Goal: Task Accomplishment & Management: Use online tool/utility

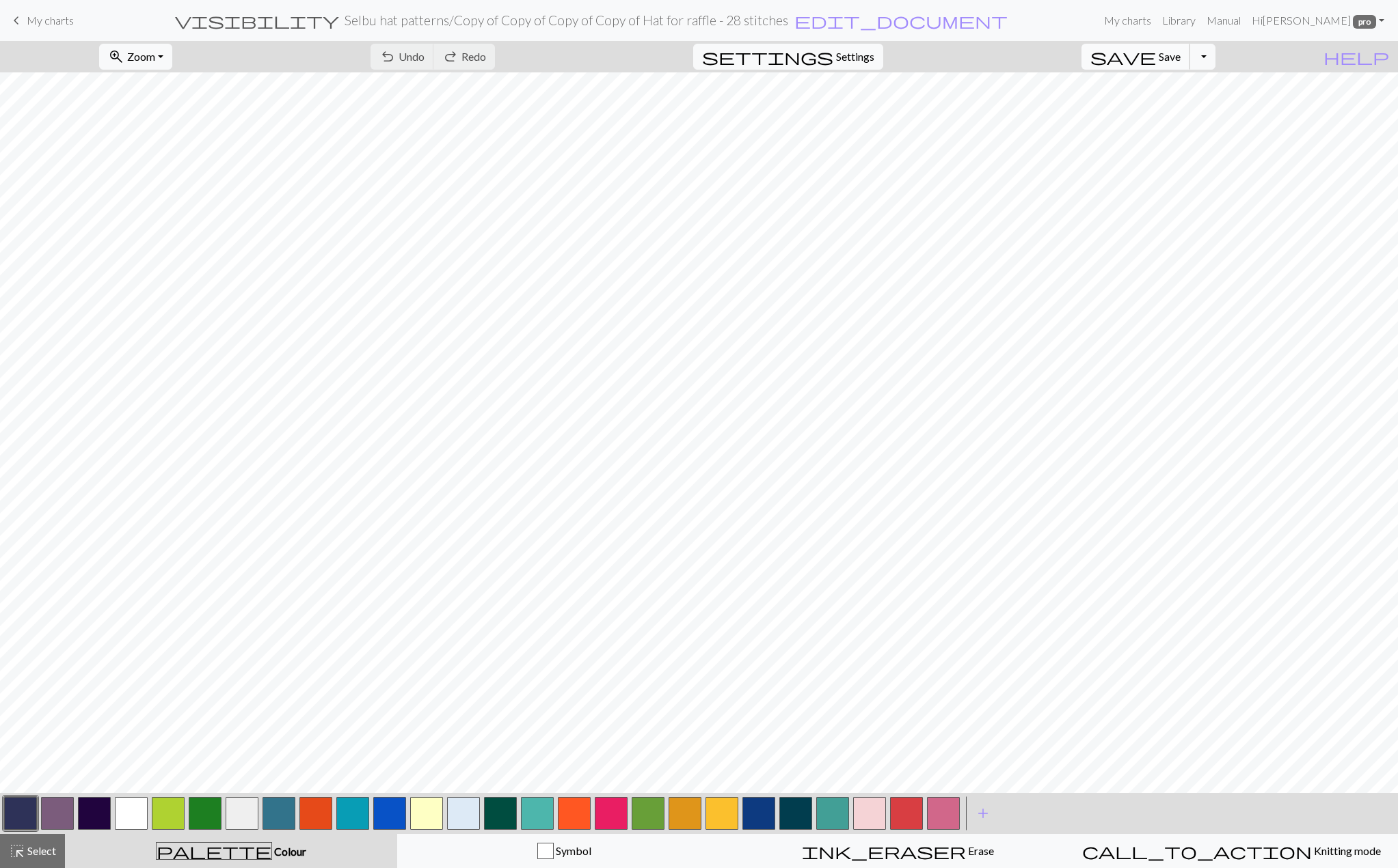
click at [1188, 49] on button "save Save Save" at bounding box center [1135, 57] width 109 height 26
click at [58, 27] on link "keyboard_arrow_left My charts" at bounding box center [41, 20] width 66 height 23
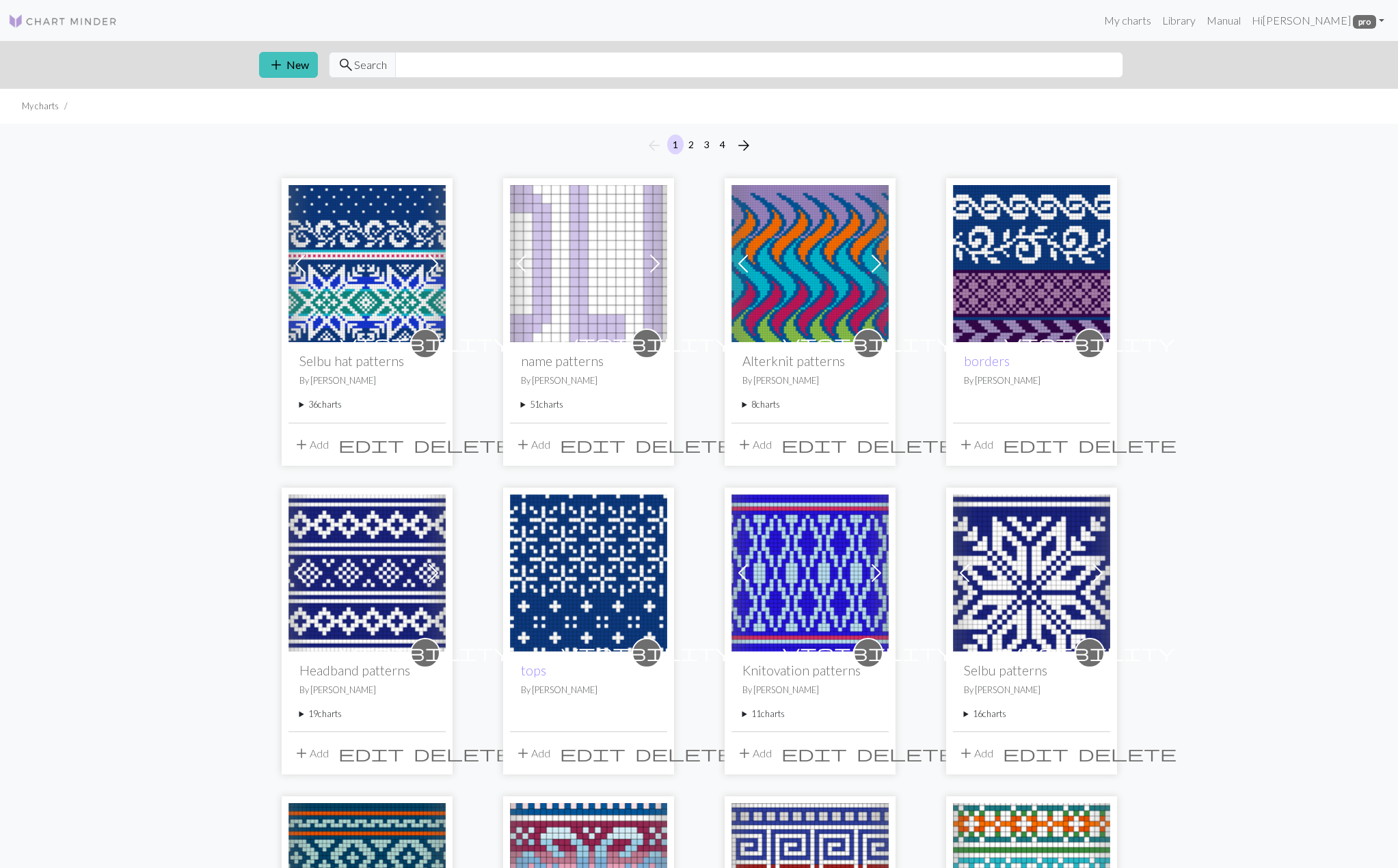
click at [303, 404] on summary "36 charts" at bounding box center [367, 405] width 135 height 13
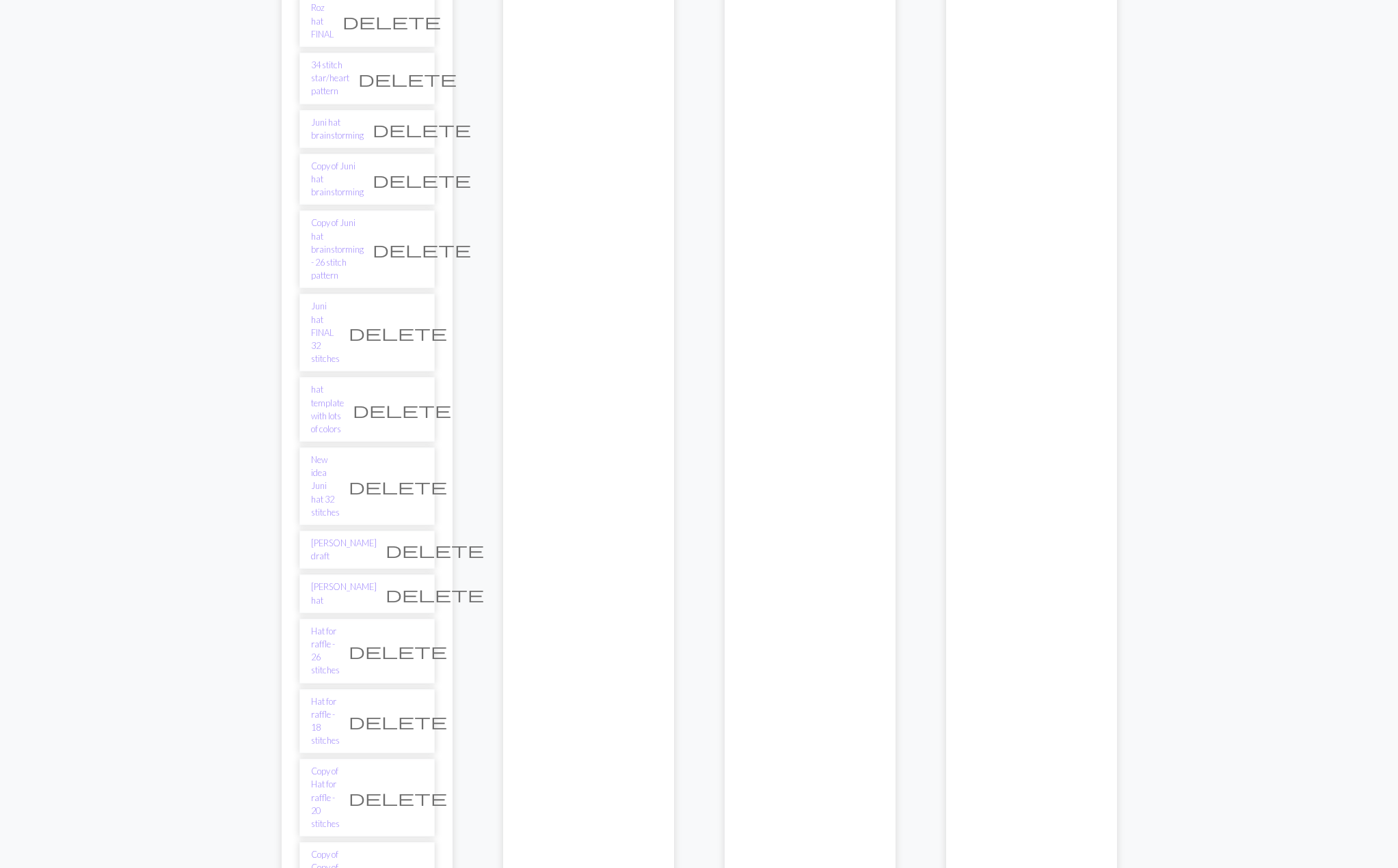
scroll to position [1818, 0]
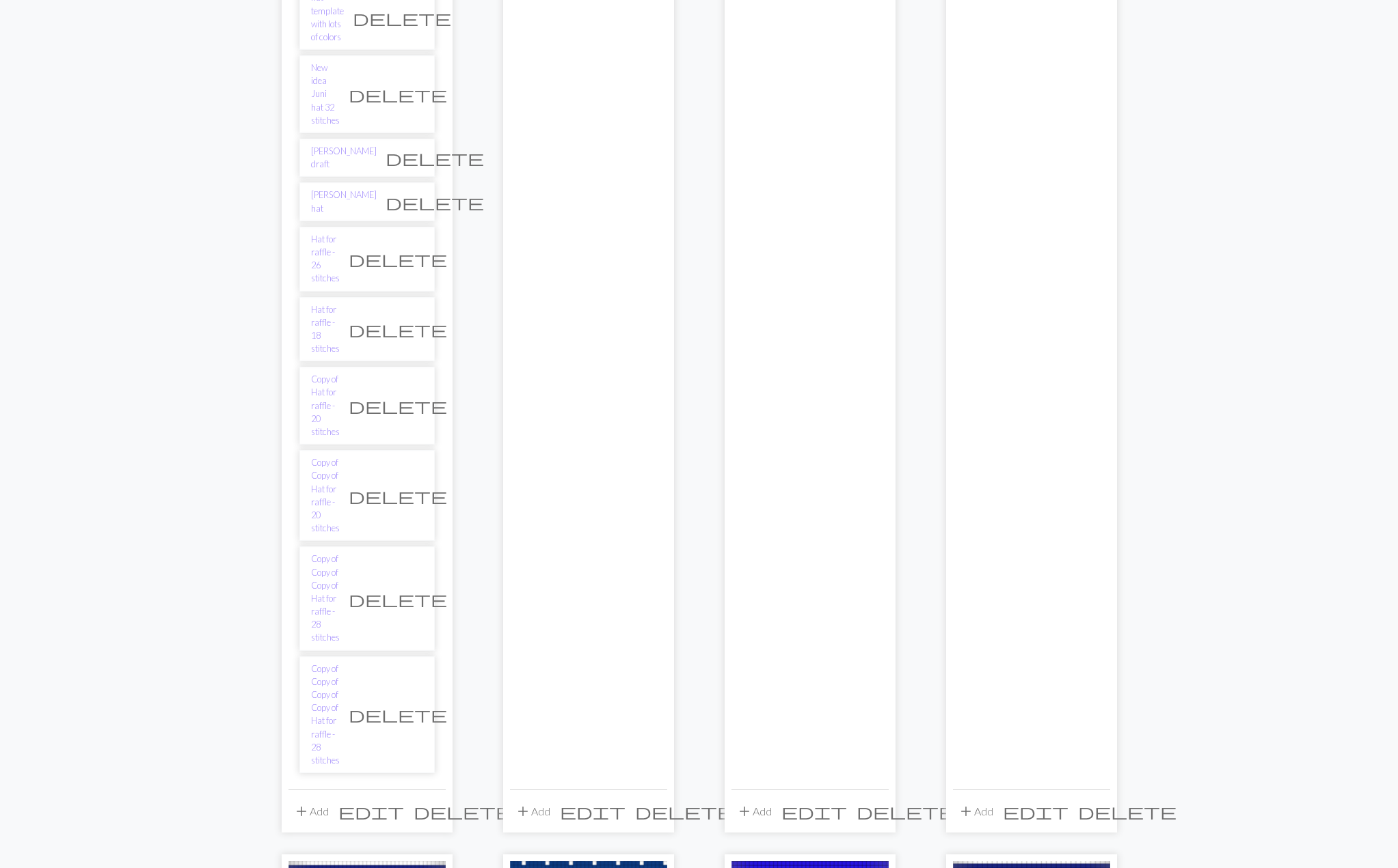
scroll to position [2223, 0]
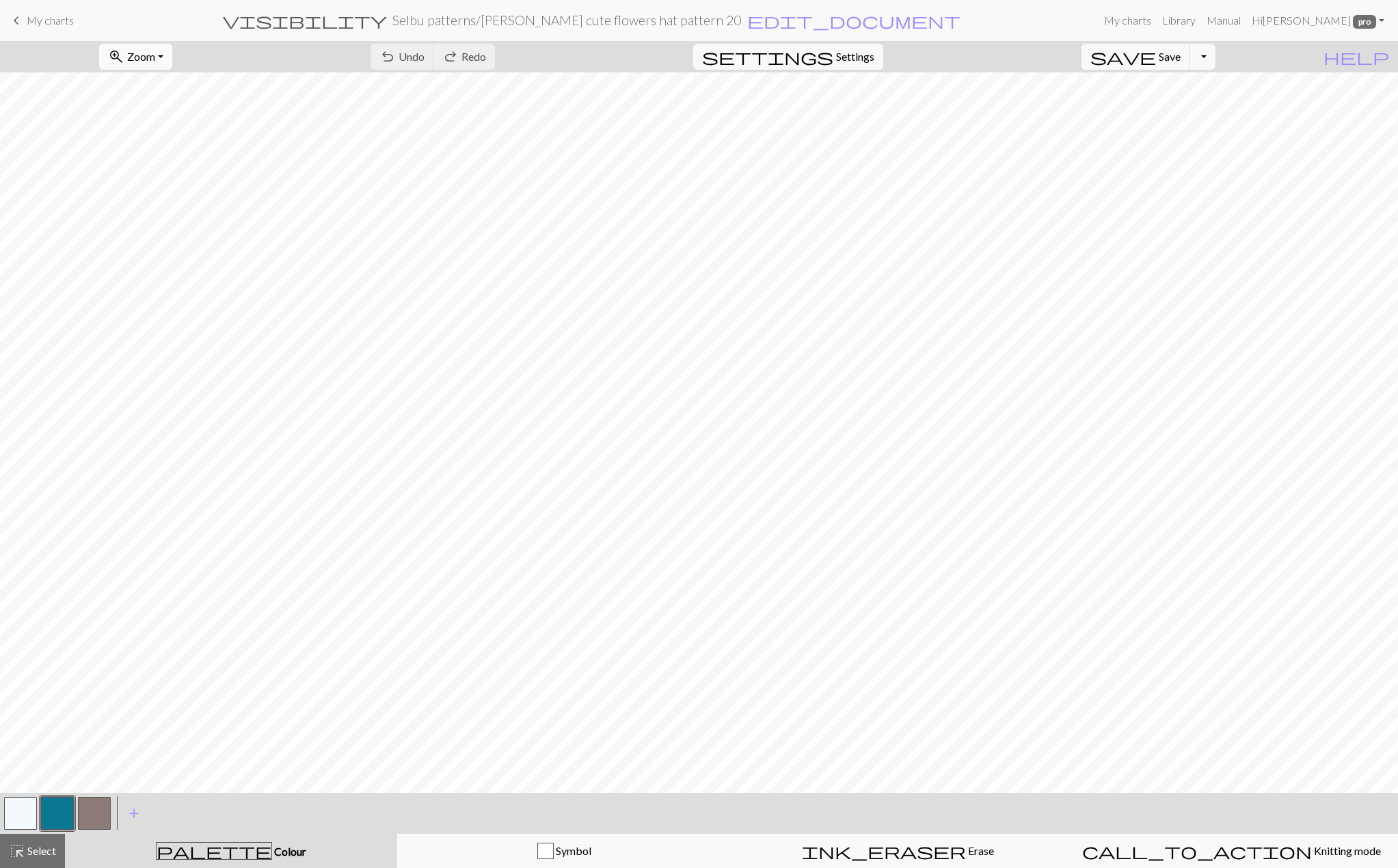
click at [155, 62] on span "Zoom" at bounding box center [141, 56] width 28 height 13
click at [155, 158] on button "50%" at bounding box center [154, 164] width 108 height 22
click at [1374, 26] on span "pro" at bounding box center [1363, 22] width 23 height 14
click at [862, 62] on span "Settings" at bounding box center [854, 57] width 38 height 16
select select "aran"
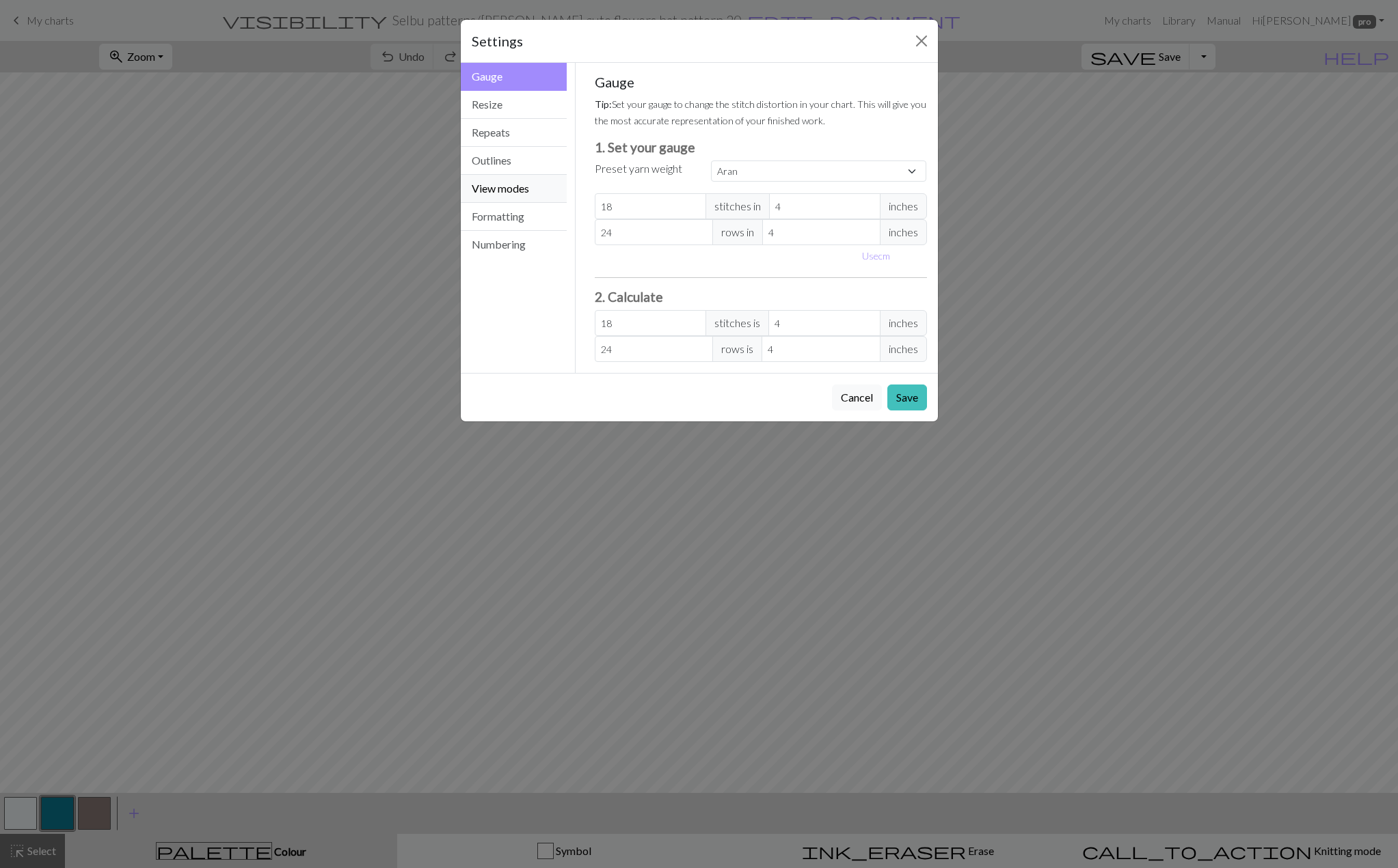
click at [504, 194] on button "View modes" at bounding box center [514, 189] width 107 height 28
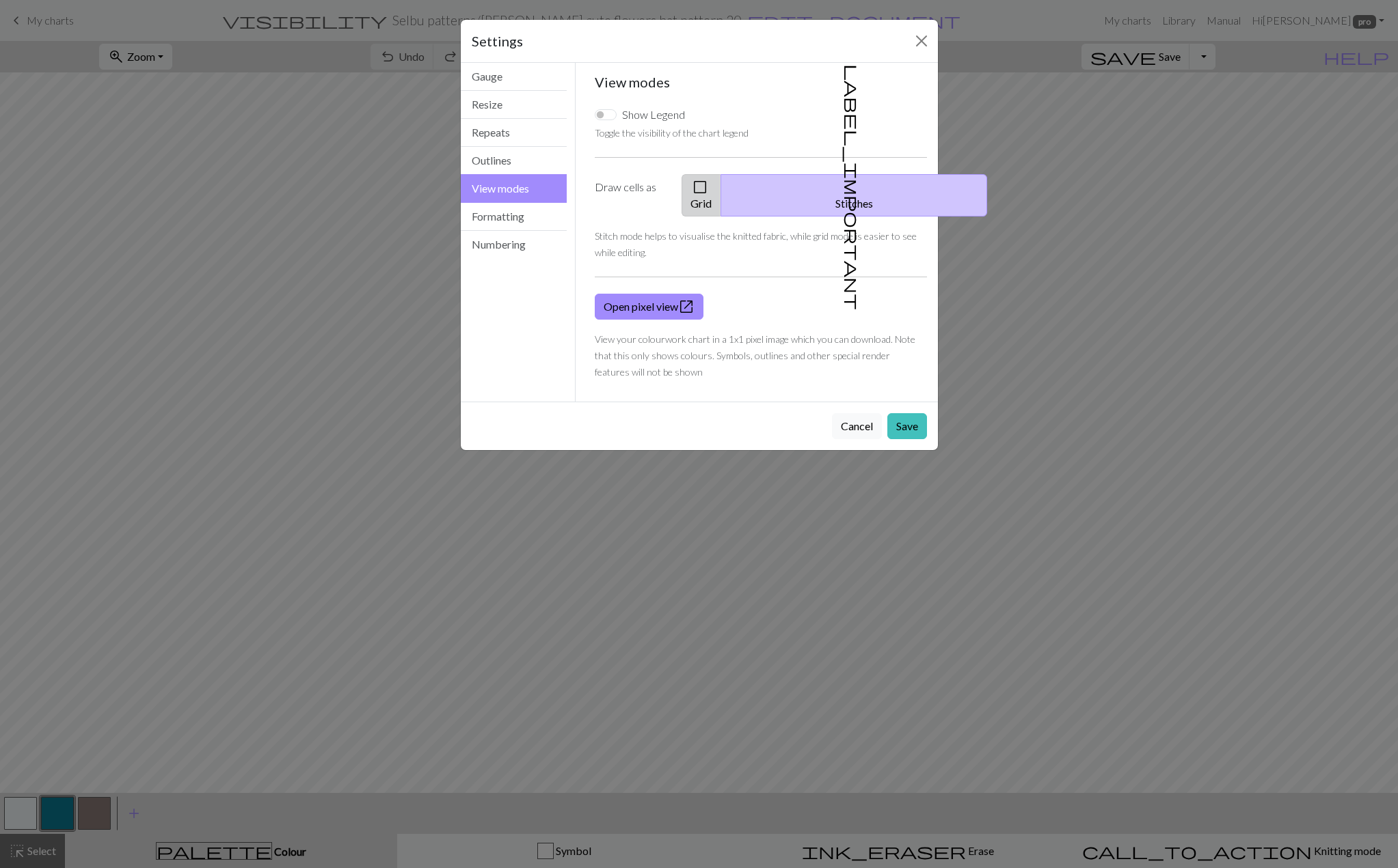
click at [721, 192] on button "check_box_outline_blank Grid" at bounding box center [701, 195] width 40 height 42
click at [899, 414] on button "Save" at bounding box center [907, 427] width 40 height 26
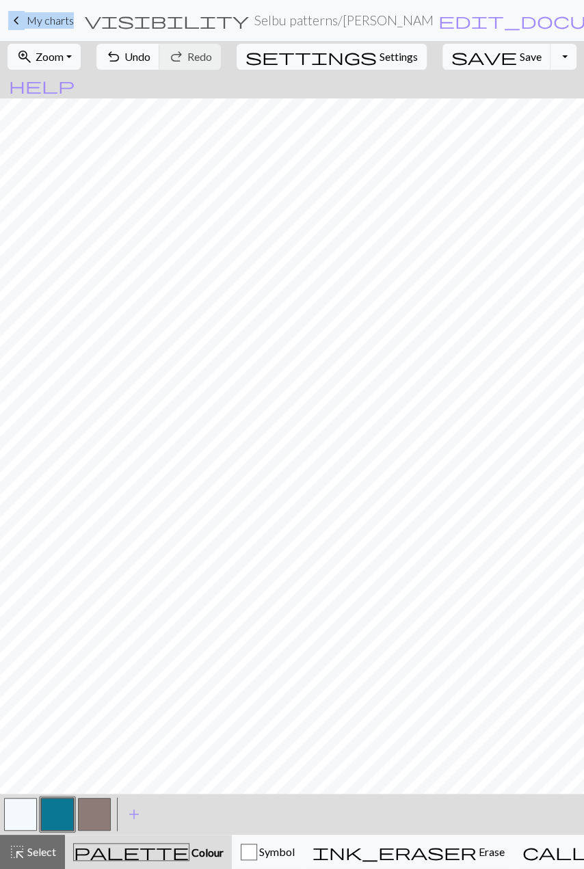
click at [60, 23] on span "My charts" at bounding box center [50, 20] width 47 height 13
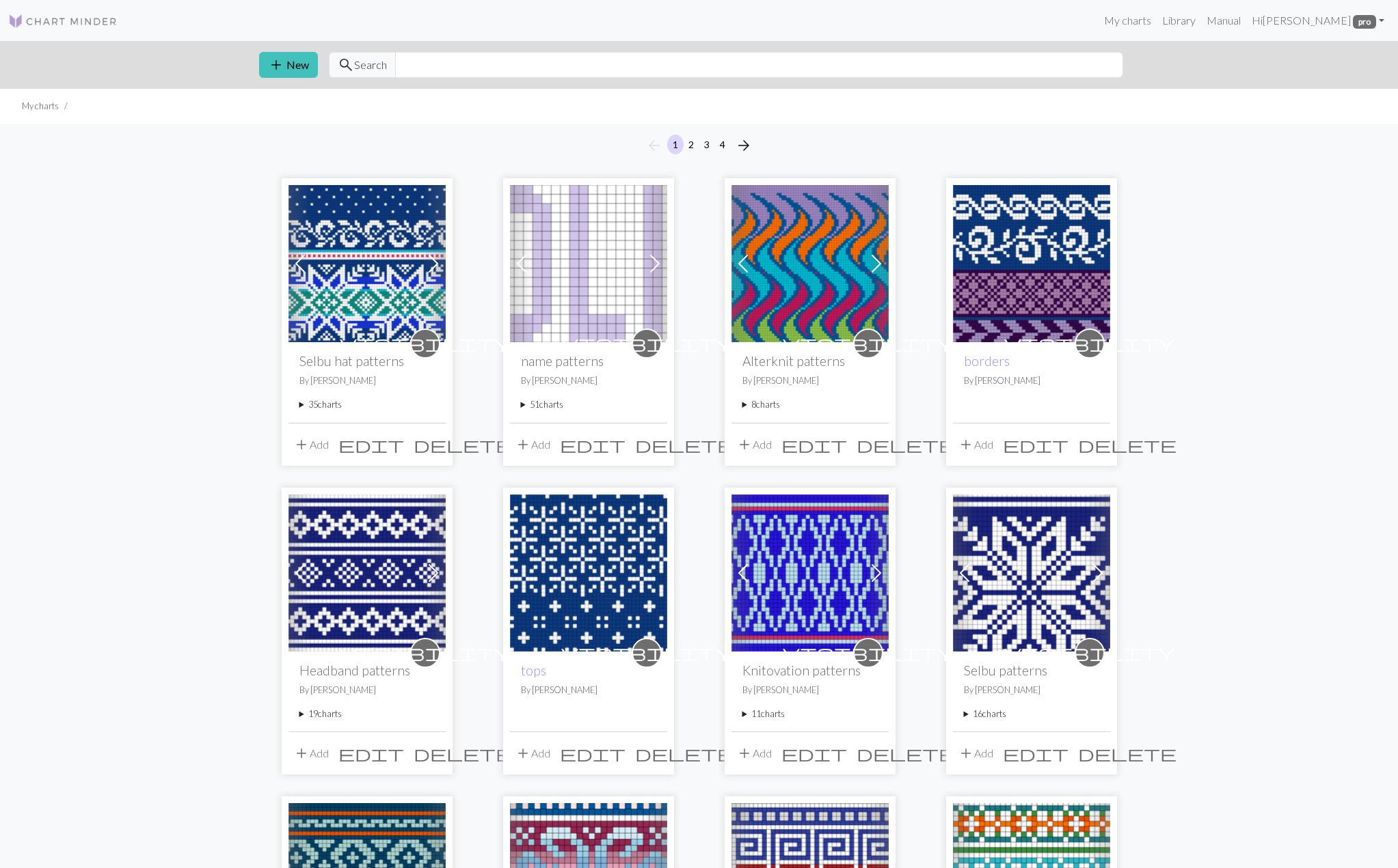
click at [44, 18] on img at bounding box center [62, 21] width 109 height 16
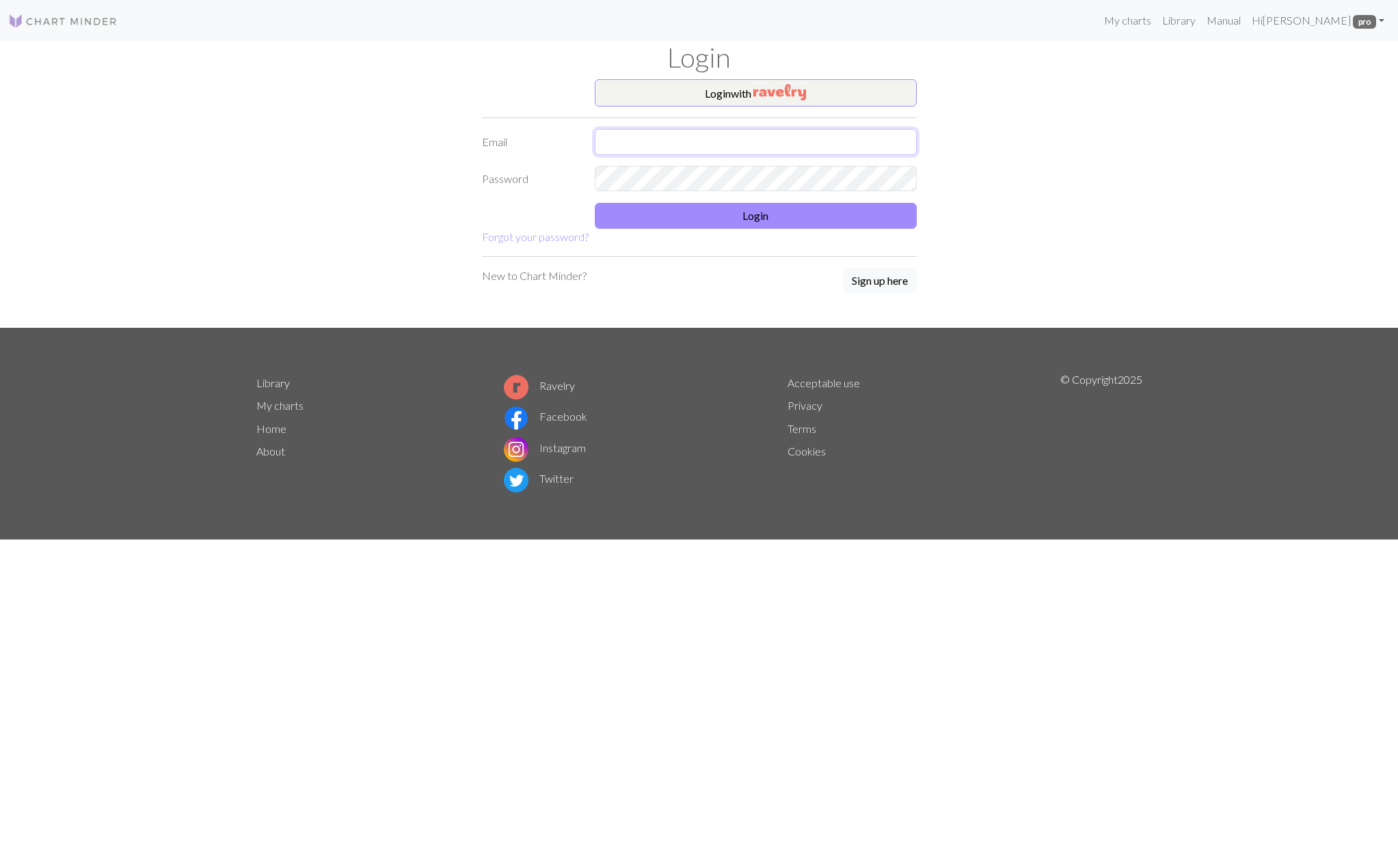
click at [665, 145] on input "text" at bounding box center [755, 142] width 322 height 26
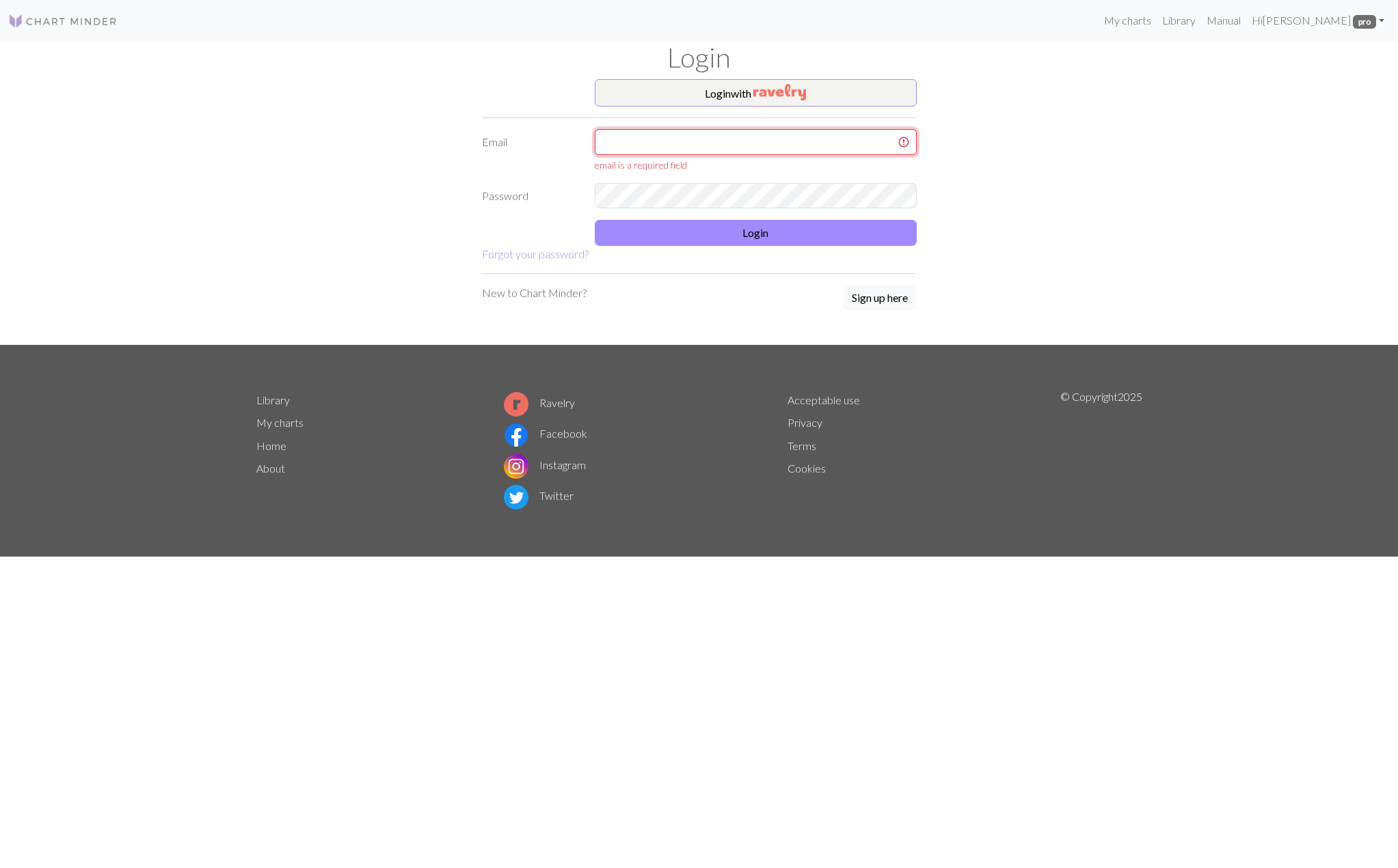
type input "latniuq@gmail.com"
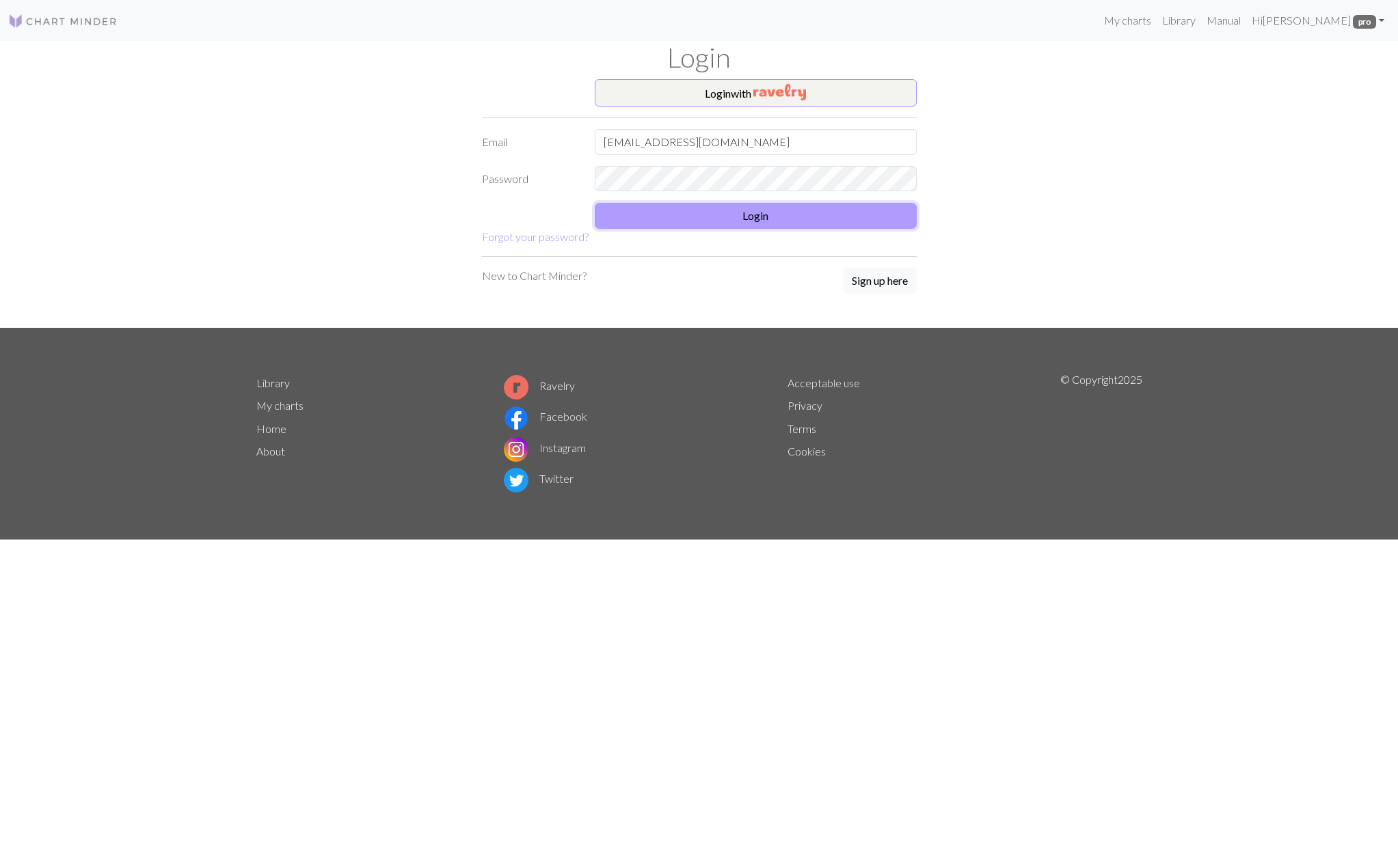
click at [788, 215] on button "Login" at bounding box center [755, 216] width 322 height 26
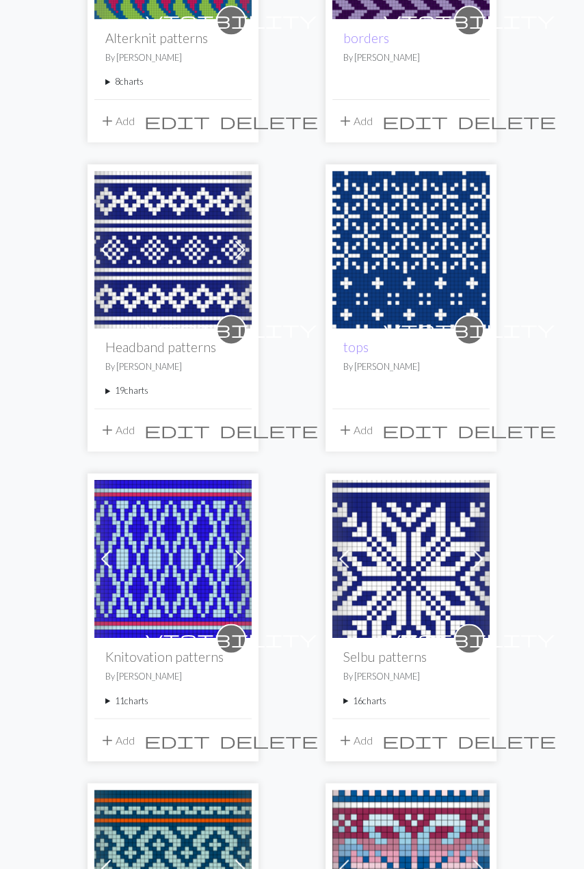
scroll to position [638, 0]
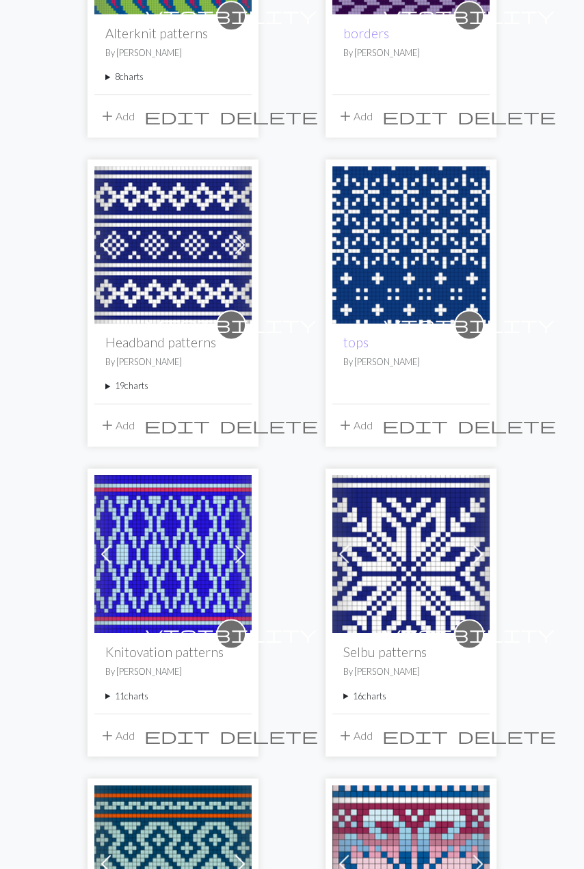
click at [358, 689] on summary "16 charts" at bounding box center [410, 695] width 135 height 13
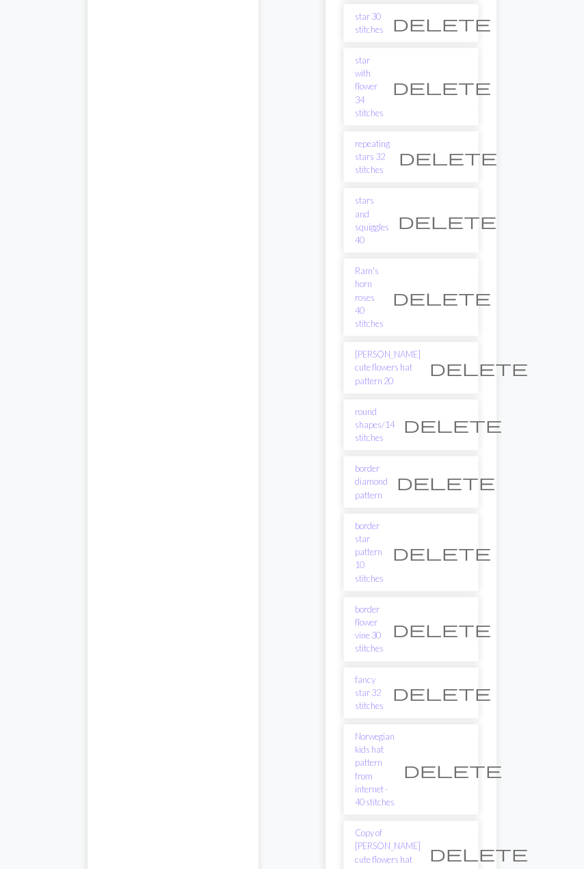
scroll to position [1424, 0]
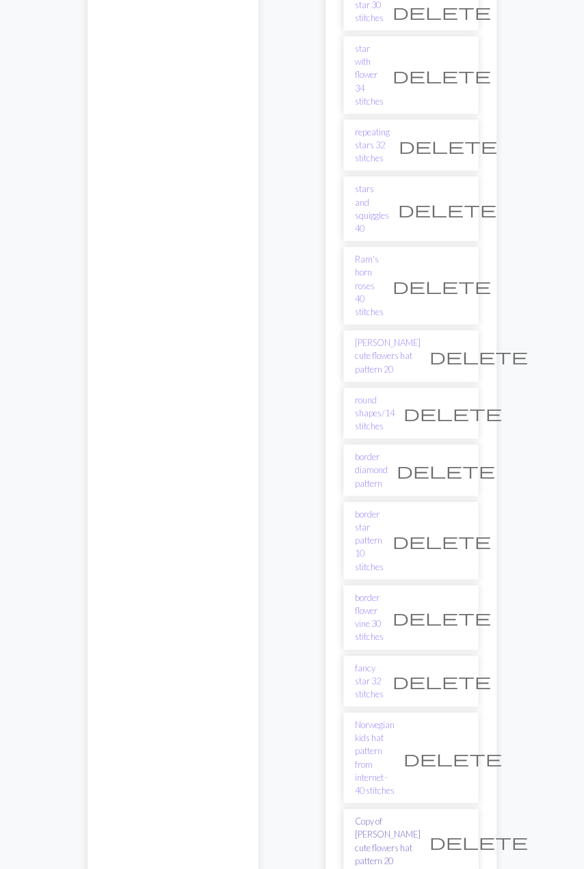
click at [389, 815] on link "Copy of [PERSON_NAME] cute flowers hat pattern 20" at bounding box center [388, 841] width 66 height 53
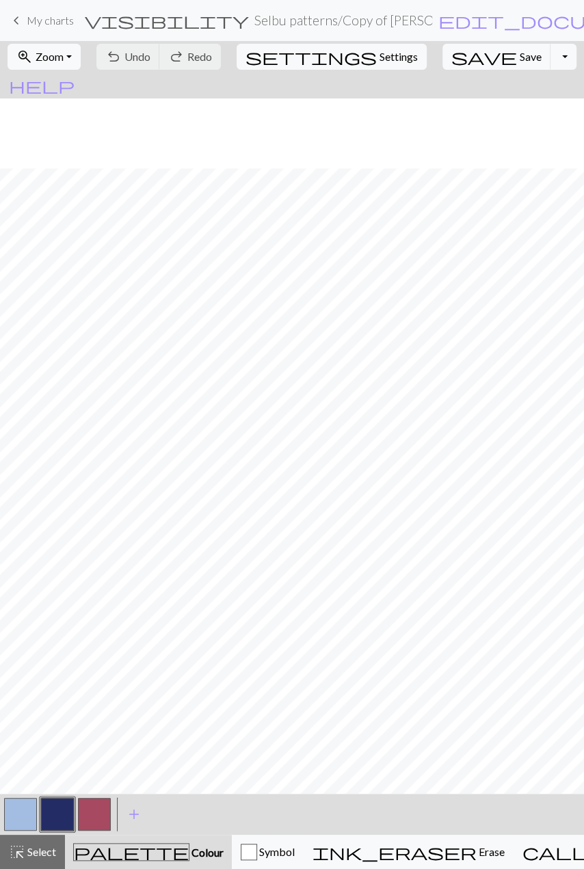
scroll to position [103, 0]
click at [64, 56] on span "Zoom" at bounding box center [50, 56] width 28 height 13
click at [53, 159] on button "50%" at bounding box center [63, 164] width 108 height 22
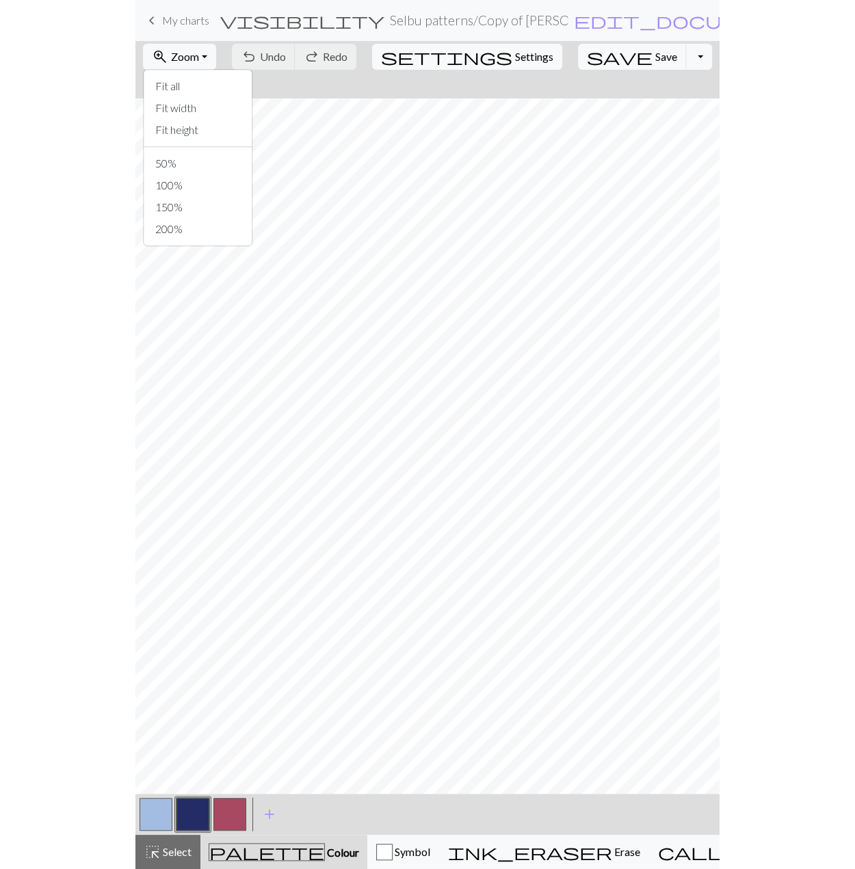
scroll to position [0, 0]
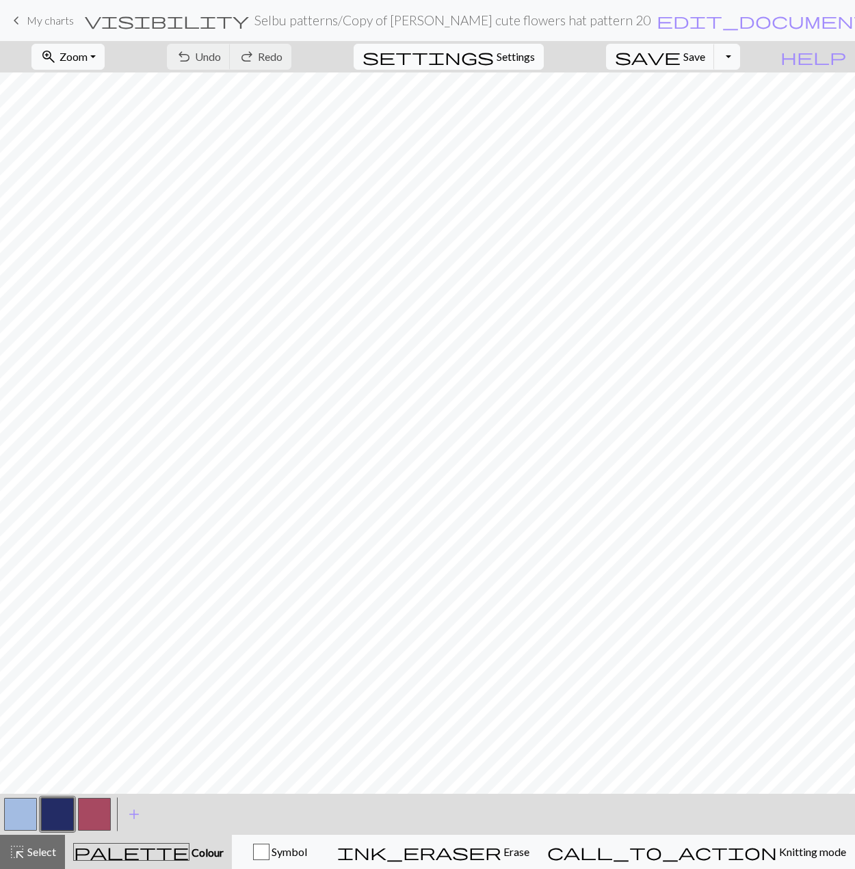
click at [535, 61] on span "Settings" at bounding box center [516, 57] width 38 height 16
select select "aran"
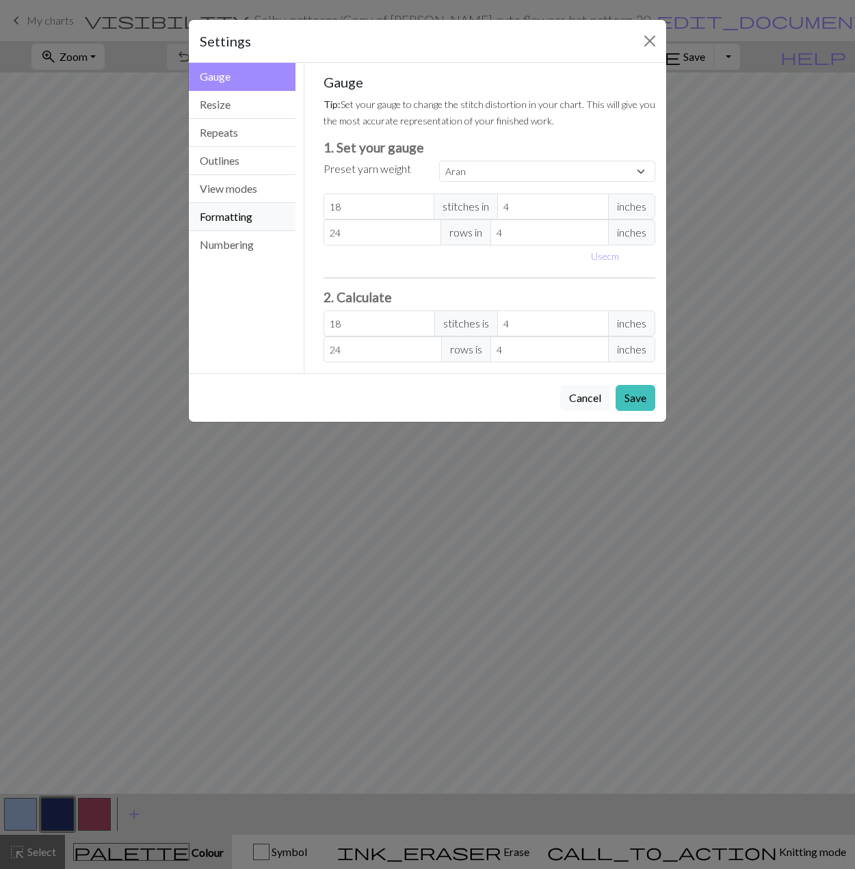
click at [222, 217] on button "Formatting" at bounding box center [242, 217] width 107 height 28
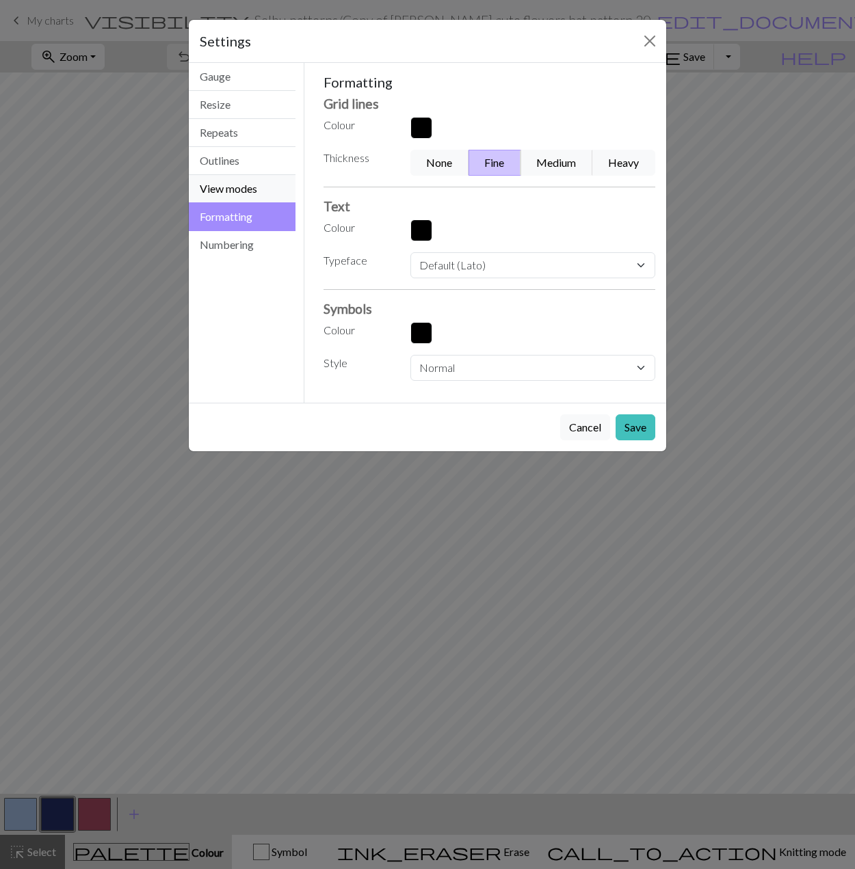
click at [215, 190] on button "View modes" at bounding box center [242, 189] width 107 height 28
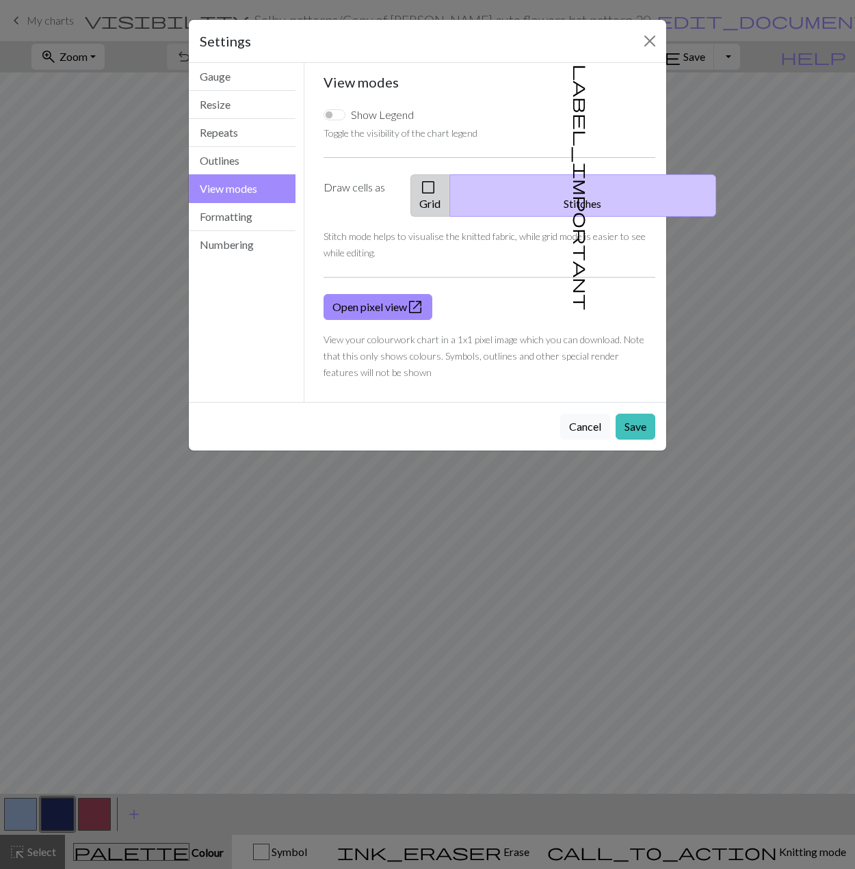
click at [436, 189] on span "check_box_outline_blank" at bounding box center [428, 187] width 16 height 19
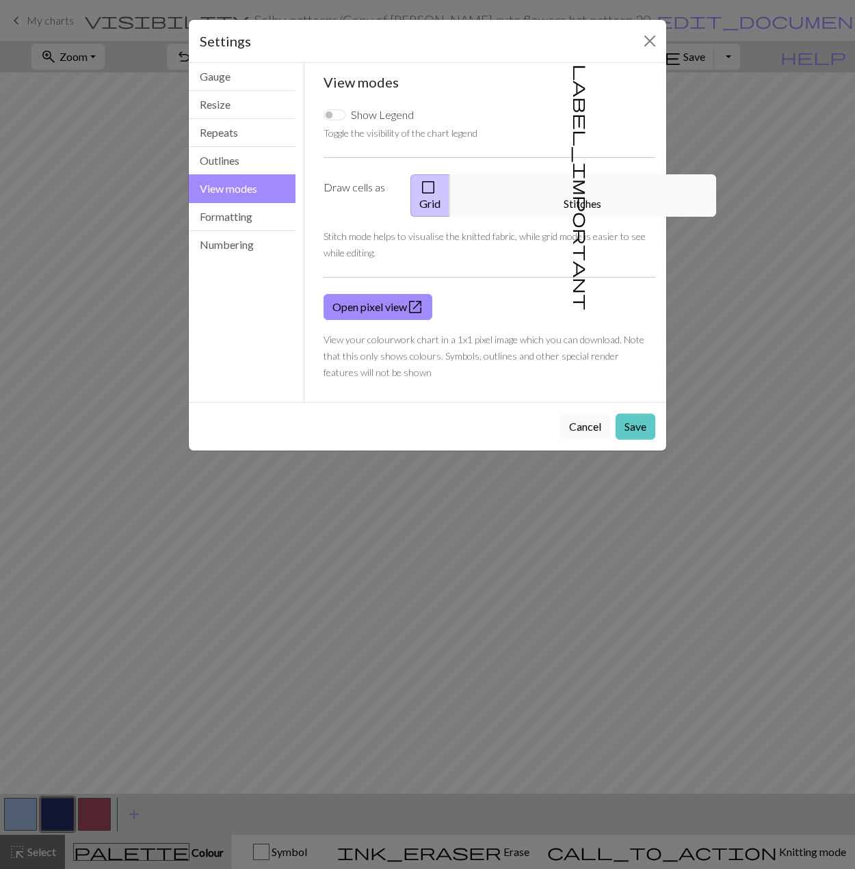
click at [583, 414] on button "Save" at bounding box center [636, 427] width 40 height 26
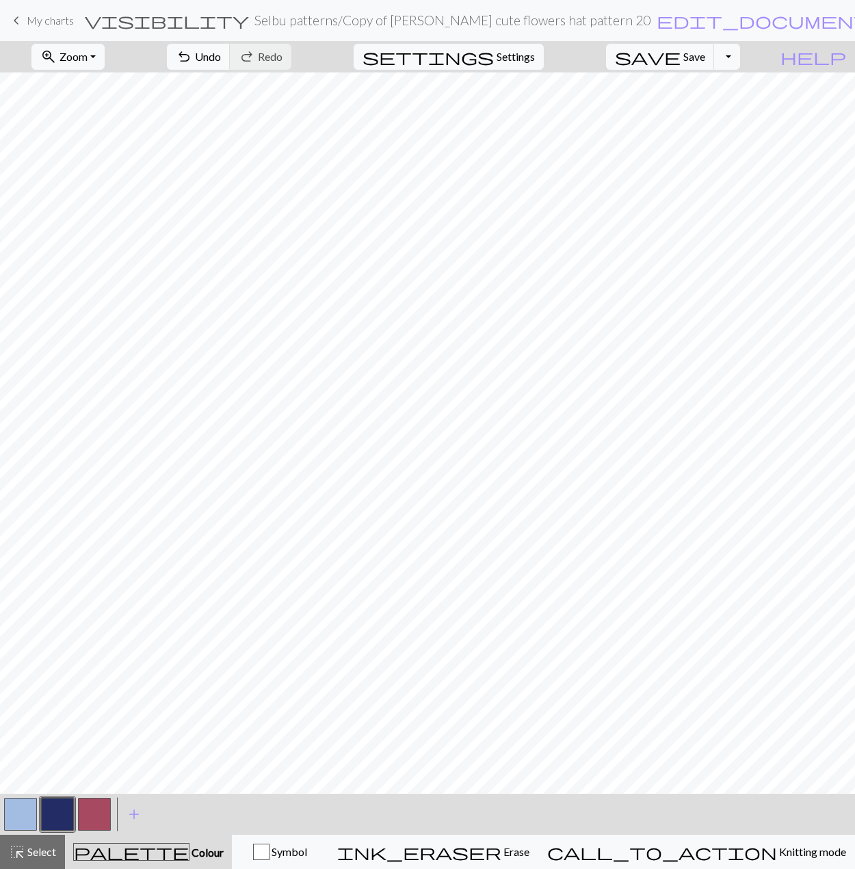
click at [62, 813] on button "button" at bounding box center [57, 814] width 33 height 33
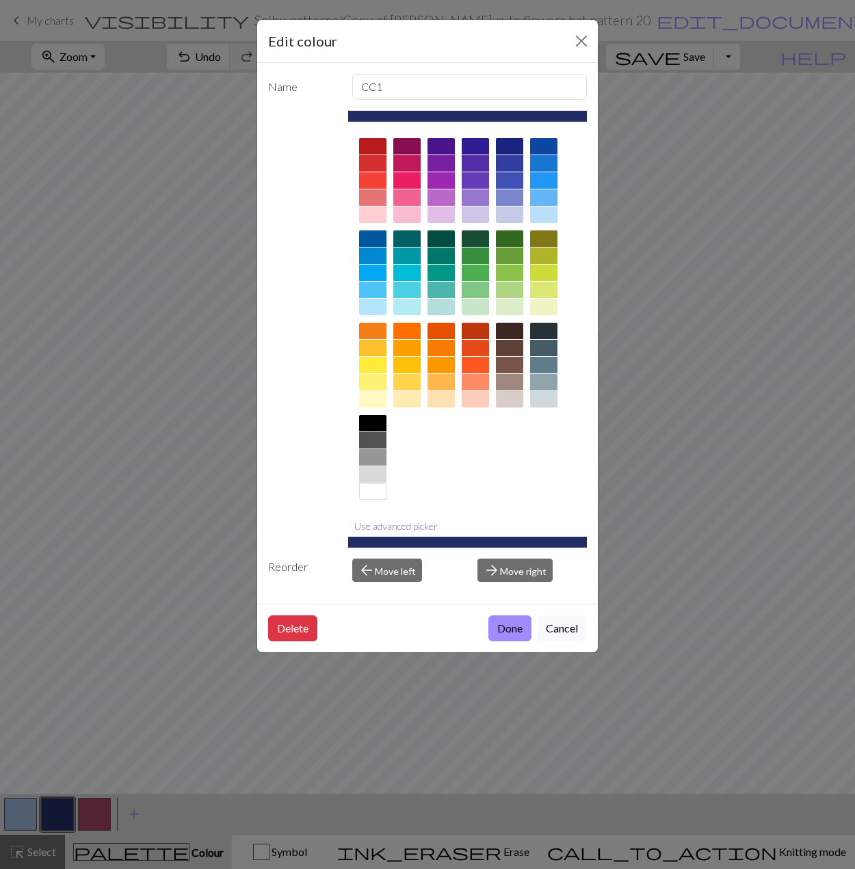
click at [388, 526] on button "Use advanced picker" at bounding box center [396, 526] width 96 height 21
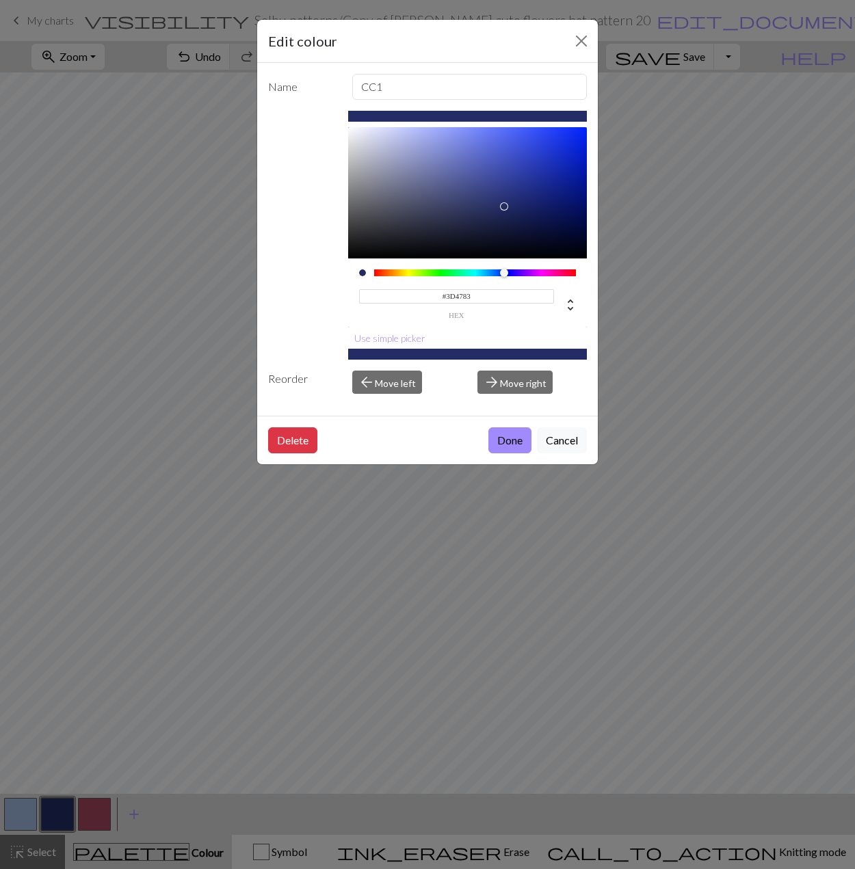
click at [475, 191] on div at bounding box center [467, 192] width 239 height 131
click at [479, 179] on div at bounding box center [467, 192] width 239 height 131
type input "#2F3A7D"
click at [497, 194] on div at bounding box center [467, 192] width 239 height 131
click at [517, 439] on button "Done" at bounding box center [509, 440] width 43 height 26
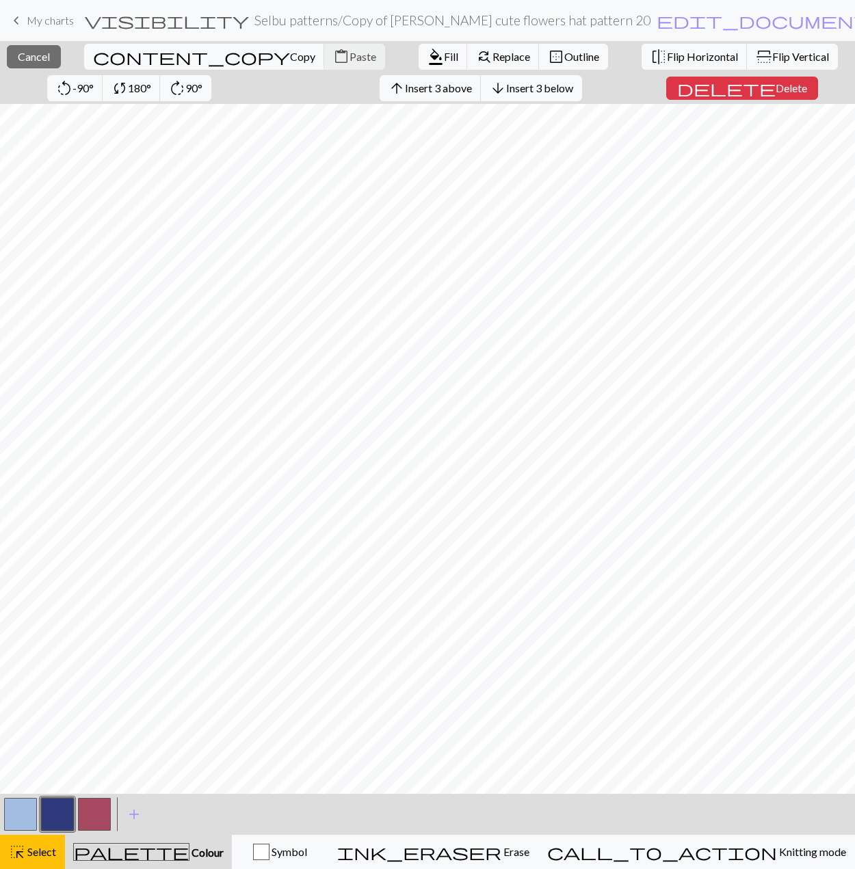
click at [506, 81] on span "Insert 3 below" at bounding box center [539, 87] width 67 height 13
click at [583, 90] on span "Delete" at bounding box center [791, 87] width 31 height 13
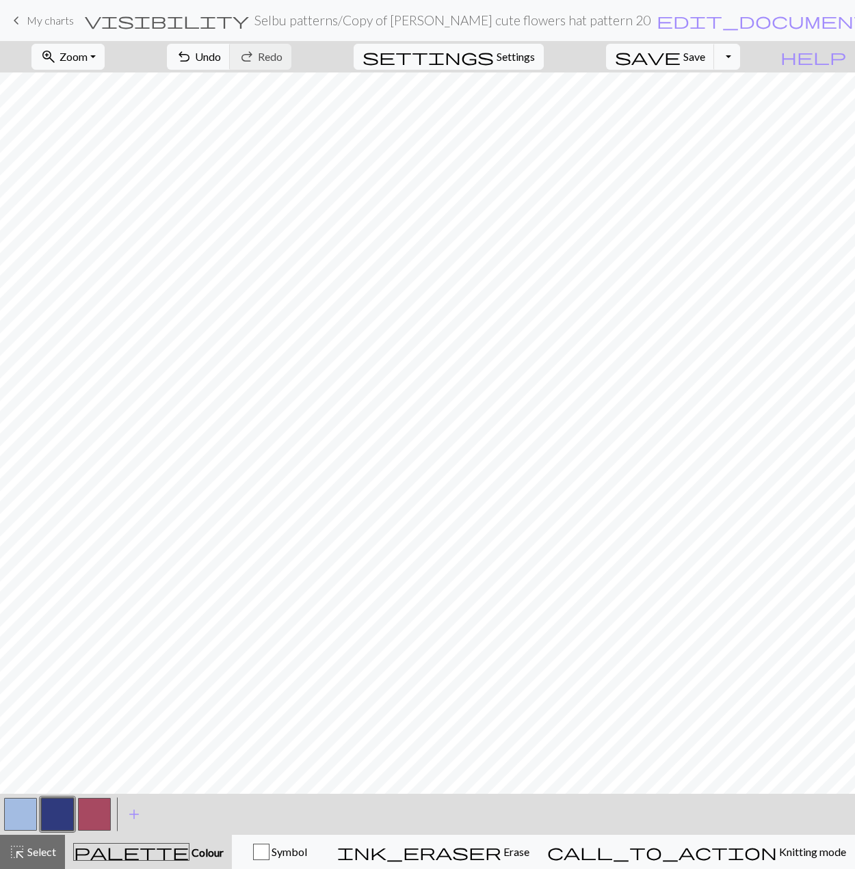
click at [28, 817] on button "button" at bounding box center [20, 814] width 33 height 33
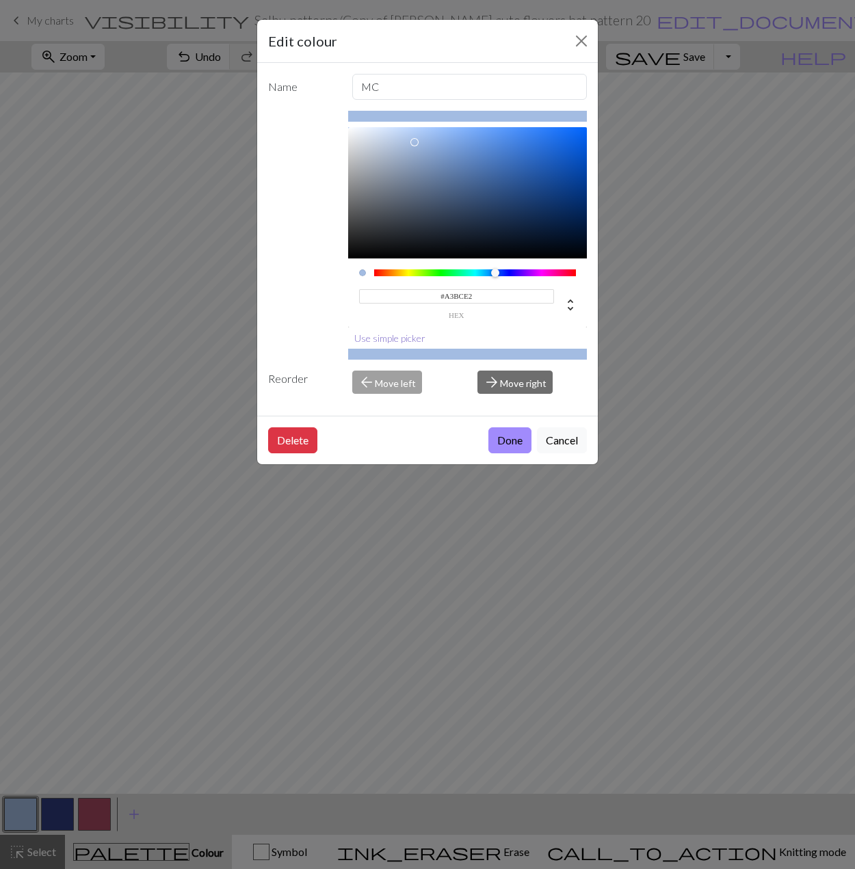
click at [398, 337] on button "Use simple picker" at bounding box center [389, 338] width 83 height 21
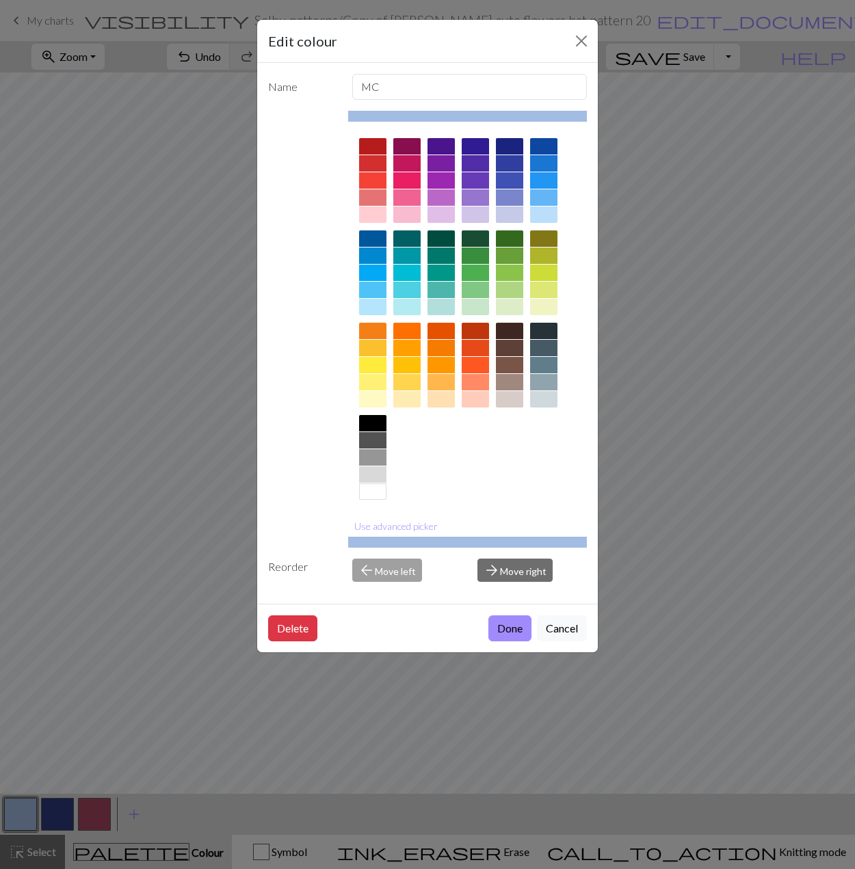
click at [516, 179] on div at bounding box center [509, 180] width 27 height 16
click at [419, 527] on button "Use advanced picker" at bounding box center [396, 526] width 96 height 21
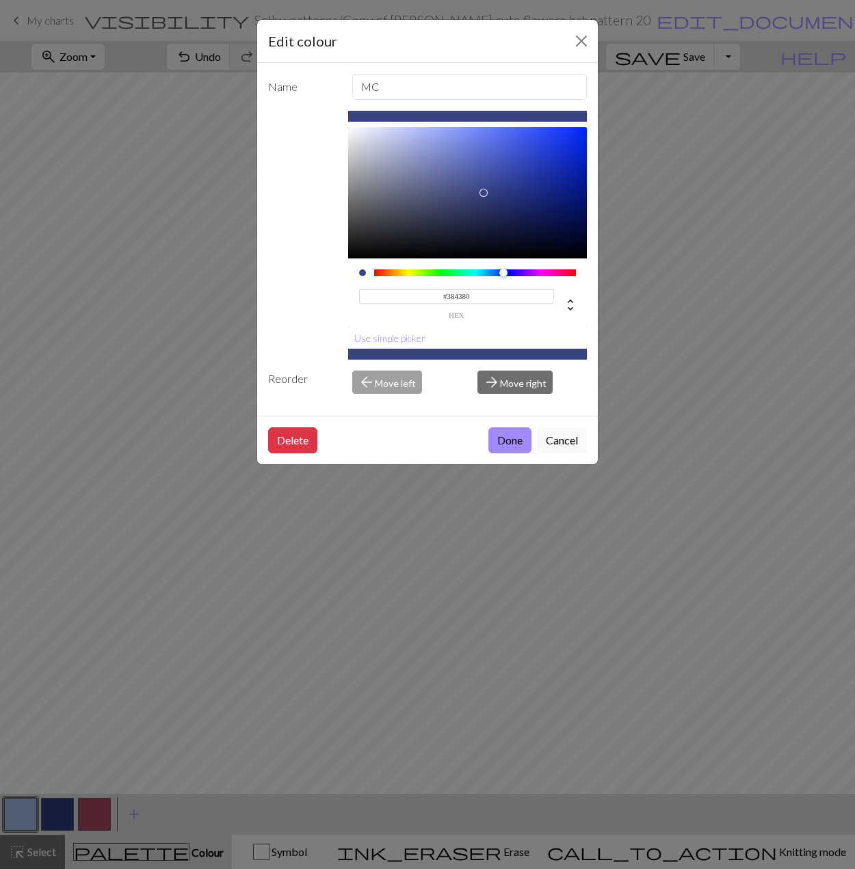
click at [484, 191] on div at bounding box center [467, 192] width 239 height 131
type input "#384381"
click at [500, 447] on button "Done" at bounding box center [509, 440] width 43 height 26
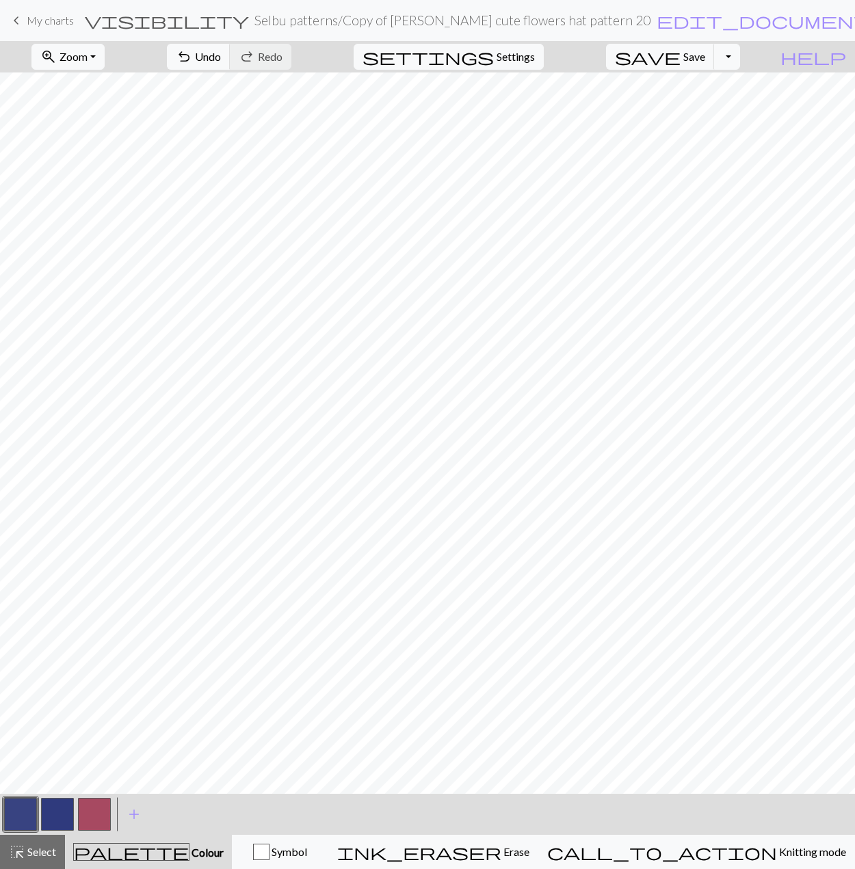
click at [62, 821] on button "button" at bounding box center [57, 814] width 33 height 33
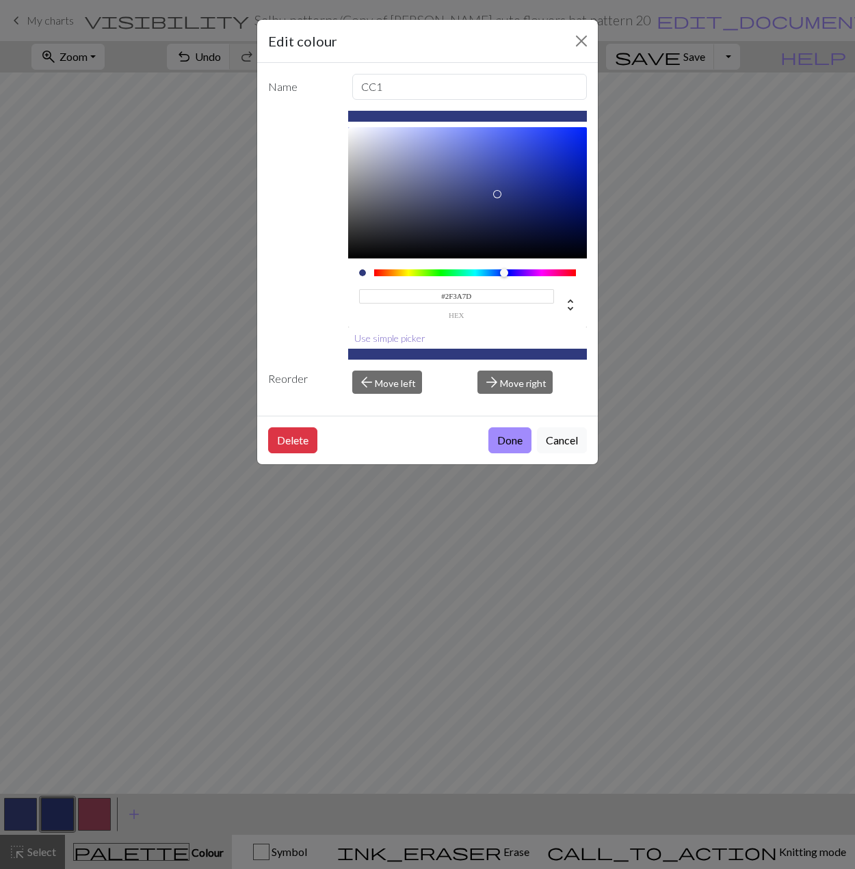
click at [386, 335] on button "Use simple picker" at bounding box center [389, 338] width 83 height 21
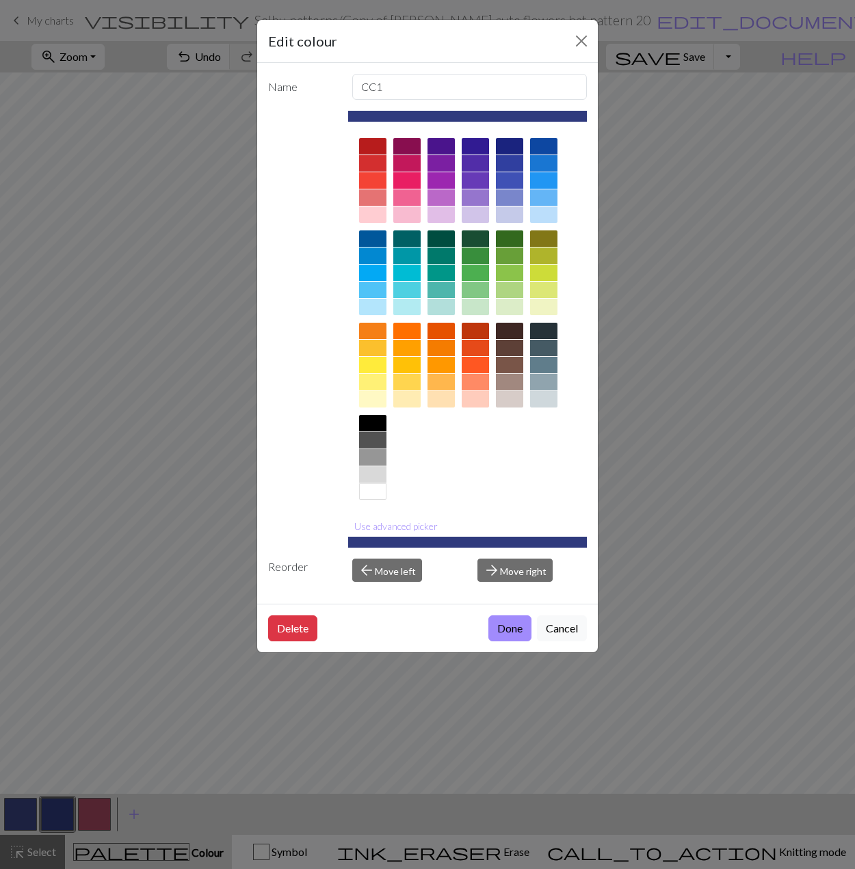
click at [505, 404] on div at bounding box center [509, 399] width 27 height 16
drag, startPoint x: 401, startPoint y: 517, endPoint x: 434, endPoint y: 468, distance: 58.6
click at [401, 517] on button "Use advanced picker" at bounding box center [396, 526] width 96 height 21
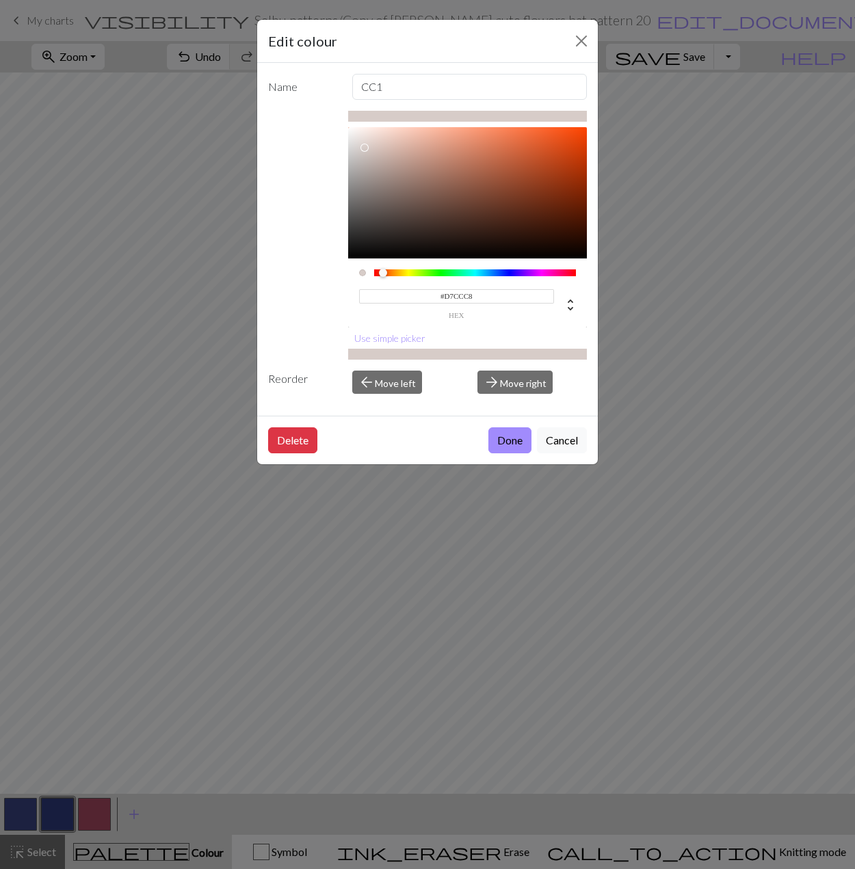
type input "#EDDFDB"
click at [366, 136] on div at bounding box center [467, 192] width 239 height 131
click at [503, 438] on button "Done" at bounding box center [509, 440] width 43 height 26
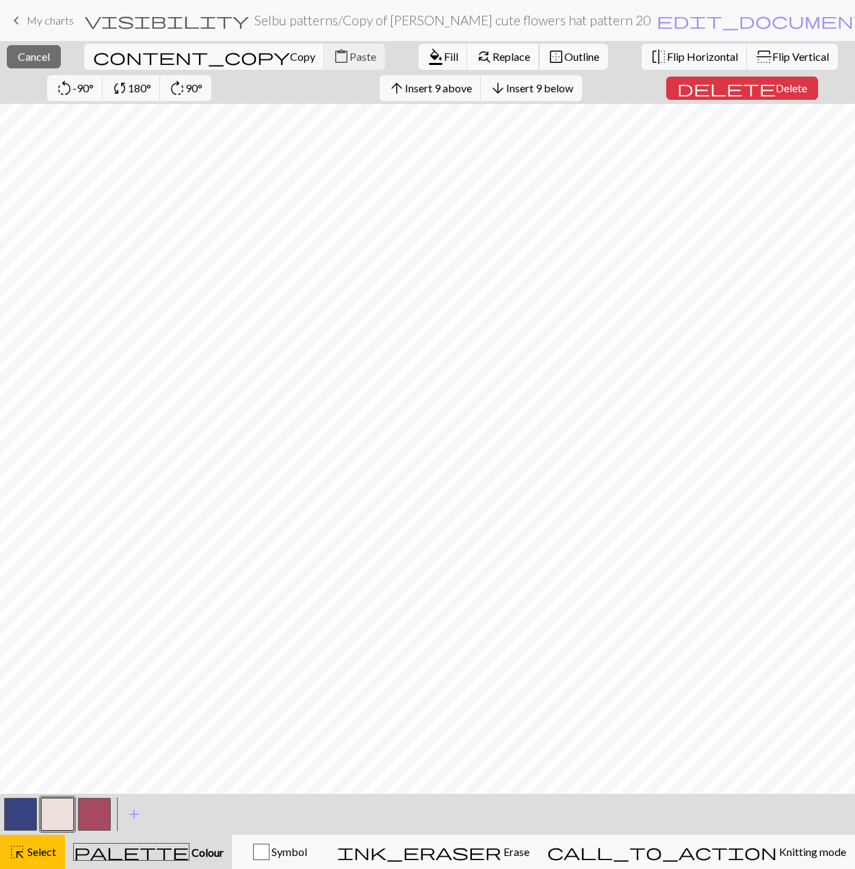
click at [492, 58] on span "Replace" at bounding box center [511, 56] width 38 height 13
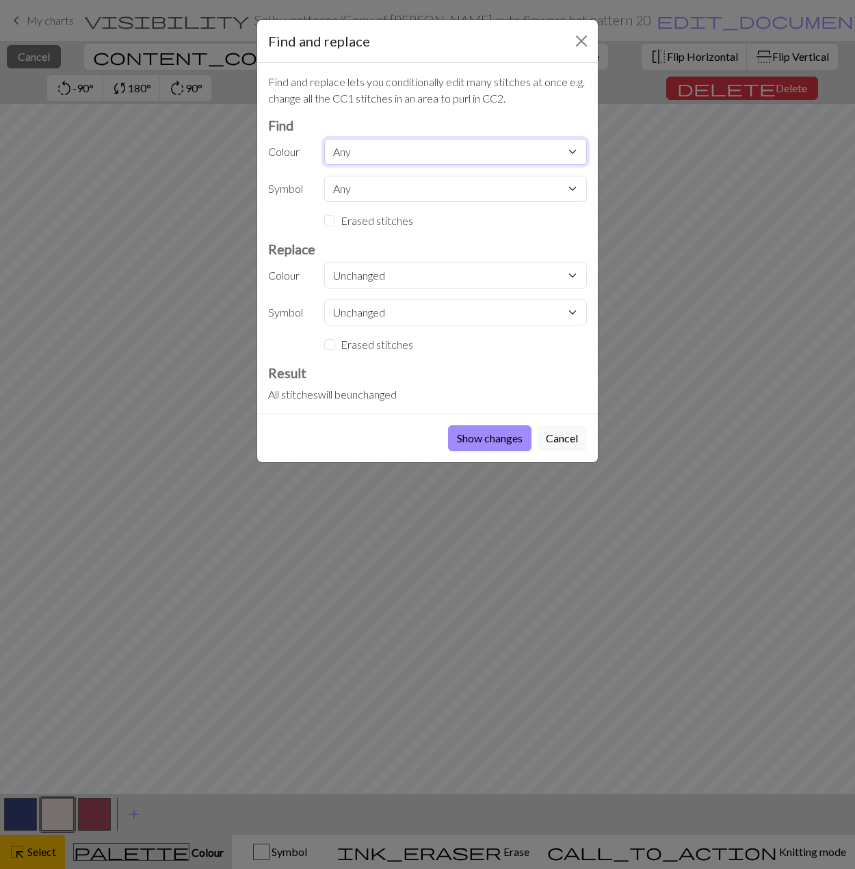
click at [349, 152] on select "Any MC CC1 CC2" at bounding box center [455, 152] width 263 height 26
select select "1"
click at [324, 139] on select "Any MC CC1 CC2" at bounding box center [455, 152] width 263 height 26
drag, startPoint x: 567, startPoint y: 434, endPoint x: 505, endPoint y: 499, distance: 89.5
click at [568, 435] on button "Cancel" at bounding box center [562, 438] width 50 height 26
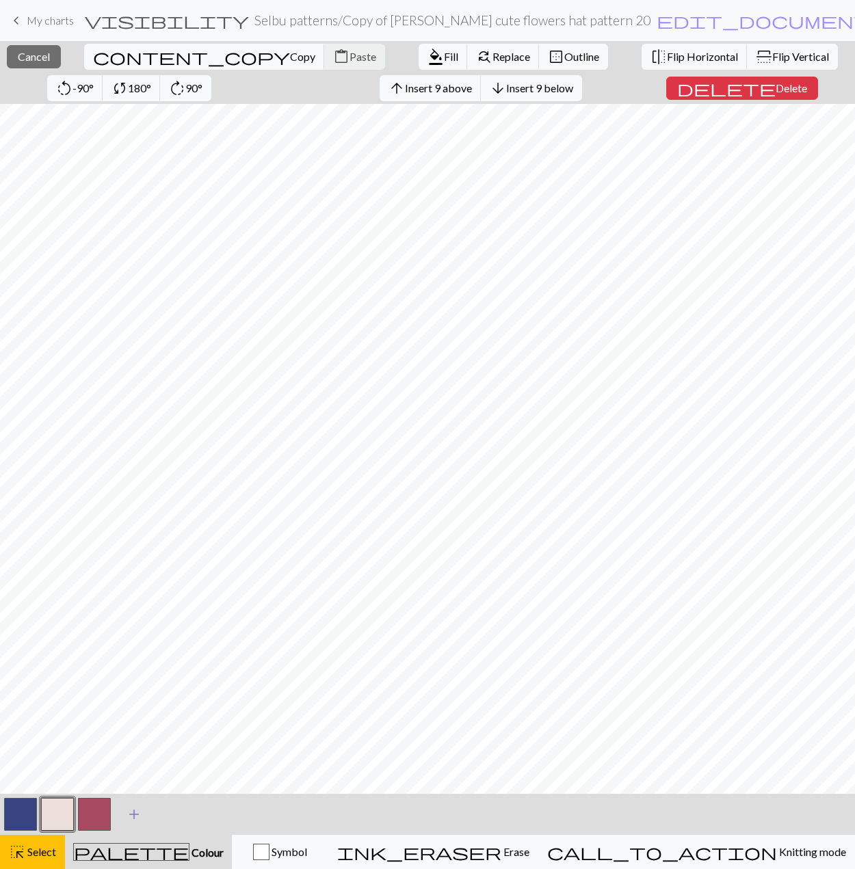
click at [134, 817] on span "add" at bounding box center [134, 814] width 16 height 19
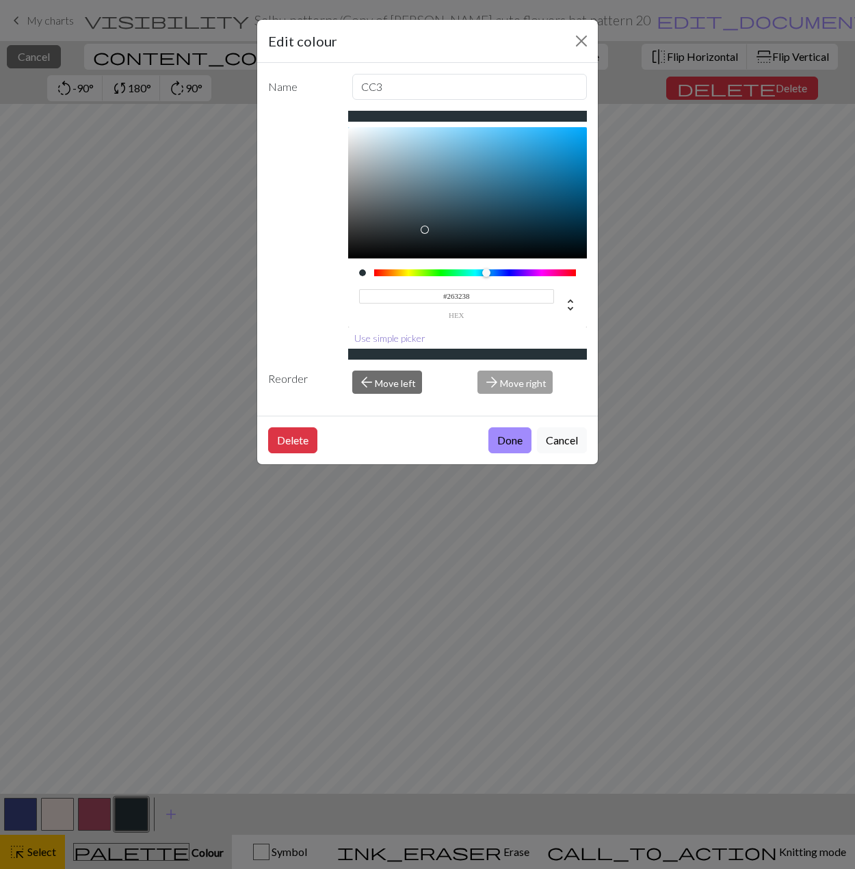
click at [399, 340] on button "Use simple picker" at bounding box center [389, 338] width 83 height 21
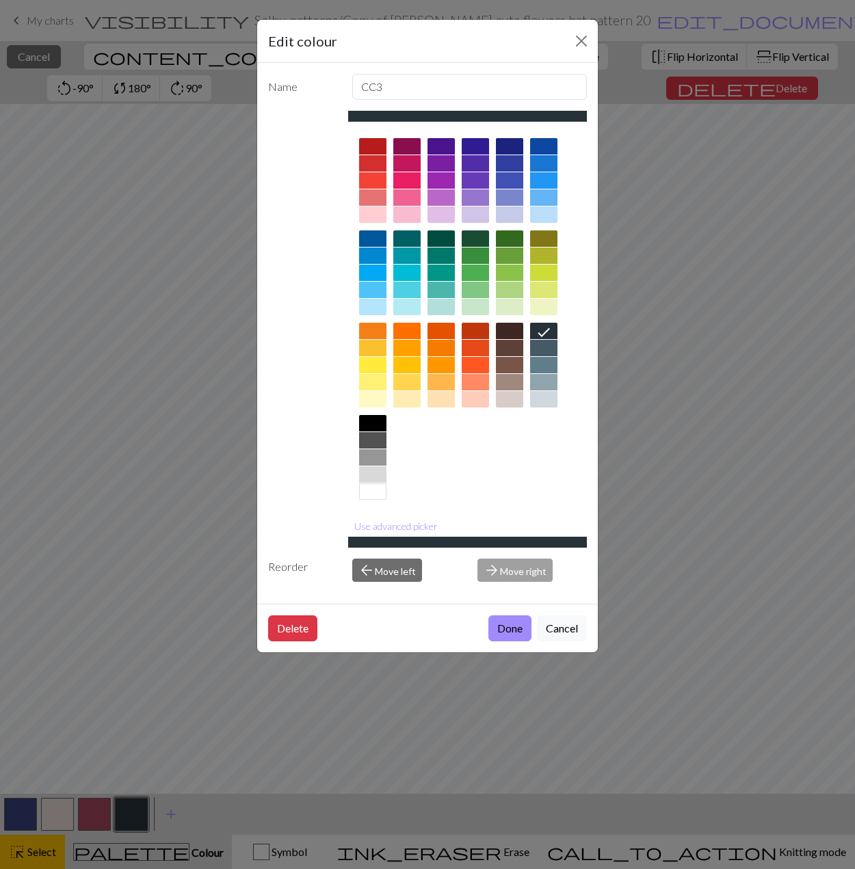
click at [451, 241] on div at bounding box center [440, 238] width 27 height 16
click at [406, 525] on button "Use advanced picker" at bounding box center [396, 526] width 96 height 21
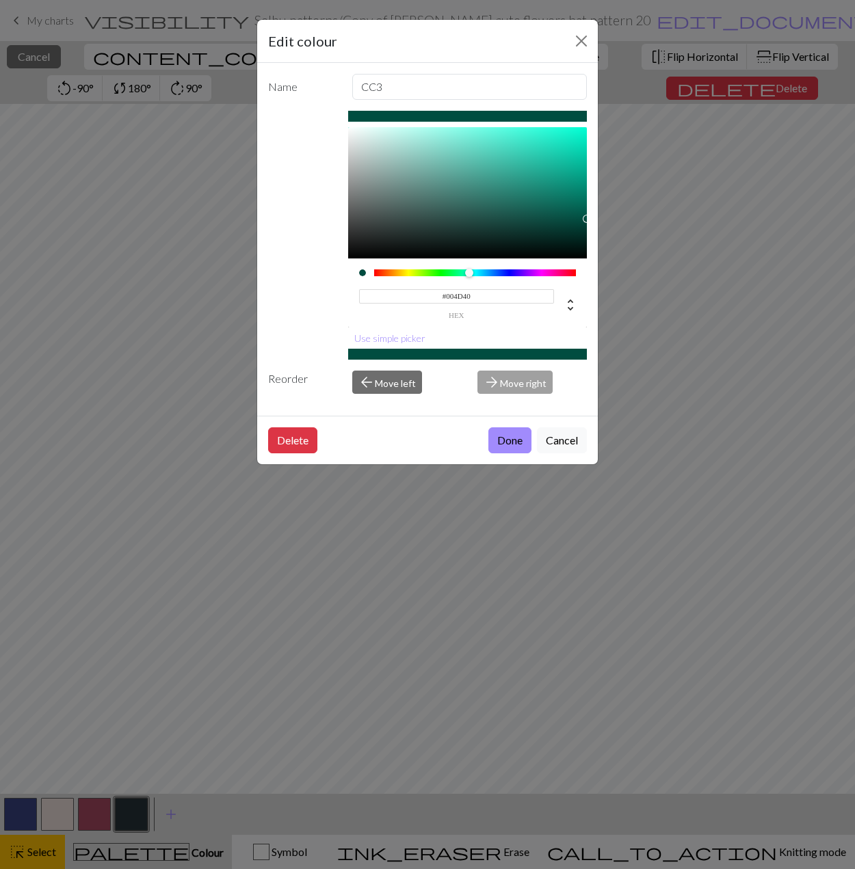
type input "#083E35"
click at [555, 226] on div at bounding box center [467, 192] width 239 height 131
click at [502, 427] on button "Done" at bounding box center [509, 440] width 43 height 26
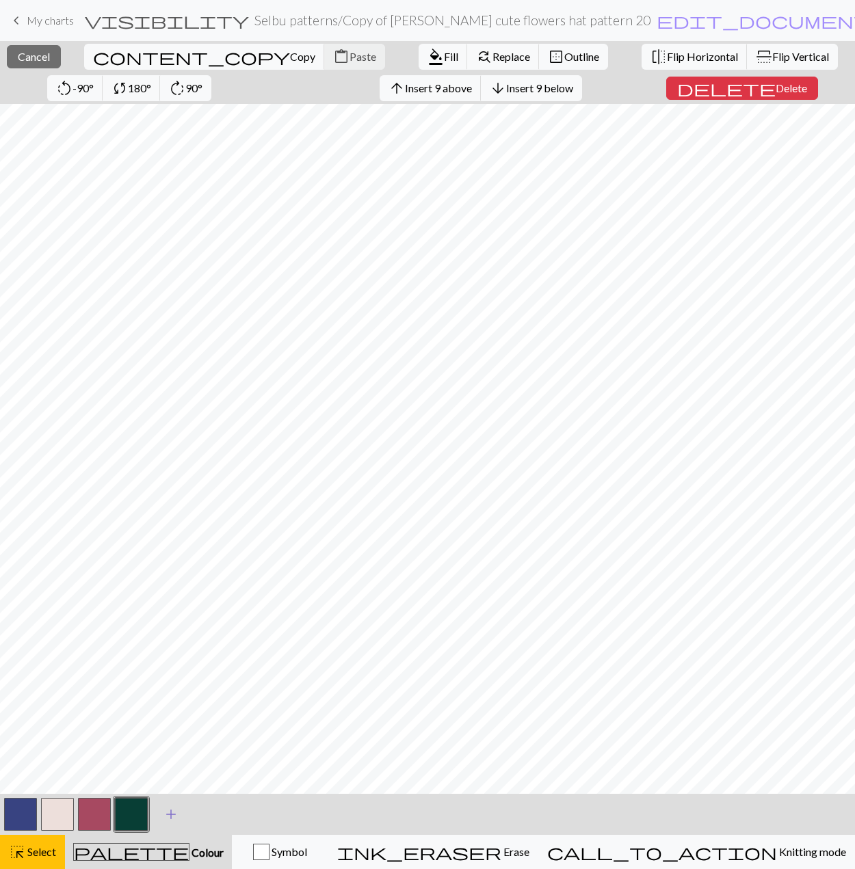
click at [177, 811] on span "add" at bounding box center [171, 814] width 16 height 19
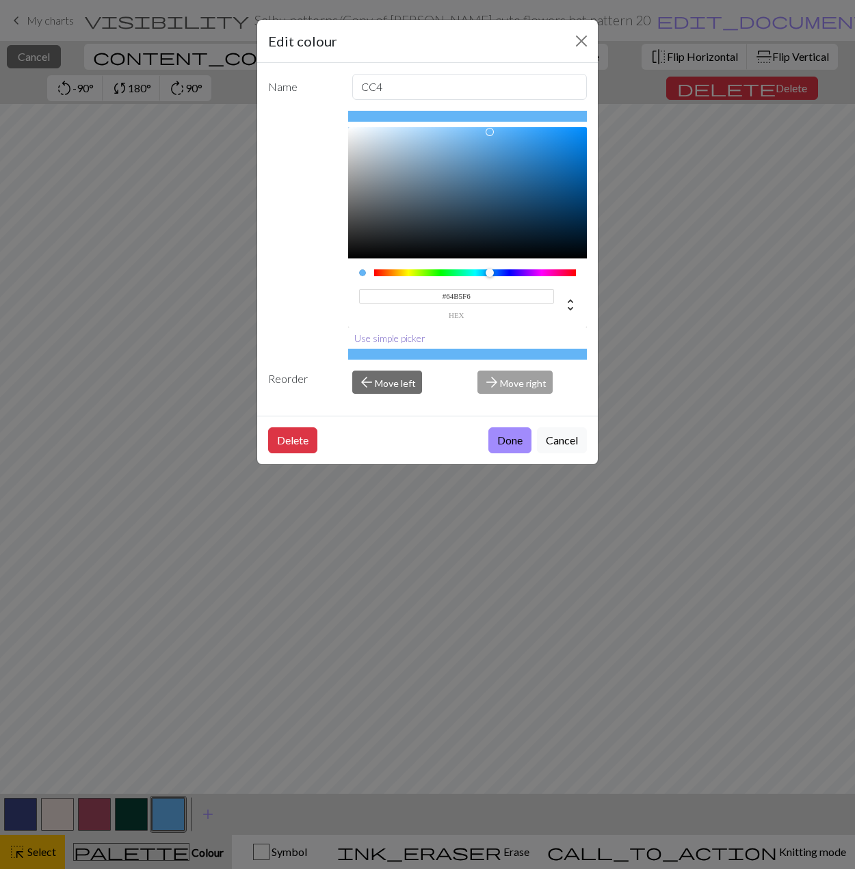
click at [394, 339] on button "Use simple picker" at bounding box center [389, 338] width 83 height 21
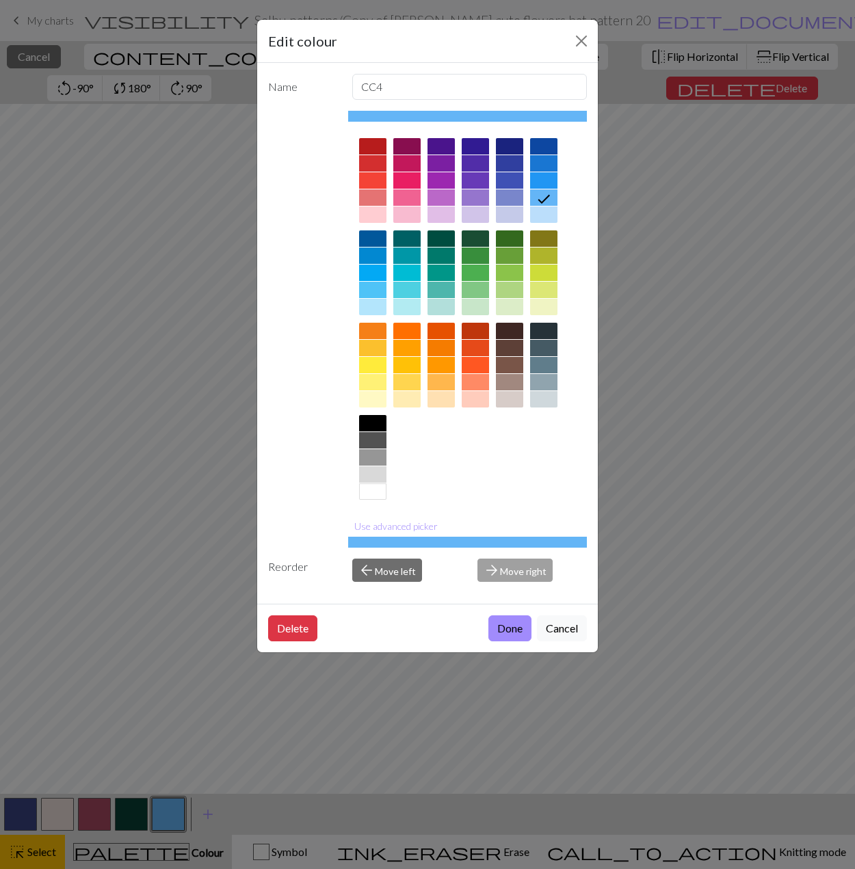
click at [449, 204] on div at bounding box center [440, 197] width 27 height 16
click at [416, 521] on button "Use advanced picker" at bounding box center [396, 526] width 96 height 21
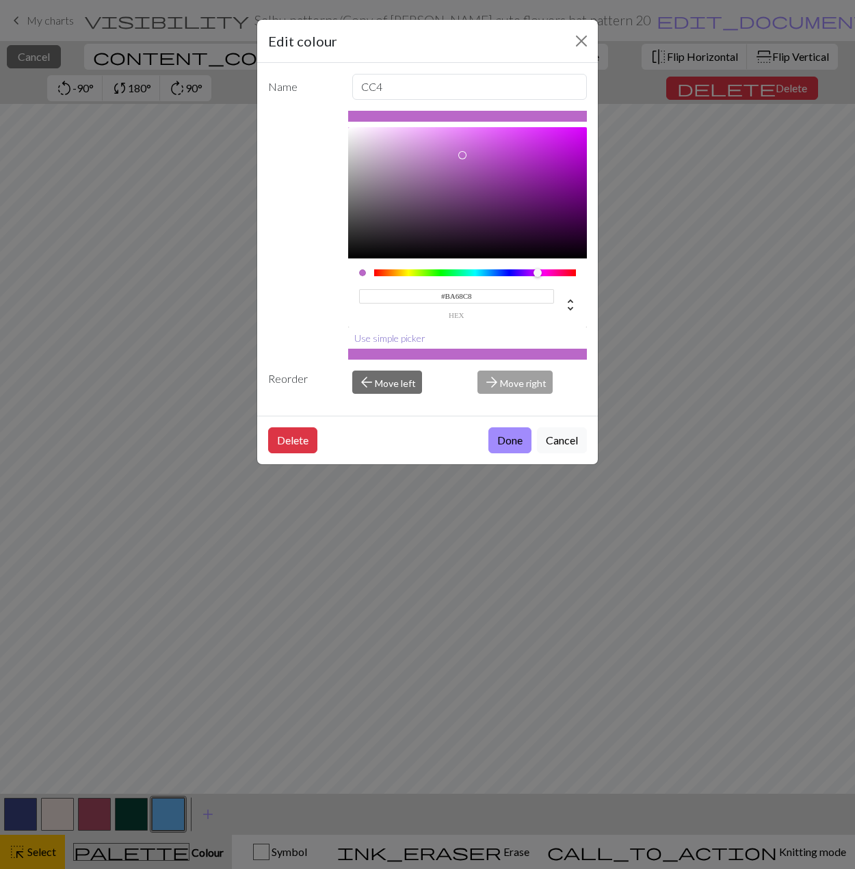
click at [412, 334] on button "Use simple picker" at bounding box center [389, 338] width 83 height 21
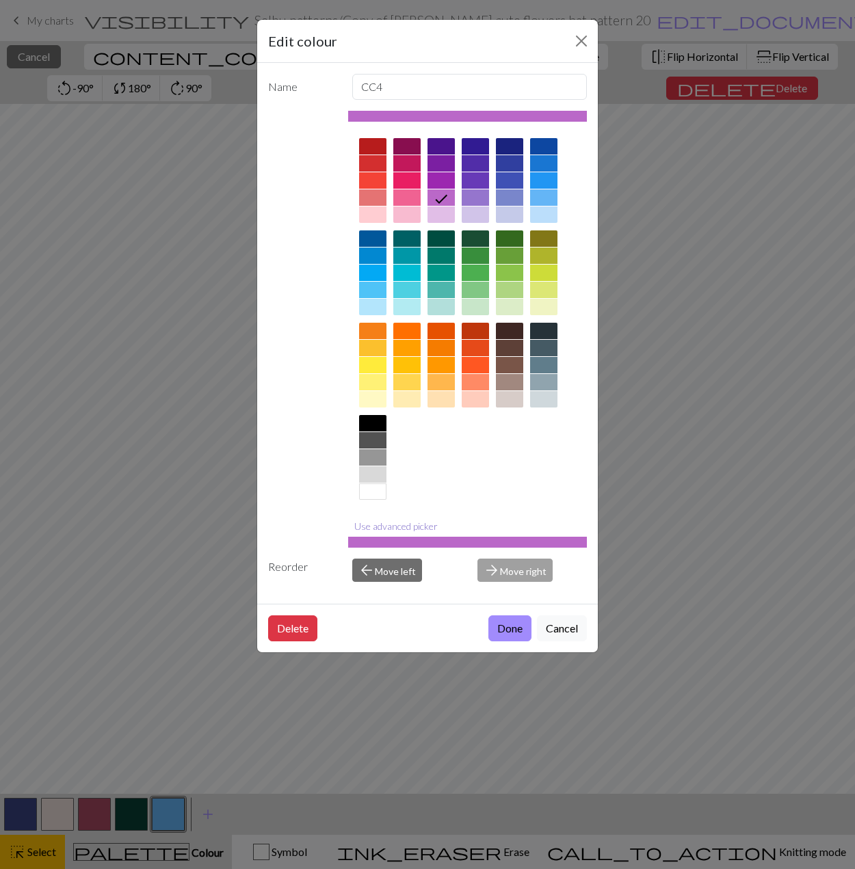
click at [401, 528] on button "Use advanced picker" at bounding box center [396, 526] width 96 height 21
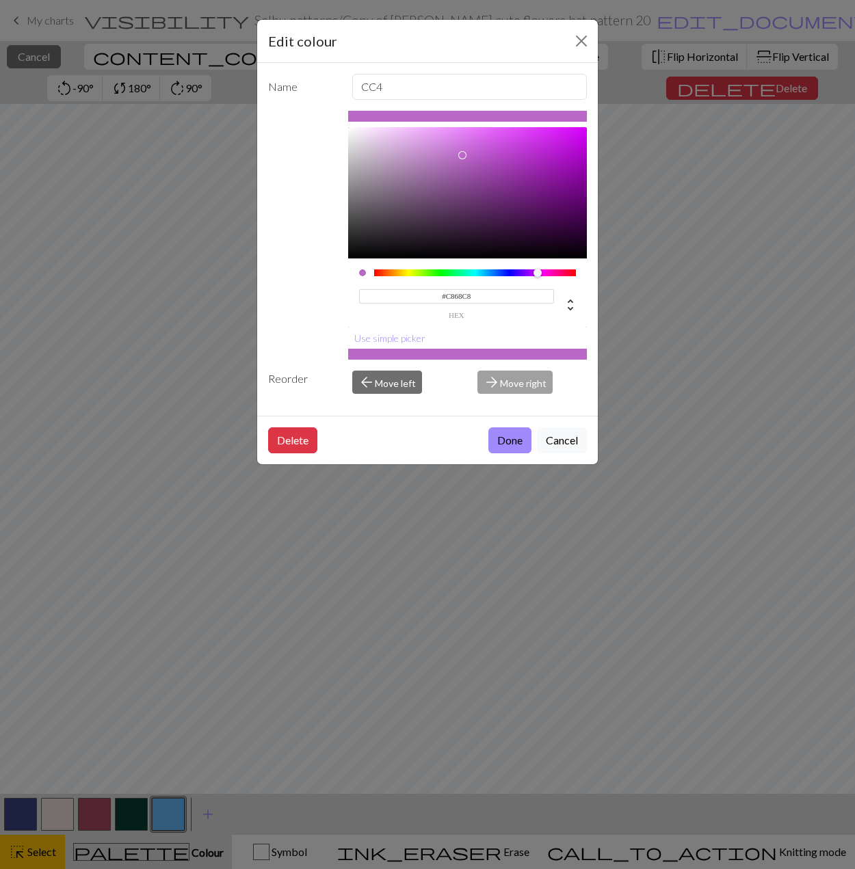
click at [542, 272] on div at bounding box center [542, 273] width 8 height 8
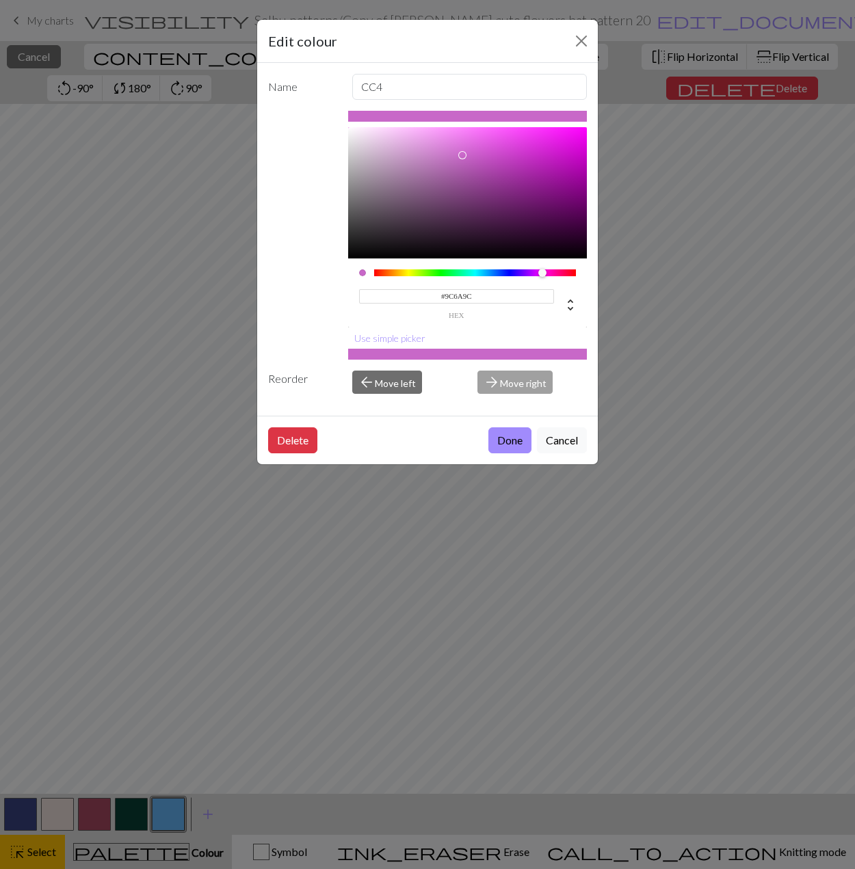
click at [424, 178] on div at bounding box center [467, 192] width 239 height 131
click at [425, 170] on div at bounding box center [467, 192] width 239 height 131
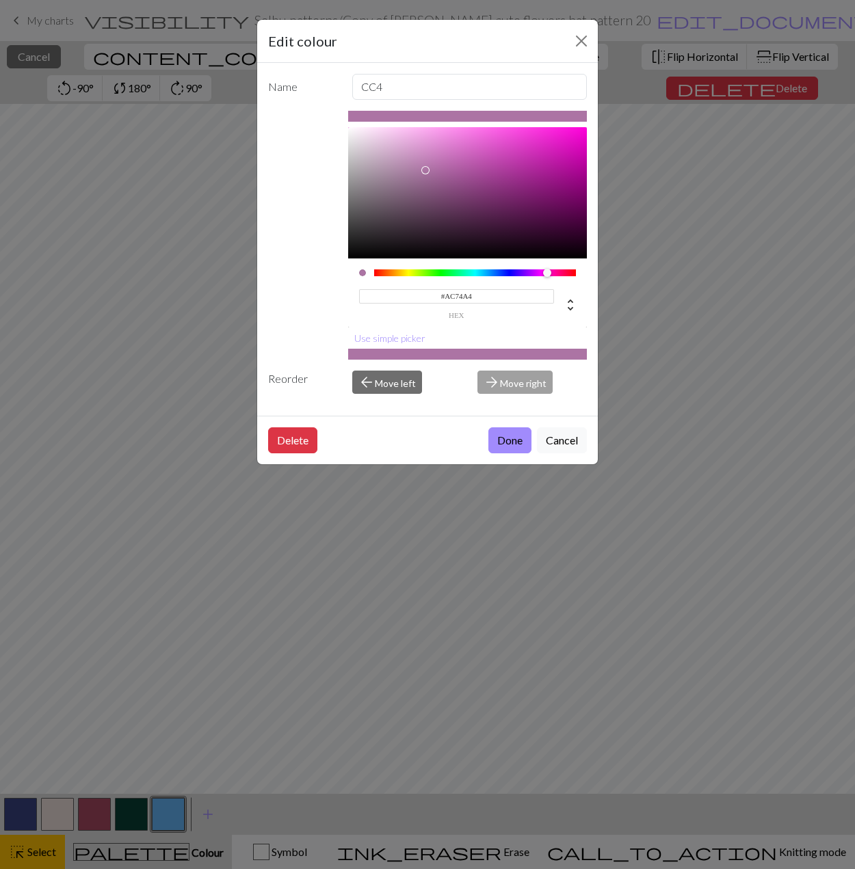
click at [547, 276] on div at bounding box center [551, 273] width 8 height 8
click at [418, 176] on div at bounding box center [467, 192] width 239 height 131
type input "#95648E"
click at [427, 181] on div at bounding box center [467, 192] width 239 height 131
click at [516, 453] on div "Delete Done Cancel" at bounding box center [427, 440] width 341 height 49
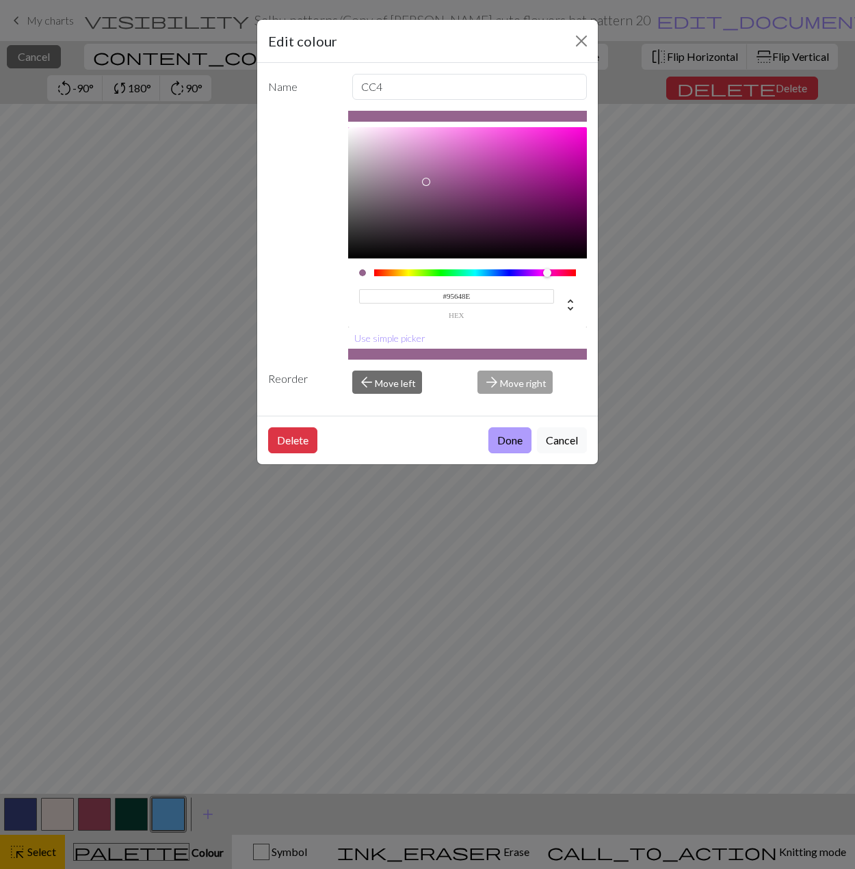
click at [515, 446] on button "Done" at bounding box center [509, 440] width 43 height 26
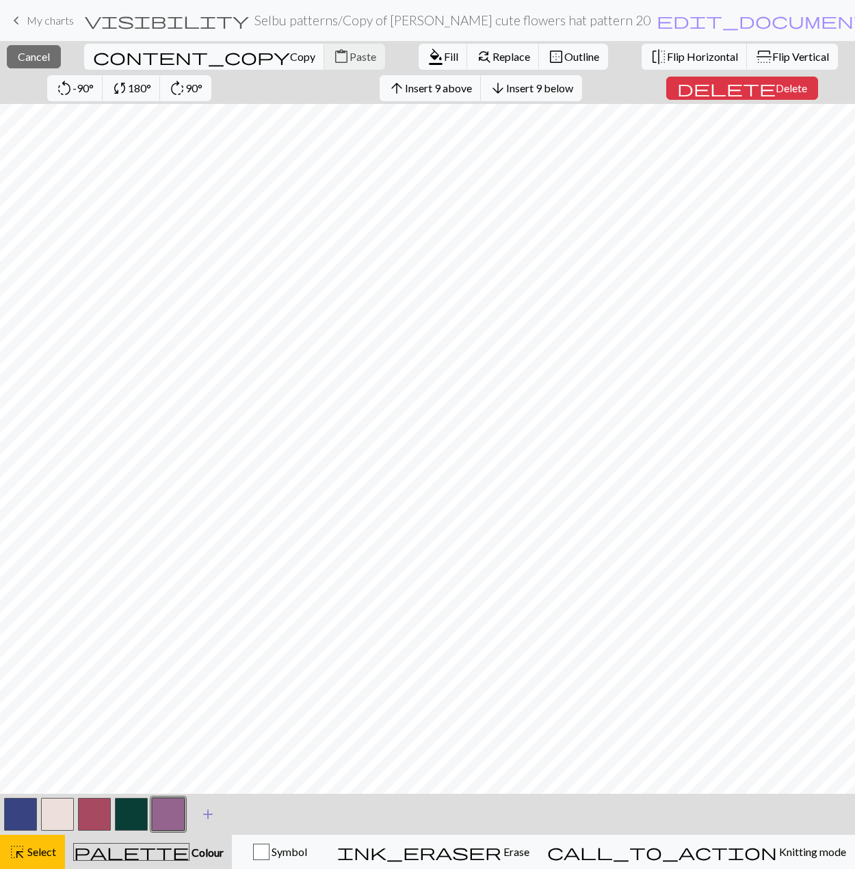
click at [212, 815] on span "add" at bounding box center [208, 814] width 16 height 19
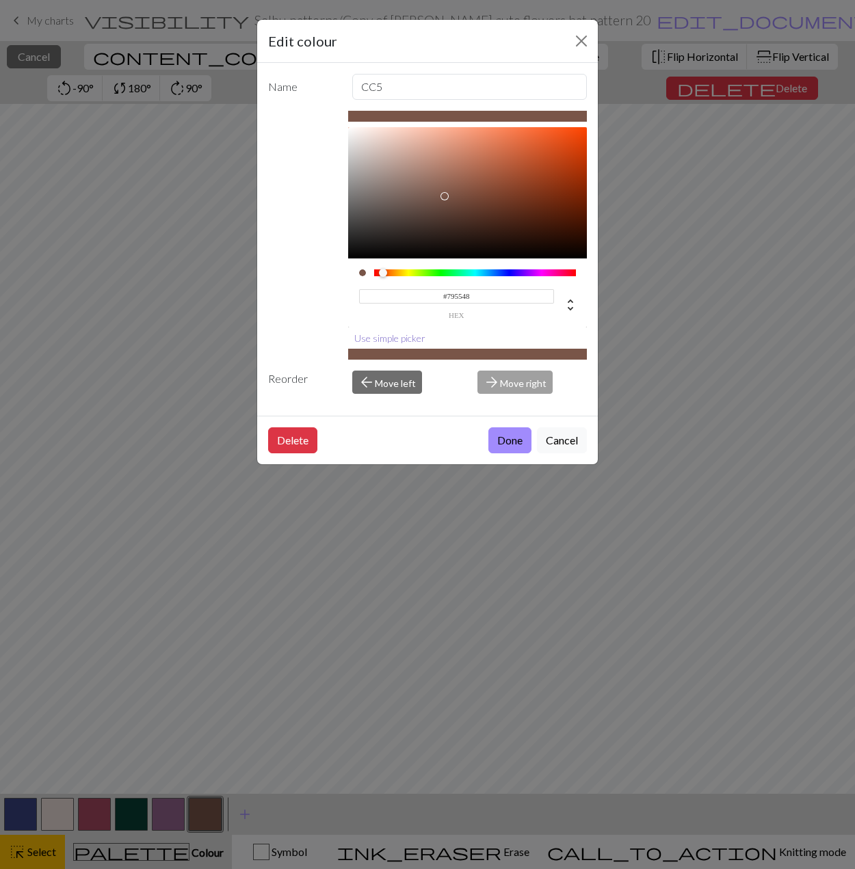
click at [378, 342] on button "Use simple picker" at bounding box center [389, 338] width 83 height 21
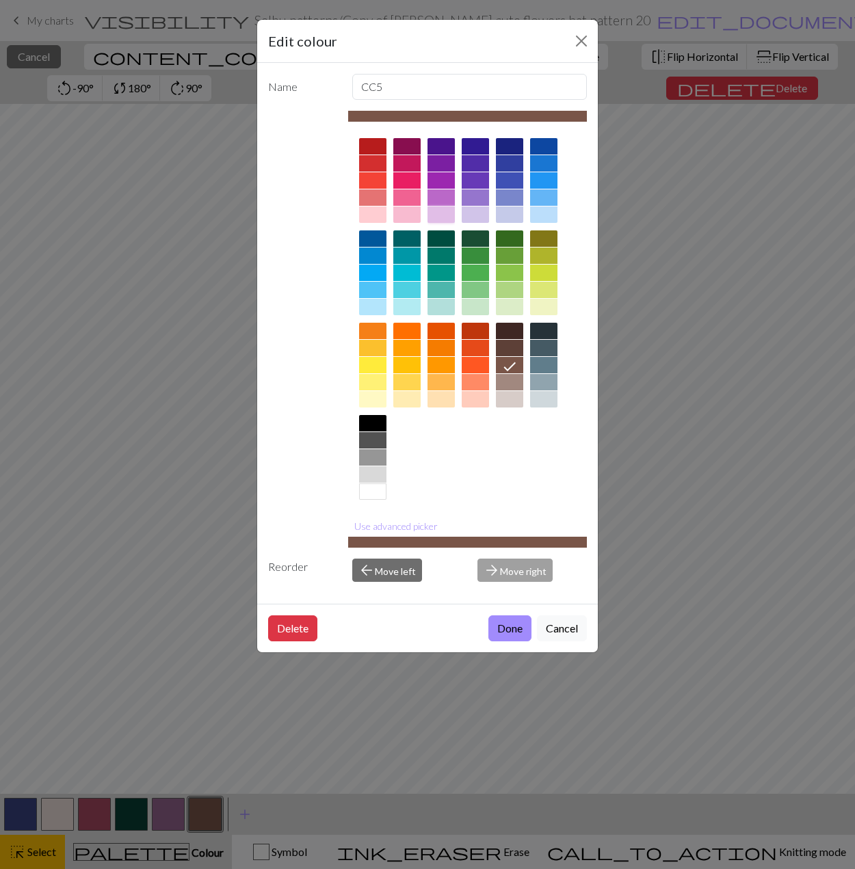
click at [436, 211] on div at bounding box center [440, 215] width 27 height 16
click at [382, 526] on button "Use advanced picker" at bounding box center [396, 526] width 96 height 21
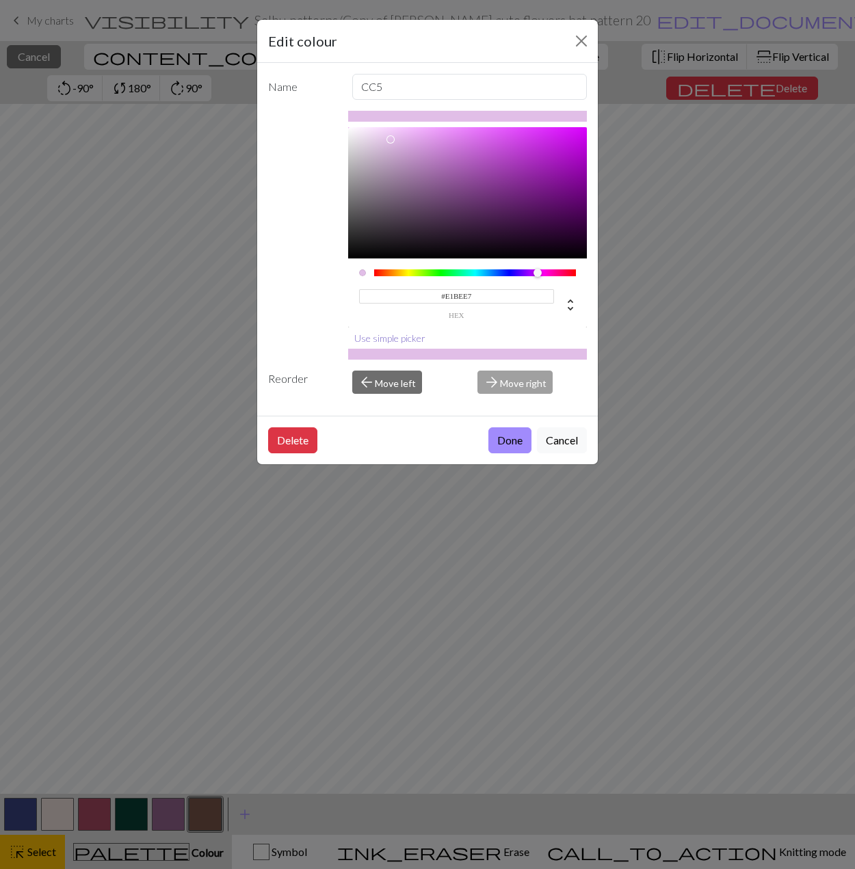
click at [388, 338] on button "Use simple picker" at bounding box center [389, 338] width 83 height 21
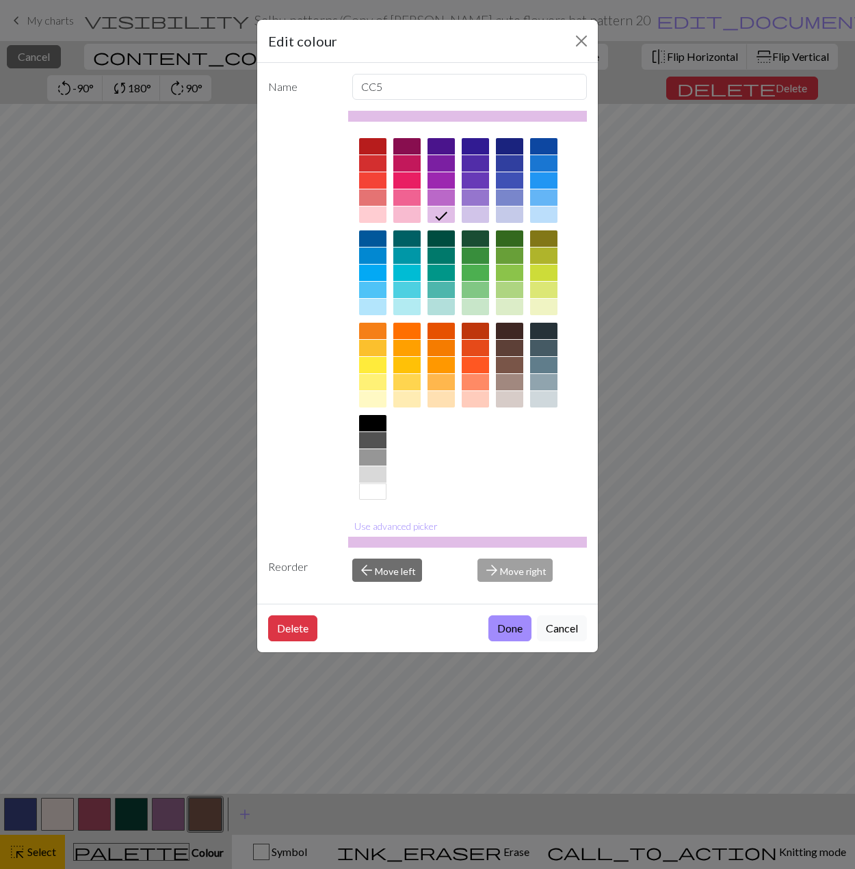
click at [471, 219] on div at bounding box center [475, 215] width 27 height 16
drag, startPoint x: 389, startPoint y: 523, endPoint x: 391, endPoint y: 514, distance: 8.5
click at [389, 523] on button "Use advanced picker" at bounding box center [396, 526] width 96 height 21
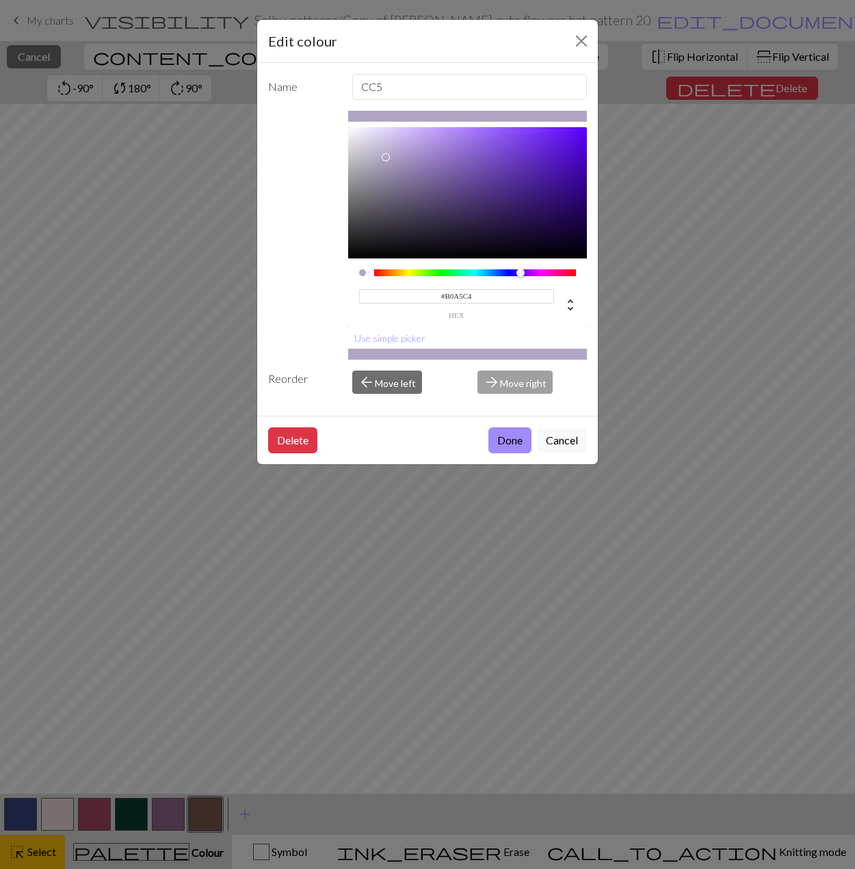
click at [385, 157] on div at bounding box center [467, 192] width 239 height 131
click at [381, 170] on div at bounding box center [467, 192] width 239 height 131
type input "#A29AB4"
click at [382, 166] on div at bounding box center [381, 170] width 8 height 8
click at [514, 442] on button "Done" at bounding box center [509, 440] width 43 height 26
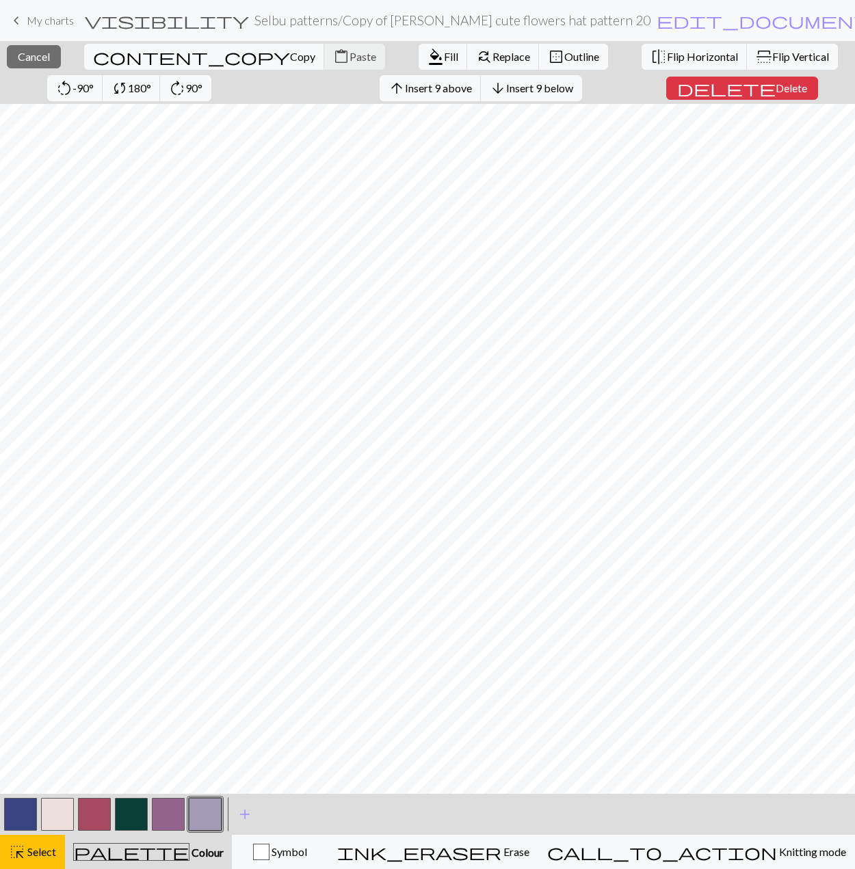
click at [101, 817] on button "button" at bounding box center [94, 814] width 33 height 33
click at [101, 815] on button "button" at bounding box center [94, 814] width 33 height 33
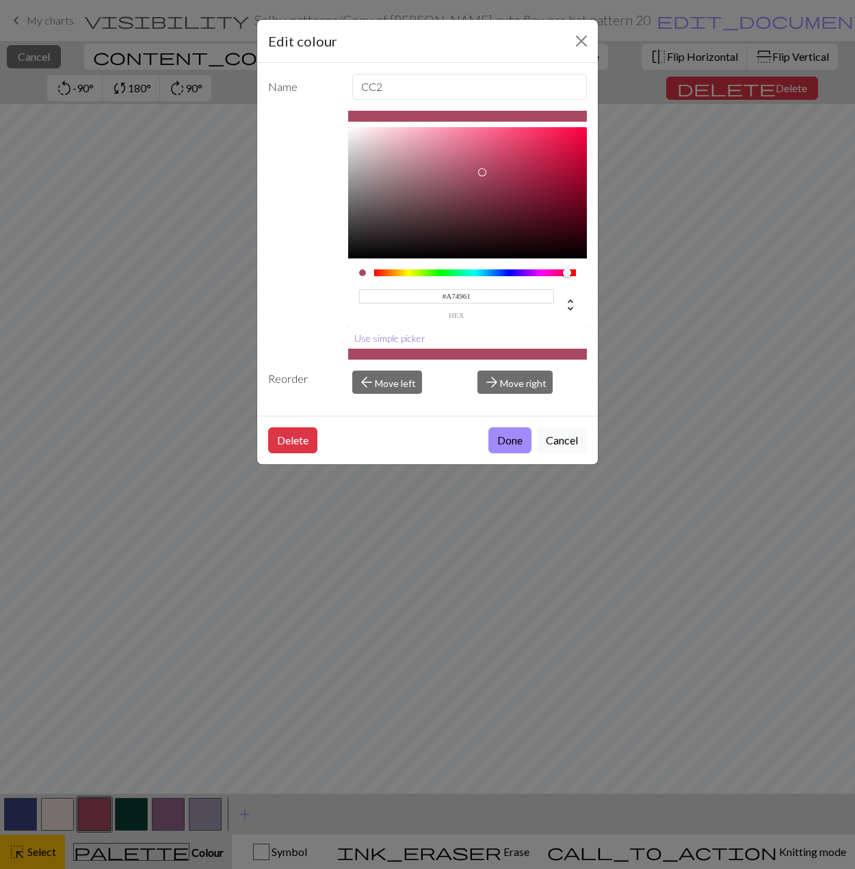
click at [373, 338] on button "Use simple picker" at bounding box center [389, 338] width 83 height 21
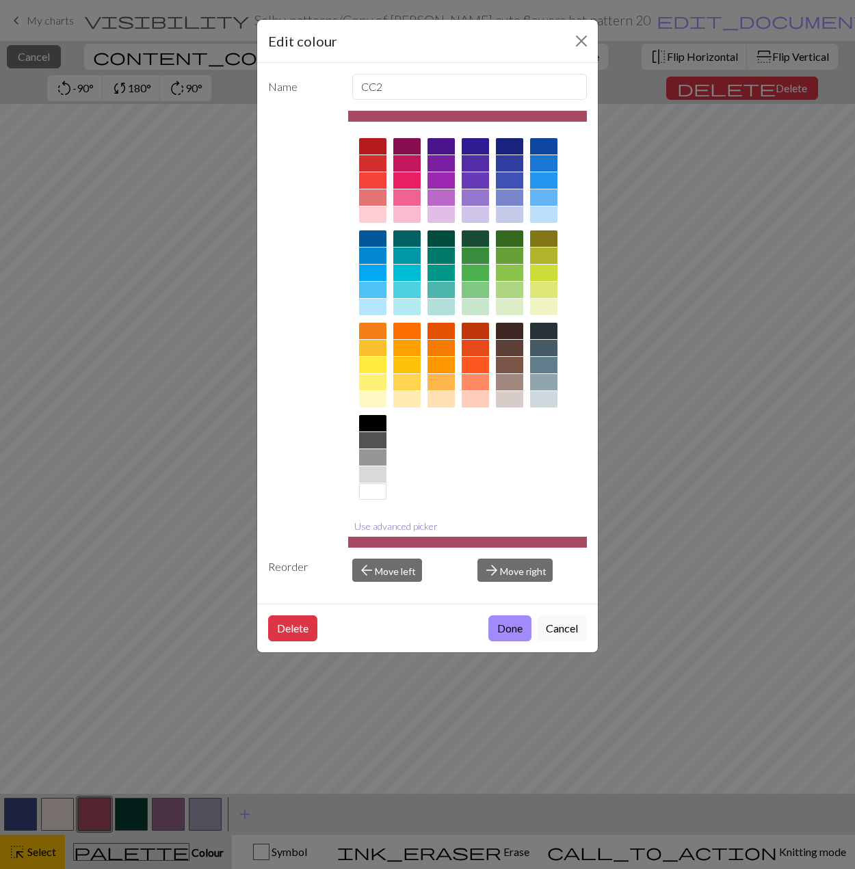
click at [373, 338] on div at bounding box center [372, 331] width 27 height 16
click at [567, 626] on button "Cancel" at bounding box center [562, 629] width 50 height 26
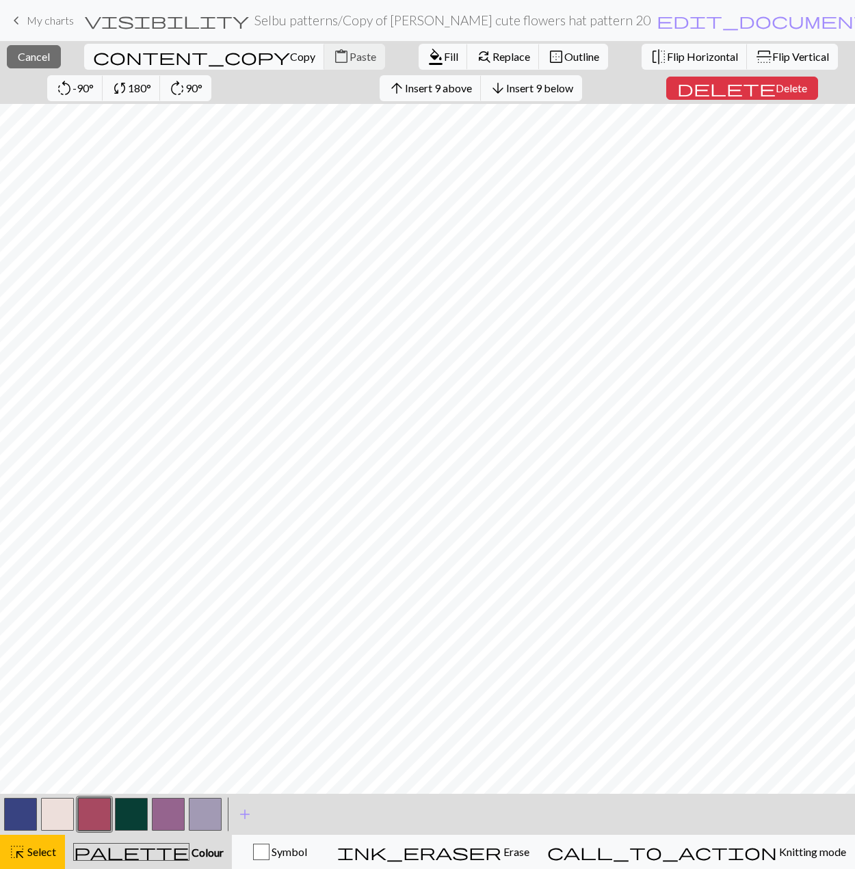
click at [101, 814] on button "button" at bounding box center [94, 814] width 33 height 33
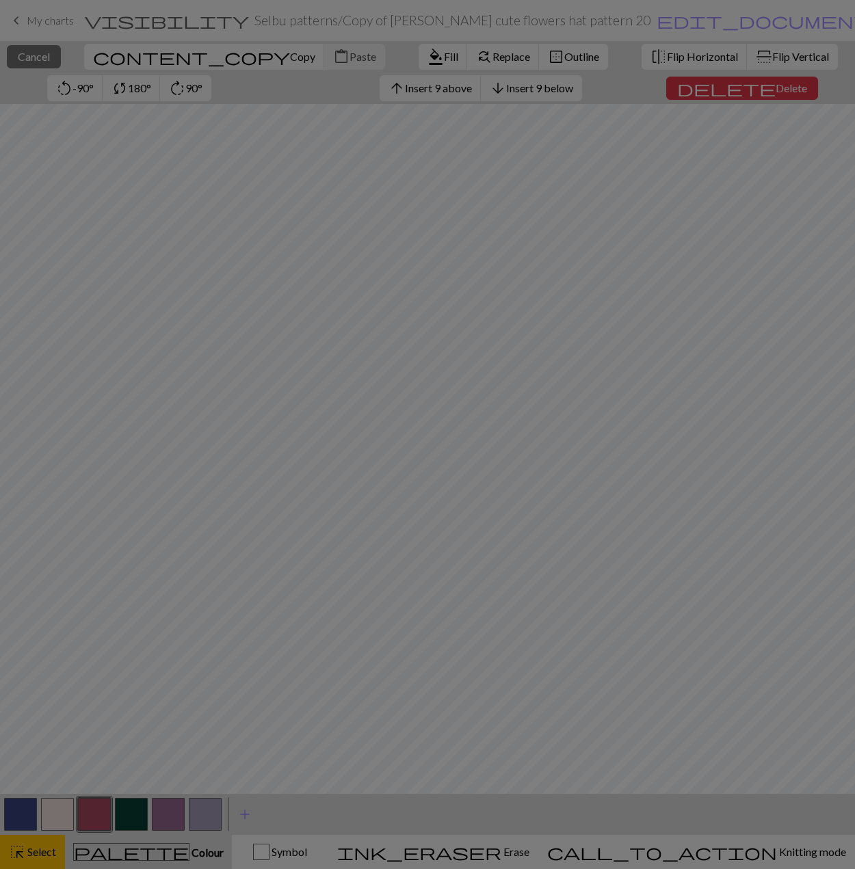
click at [98, 813] on div "Edit colour Name CC2 Use advanced picker Reorder arrow_back Move left arrow_for…" at bounding box center [427, 434] width 855 height 869
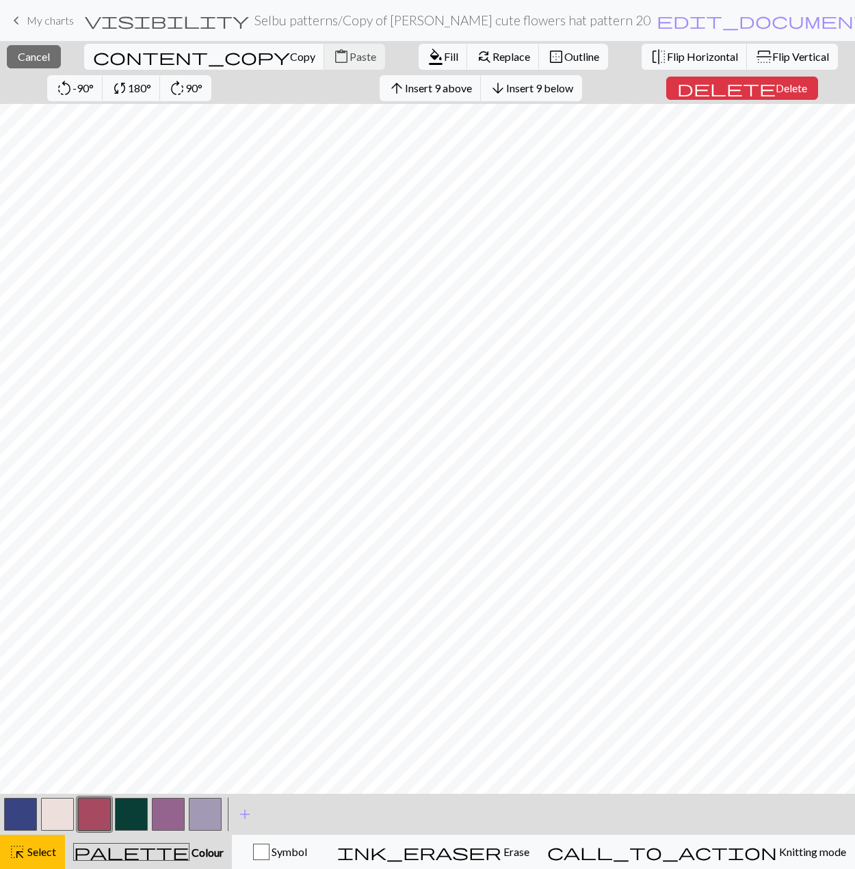
click at [100, 813] on button "button" at bounding box center [94, 814] width 33 height 33
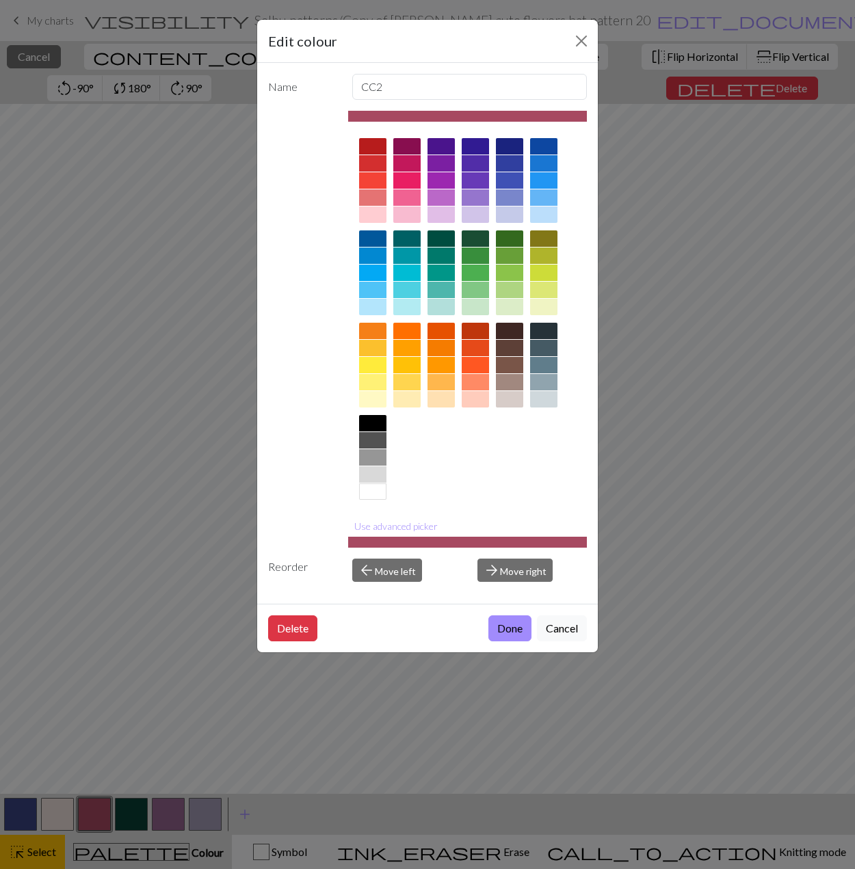
drag, startPoint x: 396, startPoint y: 523, endPoint x: 412, endPoint y: 490, distance: 36.4
click at [396, 523] on button "Use advanced picker" at bounding box center [396, 526] width 96 height 21
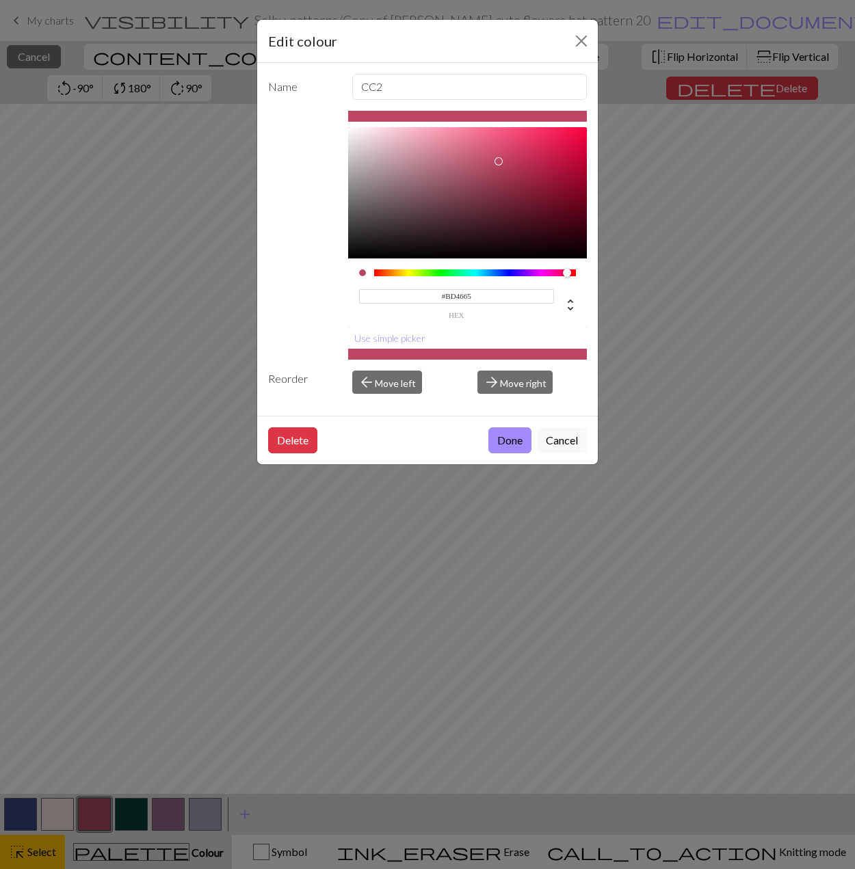
click at [498, 161] on div at bounding box center [467, 192] width 239 height 131
click at [513, 170] on div at bounding box center [467, 192] width 239 height 131
type input "#B43253"
click at [520, 166] on div at bounding box center [467, 192] width 239 height 131
click at [520, 440] on button "Done" at bounding box center [509, 440] width 43 height 26
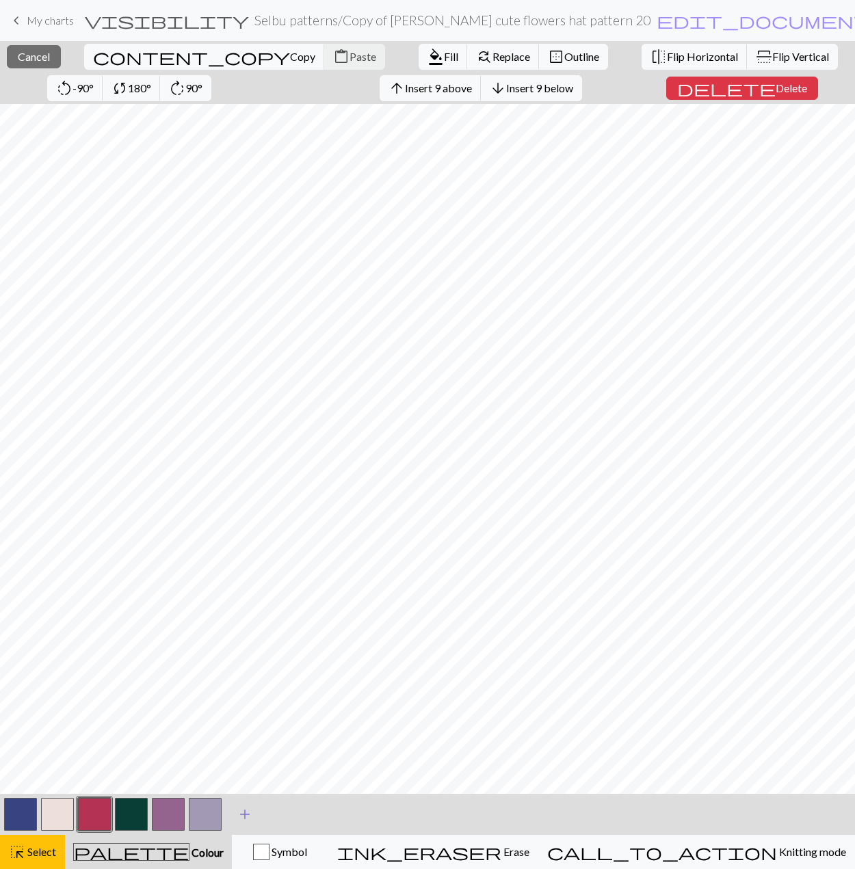
click at [240, 819] on span "add" at bounding box center [245, 814] width 16 height 19
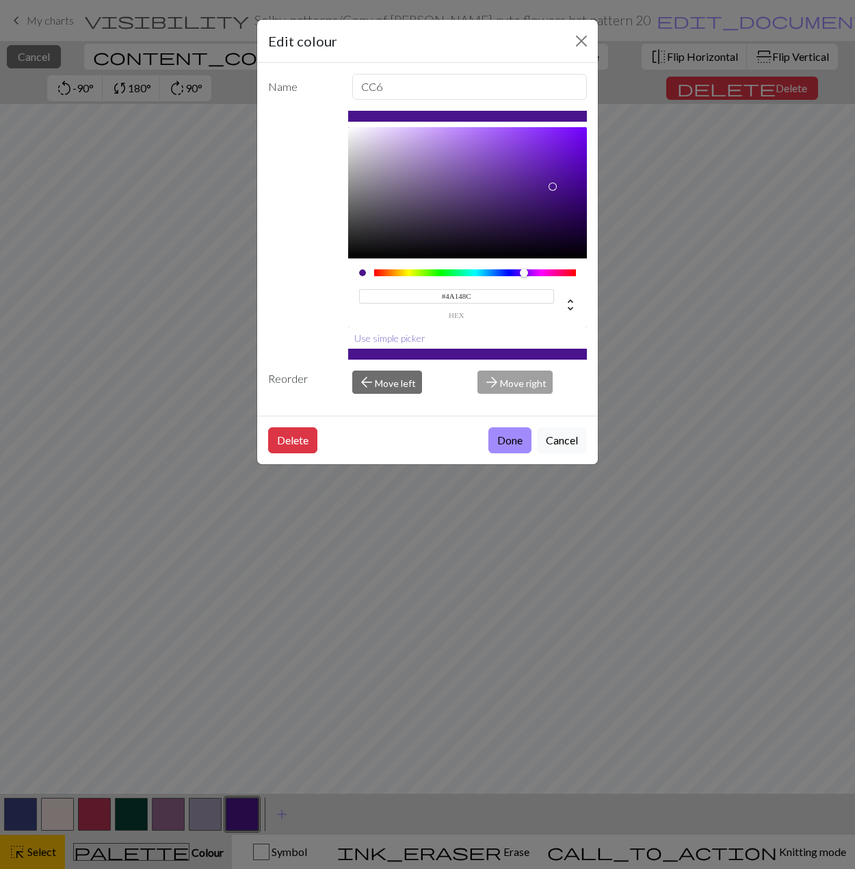
click at [404, 328] on button "Use simple picker" at bounding box center [389, 338] width 83 height 21
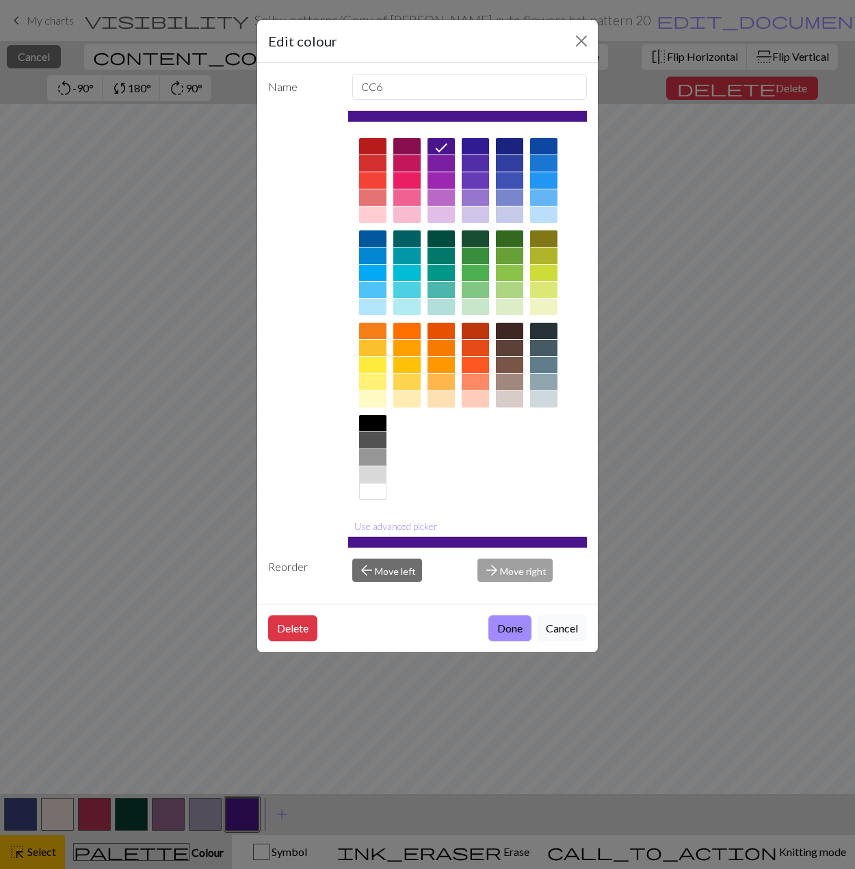
drag, startPoint x: 408, startPoint y: 196, endPoint x: 417, endPoint y: 208, distance: 14.2
click at [417, 195] on div at bounding box center [406, 197] width 27 height 16
click at [405, 525] on button "Use advanced picker" at bounding box center [396, 526] width 96 height 21
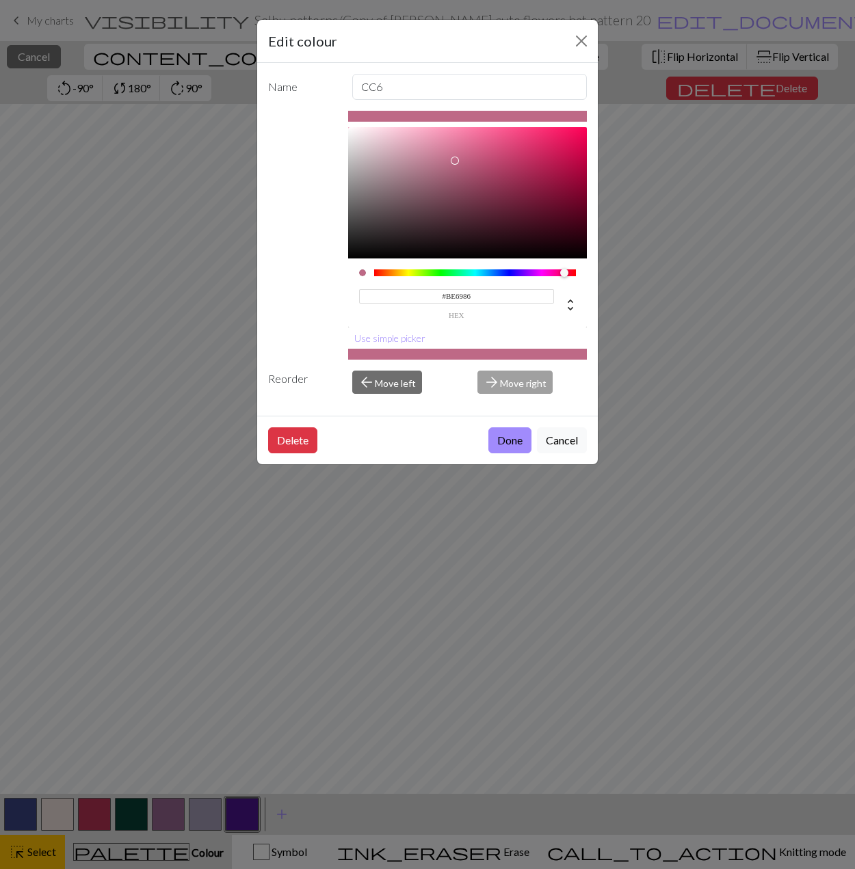
click at [455, 160] on div at bounding box center [467, 192] width 239 height 131
click at [468, 158] on div at bounding box center [467, 192] width 239 height 131
click at [477, 154] on div at bounding box center [467, 192] width 239 height 131
click at [487, 143] on div at bounding box center [467, 192] width 239 height 131
click at [481, 152] on div at bounding box center [467, 192] width 239 height 131
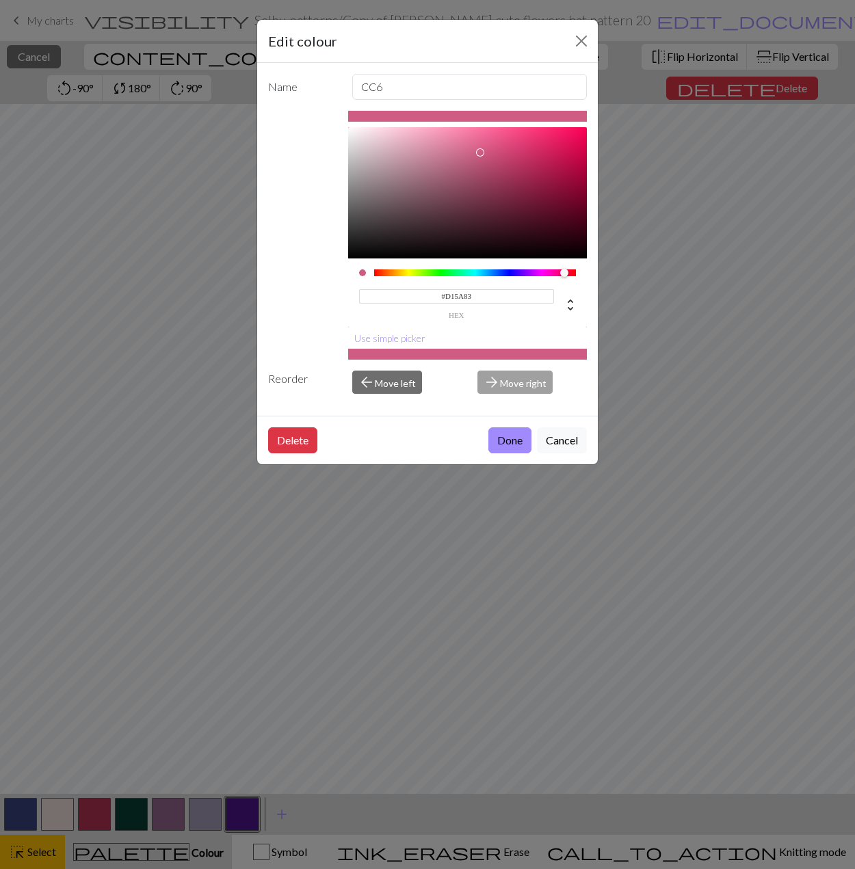
click at [484, 150] on div at bounding box center [467, 192] width 239 height 131
type input "#D95985"
click at [488, 146] on div at bounding box center [467, 192] width 239 height 131
click at [513, 434] on button "Done" at bounding box center [509, 440] width 43 height 26
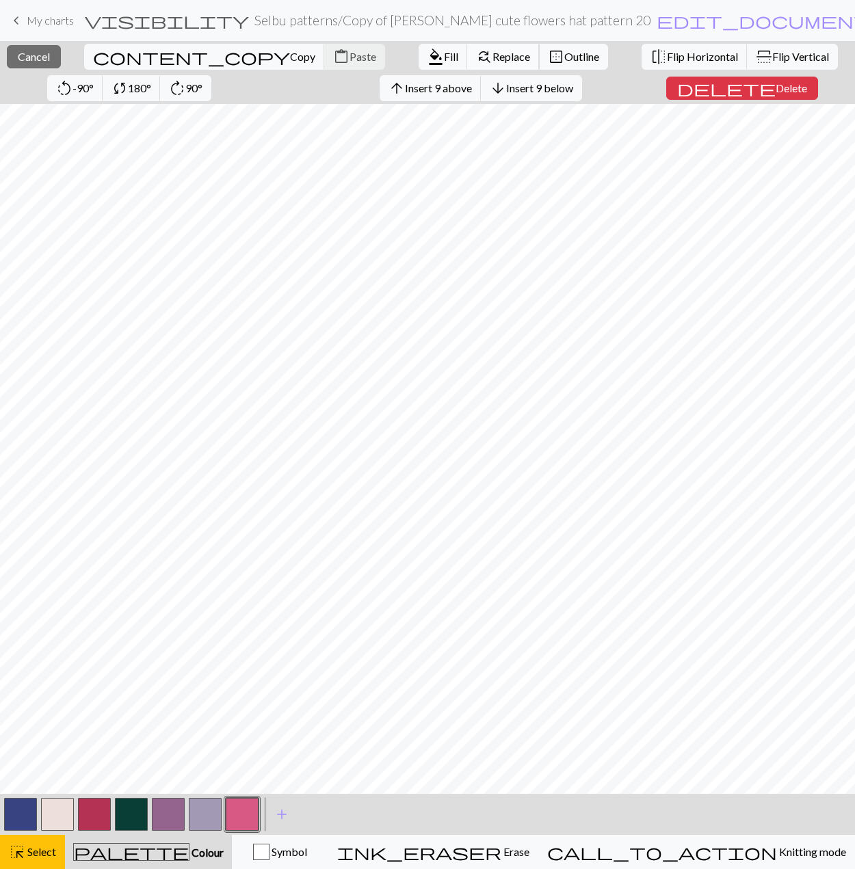
click at [492, 57] on span "Replace" at bounding box center [511, 56] width 38 height 13
select select "1"
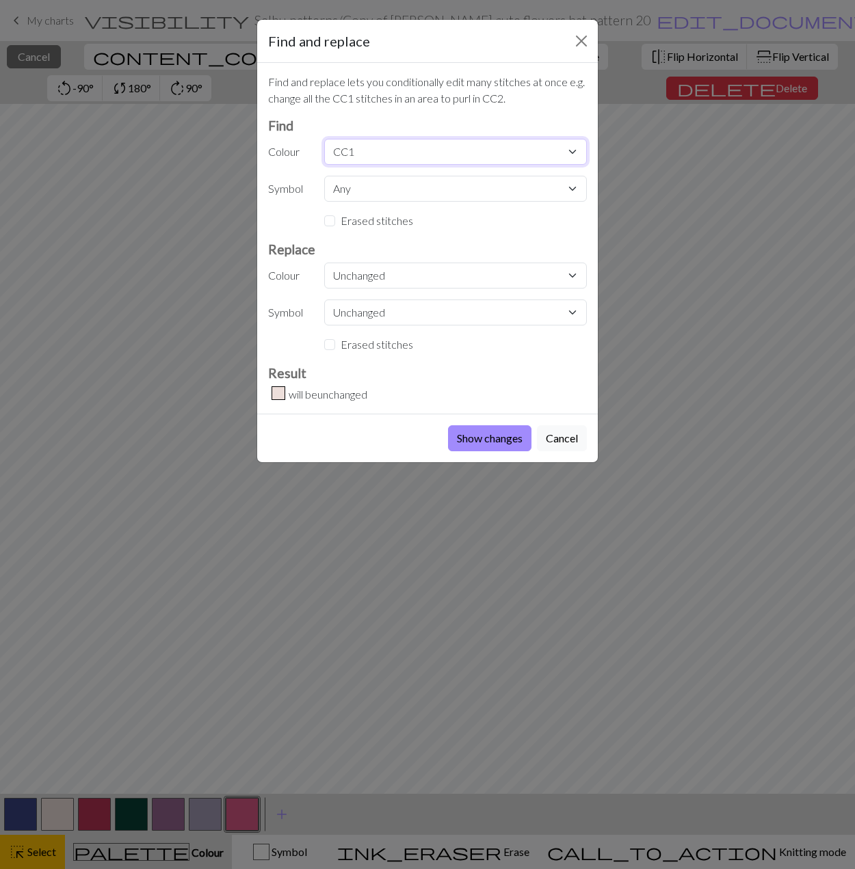
click at [361, 155] on select "Any MC CC1 CC2 CC3 CC4 CC5 CC6" at bounding box center [455, 152] width 263 height 26
click at [358, 276] on select "Unchanged MC CC1 CC2 CC3 CC4 CC5 CC6" at bounding box center [455, 276] width 263 height 26
select select "3"
click at [324, 263] on select "Unchanged MC CC1 CC2 CC3 CC4 CC5 CC6" at bounding box center [455, 276] width 263 height 26
click at [479, 440] on button "Show changes" at bounding box center [489, 438] width 83 height 26
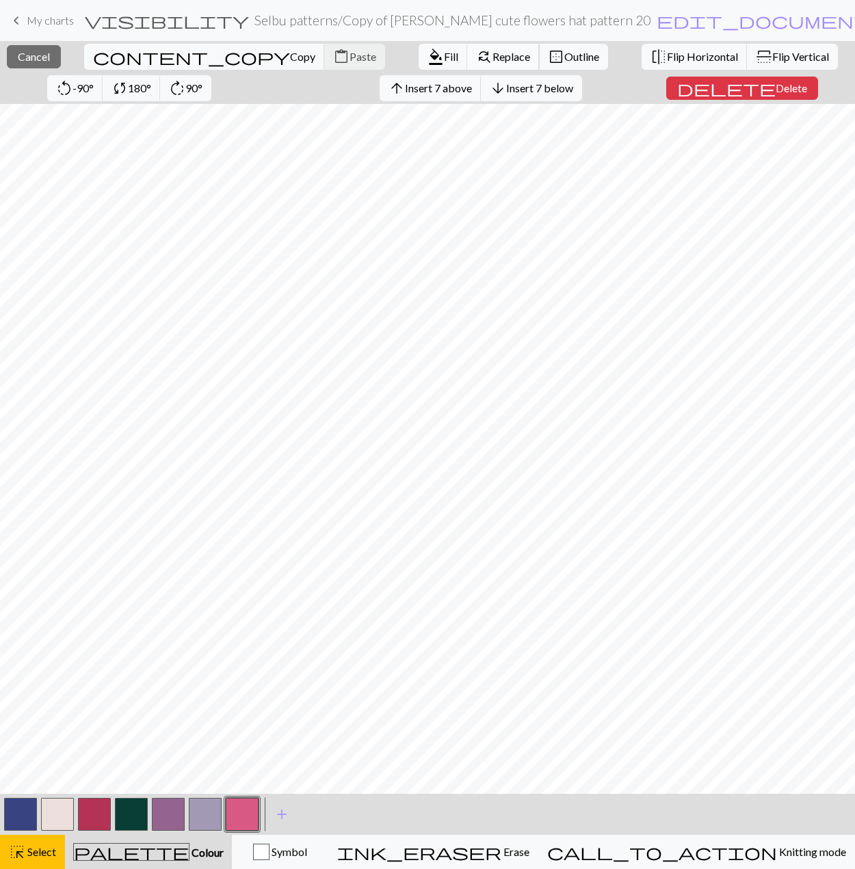
click at [492, 54] on span "Replace" at bounding box center [511, 56] width 38 height 13
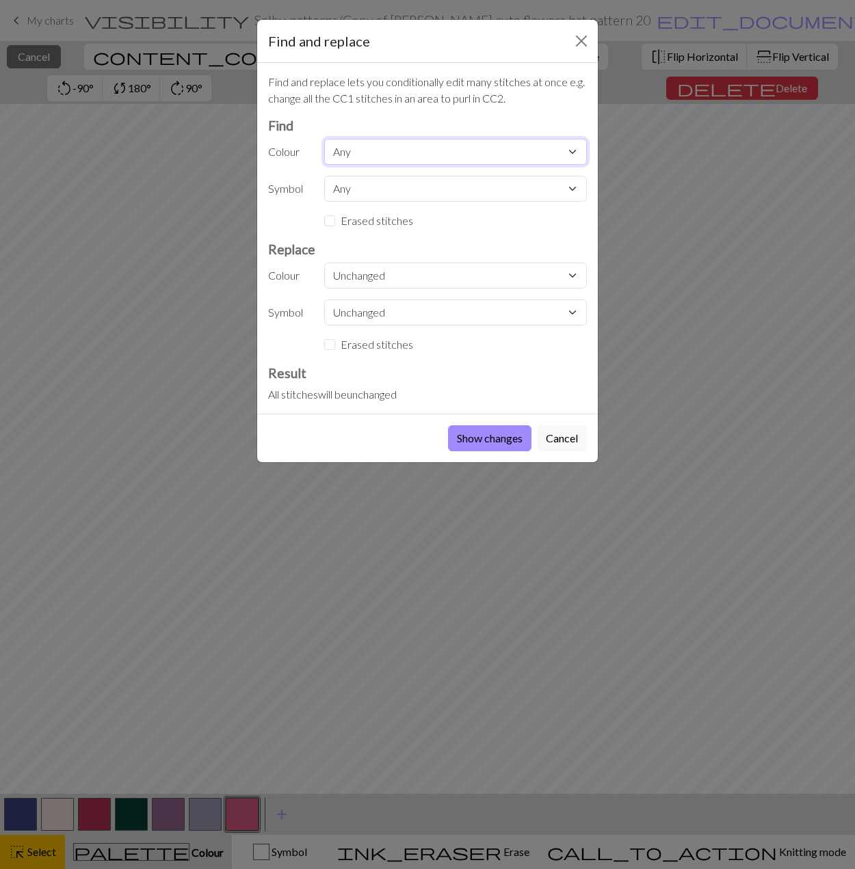
click at [344, 146] on select "Any MC CC1 CC2 CC3 CC4 CC5 CC6" at bounding box center [455, 152] width 263 height 26
select select "0"
click at [324, 139] on select "Any MC CC1 CC2 CC3 CC4 CC5 CC6" at bounding box center [455, 152] width 263 height 26
click at [562, 440] on button "Cancel" at bounding box center [562, 438] width 50 height 26
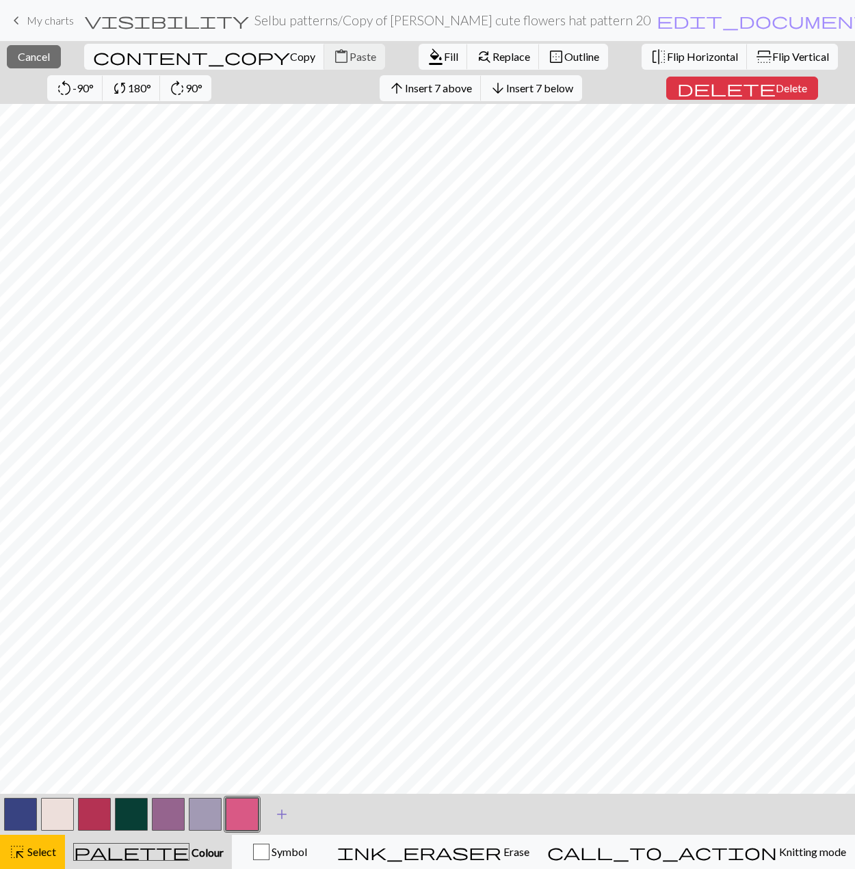
click at [279, 813] on span "add" at bounding box center [282, 814] width 16 height 19
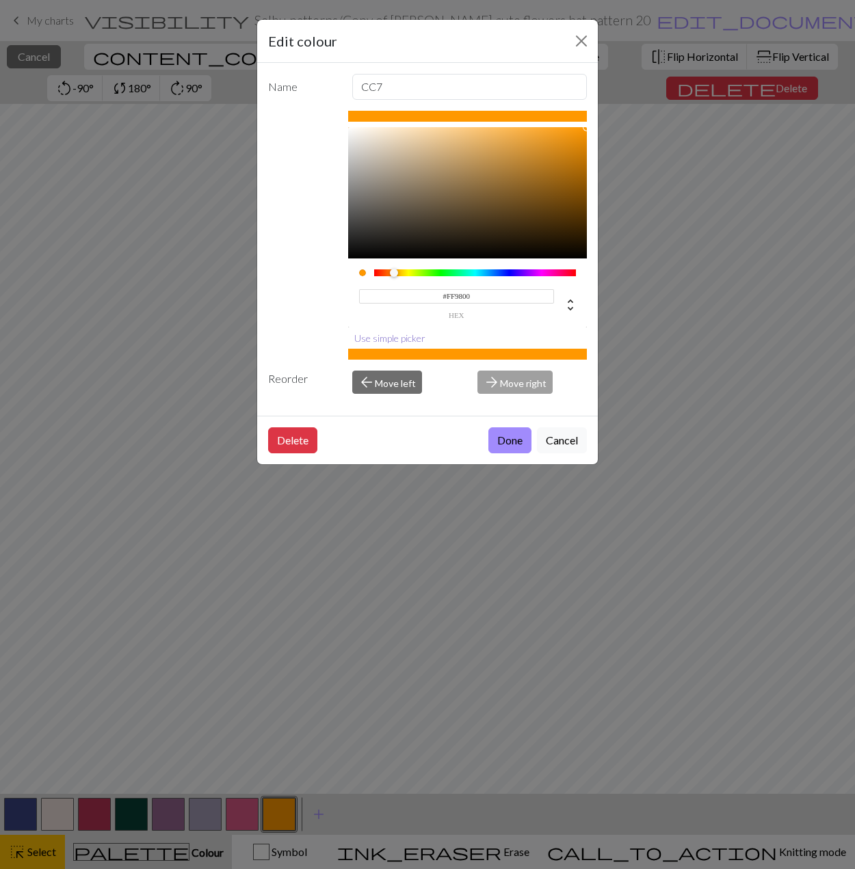
click at [396, 337] on button "Use simple picker" at bounding box center [389, 338] width 83 height 21
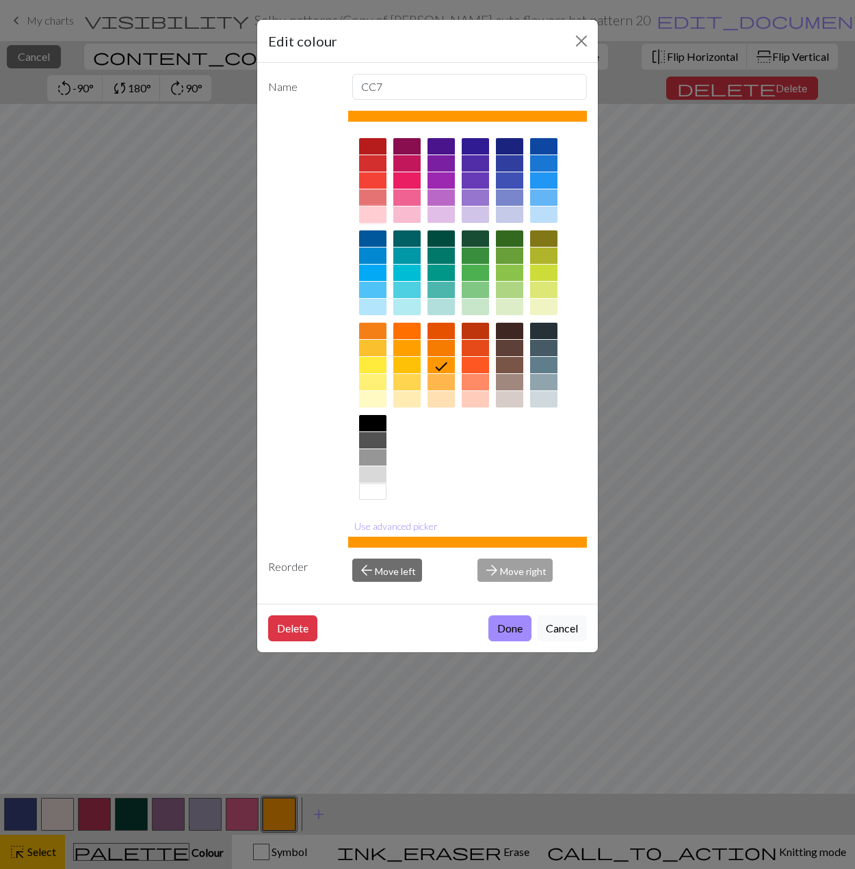
click at [376, 215] on div at bounding box center [372, 215] width 27 height 16
drag, startPoint x: 398, startPoint y: 524, endPoint x: 374, endPoint y: 386, distance: 139.5
click at [398, 524] on button "Use advanced picker" at bounding box center [396, 526] width 96 height 21
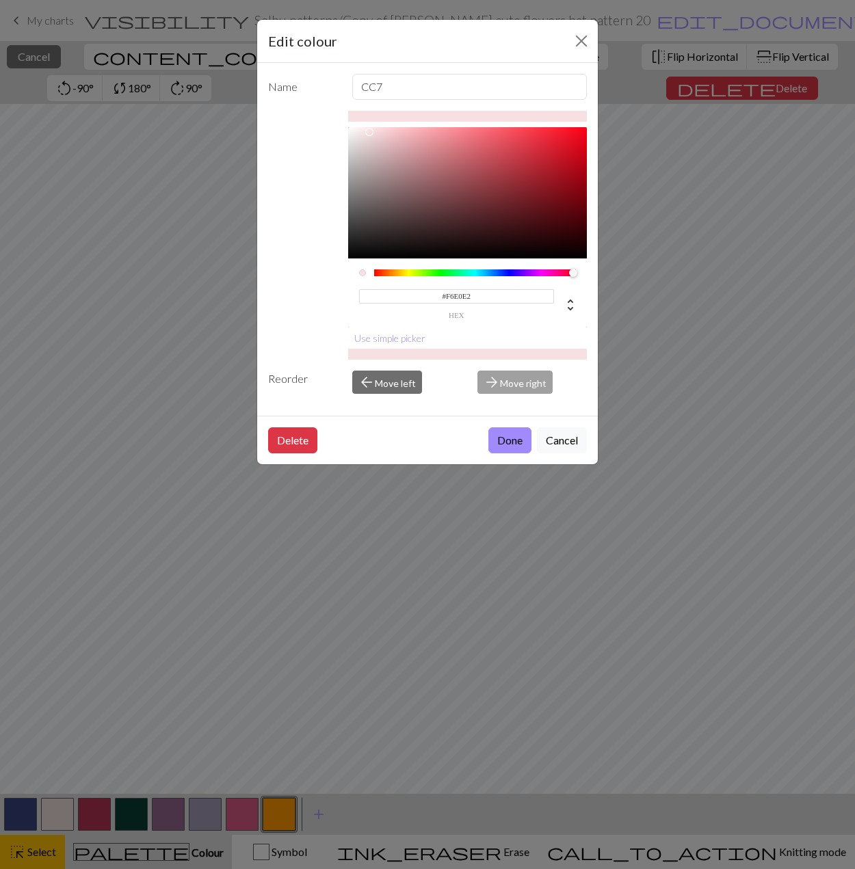
click at [370, 131] on div at bounding box center [467, 192] width 239 height 131
click at [364, 131] on div at bounding box center [467, 192] width 239 height 131
click at [367, 131] on div at bounding box center [364, 132] width 8 height 8
click at [366, 131] on div at bounding box center [367, 132] width 8 height 8
click at [566, 276] on div "#F7E4E5 hex" at bounding box center [467, 297] width 217 height 43
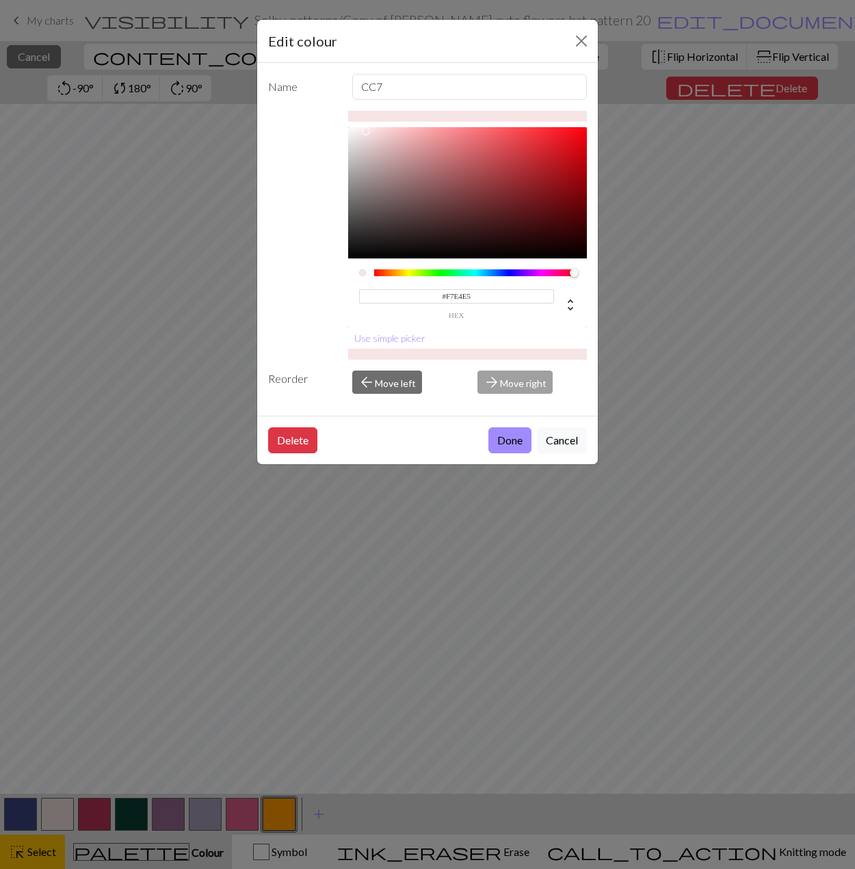
click at [567, 277] on div "#F7E4E5 hex" at bounding box center [467, 297] width 217 height 43
click at [357, 129] on div at bounding box center [467, 192] width 239 height 131
type input "#FDEEEF"
click at [362, 129] on div at bounding box center [361, 133] width 8 height 8
click at [503, 441] on button "Done" at bounding box center [509, 440] width 43 height 26
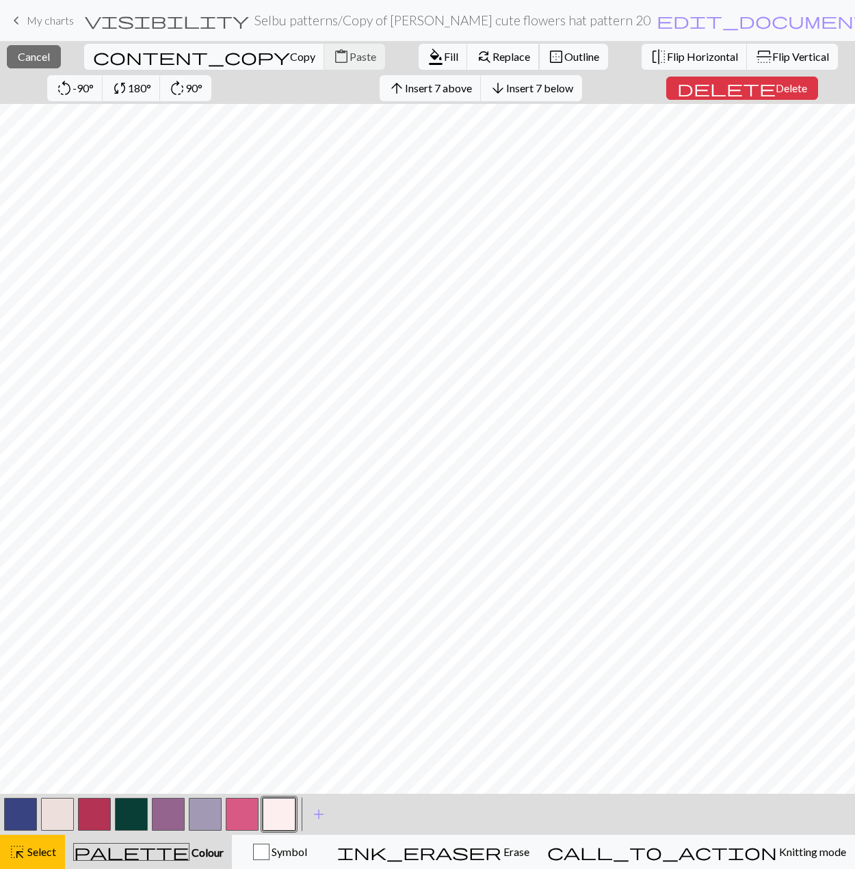
click at [492, 58] on span "Replace" at bounding box center [511, 56] width 38 height 13
select select "0"
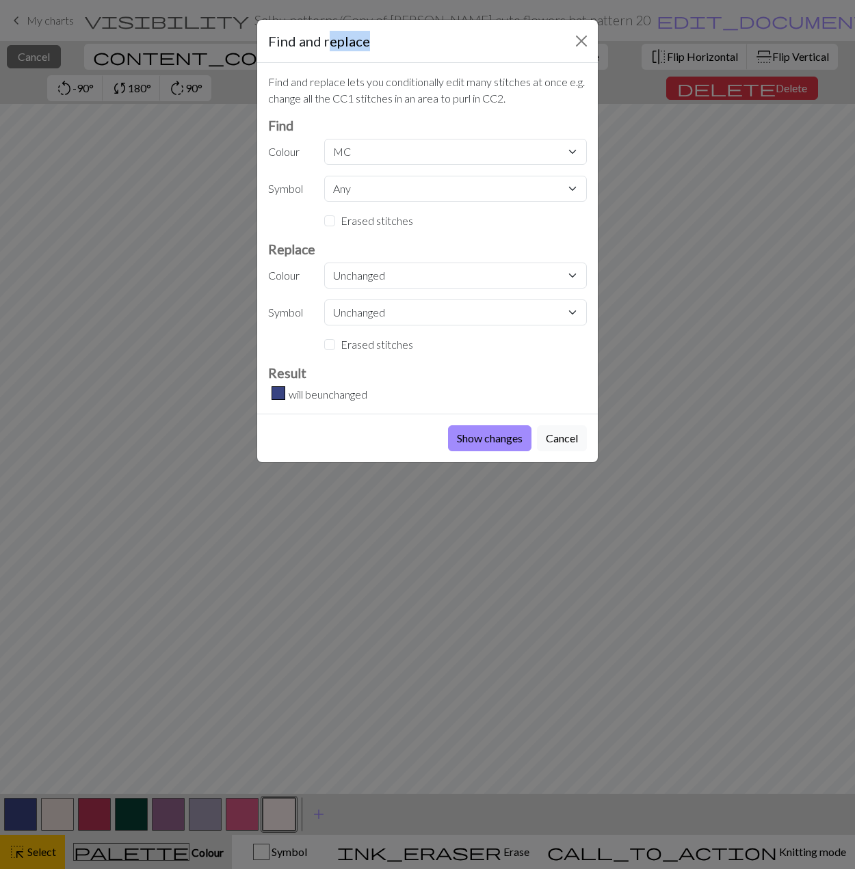
drag, startPoint x: 330, startPoint y: 40, endPoint x: 403, endPoint y: 77, distance: 82.3
click at [440, 49] on div "Find and replace" at bounding box center [427, 41] width 341 height 43
click at [358, 285] on select "Unchanged MC CC1 CC2 CC3 CC4 CC5 CC6 CC7" at bounding box center [455, 276] width 263 height 26
select select "7"
click at [324, 263] on select "Unchanged MC CC1 CC2 CC3 CC4 CC5 CC6 CC7" at bounding box center [455, 276] width 263 height 26
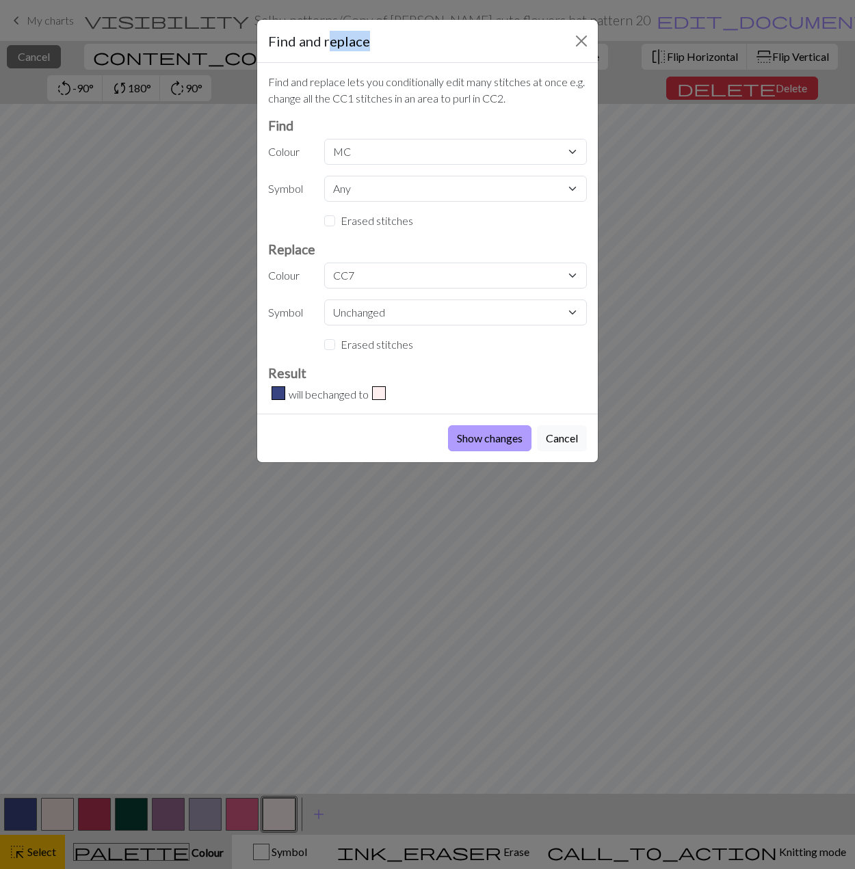
click at [484, 443] on button "Show changes" at bounding box center [489, 438] width 83 height 26
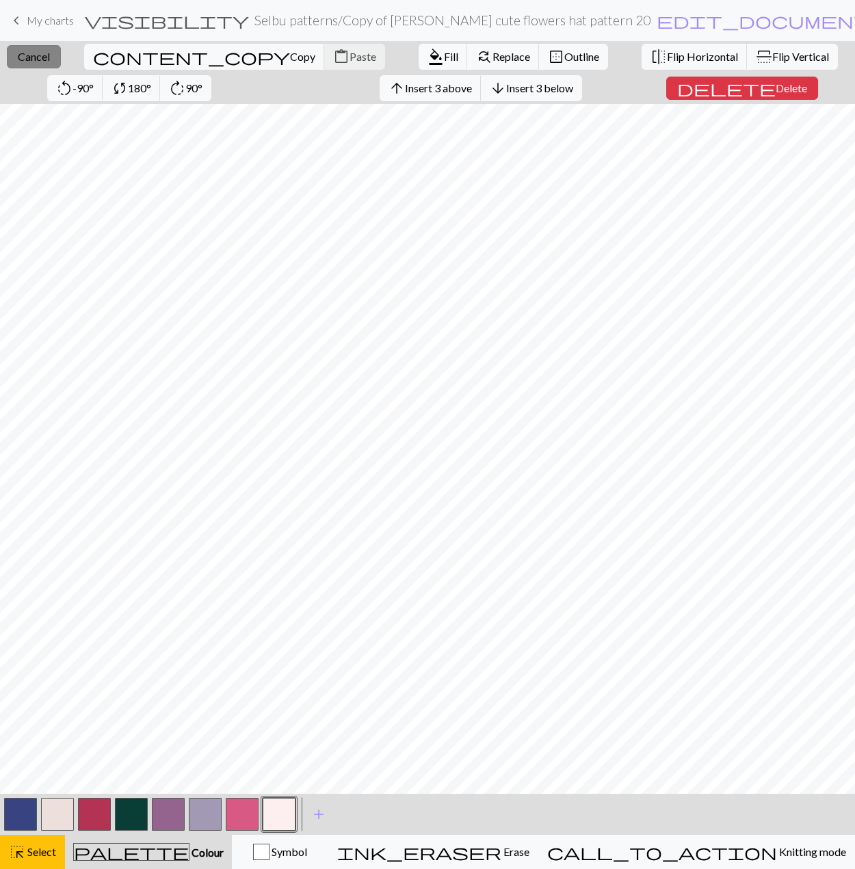
click at [38, 58] on span "Cancel" at bounding box center [34, 56] width 32 height 13
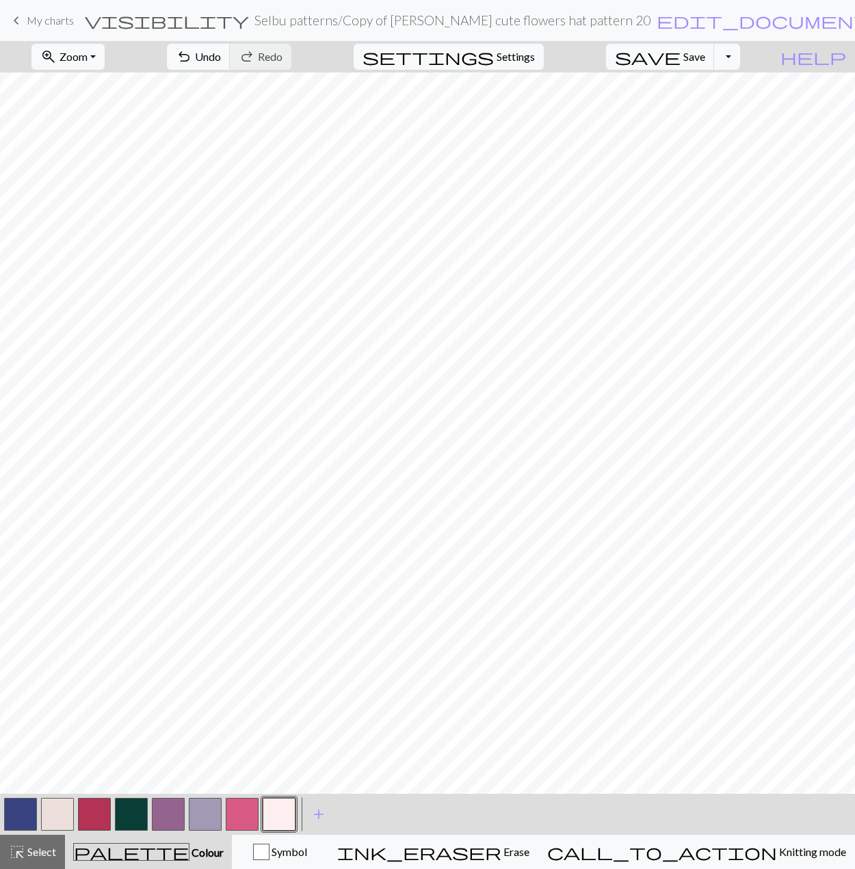
drag, startPoint x: 46, startPoint y: 845, endPoint x: 76, endPoint y: 809, distance: 47.1
click at [46, 845] on div "highlight_alt Select Select" at bounding box center [32, 852] width 47 height 16
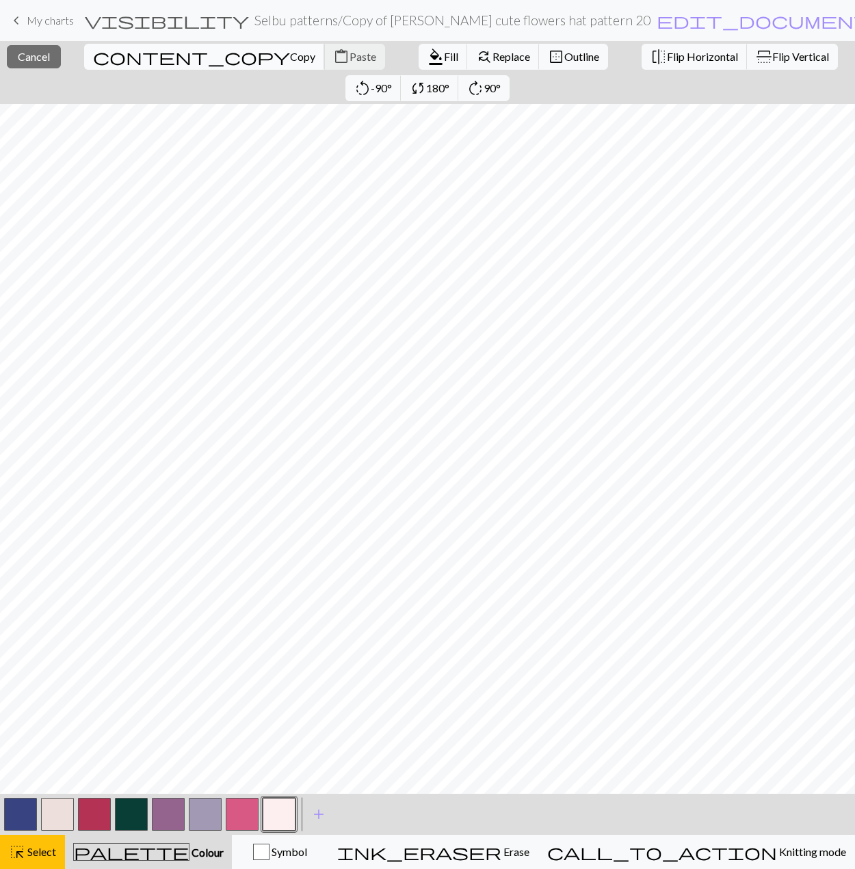
click at [93, 55] on span "content_copy" at bounding box center [191, 56] width 197 height 19
copy h5 "eplace"
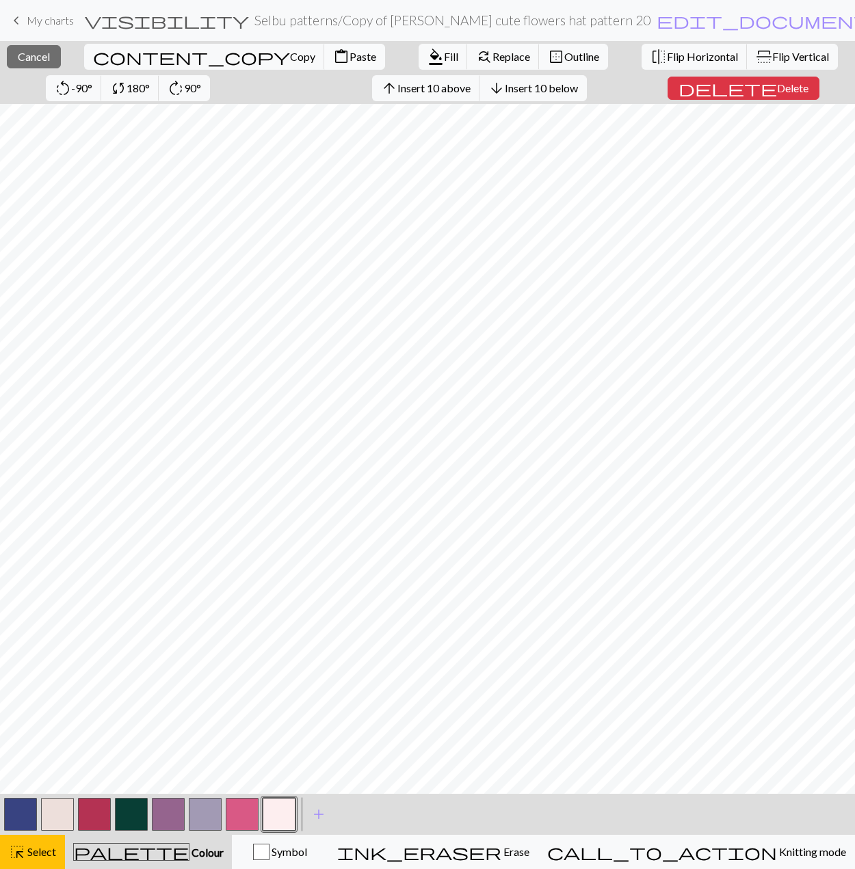
click at [349, 51] on span "Paste" at bounding box center [362, 56] width 27 height 13
click at [46, 52] on span "Cancel" at bounding box center [34, 56] width 32 height 13
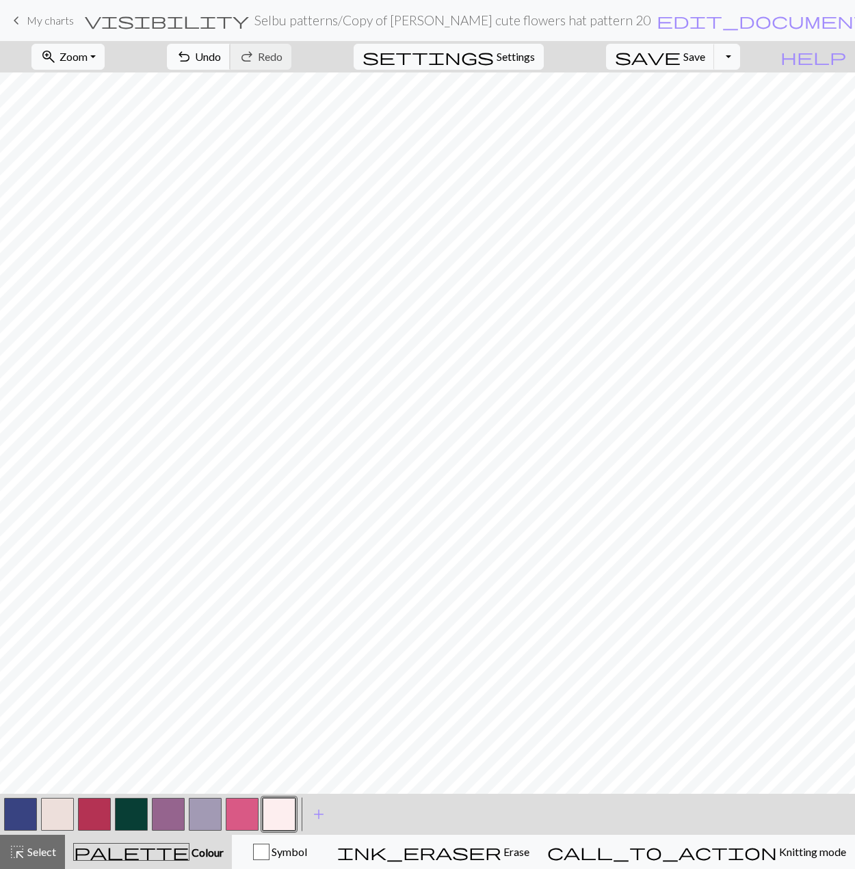
click at [192, 64] on span "undo" at bounding box center [184, 56] width 16 height 19
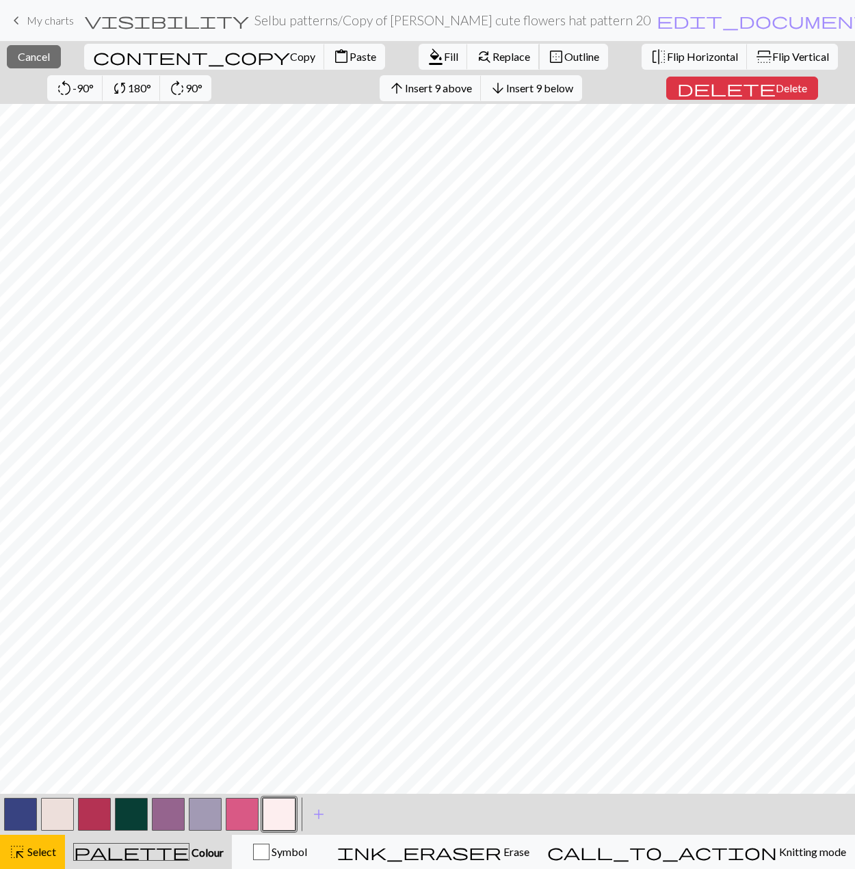
click at [492, 61] on span "Replace" at bounding box center [511, 56] width 38 height 13
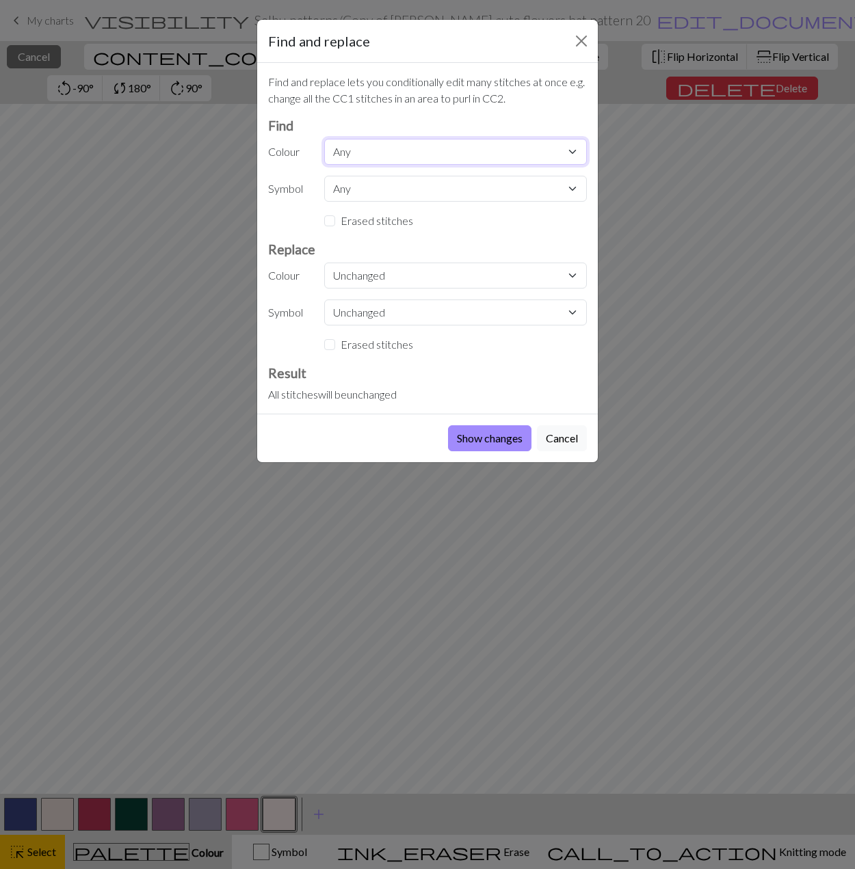
click at [375, 148] on select "Any MC CC1 CC2 CC3 CC4 CC5 CC6 CC7" at bounding box center [455, 152] width 263 height 26
select select "1"
click at [324, 139] on select "Any MC CC1 CC2 CC3 CC4 CC5 CC6 CC7" at bounding box center [455, 152] width 263 height 26
click at [344, 275] on select "Unchanged MC CC1 CC2 CC3 CC4 CC5 CC6 CC7" at bounding box center [455, 276] width 263 height 26
select select "3"
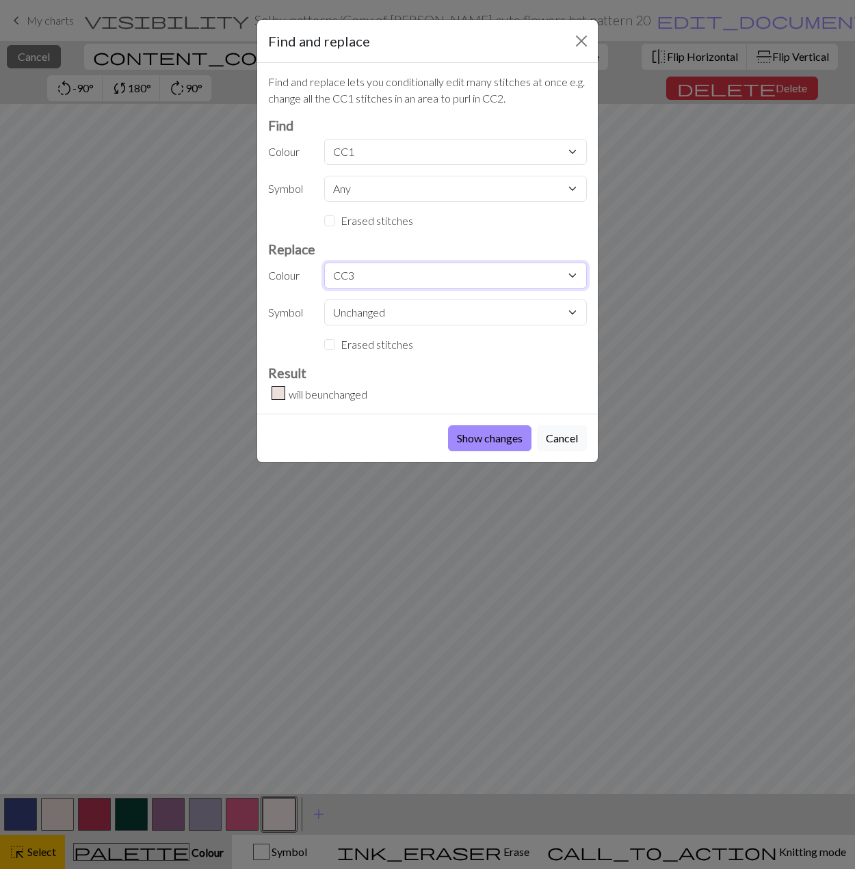
click at [324, 263] on select "Unchanged MC CC1 CC2 CC3 CC4 CC5 CC6 CC7" at bounding box center [455, 276] width 263 height 26
click at [487, 440] on button "Show changes" at bounding box center [489, 438] width 83 height 26
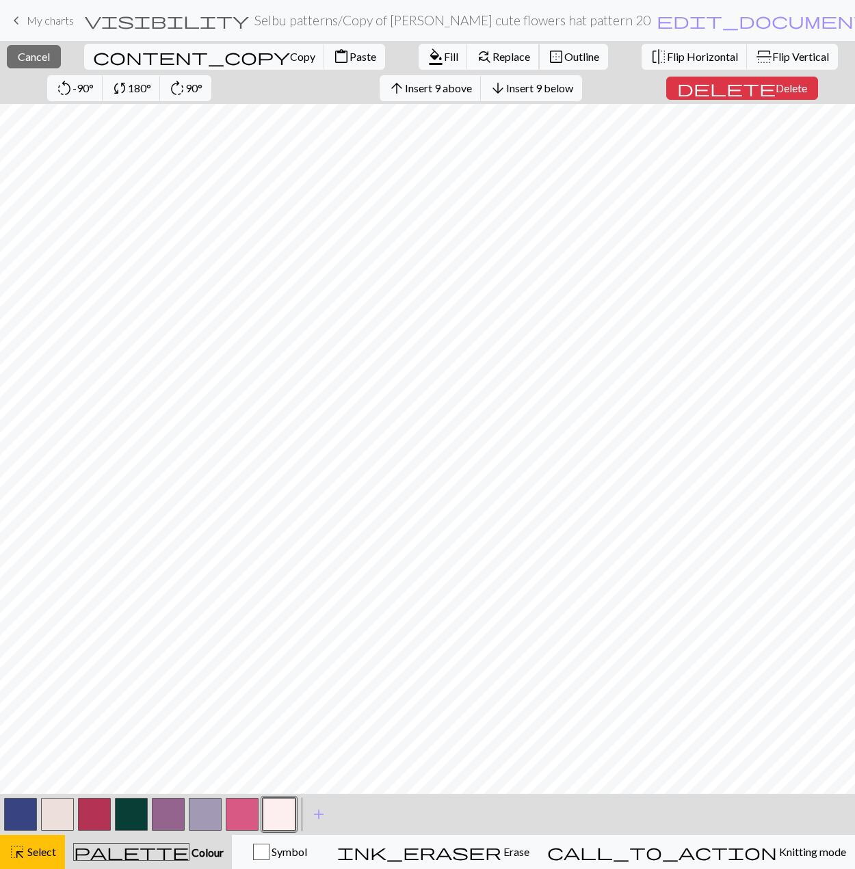
click at [476, 56] on span "find_replace" at bounding box center [484, 56] width 16 height 19
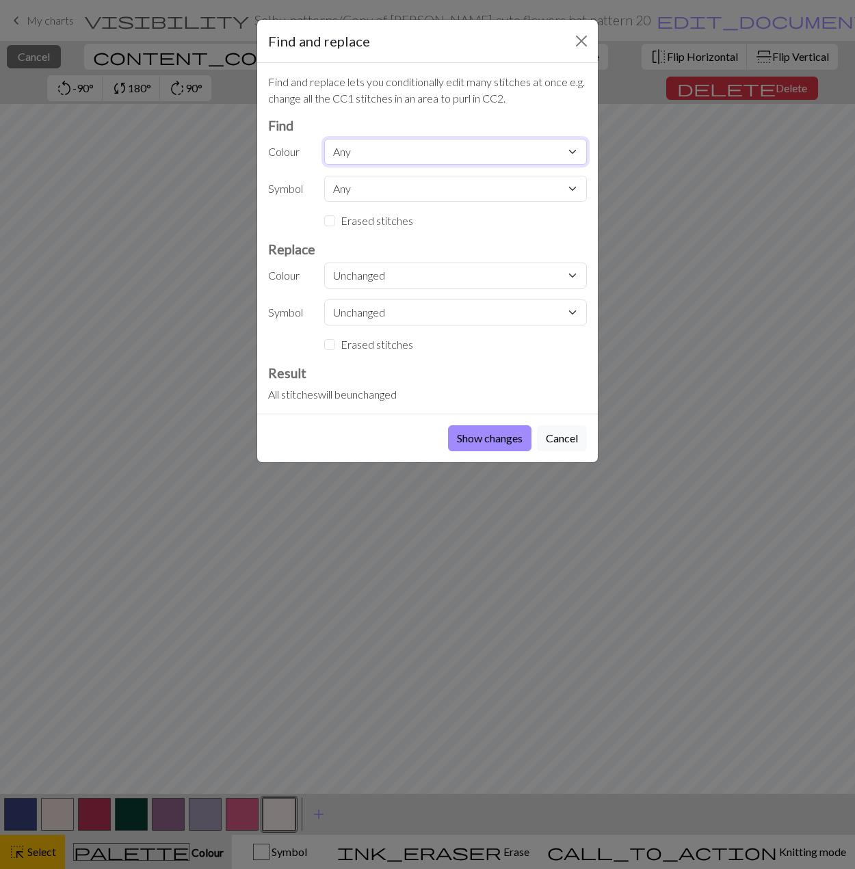
click at [341, 157] on select "Any MC CC1 CC2 CC3 CC4 CC5 CC6 CC7" at bounding box center [455, 152] width 263 height 26
select select "0"
click at [324, 139] on select "Any MC CC1 CC2 CC3 CC4 CC5 CC6 CC7" at bounding box center [455, 152] width 263 height 26
click at [343, 278] on select "Unchanged MC CC1 CC2 CC3 CC4 CC5 CC6 CC7" at bounding box center [455, 276] width 263 height 26
select select "7"
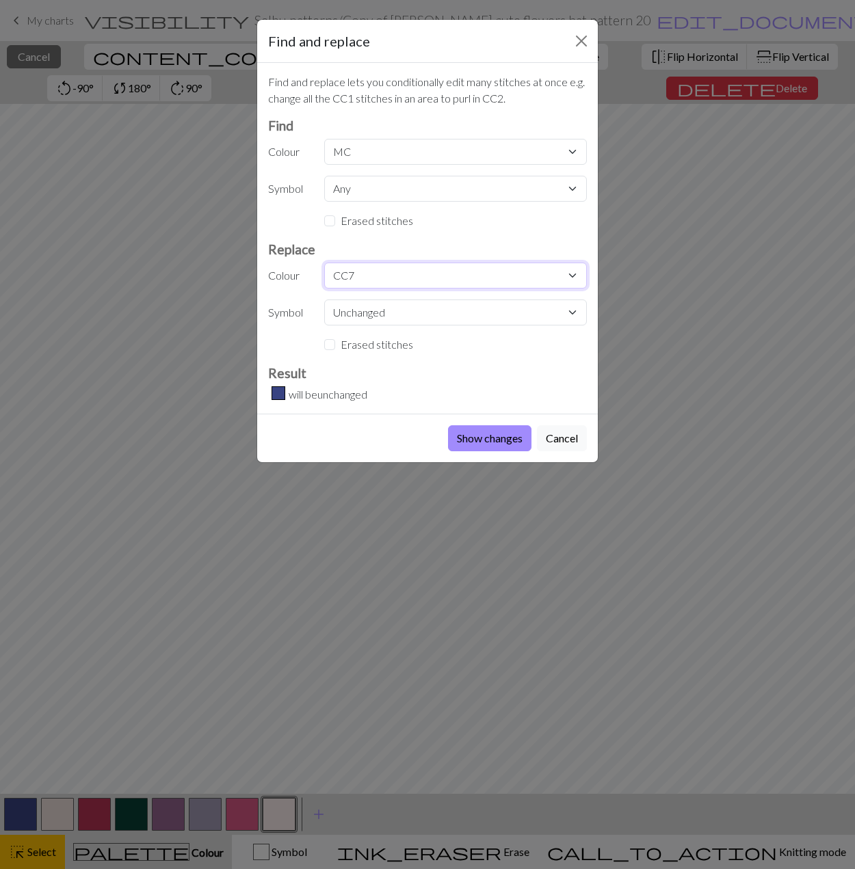
click at [324, 263] on select "Unchanged MC CC1 CC2 CC3 CC4 CC5 CC6 CC7" at bounding box center [455, 276] width 263 height 26
click at [468, 444] on button "Show changes" at bounding box center [489, 438] width 83 height 26
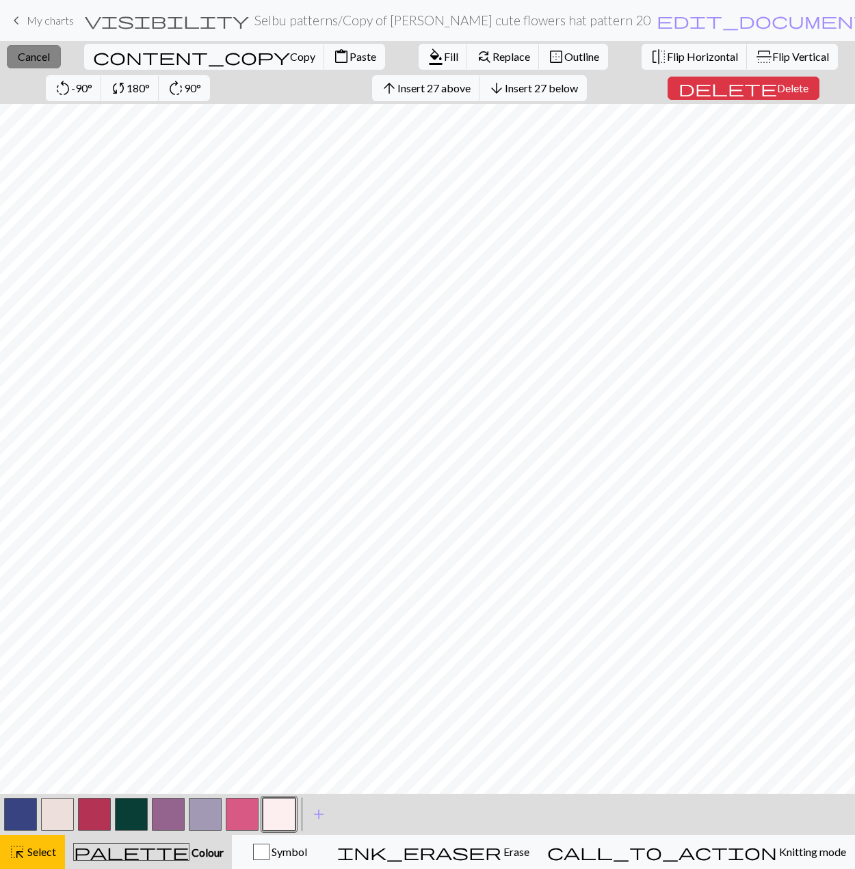
click at [12, 55] on button "close Cancel" at bounding box center [34, 56] width 54 height 23
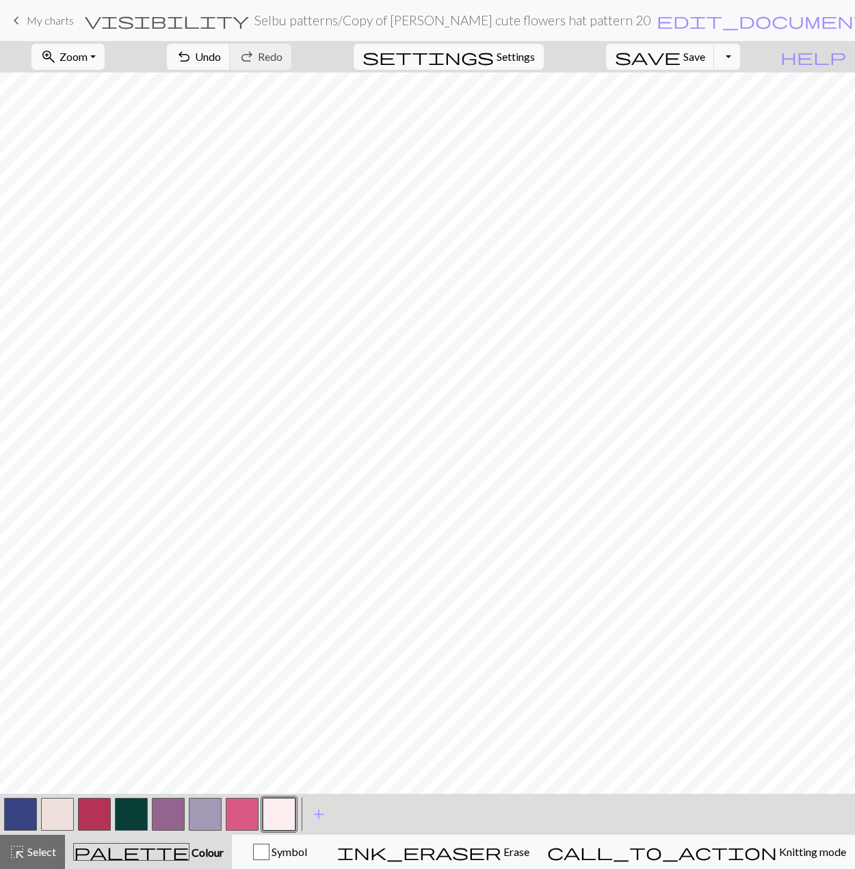
click at [68, 828] on button "button" at bounding box center [57, 814] width 33 height 33
click at [66, 825] on button "button" at bounding box center [57, 814] width 33 height 33
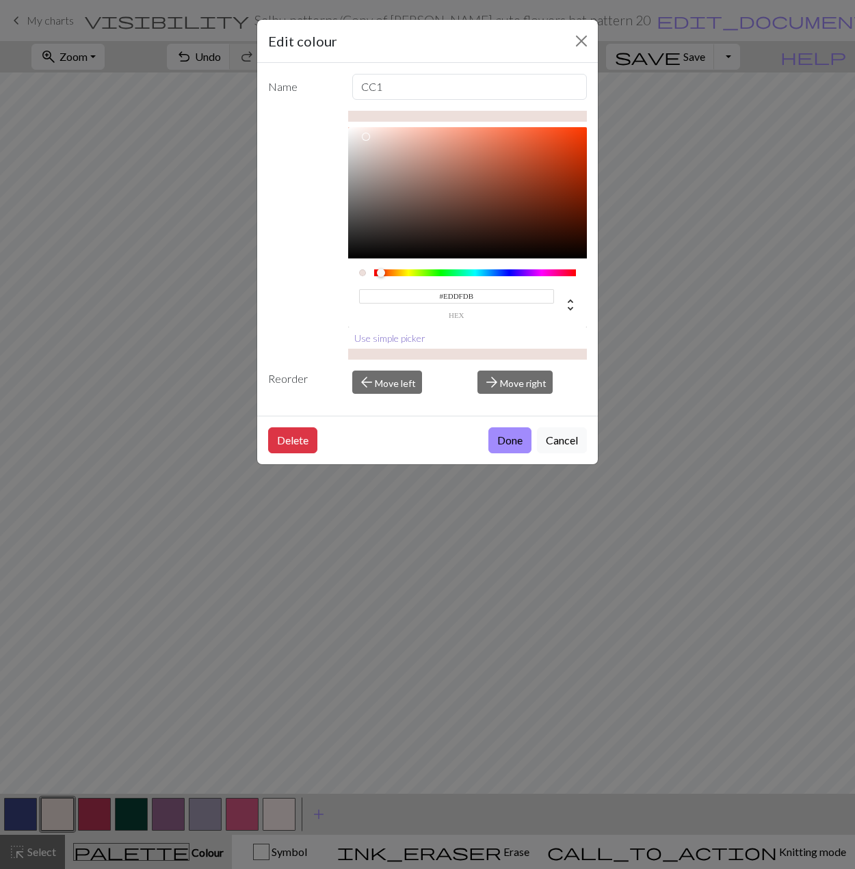
click at [398, 341] on button "Use simple picker" at bounding box center [389, 338] width 83 height 21
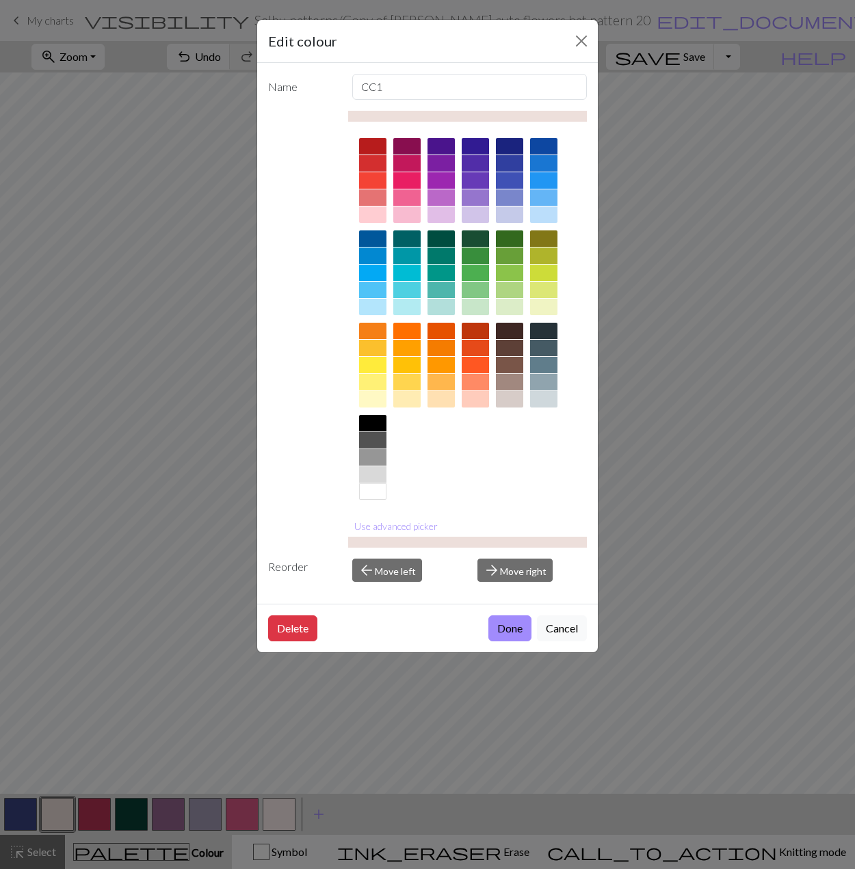
click at [399, 530] on button "Use advanced picker" at bounding box center [396, 526] width 96 height 21
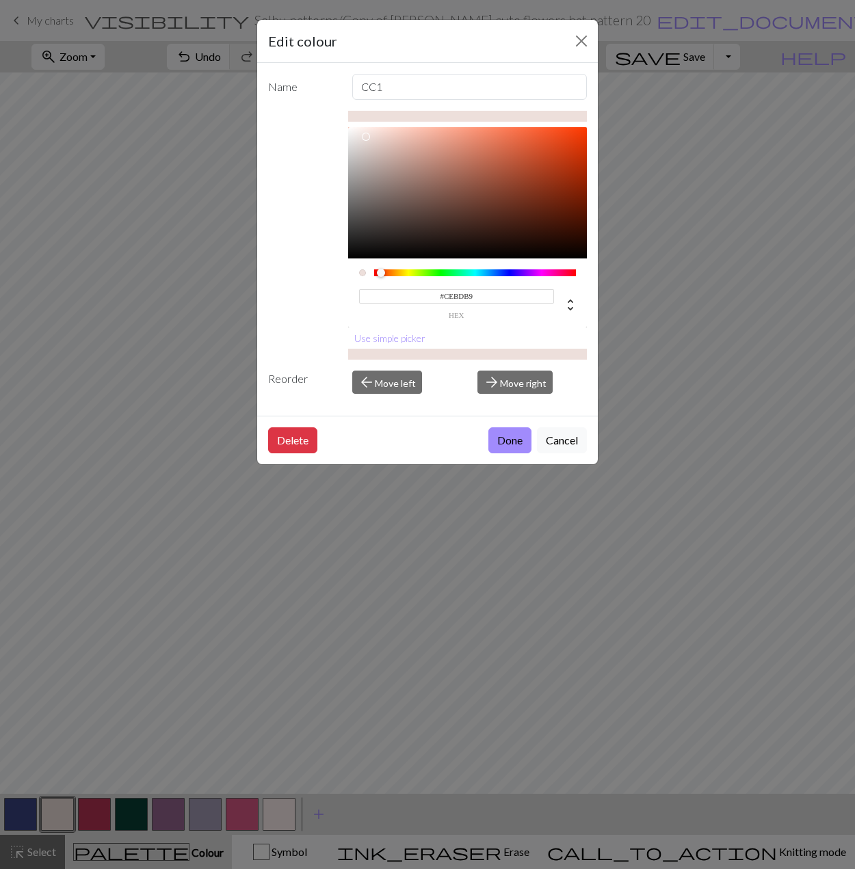
click at [373, 152] on div at bounding box center [467, 192] width 239 height 131
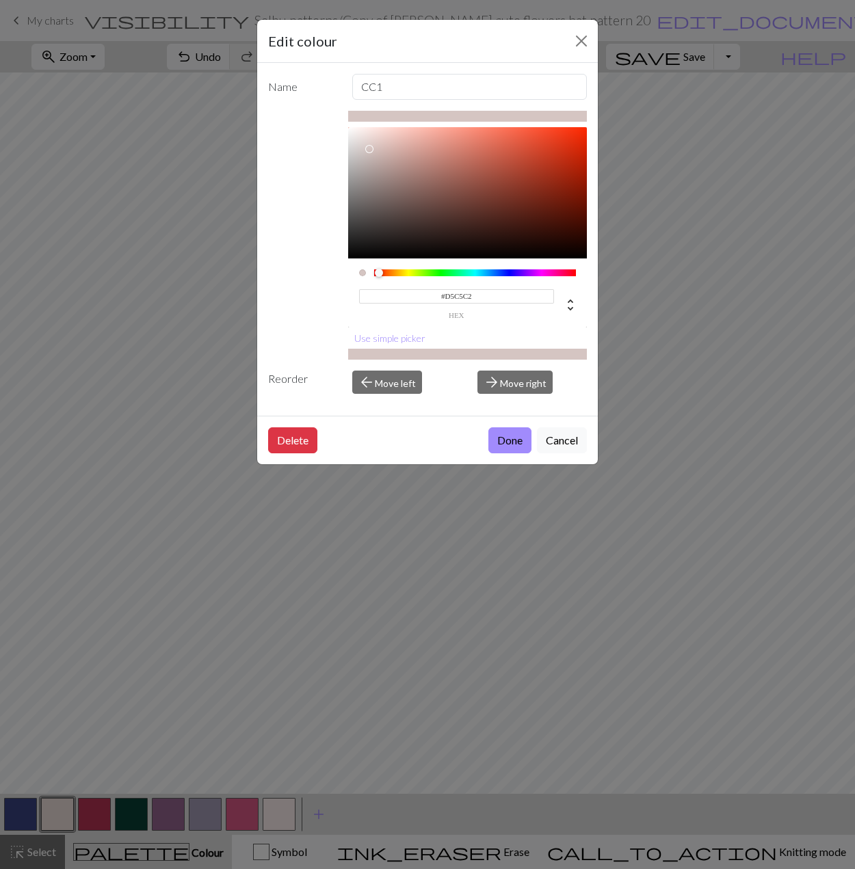
click at [369, 148] on div at bounding box center [369, 149] width 8 height 8
click at [367, 153] on div at bounding box center [467, 192] width 239 height 131
click at [368, 146] on div at bounding box center [467, 192] width 239 height 131
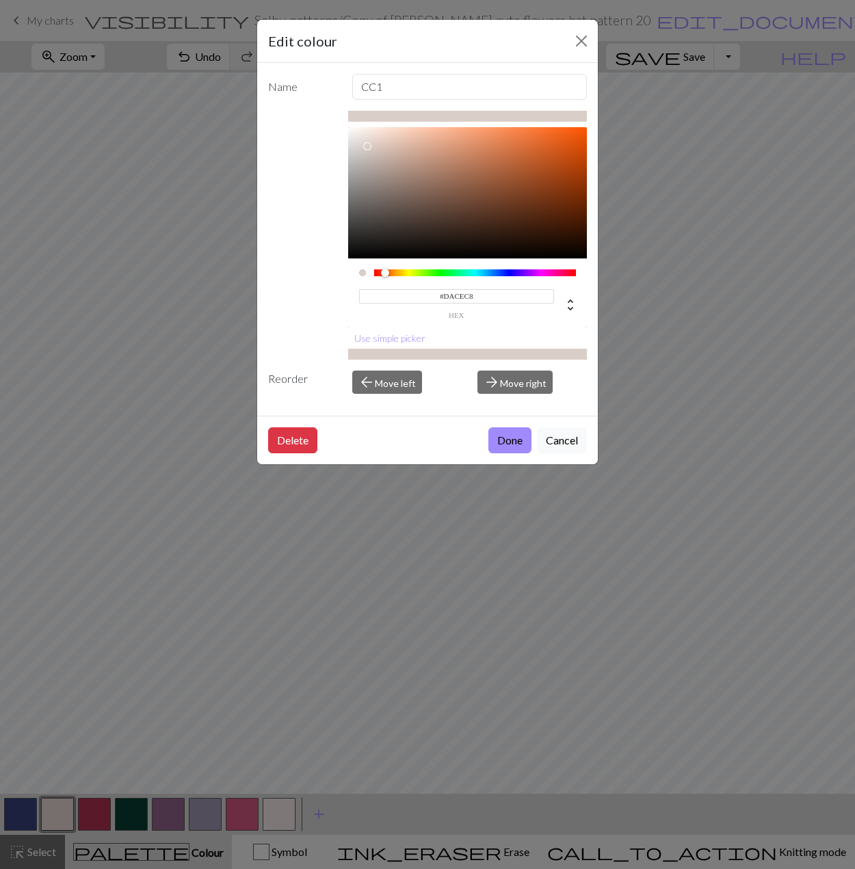
click at [385, 276] on div at bounding box center [389, 273] width 8 height 8
click at [378, 146] on div at bounding box center [467, 192] width 239 height 131
click at [386, 143] on div at bounding box center [467, 192] width 239 height 131
click at [394, 140] on div at bounding box center [467, 192] width 239 height 131
click at [395, 146] on div at bounding box center [398, 145] width 8 height 8
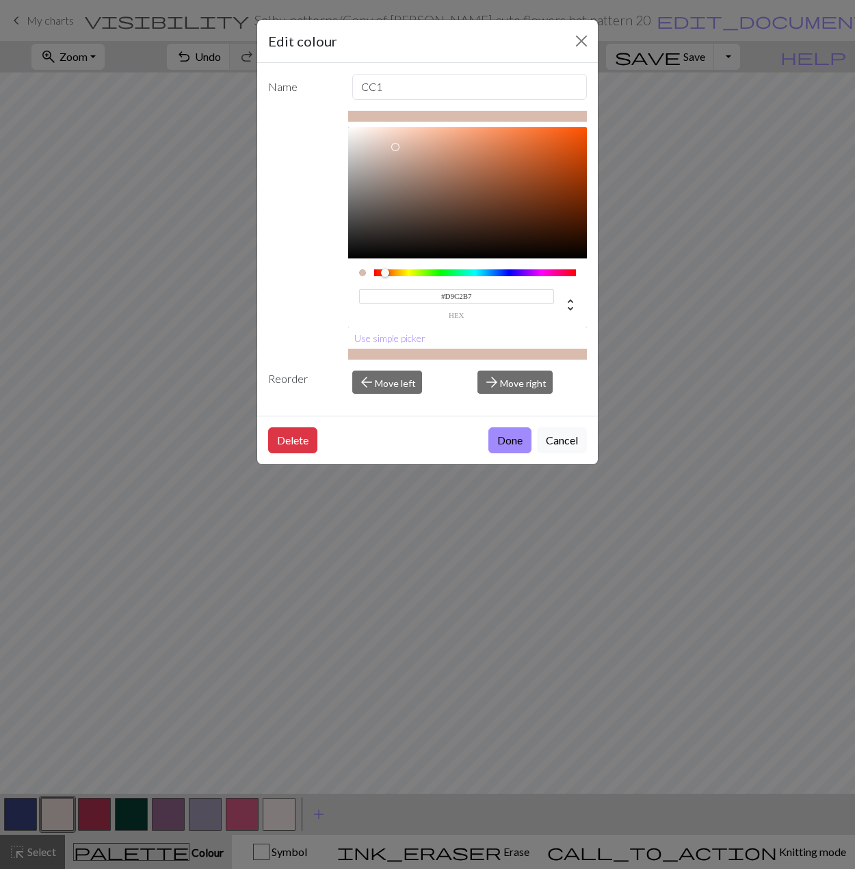
click at [385, 146] on div at bounding box center [467, 192] width 239 height 131
click at [393, 147] on div at bounding box center [389, 151] width 8 height 8
click at [388, 150] on div at bounding box center [467, 192] width 239 height 131
type input "#DDC4B8"
click at [388, 144] on div at bounding box center [467, 192] width 239 height 131
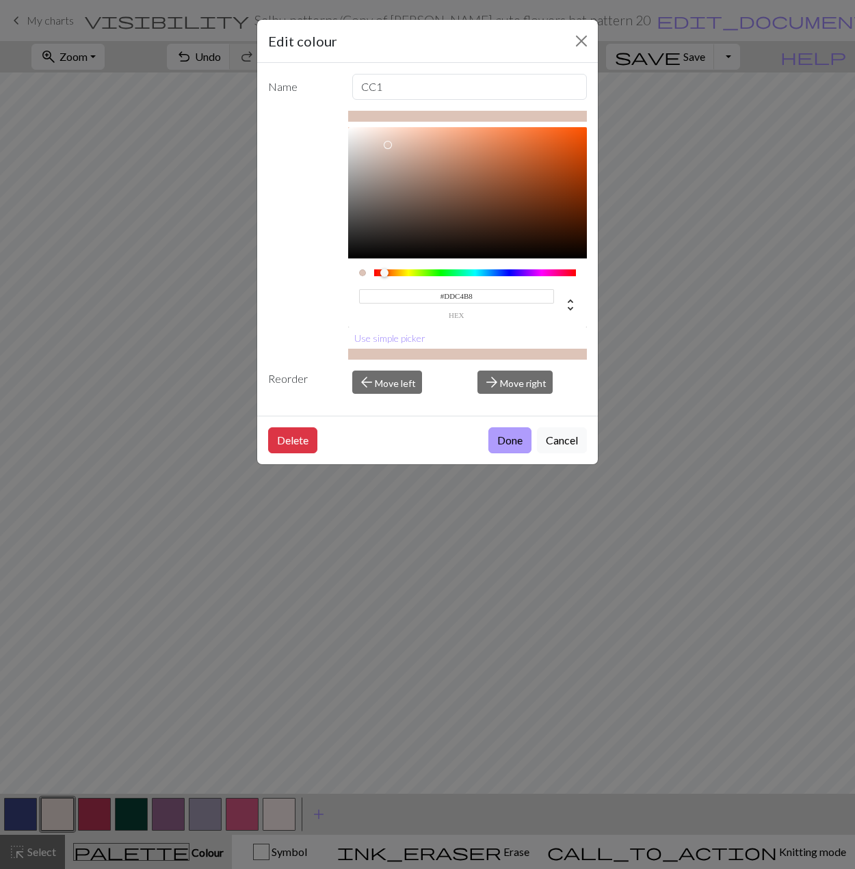
click at [507, 431] on button "Done" at bounding box center [509, 440] width 43 height 26
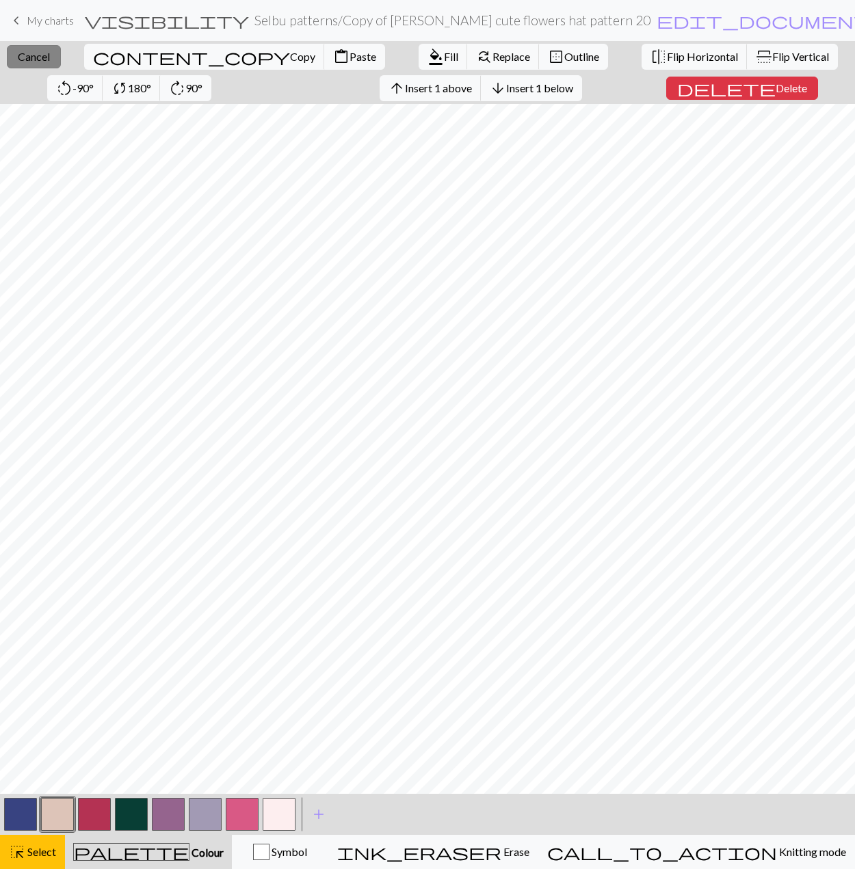
click at [36, 53] on span "Cancel" at bounding box center [34, 56] width 32 height 13
click at [467, 54] on button "find_replace Replace" at bounding box center [503, 57] width 72 height 26
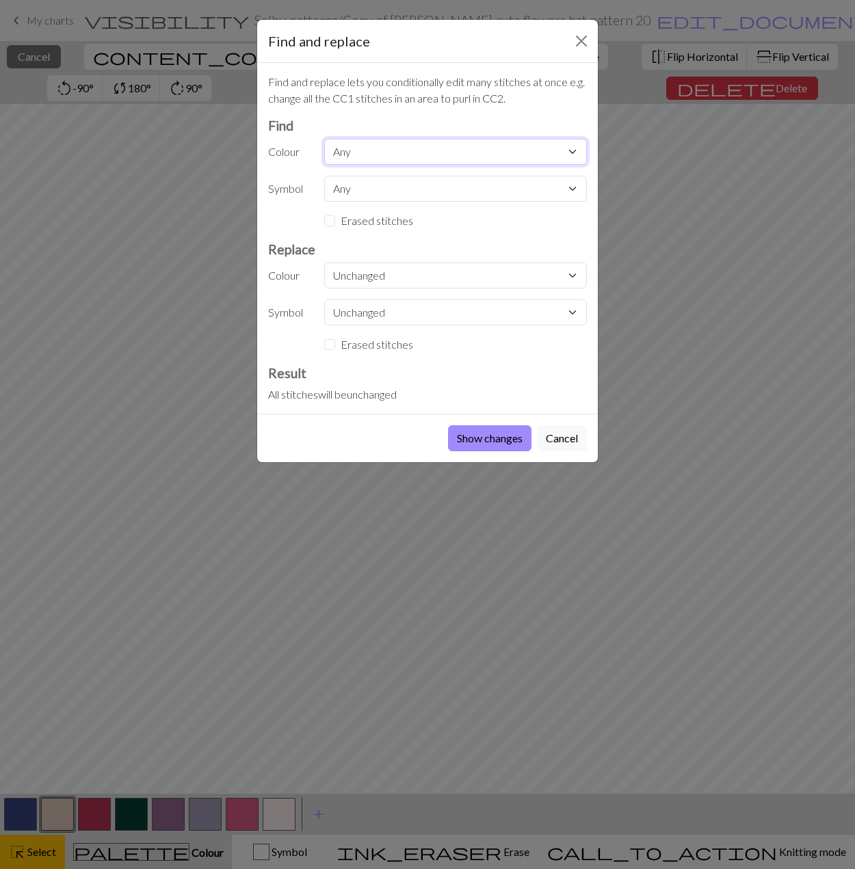
click at [345, 146] on select "Any MC CC1 CC2 CC3 CC4 CC5 CC6 CC7" at bounding box center [455, 152] width 263 height 26
select select "1"
click at [324, 139] on select "Any MC CC1 CC2 CC3 CC4 CC5 CC6 CC7" at bounding box center [455, 152] width 263 height 26
click at [353, 278] on select "Unchanged MC CC1 CC2 CC3 CC4 CC5 CC6 CC7" at bounding box center [455, 276] width 263 height 26
select select "7"
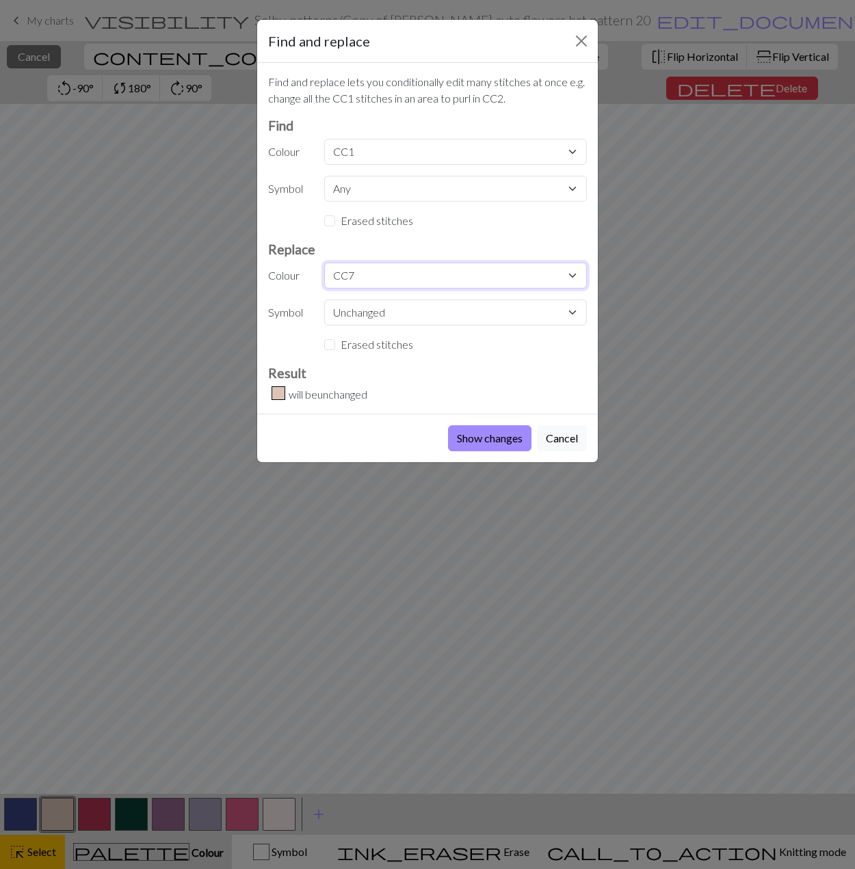
click at [324, 263] on select "Unchanged MC CC1 CC2 CC3 CC4 CC5 CC6 CC7" at bounding box center [455, 276] width 263 height 26
click at [476, 434] on button "Show changes" at bounding box center [489, 438] width 83 height 26
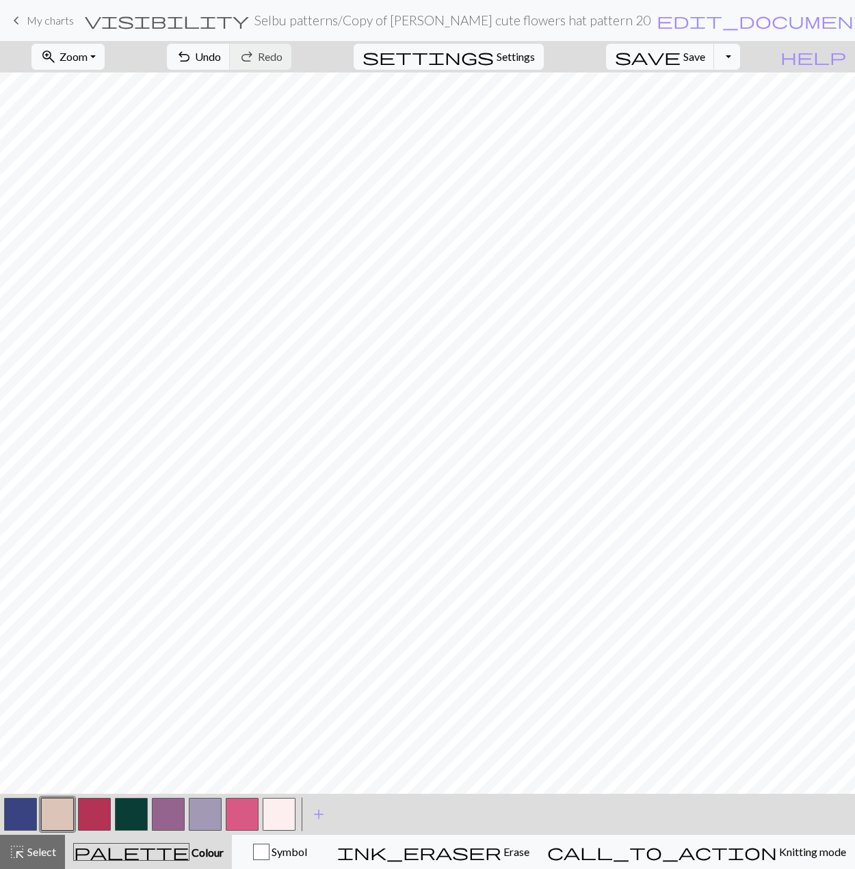
click at [51, 808] on button "button" at bounding box center [57, 814] width 33 height 33
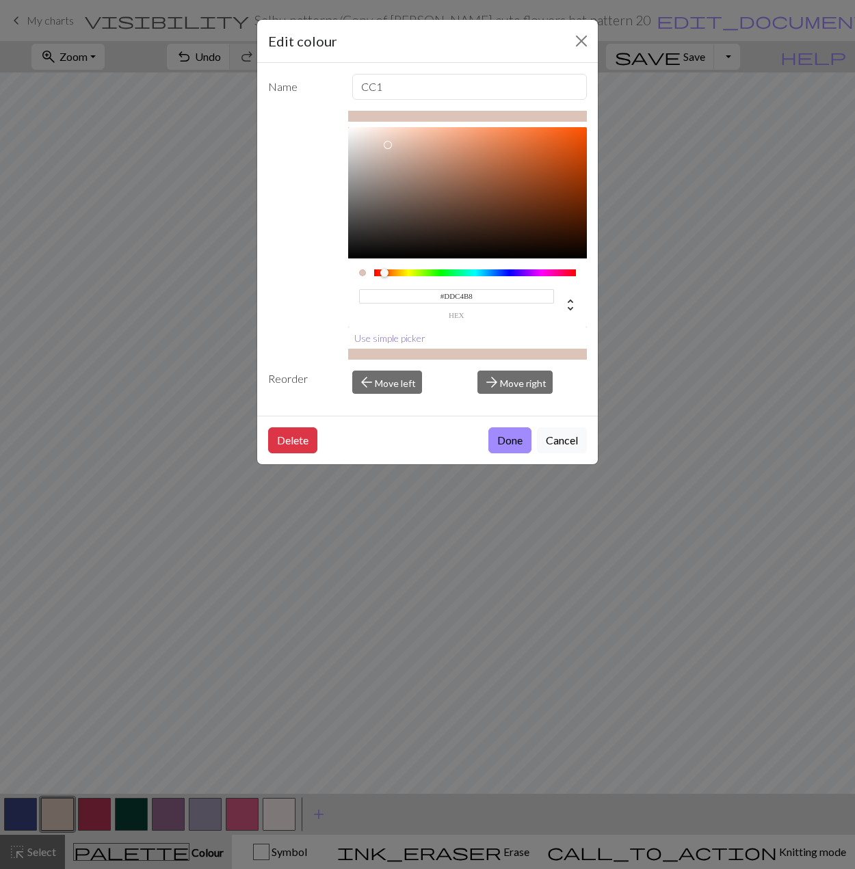
click at [377, 335] on button "Use simple picker" at bounding box center [389, 338] width 83 height 21
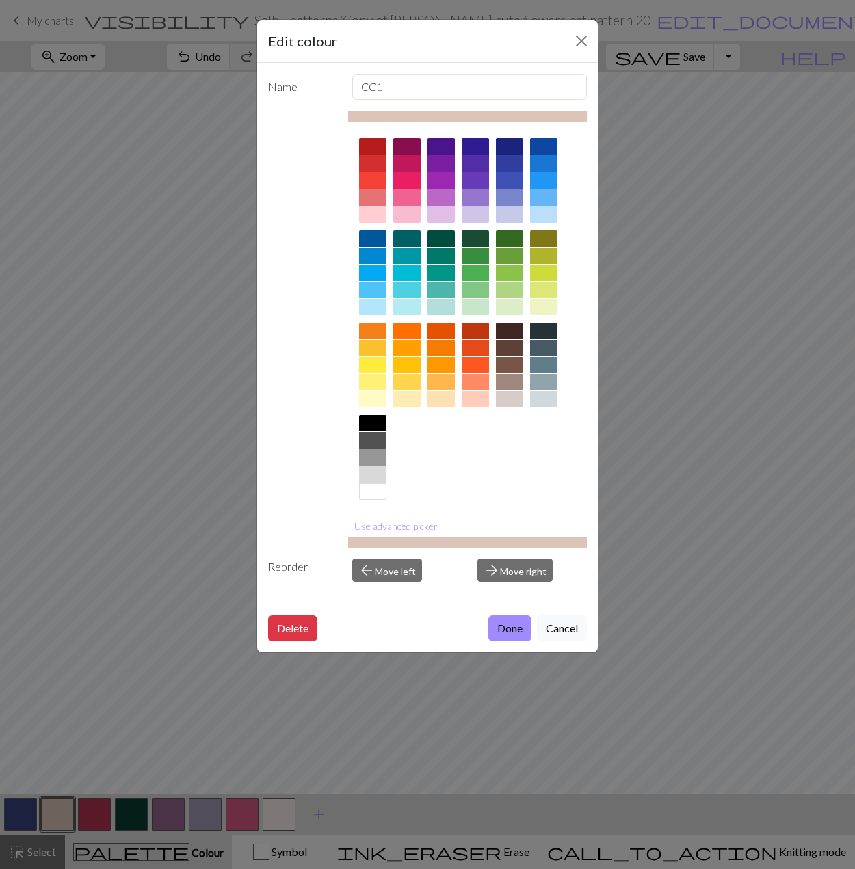
click at [516, 401] on div at bounding box center [509, 399] width 27 height 16
drag, startPoint x: 411, startPoint y: 521, endPoint x: 408, endPoint y: 496, distance: 25.5
click at [411, 521] on button "Use advanced picker" at bounding box center [396, 526] width 96 height 21
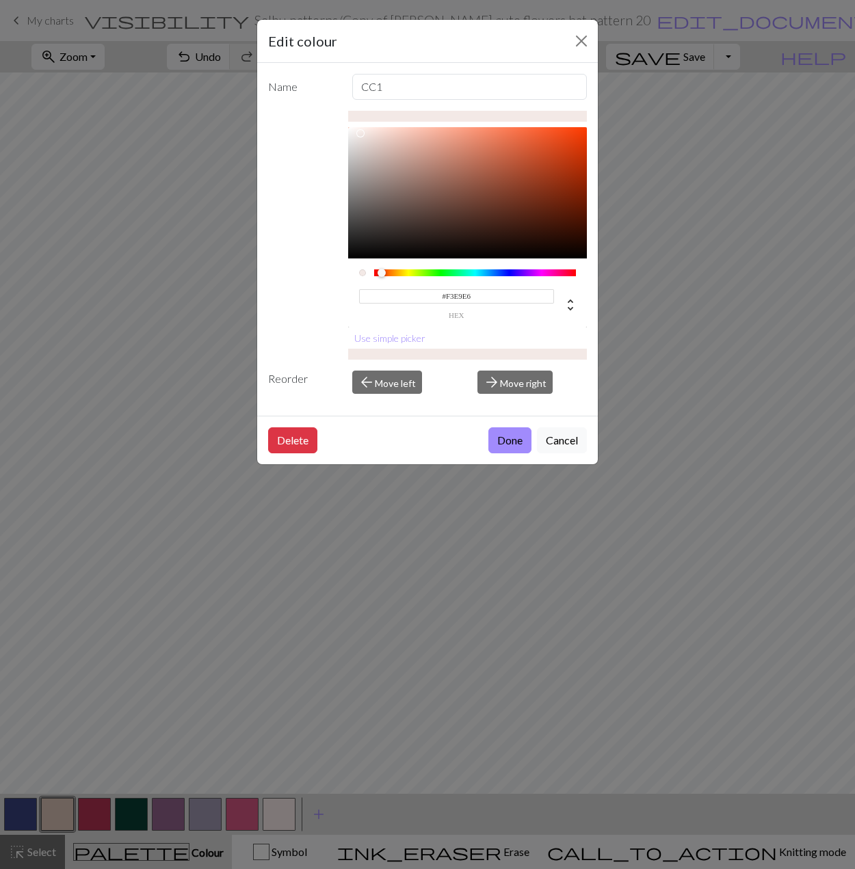
click at [362, 133] on div at bounding box center [467, 192] width 239 height 131
click at [349, 147] on div at bounding box center [467, 192] width 239 height 131
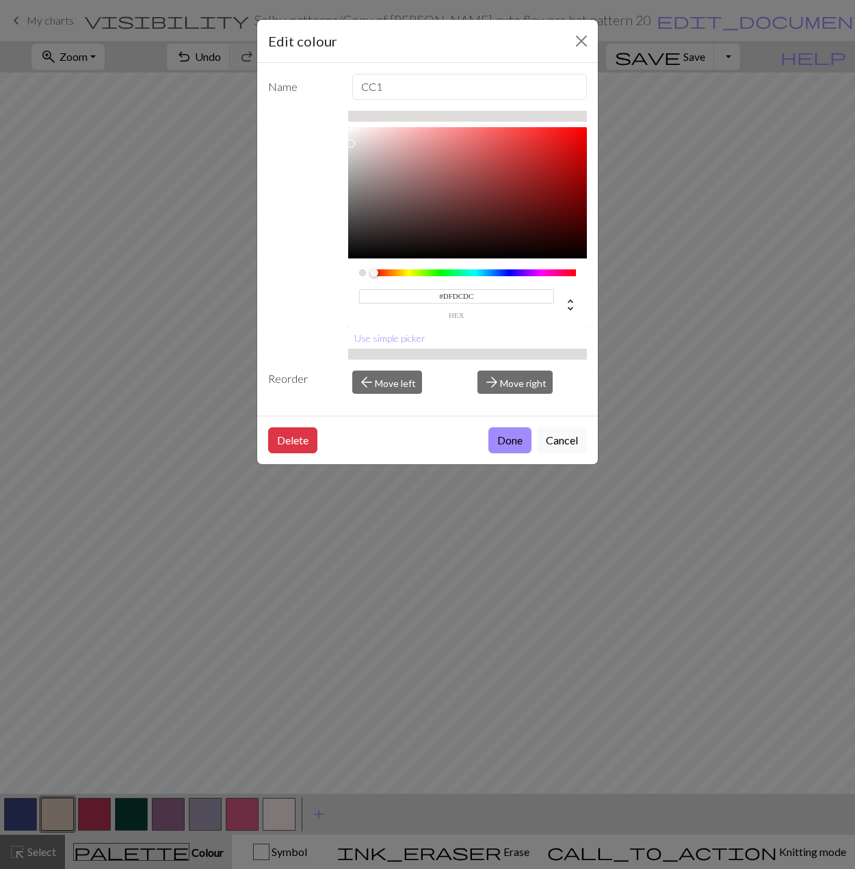
click at [352, 143] on div at bounding box center [351, 144] width 8 height 8
click at [353, 140] on div at bounding box center [351, 144] width 8 height 8
type input "#E5DBDB"
click at [358, 141] on div at bounding box center [362, 145] width 8 height 8
click at [516, 436] on button "Done" at bounding box center [509, 440] width 43 height 26
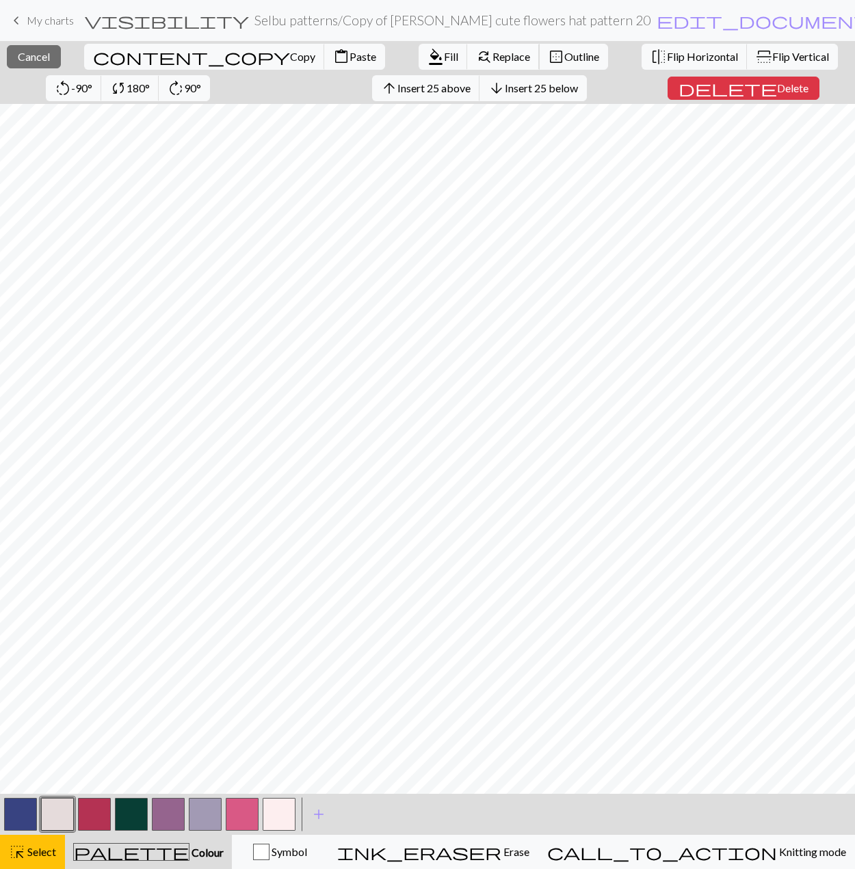
click at [492, 57] on span "Replace" at bounding box center [511, 56] width 38 height 13
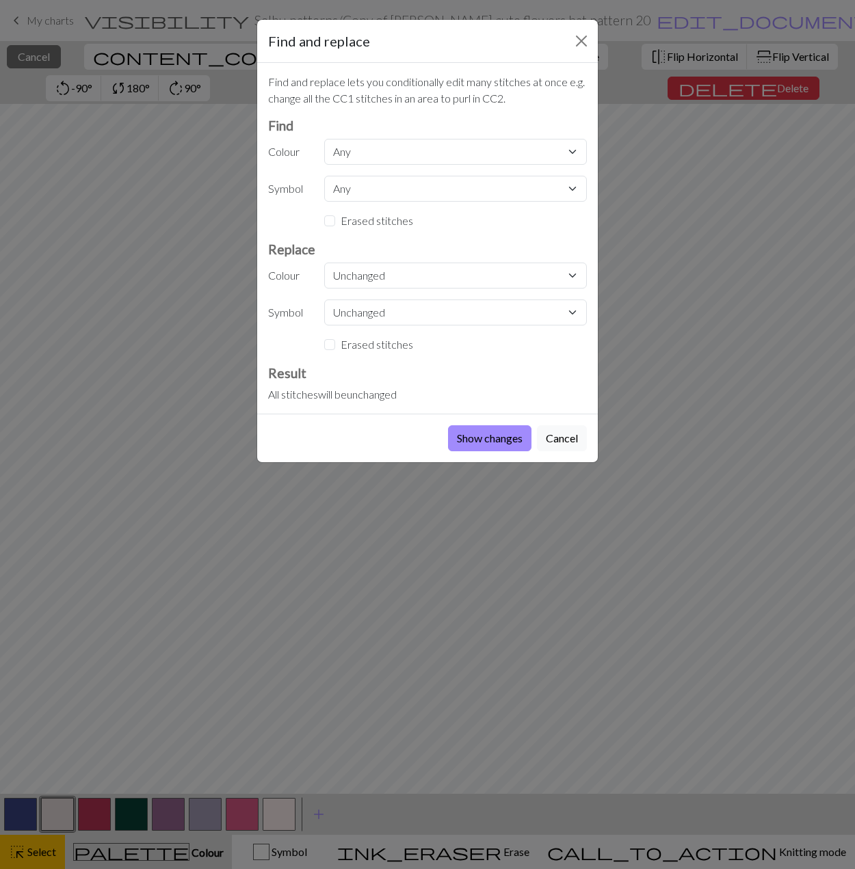
drag, startPoint x: 557, startPoint y: 435, endPoint x: 571, endPoint y: 449, distance: 19.8
click at [557, 436] on button "Cancel" at bounding box center [562, 438] width 50 height 26
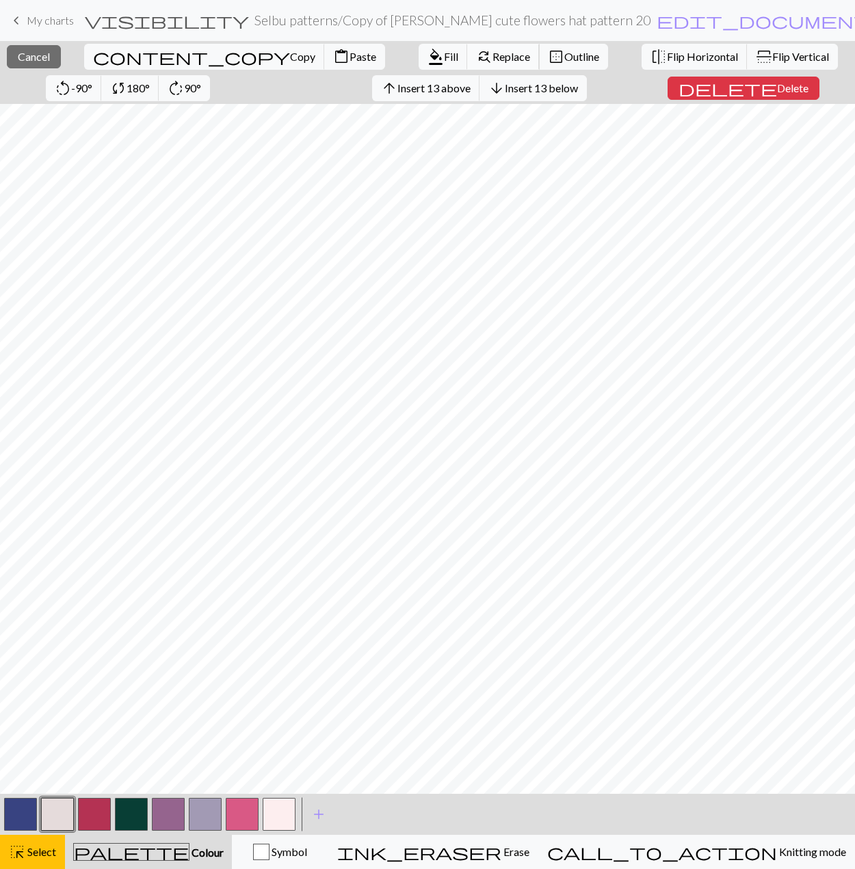
click at [492, 61] on span "Replace" at bounding box center [511, 56] width 38 height 13
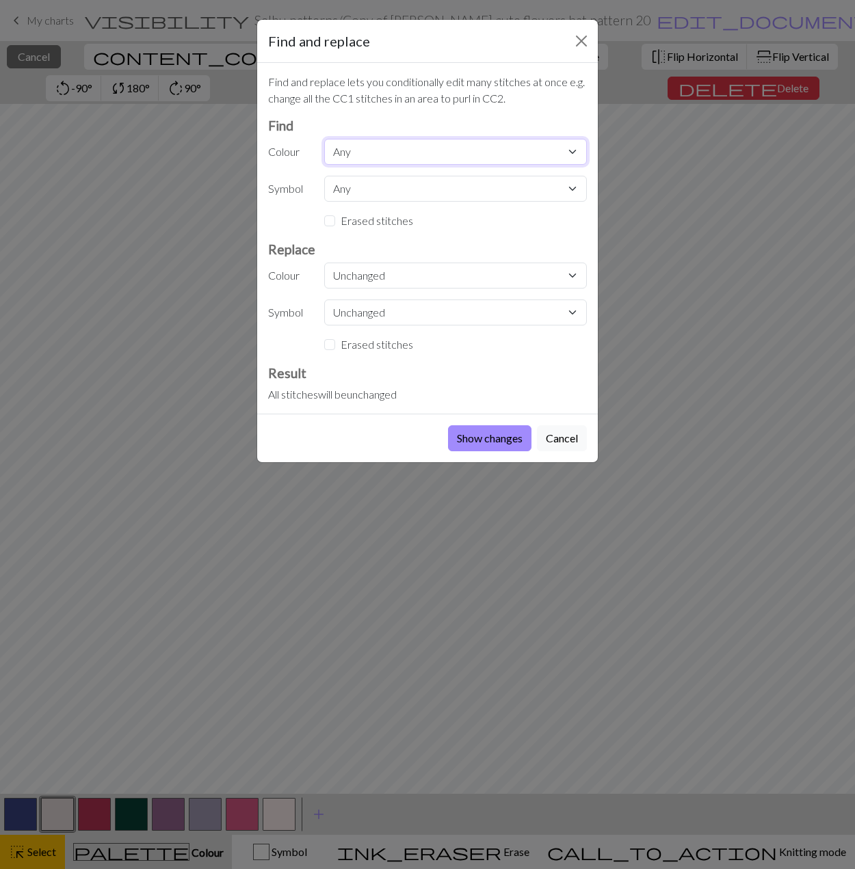
click at [376, 146] on select "Any MC CC1 CC2 CC3 CC4 CC5 CC6 CC7" at bounding box center [455, 152] width 263 height 26
select select "0"
click at [324, 139] on select "Any MC CC1 CC2 CC3 CC4 CC5 CC6 CC7" at bounding box center [455, 152] width 263 height 26
click at [375, 269] on select "Unchanged MC CC1 CC2 CC3 CC4 CC5 CC6 CC7" at bounding box center [455, 276] width 263 height 26
select select "5"
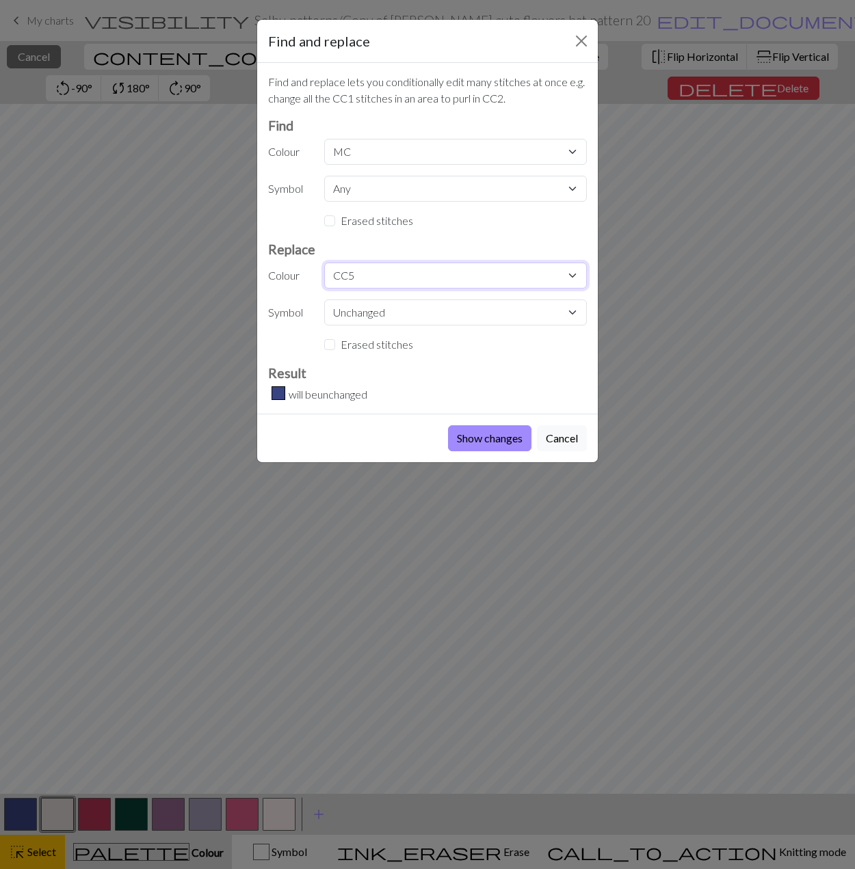
click at [324, 263] on select "Unchanged MC CC1 CC2 CC3 CC4 CC5 CC6 CC7" at bounding box center [455, 276] width 263 height 26
click at [468, 428] on button "Show changes" at bounding box center [489, 438] width 83 height 26
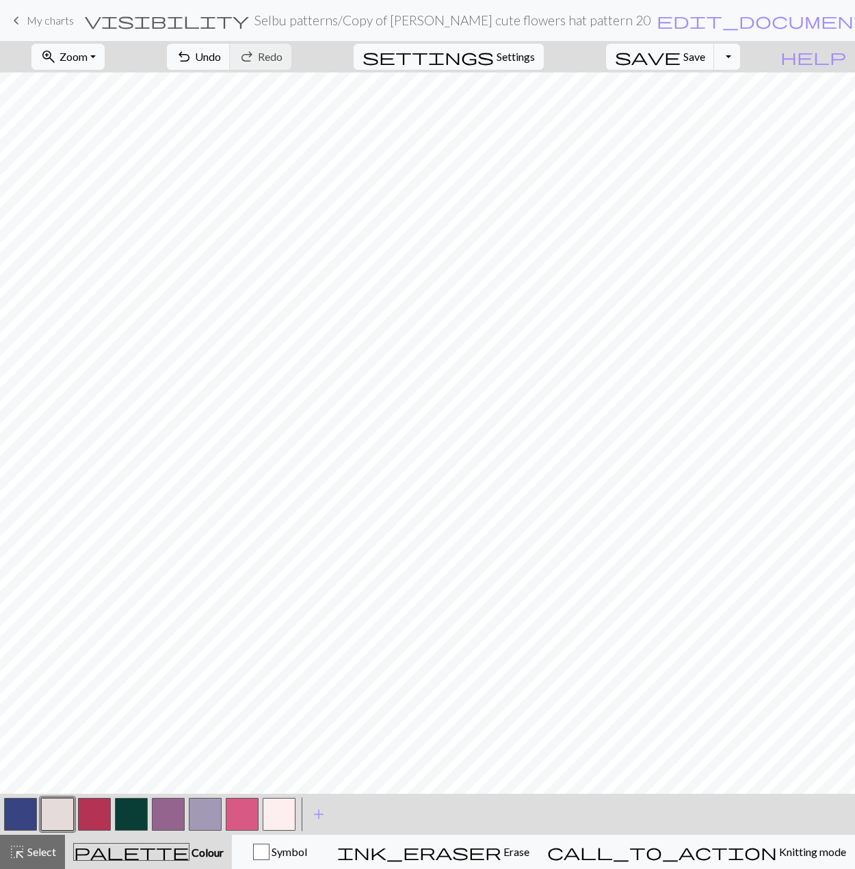
click at [200, 808] on button "button" at bounding box center [205, 814] width 33 height 33
click at [198, 811] on button "button" at bounding box center [205, 814] width 33 height 33
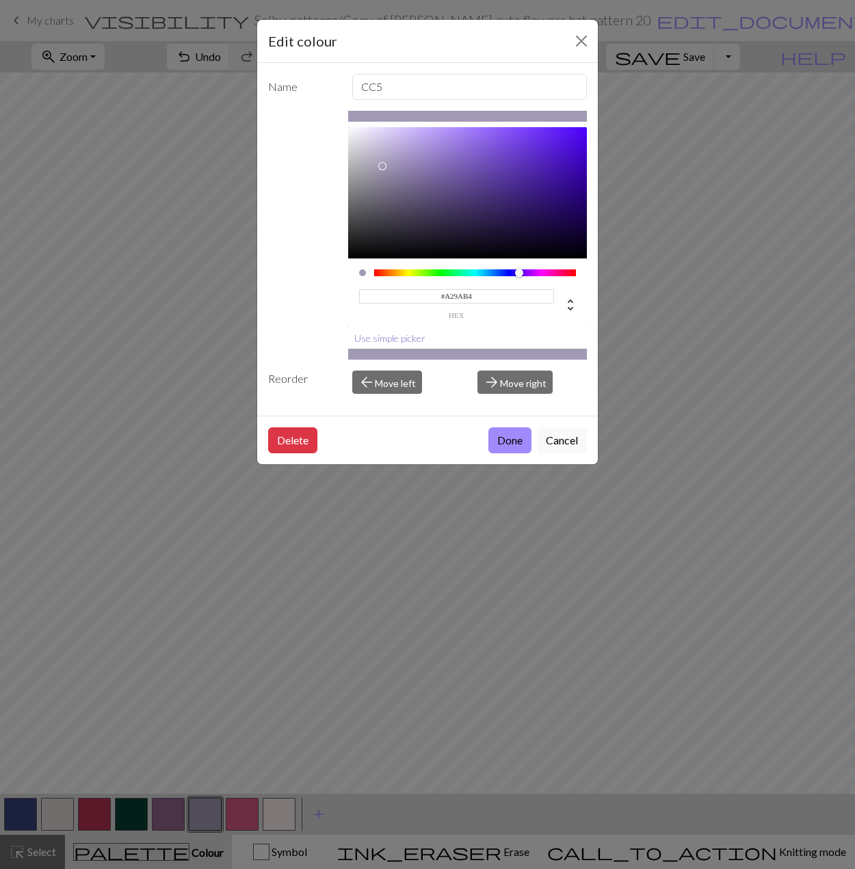
click at [398, 330] on button "Use simple picker" at bounding box center [389, 338] width 83 height 21
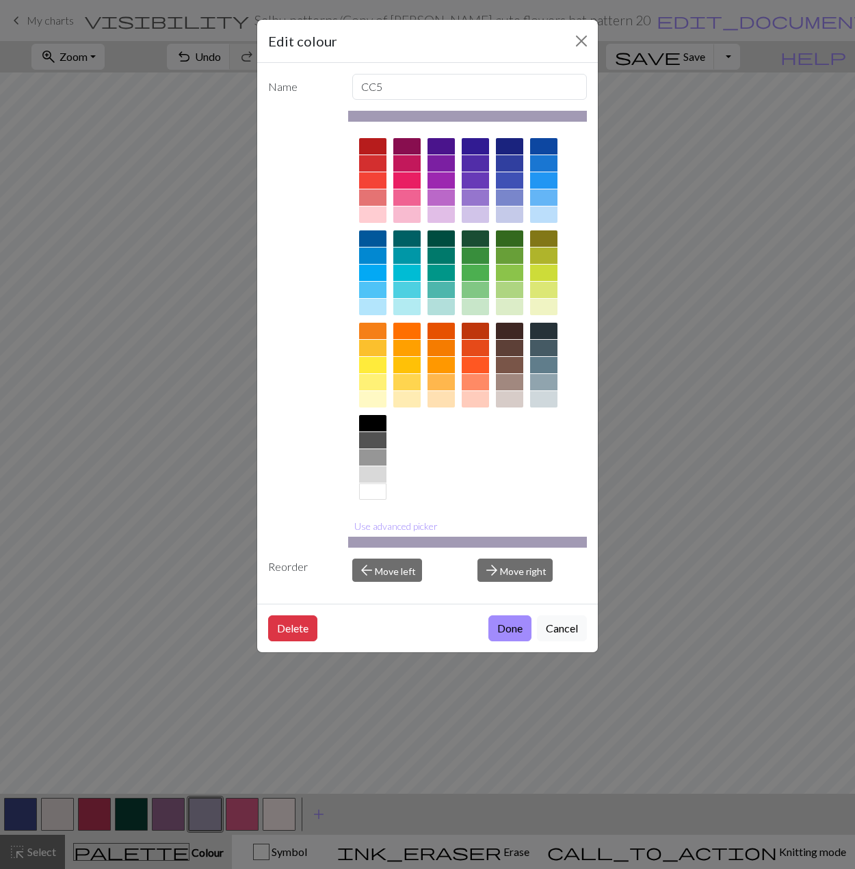
click at [482, 165] on div at bounding box center [475, 163] width 27 height 16
drag, startPoint x: 447, startPoint y: 140, endPoint x: 439, endPoint y: 169, distance: 29.7
click at [448, 140] on div at bounding box center [440, 146] width 27 height 16
click at [407, 530] on button "Use advanced picker" at bounding box center [396, 526] width 96 height 21
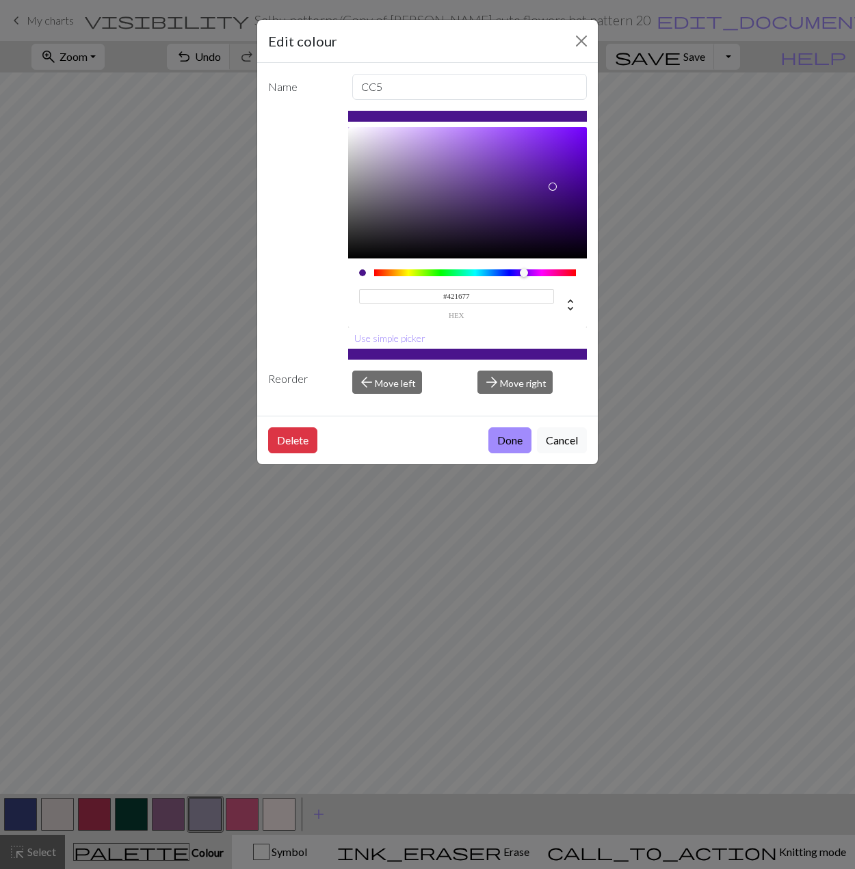
click at [542, 197] on div at bounding box center [467, 192] width 239 height 131
type input "#350C66"
click at [559, 206] on div at bounding box center [467, 192] width 239 height 131
click at [514, 431] on button "Done" at bounding box center [509, 440] width 43 height 26
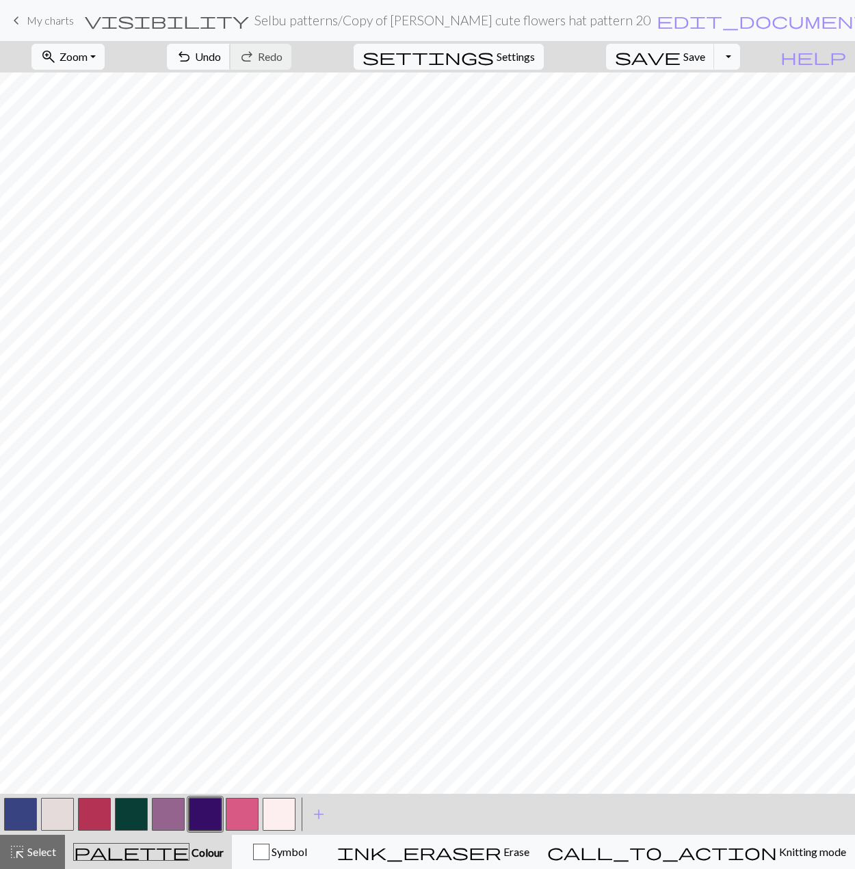
click at [192, 63] on span "undo" at bounding box center [184, 56] width 16 height 19
click at [221, 62] on span "Undo" at bounding box center [208, 56] width 26 height 13
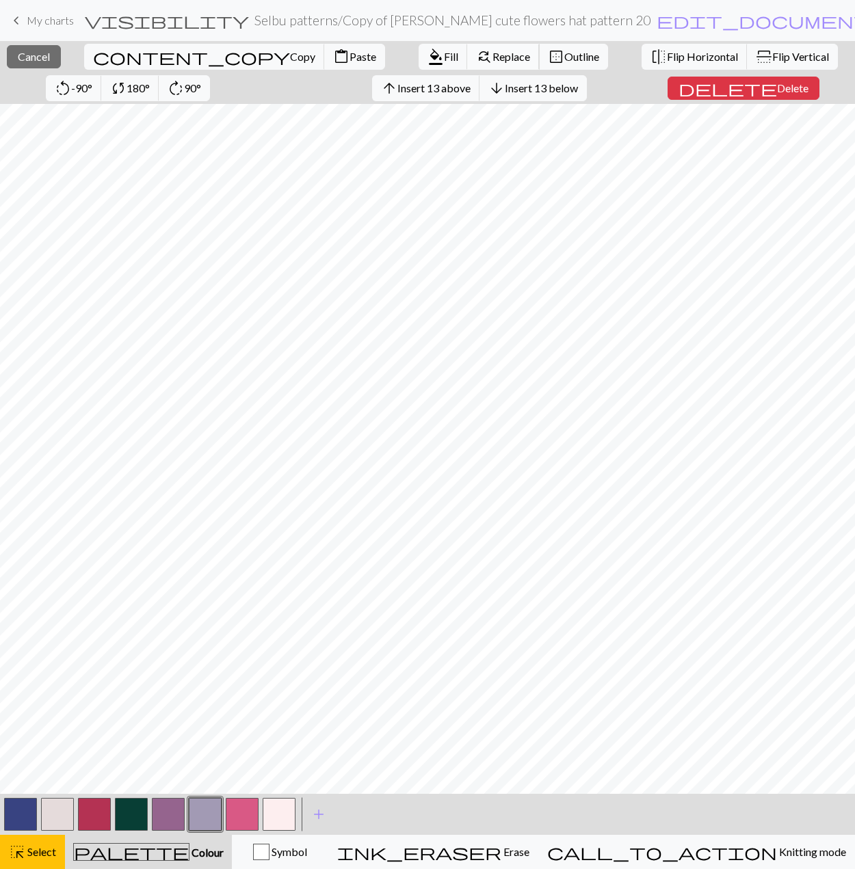
click at [492, 57] on span "Replace" at bounding box center [511, 56] width 38 height 13
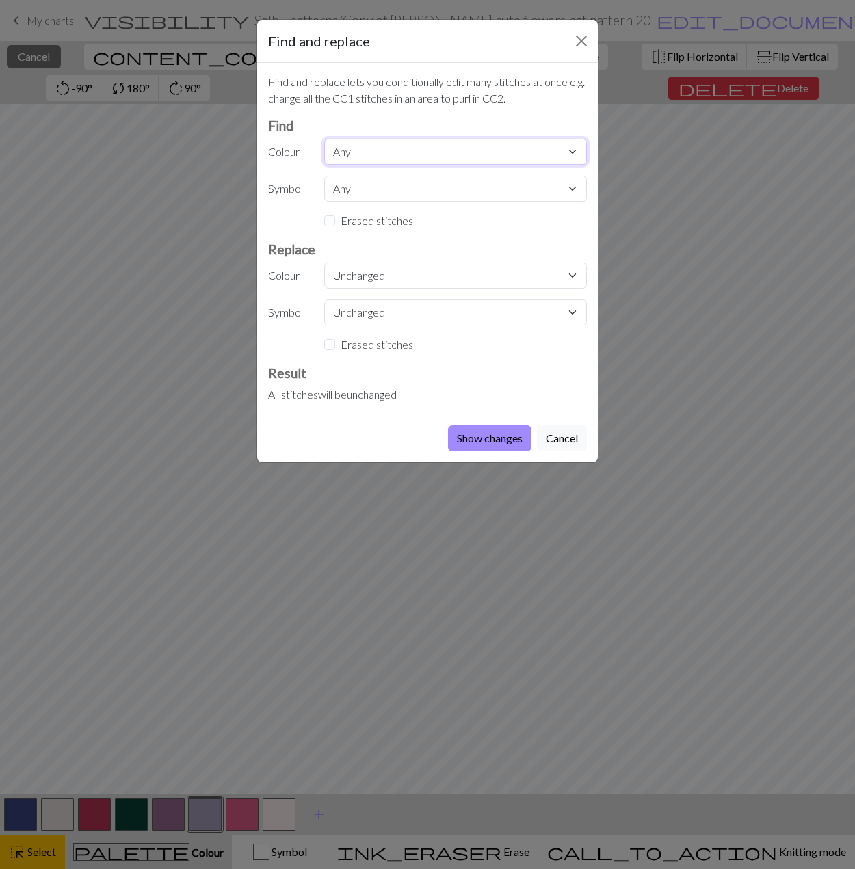
click at [342, 155] on select "Any MC CC1 CC2 CC3 CC4 CC5 CC6 CC7" at bounding box center [455, 152] width 263 height 26
select select "0"
click at [324, 139] on select "Any MC CC1 CC2 CC3 CC4 CC5 CC6 CC7" at bounding box center [455, 152] width 263 height 26
click at [365, 279] on select "Unchanged MC CC1 CC2 CC3 CC4 CC5 CC6 CC7" at bounding box center [455, 276] width 263 height 26
select select "4"
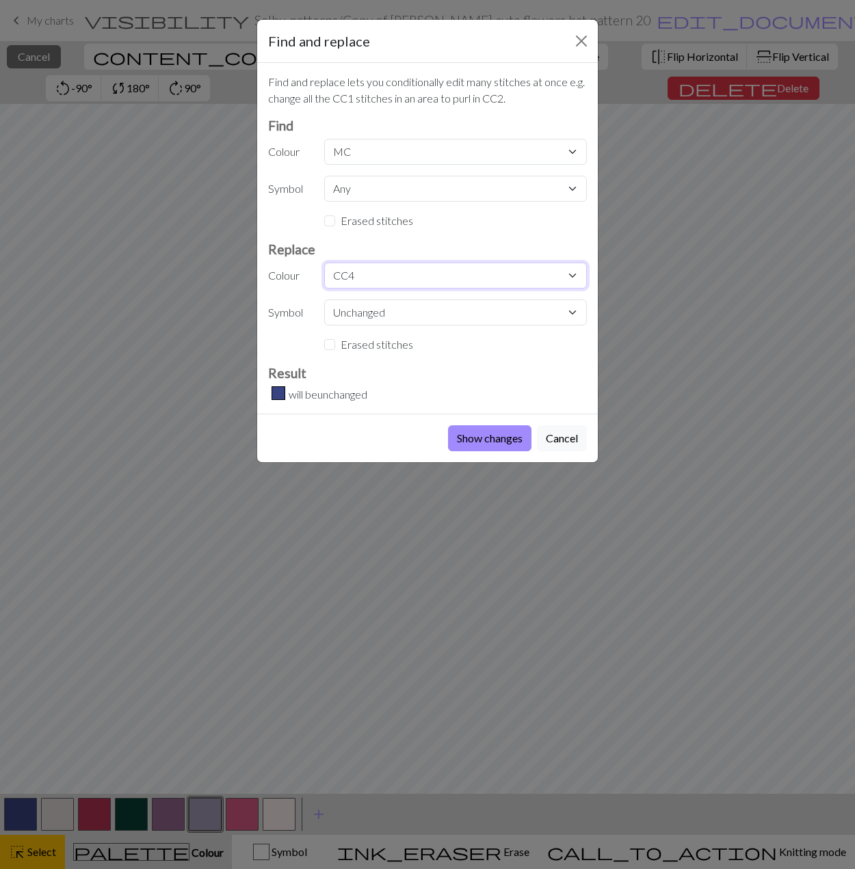
click at [324, 263] on select "Unchanged MC CC1 CC2 CC3 CC4 CC5 CC6 CC7" at bounding box center [455, 276] width 263 height 26
click at [474, 434] on button "Show changes" at bounding box center [489, 438] width 83 height 26
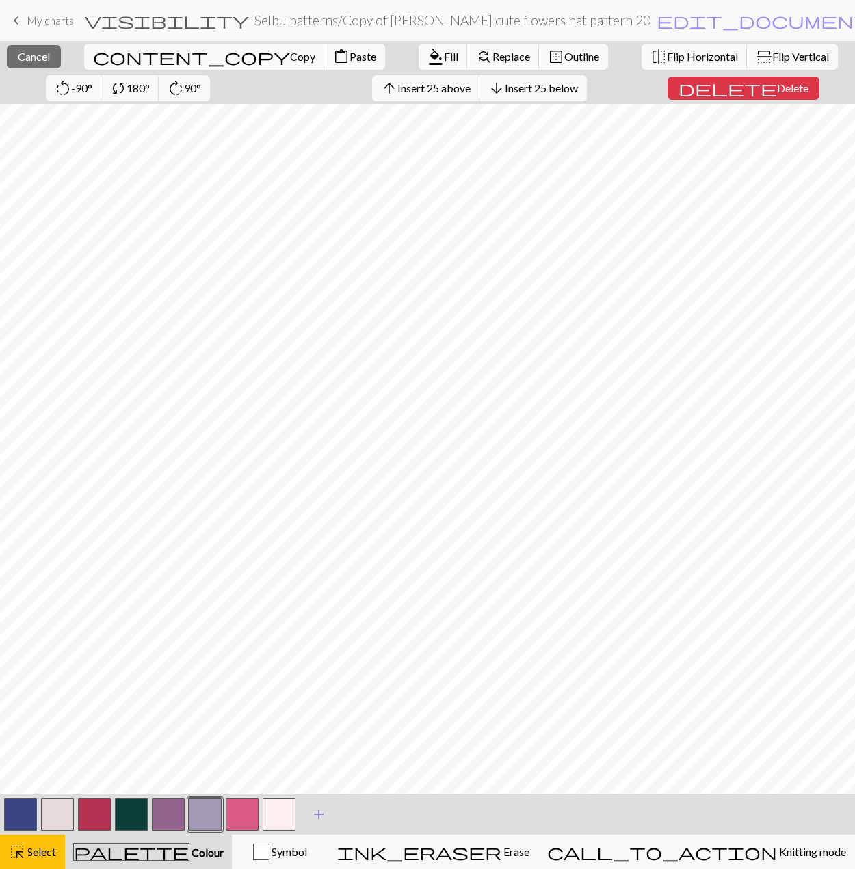
click at [321, 821] on span "add" at bounding box center [319, 814] width 16 height 19
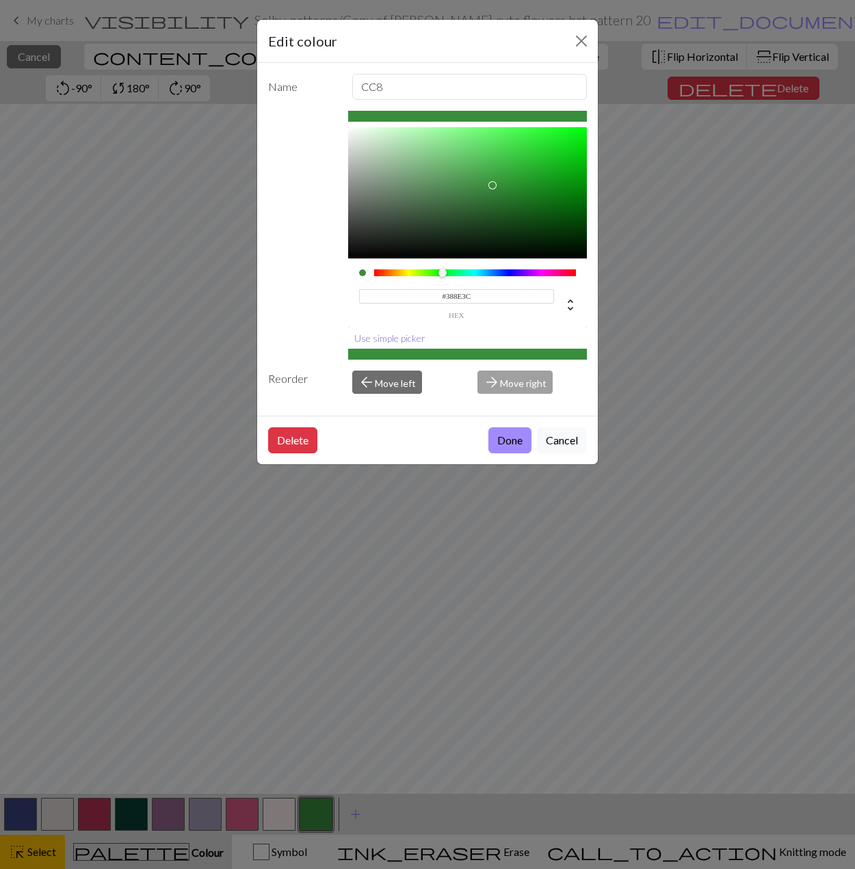
click at [372, 337] on button "Use simple picker" at bounding box center [389, 338] width 83 height 21
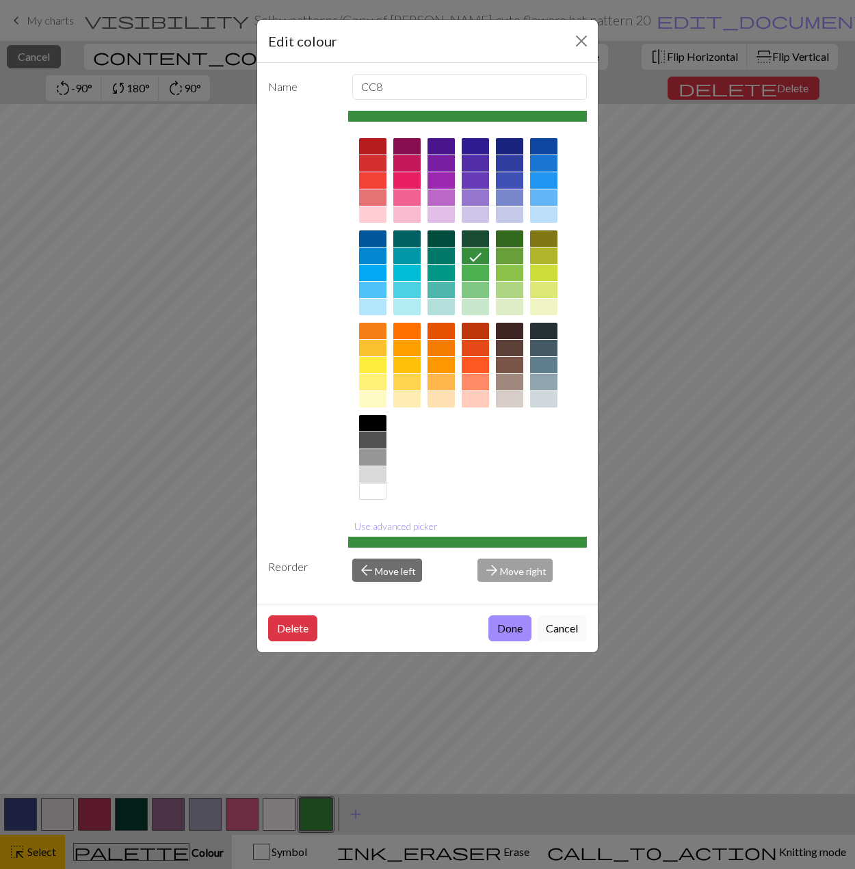
click at [481, 164] on div at bounding box center [475, 163] width 27 height 16
drag, startPoint x: 393, startPoint y: 523, endPoint x: 429, endPoint y: 476, distance: 58.5
click at [390, 523] on button "Use advanced picker" at bounding box center [396, 526] width 96 height 21
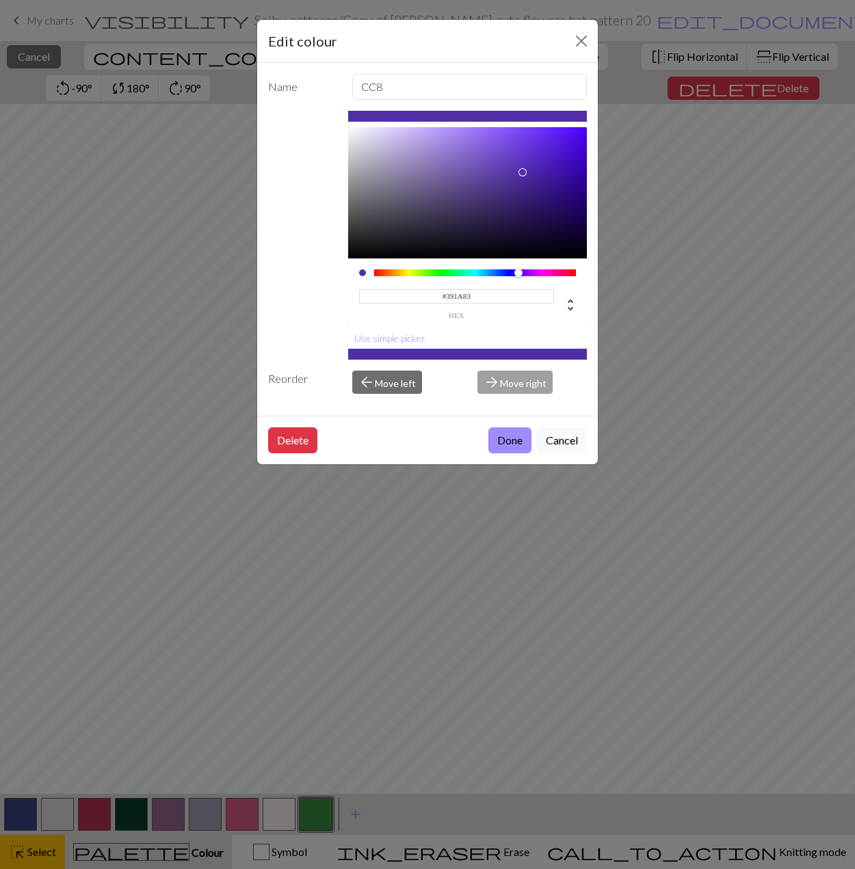
click at [540, 191] on div at bounding box center [467, 192] width 239 height 131
type input "#361B74"
click at [531, 198] on div at bounding box center [467, 192] width 239 height 131
click at [504, 443] on button "Done" at bounding box center [509, 440] width 43 height 26
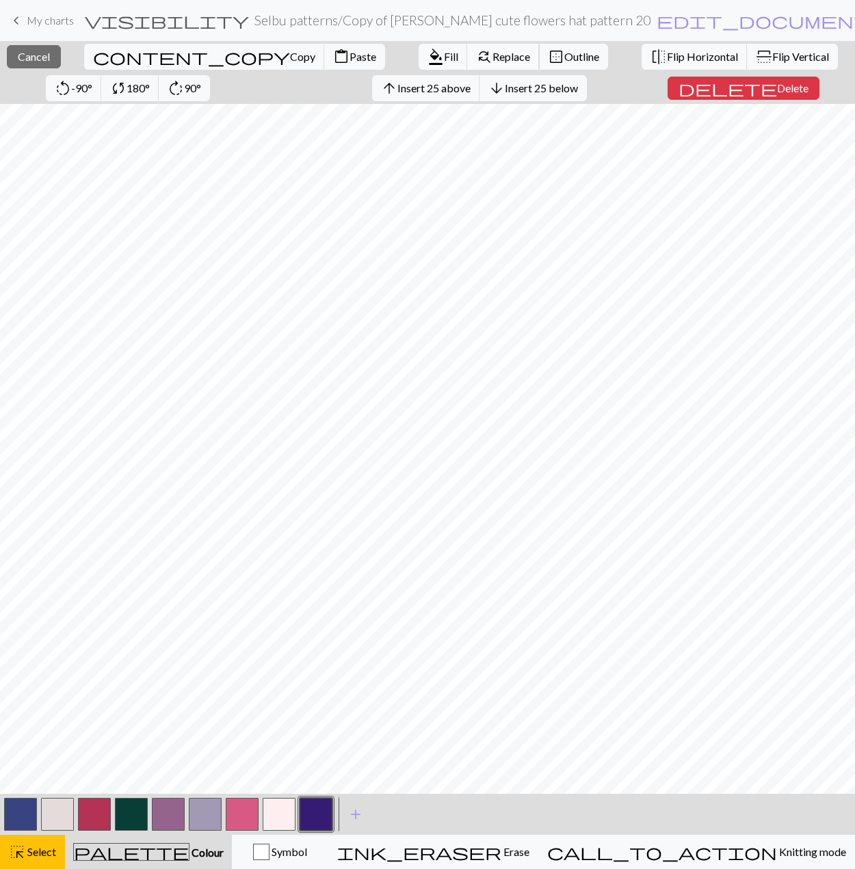
click at [476, 55] on span "find_replace" at bounding box center [484, 56] width 16 height 19
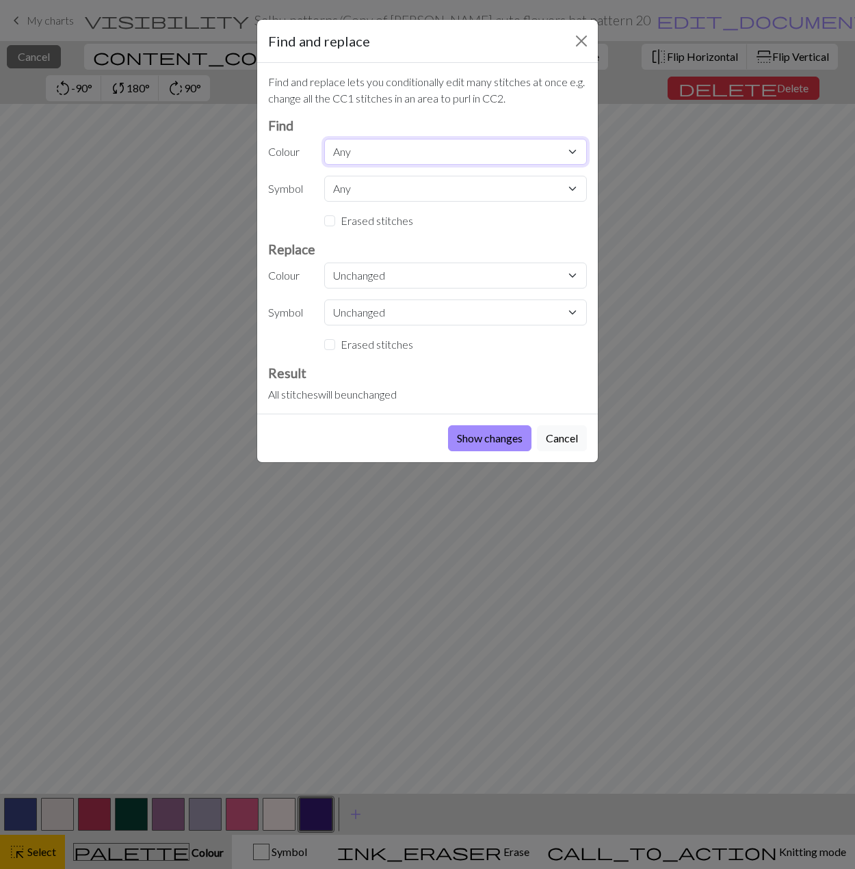
click at [355, 148] on select "Any MC CC1 CC2 CC3 CC4 CC5 CC6 CC7 CC8" at bounding box center [455, 152] width 263 height 26
select select "0"
click at [324, 139] on select "Any MC CC1 CC2 CC3 CC4 CC5 CC6 CC7 CC8" at bounding box center [455, 152] width 263 height 26
click at [366, 274] on select "Unchanged MC CC1 CC2 CC3 CC4 CC5 CC6 CC7 CC8" at bounding box center [455, 276] width 263 height 26
select select "8"
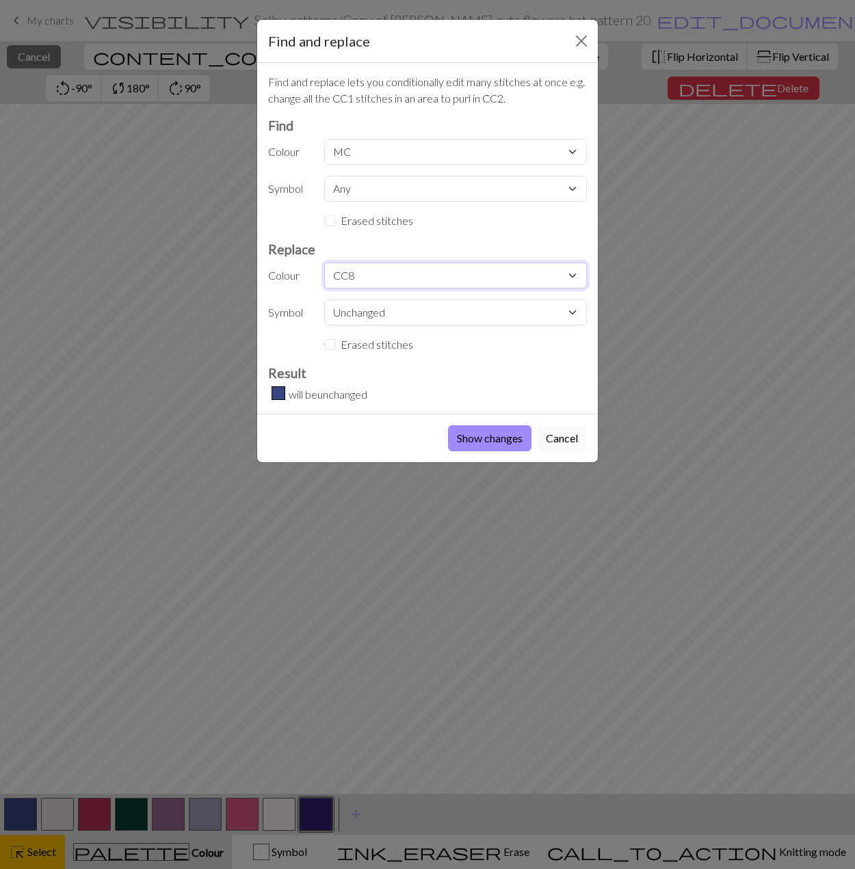
click at [324, 263] on select "Unchanged MC CC1 CC2 CC3 CC4 CC5 CC6 CC7 CC8" at bounding box center [455, 276] width 263 height 26
click at [499, 442] on button "Show changes" at bounding box center [489, 438] width 83 height 26
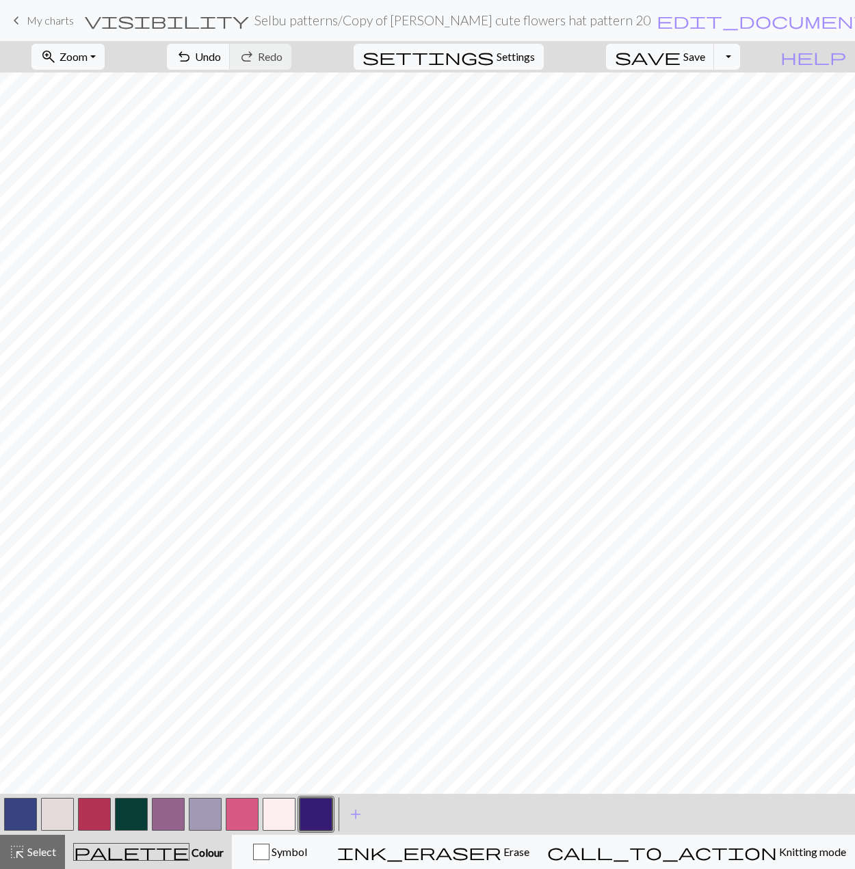
click at [315, 816] on button "button" at bounding box center [316, 814] width 33 height 33
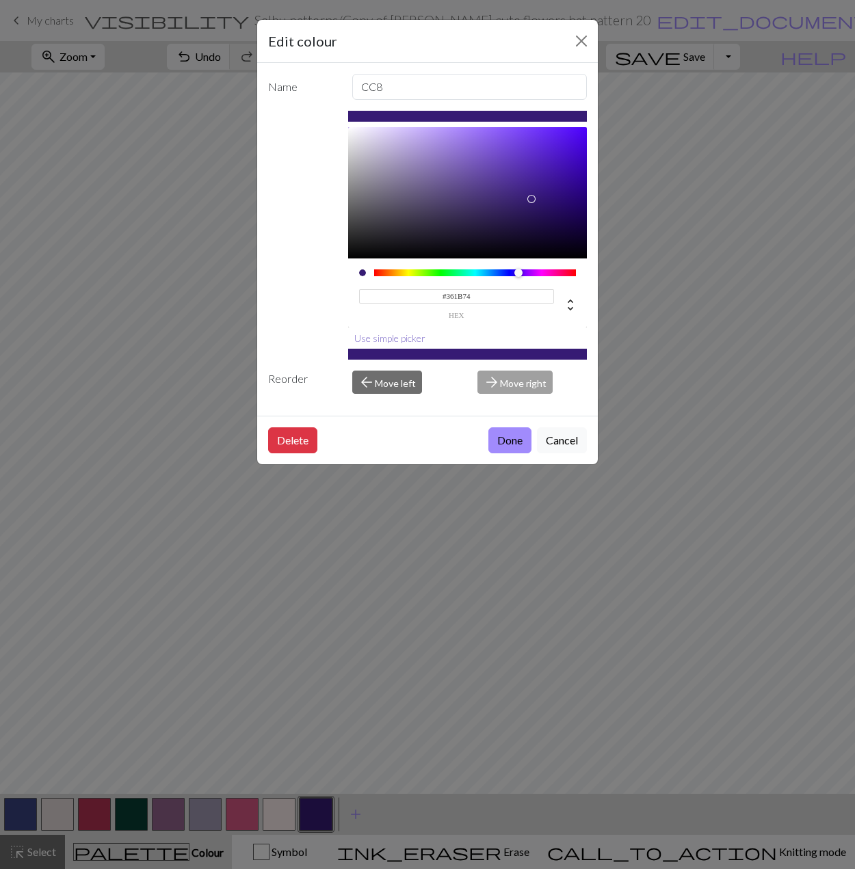
click at [412, 340] on button "Use simple picker" at bounding box center [389, 338] width 83 height 21
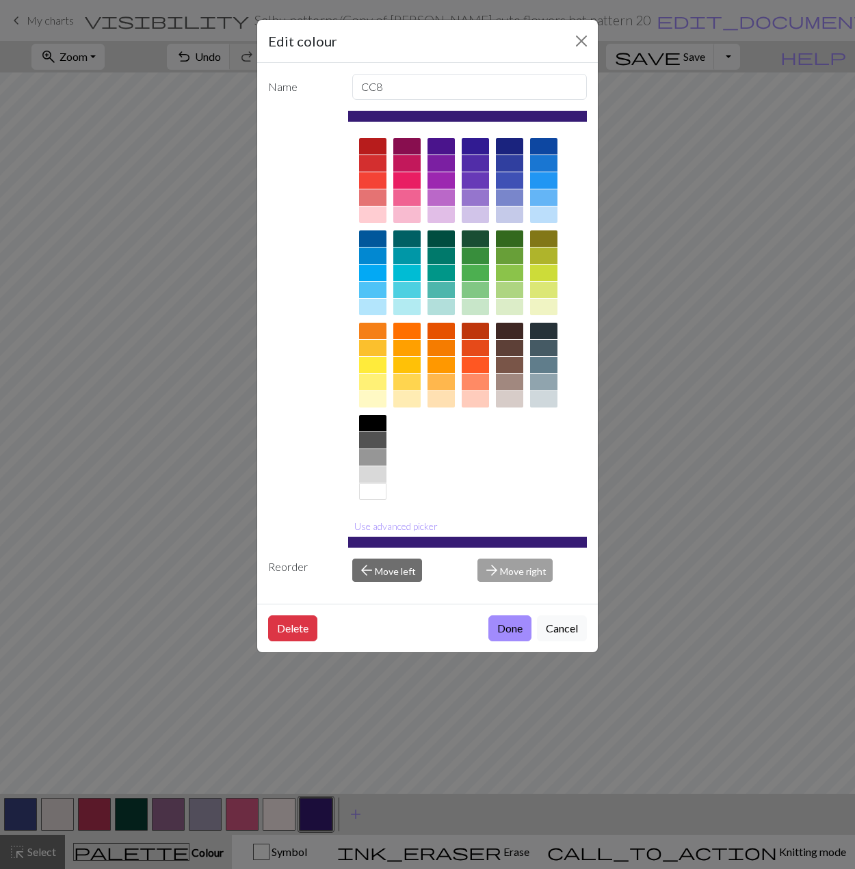
drag, startPoint x: 425, startPoint y: 523, endPoint x: 468, endPoint y: 450, distance: 85.3
click at [422, 525] on button "Use advanced picker" at bounding box center [396, 526] width 96 height 21
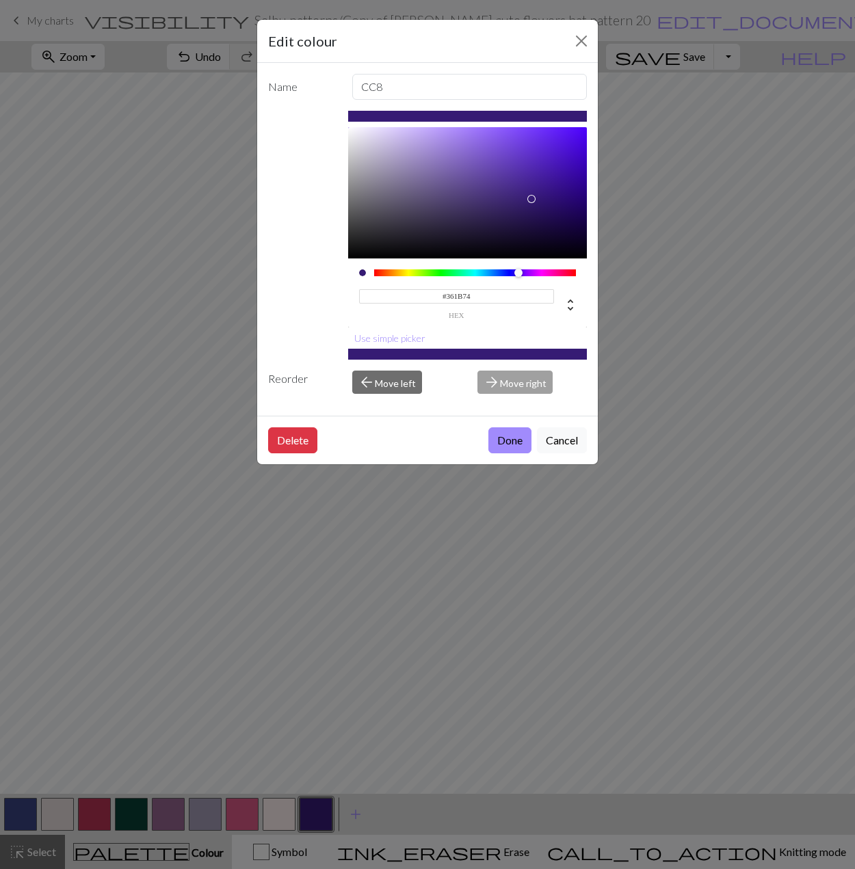
type input "#251250"
click at [533, 217] on div at bounding box center [467, 192] width 239 height 131
click at [505, 434] on button "Done" at bounding box center [509, 440] width 43 height 26
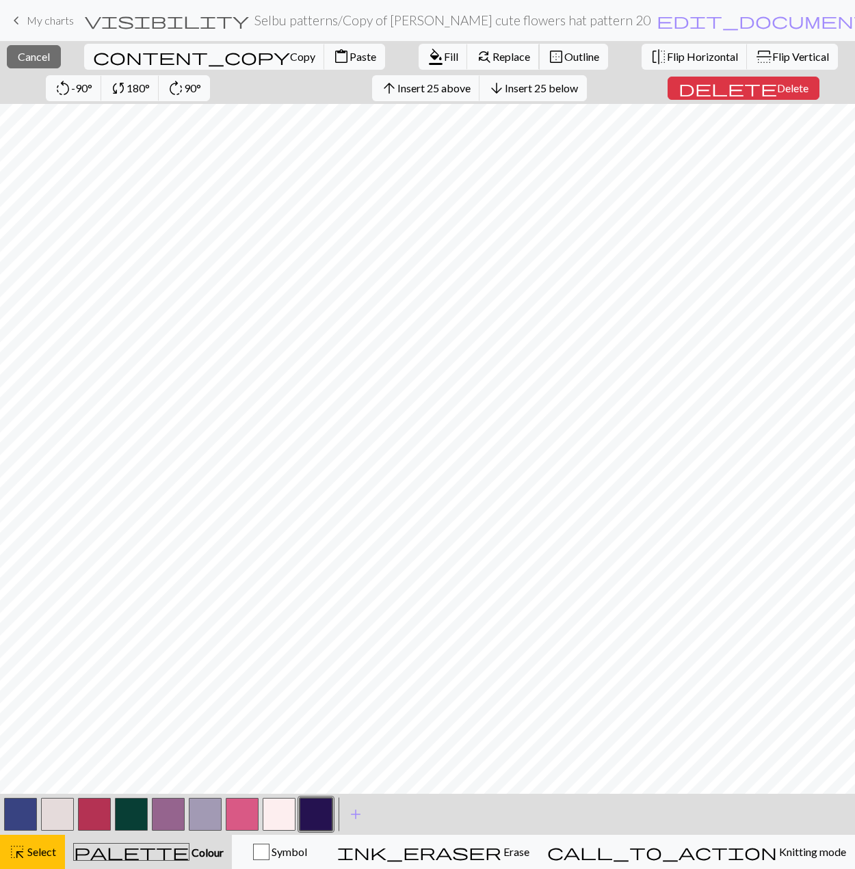
click at [467, 49] on button "find_replace Replace" at bounding box center [503, 57] width 72 height 26
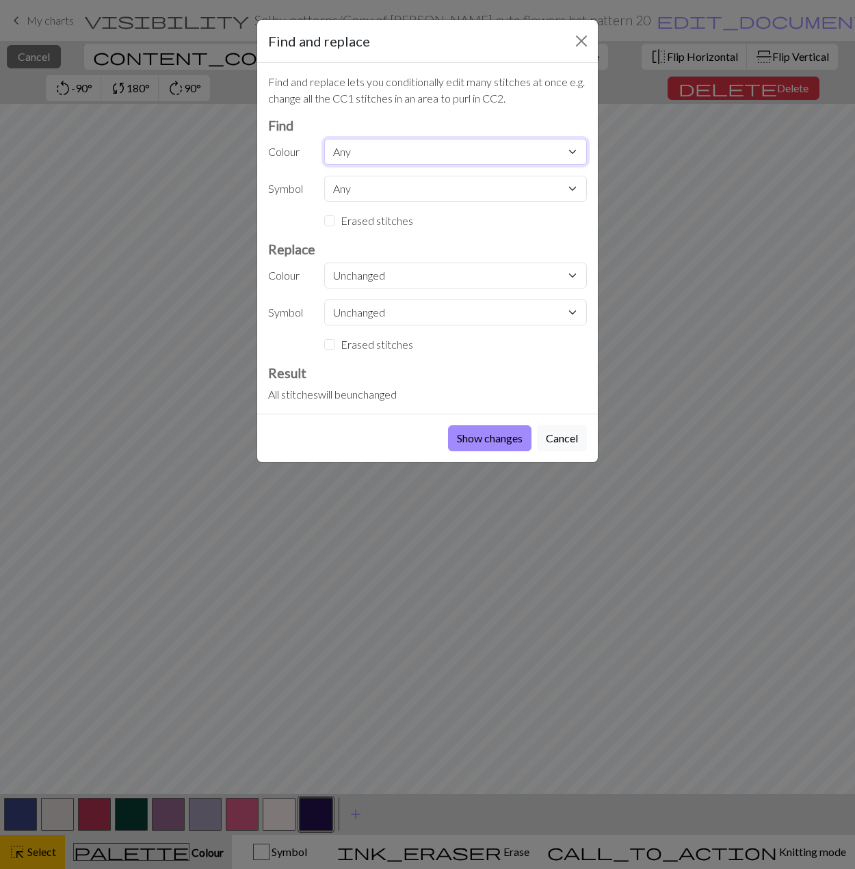
click at [350, 152] on select "Any MC CC1 CC2 CC3 CC4 CC5 CC6 CC7 CC8" at bounding box center [455, 152] width 263 height 26
select select "8"
click at [324, 139] on select "Any MC CC1 CC2 CC3 CC4 CC5 CC6 CC7 CC8" at bounding box center [455, 152] width 263 height 26
click at [360, 273] on select "Unchanged MC CC1 CC2 CC3 CC4 CC5 CC6 CC7 CC8" at bounding box center [455, 276] width 263 height 26
select select "4"
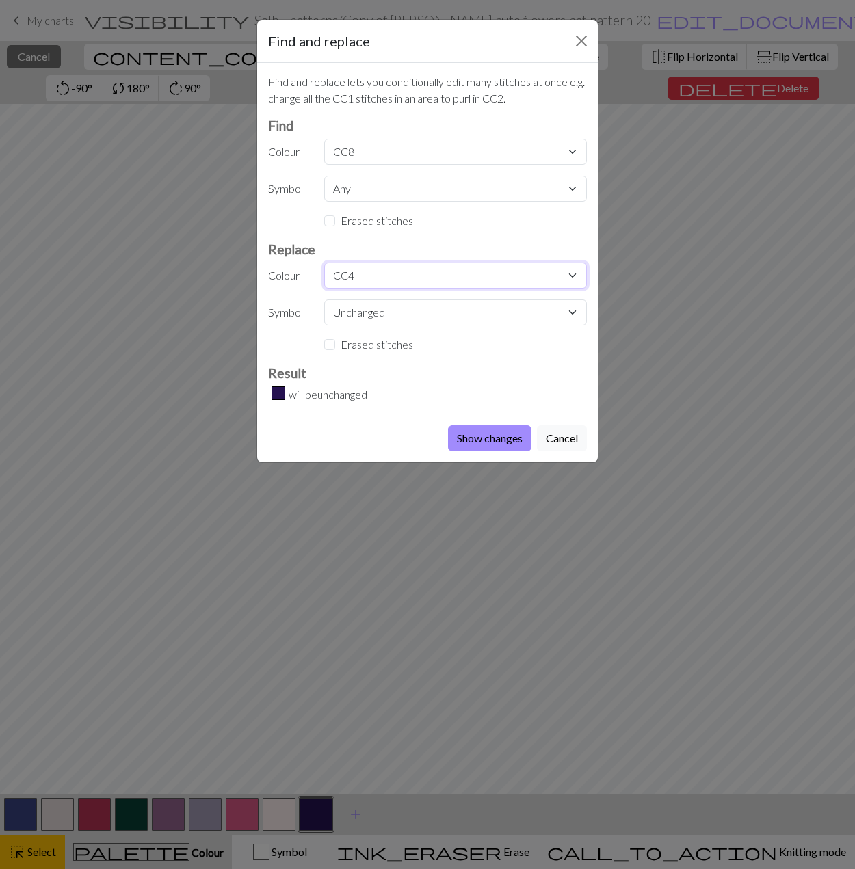
click at [324, 263] on select "Unchanged MC CC1 CC2 CC3 CC4 CC5 CC6 CC7 CC8" at bounding box center [455, 276] width 263 height 26
click at [459, 434] on button "Show changes" at bounding box center [489, 438] width 83 height 26
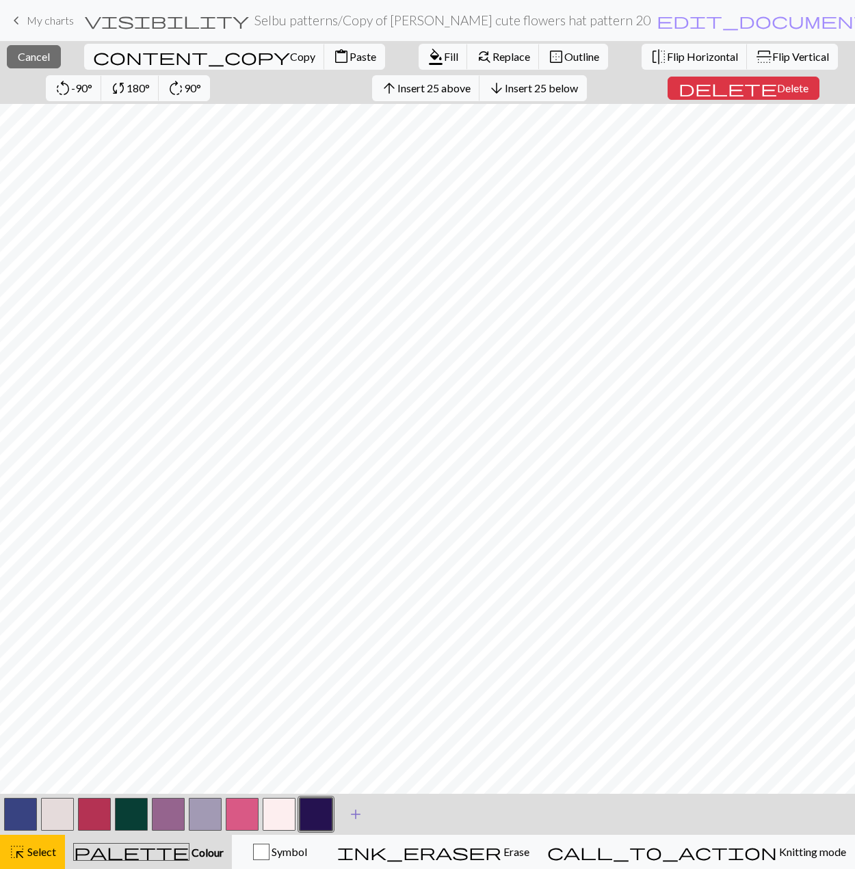
click at [358, 821] on span "add" at bounding box center [355, 814] width 16 height 19
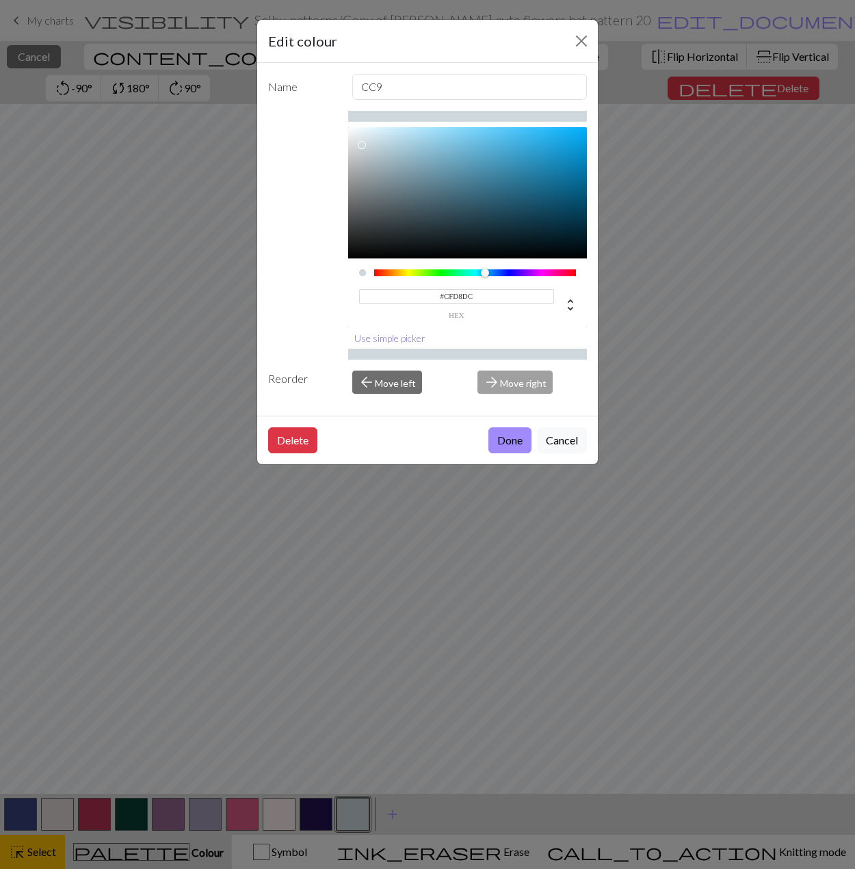
click at [375, 338] on button "Use simple picker" at bounding box center [389, 338] width 83 height 21
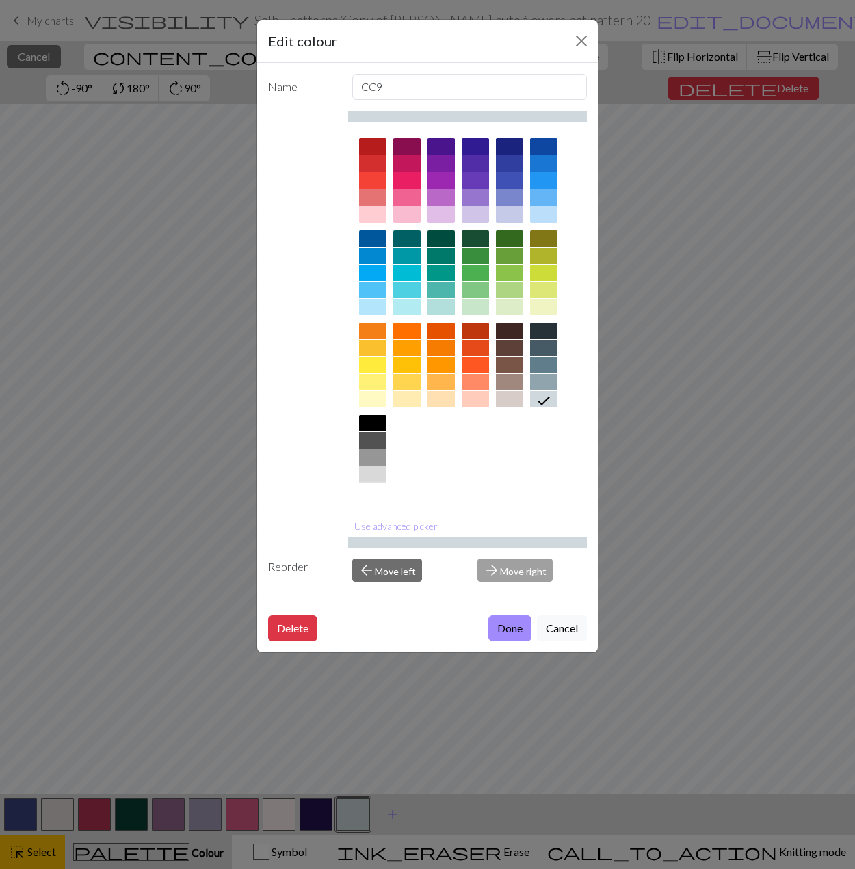
drag, startPoint x: 373, startPoint y: 488, endPoint x: 378, endPoint y: 500, distance: 12.6
click at [373, 488] on div at bounding box center [372, 492] width 27 height 16
click at [510, 634] on button "Done" at bounding box center [509, 629] width 43 height 26
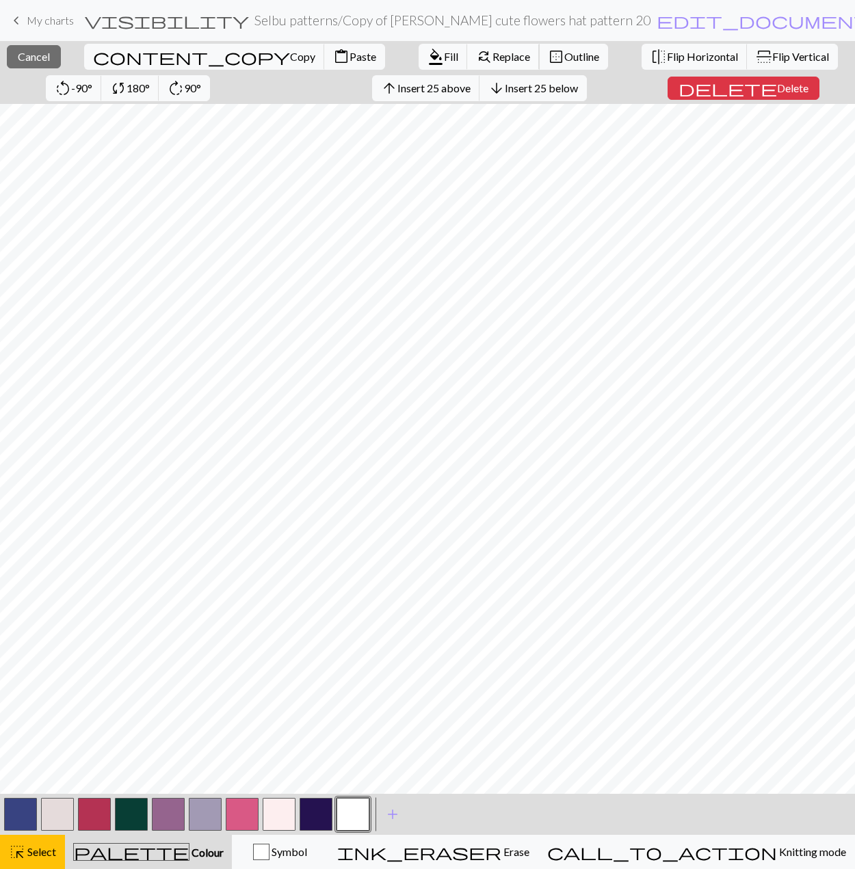
click at [476, 55] on span "find_replace" at bounding box center [484, 56] width 16 height 19
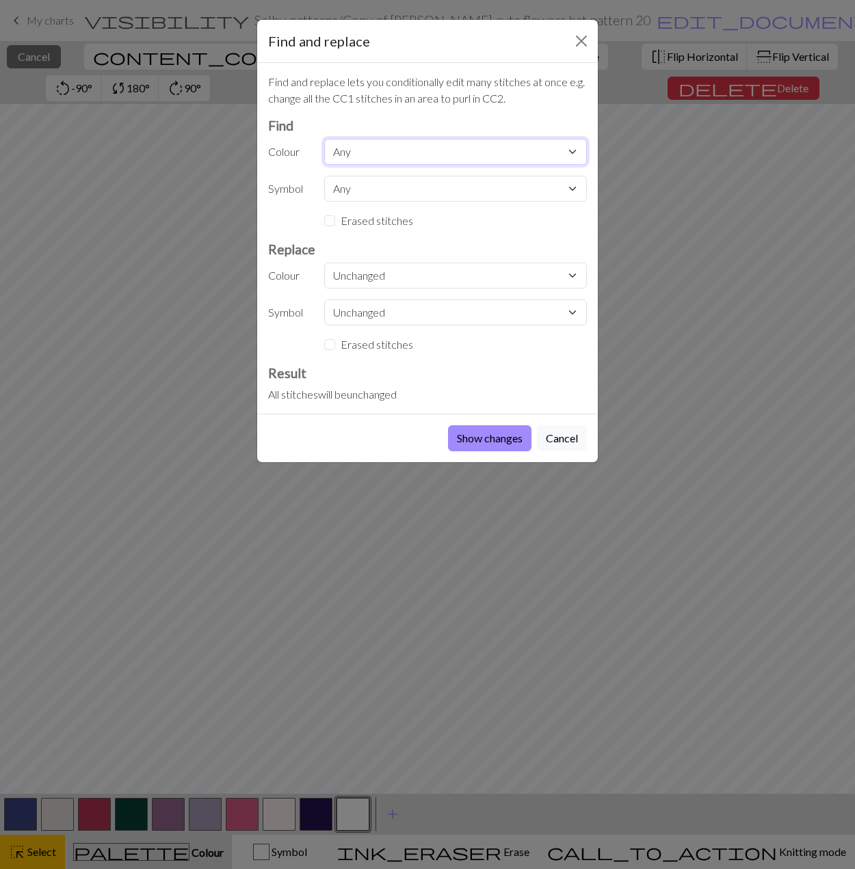
click at [375, 154] on select "Any MC CC1 CC2 CC3 CC4 CC5 CC6 CC7 CC8 CC9" at bounding box center [455, 152] width 263 height 26
select select "7"
click at [324, 139] on select "Any MC CC1 CC2 CC3 CC4 CC5 CC6 CC7 CC8 CC9" at bounding box center [455, 152] width 263 height 26
click at [369, 278] on select "Unchanged MC CC1 CC2 CC3 CC4 CC5 CC6 CC7 CC8 CC9" at bounding box center [455, 276] width 263 height 26
select select "9"
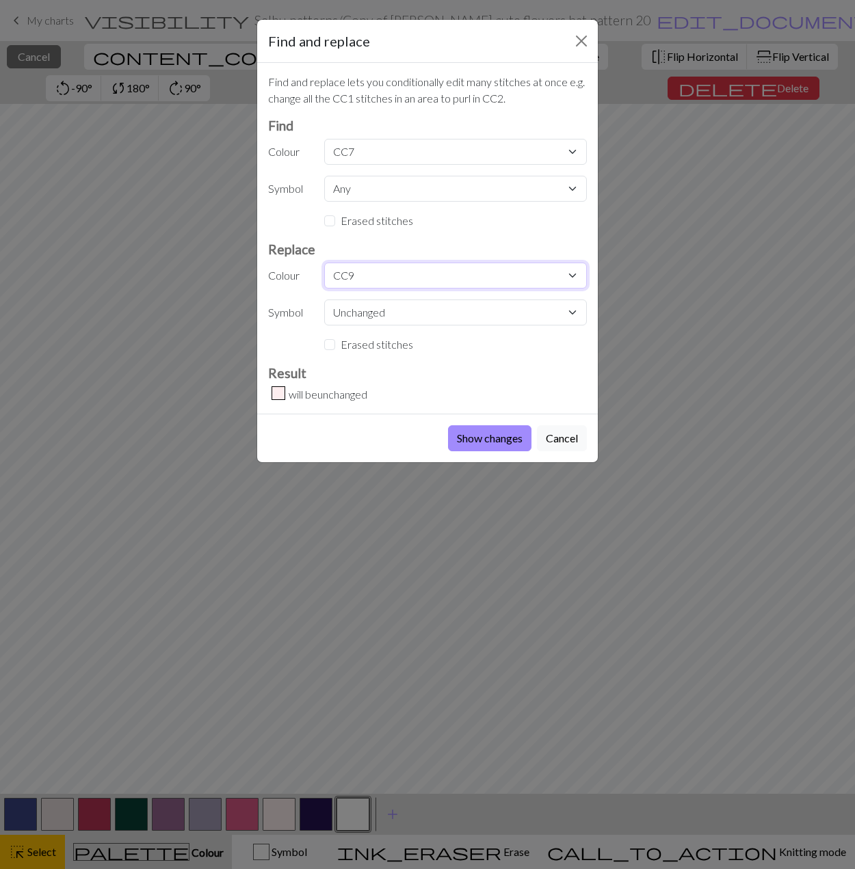
click at [324, 263] on select "Unchanged MC CC1 CC2 CC3 CC4 CC5 CC6 CC7 CC8 CC9" at bounding box center [455, 276] width 263 height 26
click at [473, 438] on button "Show changes" at bounding box center [489, 438] width 83 height 26
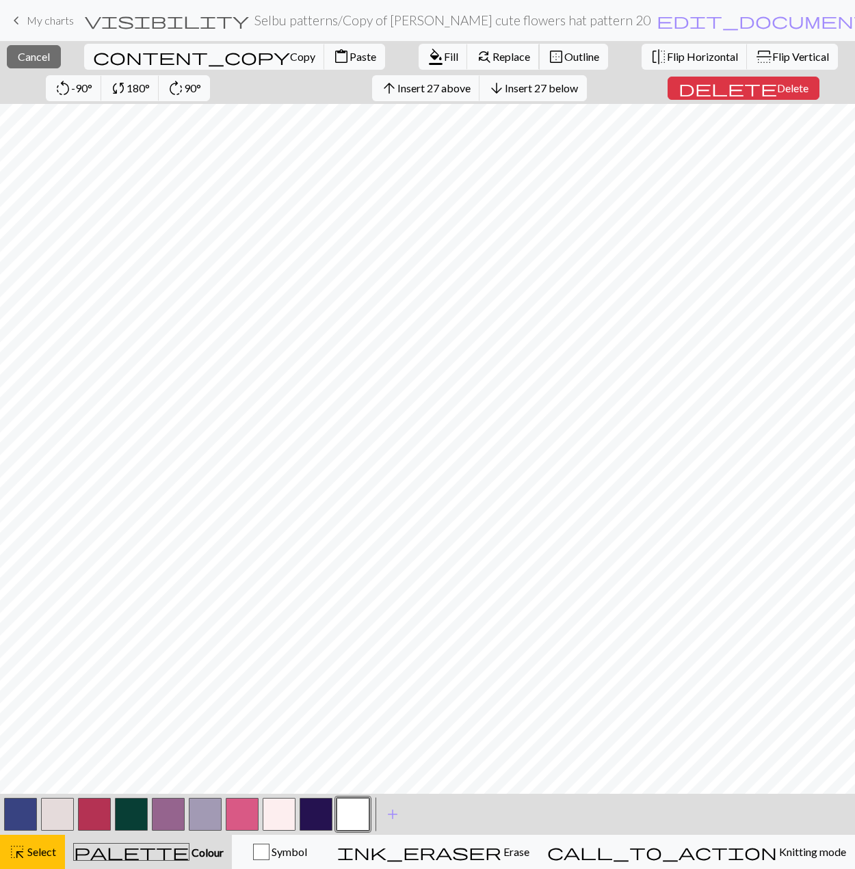
click at [467, 64] on button "find_replace Replace" at bounding box center [503, 57] width 72 height 26
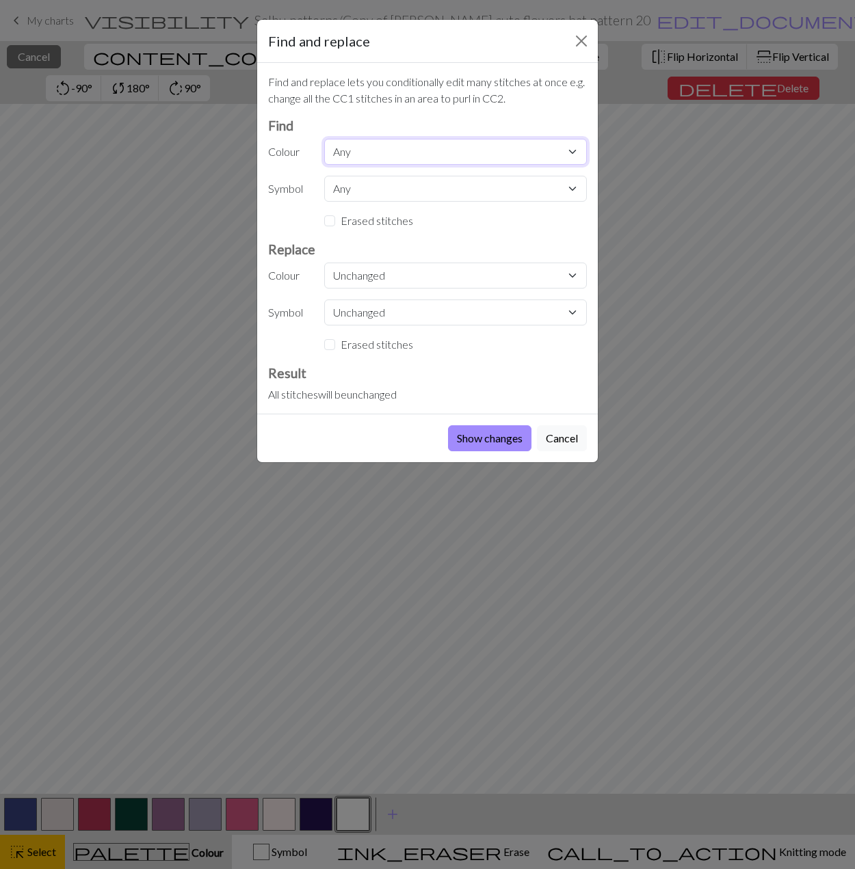
click at [357, 148] on select "Any MC CC1 CC2 CC3 CC4 CC5 CC6 CC7 CC8 CC9" at bounding box center [455, 152] width 263 height 26
select select "1"
click at [324, 139] on select "Any MC CC1 CC2 CC3 CC4 CC5 CC6 CC7 CC8 CC9" at bounding box center [455, 152] width 263 height 26
click at [343, 280] on select "Unchanged MC CC1 CC2 CC3 CC4 CC5 CC6 CC7 CC8 CC9" at bounding box center [455, 276] width 263 height 26
select select "7"
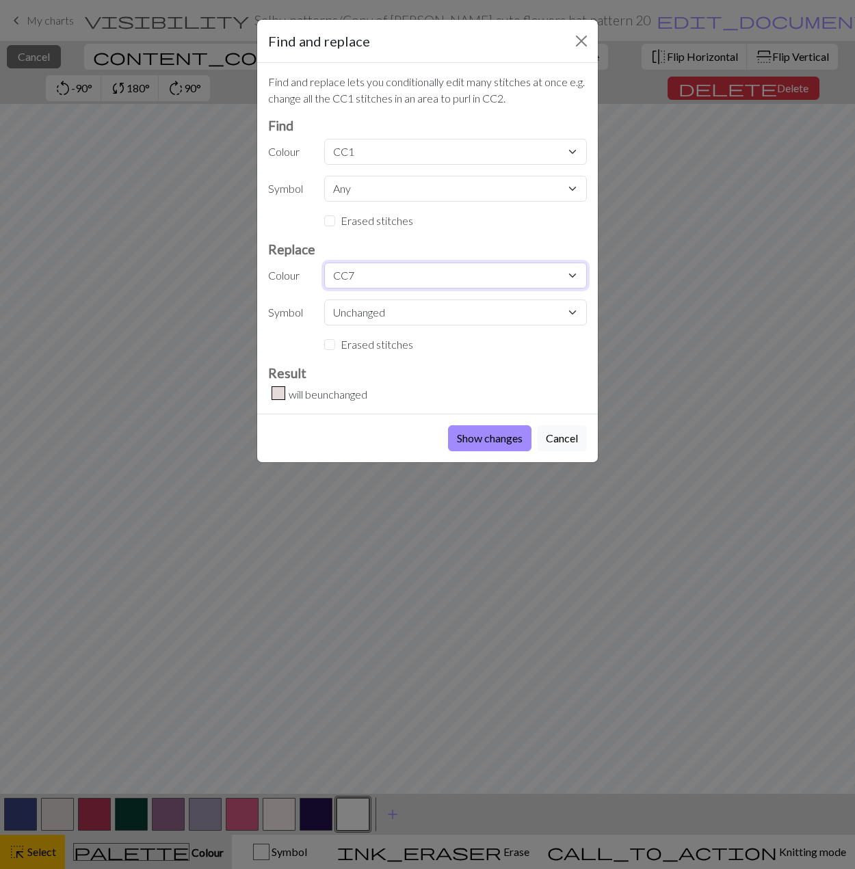
click at [324, 263] on select "Unchanged MC CC1 CC2 CC3 CC4 CC5 CC6 CC7 CC8 CC9" at bounding box center [455, 276] width 263 height 26
click at [488, 438] on button "Show changes" at bounding box center [489, 438] width 83 height 26
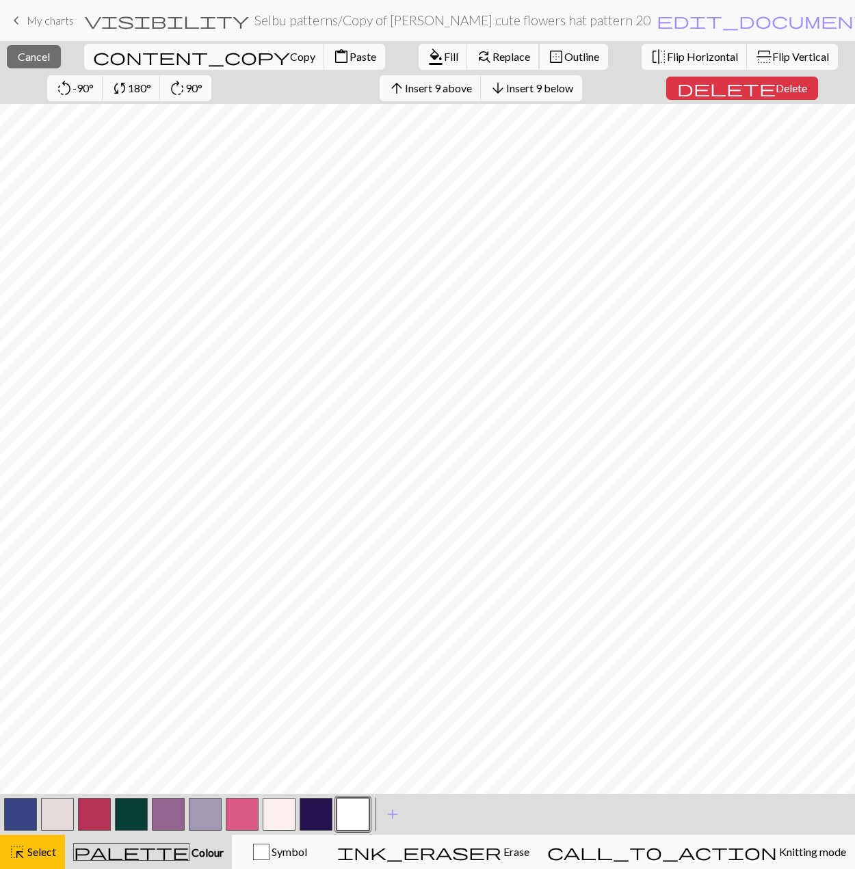
click at [492, 58] on span "Replace" at bounding box center [511, 56] width 38 height 13
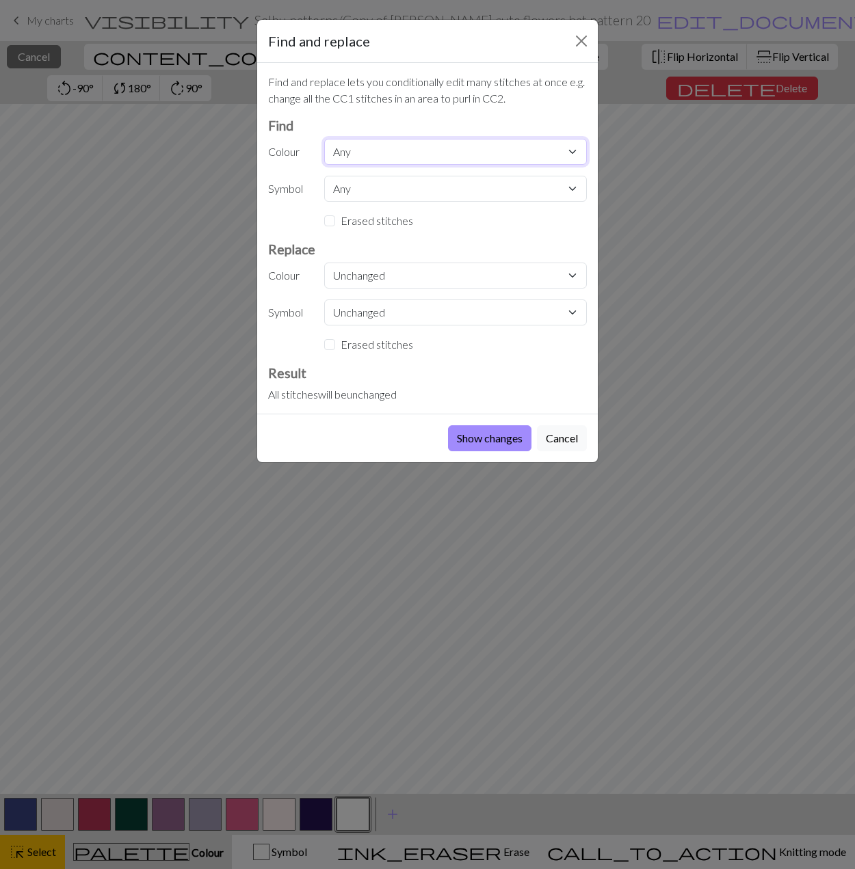
click at [371, 151] on select "Any MC CC1 CC2 CC3 CC4 CC5 CC6 CC7 CC8 CC9" at bounding box center [455, 152] width 263 height 26
select select "7"
click at [324, 139] on select "Any MC CC1 CC2 CC3 CC4 CC5 CC6 CC7 CC8 CC9" at bounding box center [455, 152] width 263 height 26
click at [390, 275] on select "Unchanged MC CC1 CC2 CC3 CC4 CC5 CC6 CC7 CC8 CC9" at bounding box center [455, 276] width 263 height 26
select select "9"
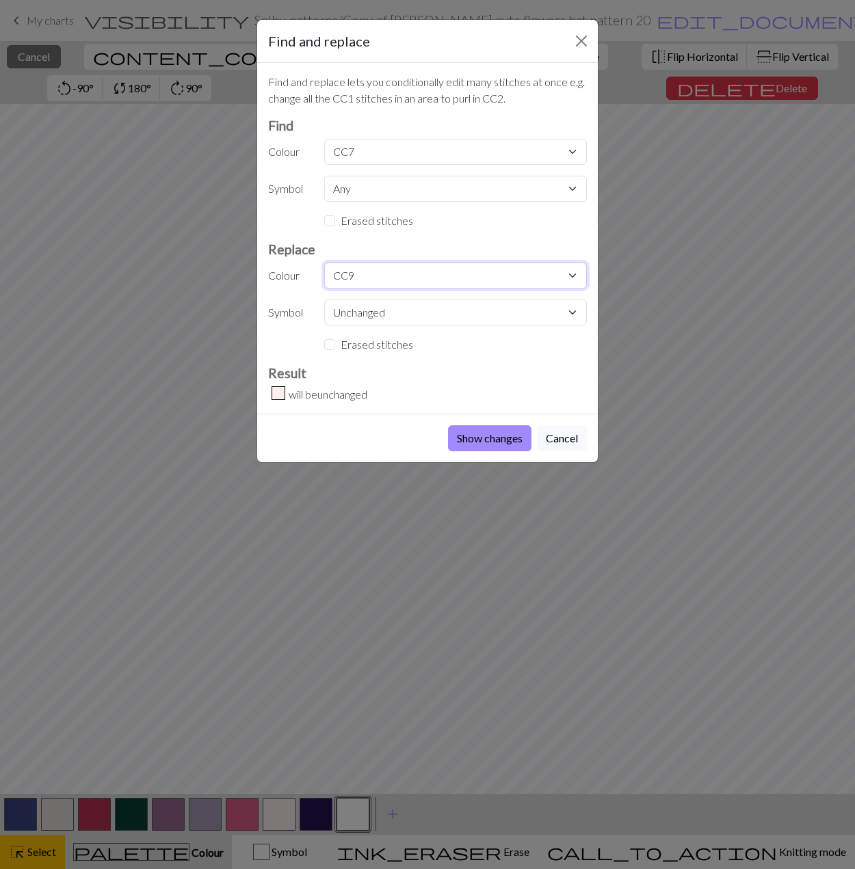
click at [324, 263] on select "Unchanged MC CC1 CC2 CC3 CC4 CC5 CC6 CC7 CC8 CC9" at bounding box center [455, 276] width 263 height 26
click at [467, 441] on button "Show changes" at bounding box center [489, 438] width 83 height 26
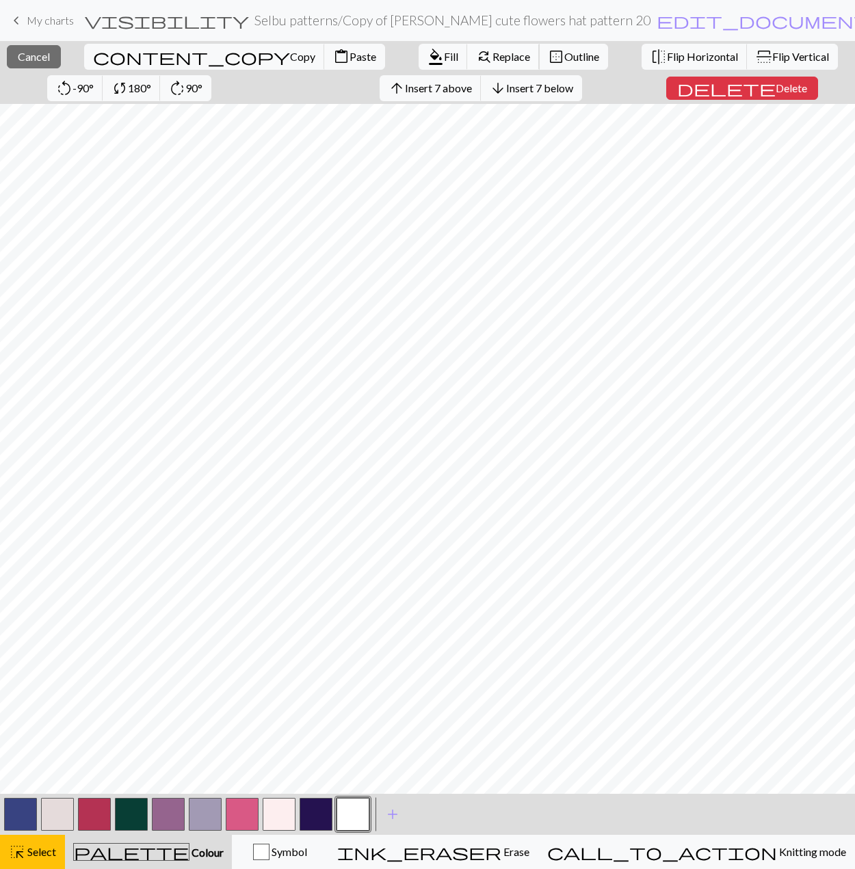
click at [492, 60] on span "Replace" at bounding box center [511, 56] width 38 height 13
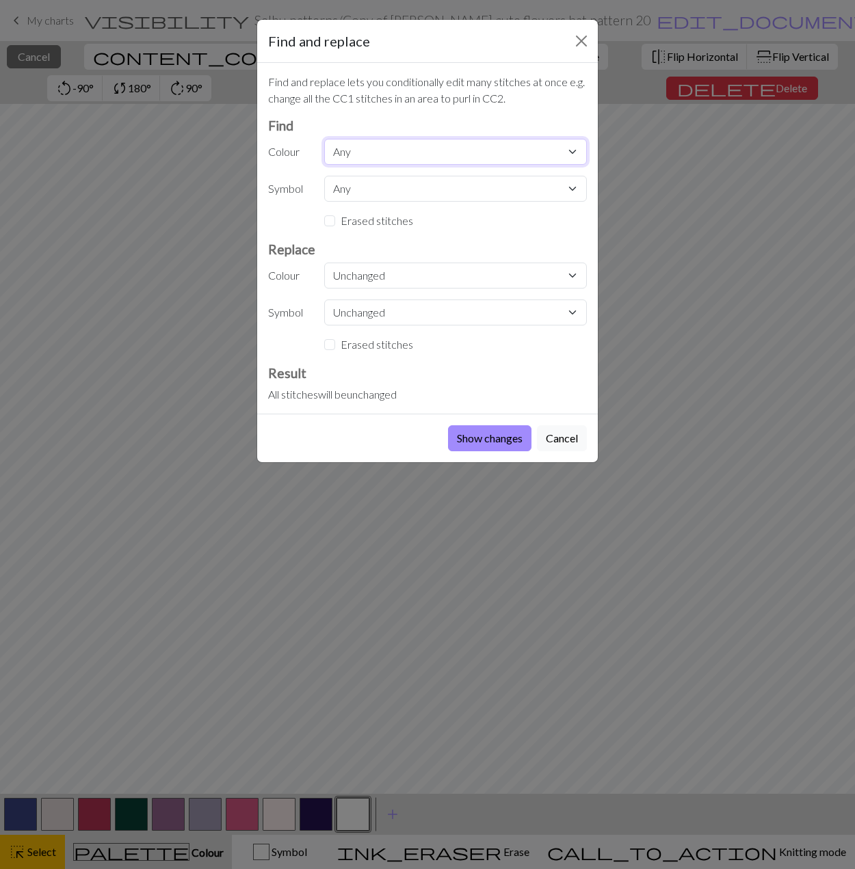
click at [386, 149] on select "Any MC CC1 CC2 CC3 CC4 CC5 CC6 CC7 CC8 CC9" at bounding box center [455, 152] width 263 height 26
select select "7"
click at [324, 139] on select "Any MC CC1 CC2 CC3 CC4 CC5 CC6 CC7 CC8 CC9" at bounding box center [455, 152] width 263 height 26
click at [388, 274] on select "Unchanged MC CC1 CC2 CC3 CC4 CC5 CC6 CC7 CC8 CC9" at bounding box center [455, 276] width 263 height 26
select select "9"
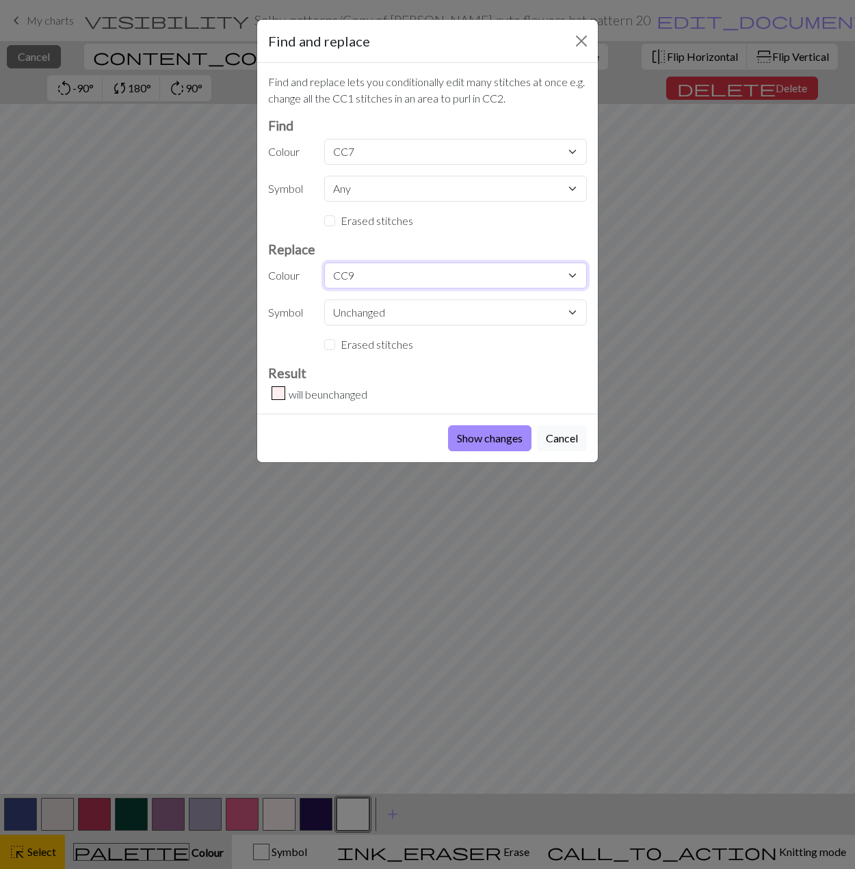
click at [324, 263] on select "Unchanged MC CC1 CC2 CC3 CC4 CC5 CC6 CC7 CC8 CC9" at bounding box center [455, 276] width 263 height 26
click at [488, 443] on button "Show changes" at bounding box center [489, 438] width 83 height 26
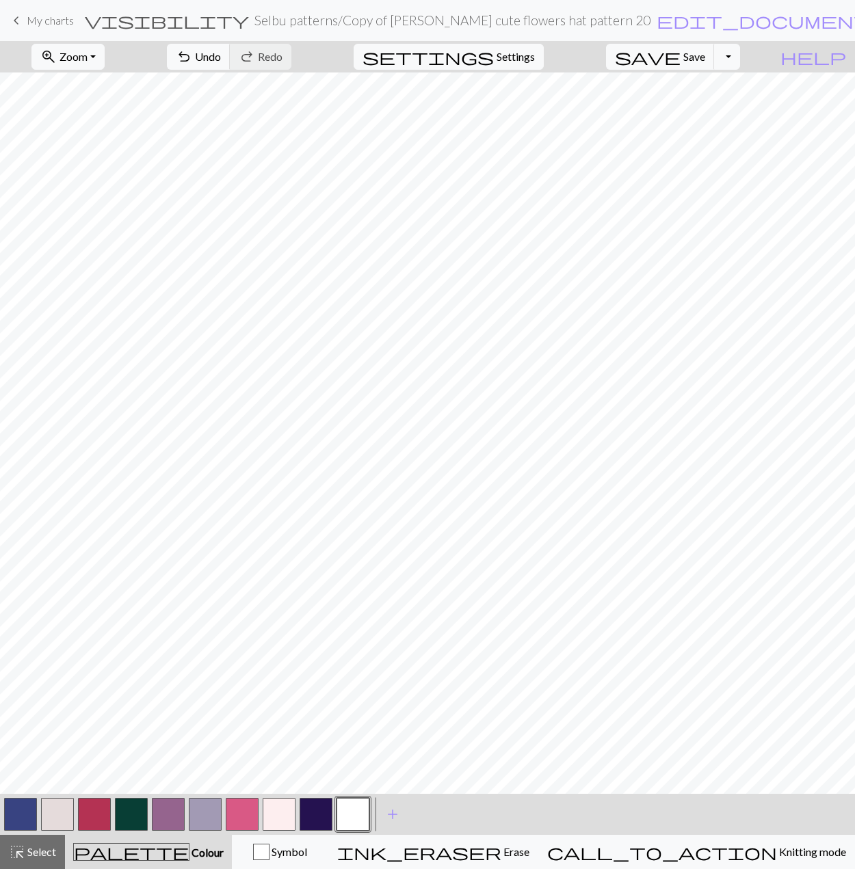
click at [251, 810] on button "button" at bounding box center [242, 814] width 33 height 33
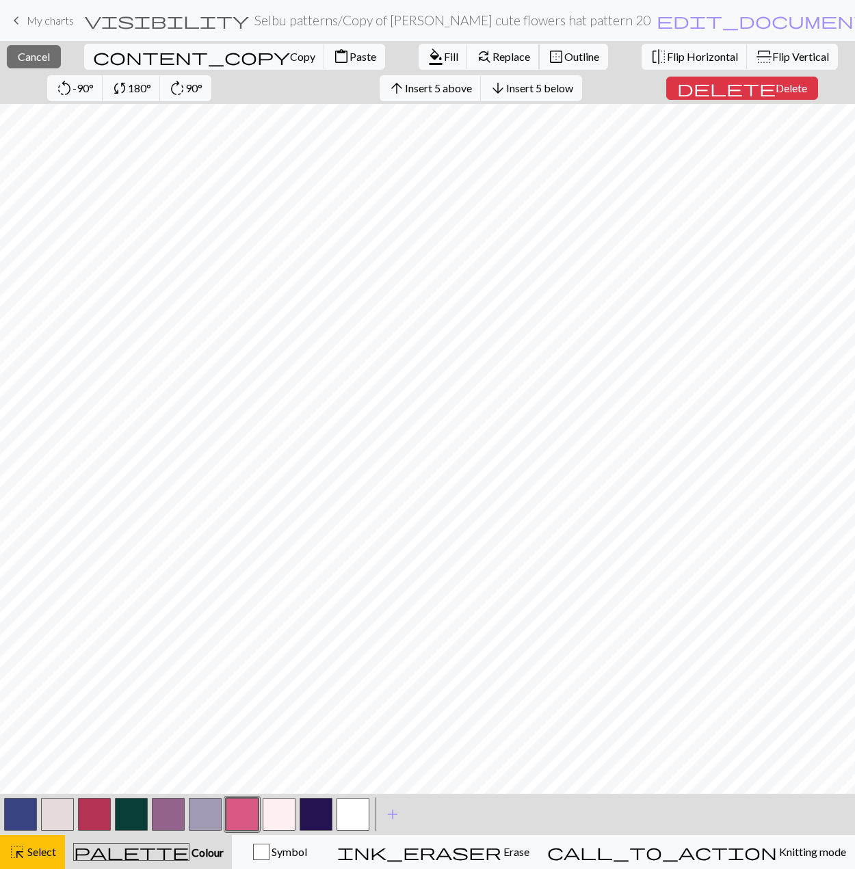
click at [476, 50] on span "find_replace" at bounding box center [484, 56] width 16 height 19
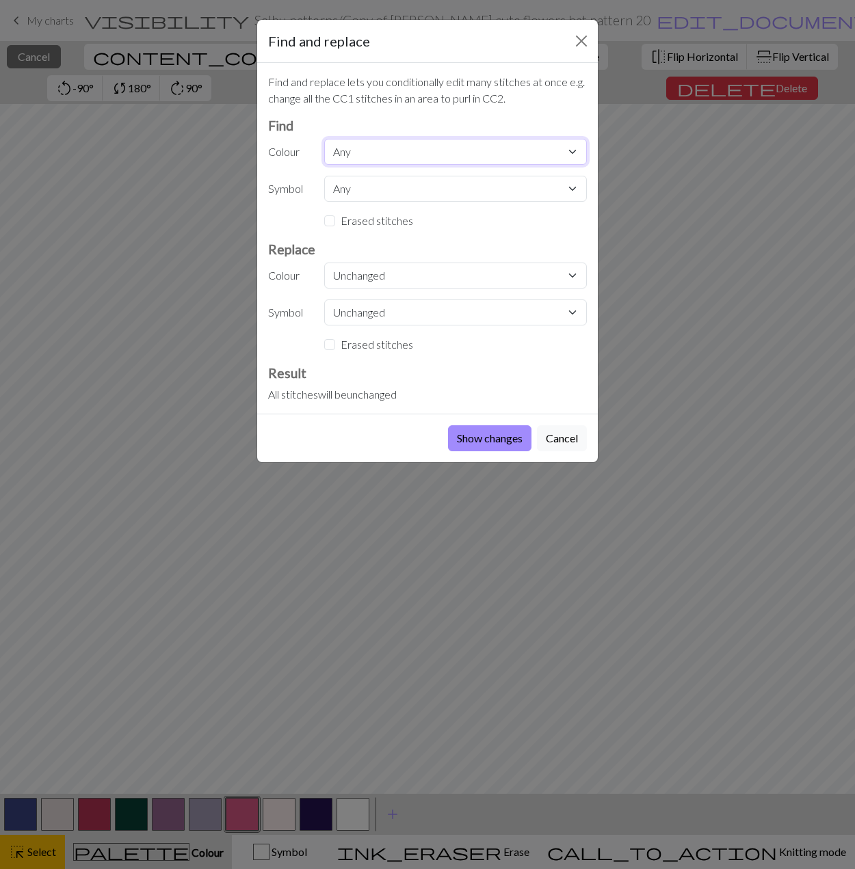
click at [348, 153] on select "Any MC CC1 CC2 CC3 CC4 CC5 CC6 CC7 CC8 CC9" at bounding box center [455, 152] width 263 height 26
click at [324, 139] on select "Any MC CC1 CC2 CC3 CC4 CC5 CC6 CC7 CC8 CC9" at bounding box center [455, 152] width 263 height 26
click at [375, 157] on select "Any MC CC1 CC2 CC3 CC4 CC5 CC6 CC7 CC8 CC9" at bounding box center [455, 152] width 263 height 26
select select "4"
click at [324, 139] on select "Any MC CC1 CC2 CC3 CC4 CC5 CC6 CC7 CC8 CC9" at bounding box center [455, 152] width 263 height 26
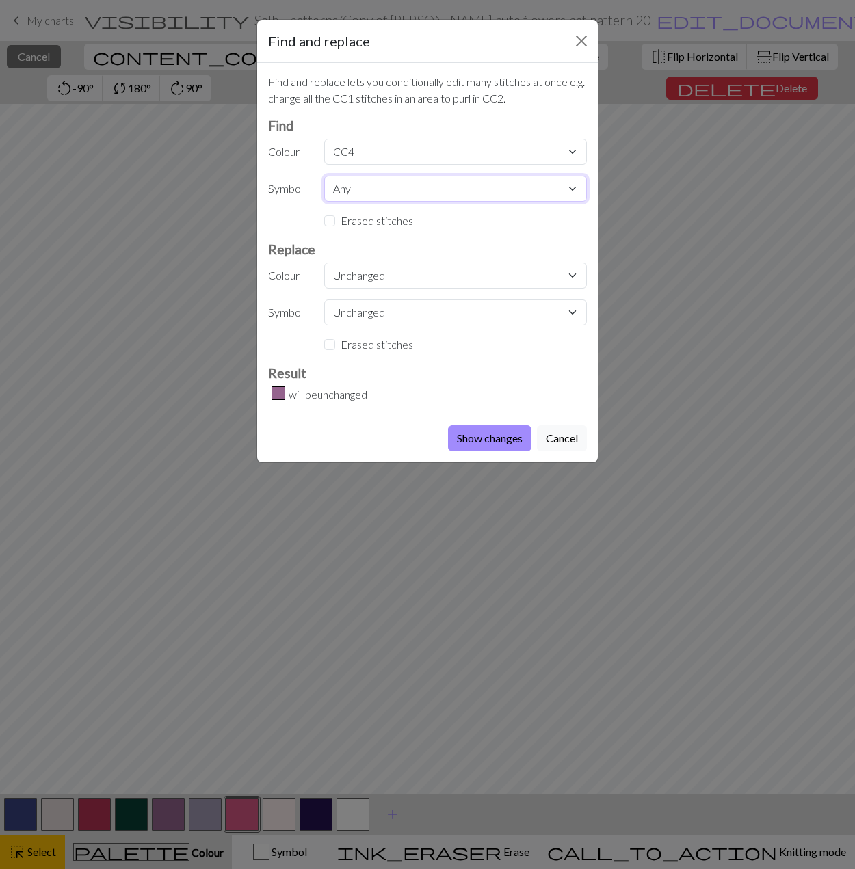
click at [353, 193] on select "Any knit" at bounding box center [455, 189] width 263 height 26
click at [365, 275] on select "Unchanged MC CC1 CC2 CC3 CC4 CC5 CC6 CC7 CC8 CC9" at bounding box center [455, 276] width 263 height 26
select select "6"
click at [324, 263] on select "Unchanged MC CC1 CC2 CC3 CC4 CC5 CC6 CC7 CC8 CC9" at bounding box center [455, 276] width 263 height 26
click at [472, 434] on button "Show changes" at bounding box center [489, 438] width 83 height 26
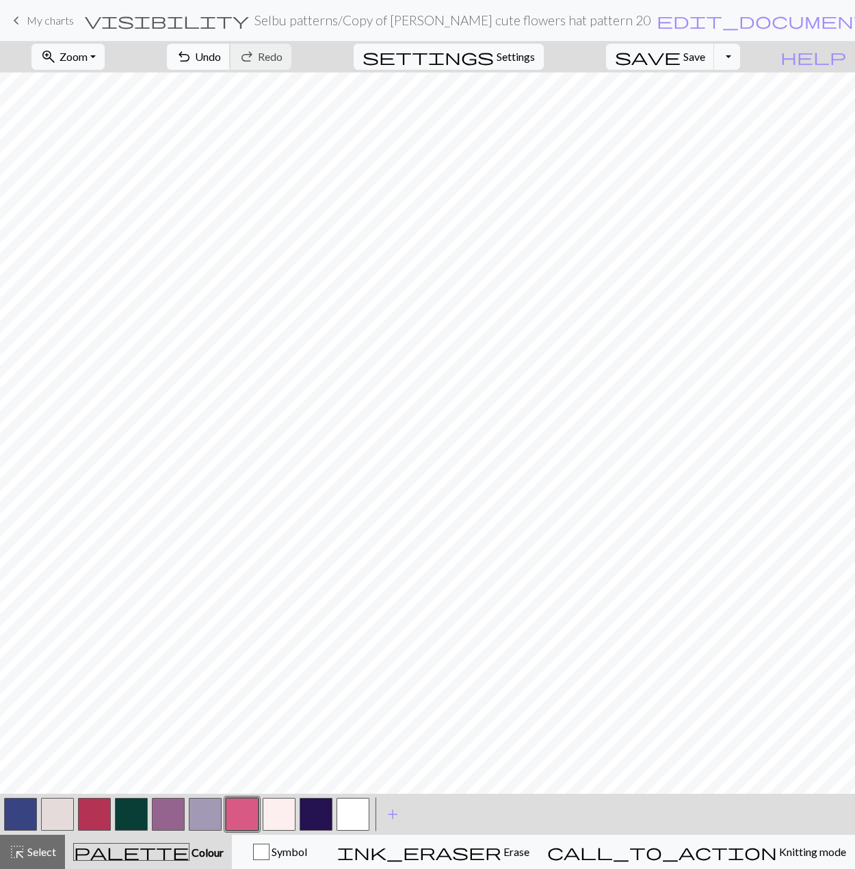
click at [221, 58] on span "Undo" at bounding box center [208, 56] width 26 height 13
click at [317, 817] on button "button" at bounding box center [316, 814] width 33 height 33
click at [254, 808] on button "button" at bounding box center [242, 814] width 33 height 33
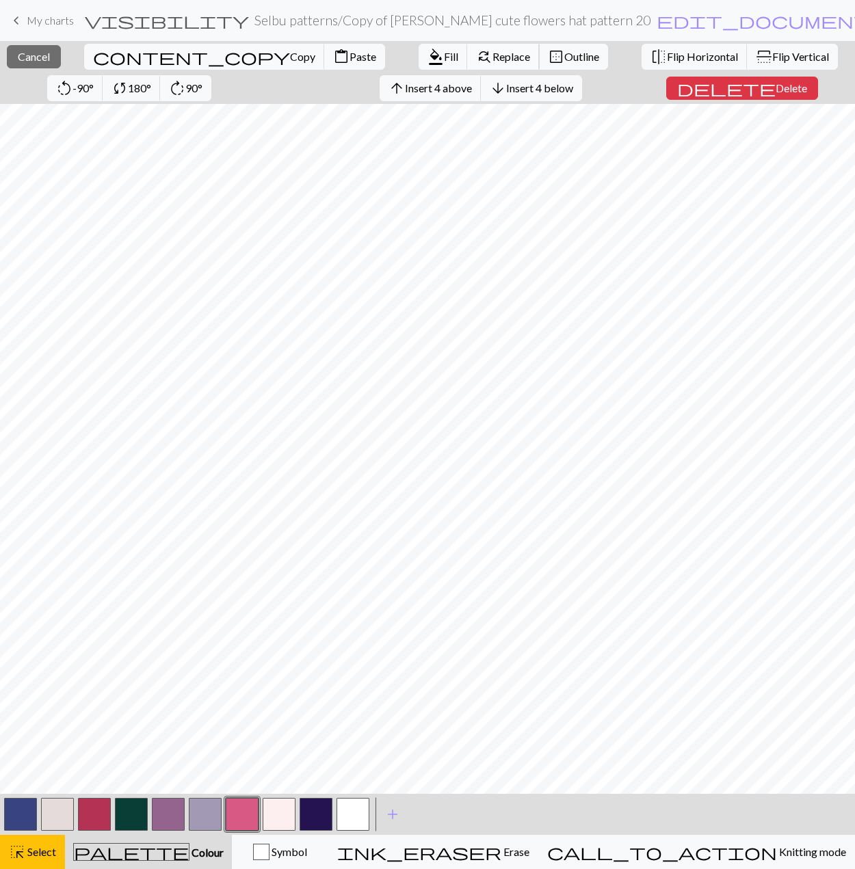
click at [467, 48] on button "find_replace Replace" at bounding box center [503, 57] width 72 height 26
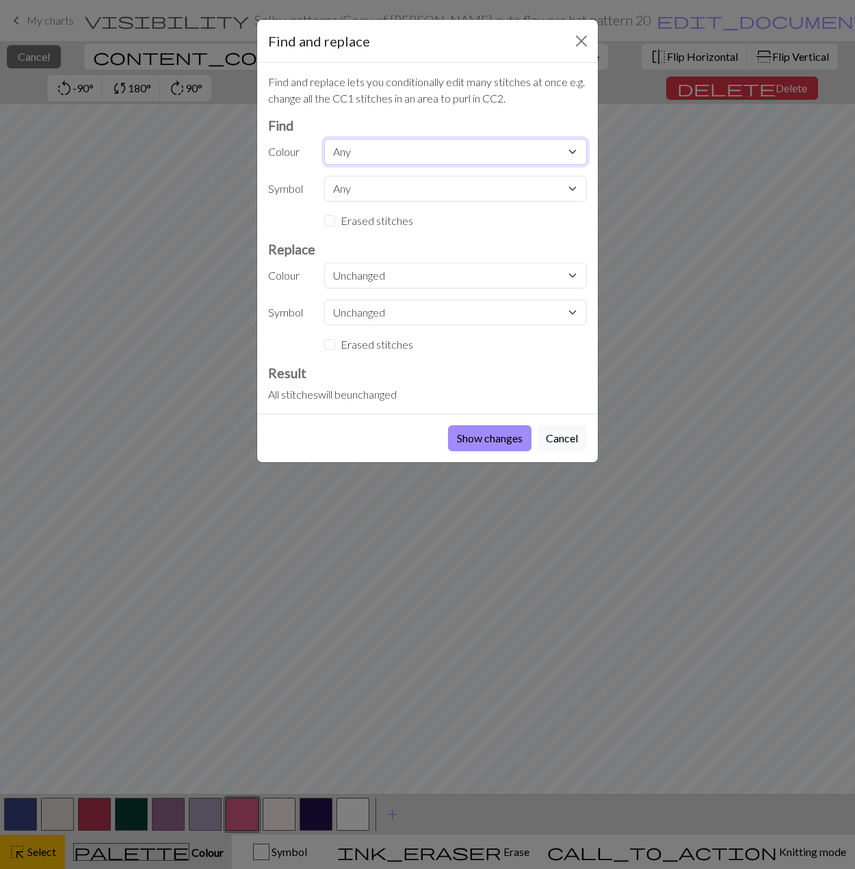
click at [379, 151] on select "Any MC CC1 CC2 CC3 CC4 CC5 CC6 CC7 CC8 CC9" at bounding box center [455, 152] width 263 height 26
click at [324, 139] on select "Any MC CC1 CC2 CC3 CC4 CC5 CC6 CC7 CC8 CC9" at bounding box center [455, 152] width 263 height 26
click at [384, 153] on select "Any MC CC1 CC2 CC3 CC4 CC5 CC6 CC7 CC8 CC9" at bounding box center [455, 152] width 263 height 26
select select "4"
click at [324, 139] on select "Any MC CC1 CC2 CC3 CC4 CC5 CC6 CC7 CC8 CC9" at bounding box center [455, 152] width 263 height 26
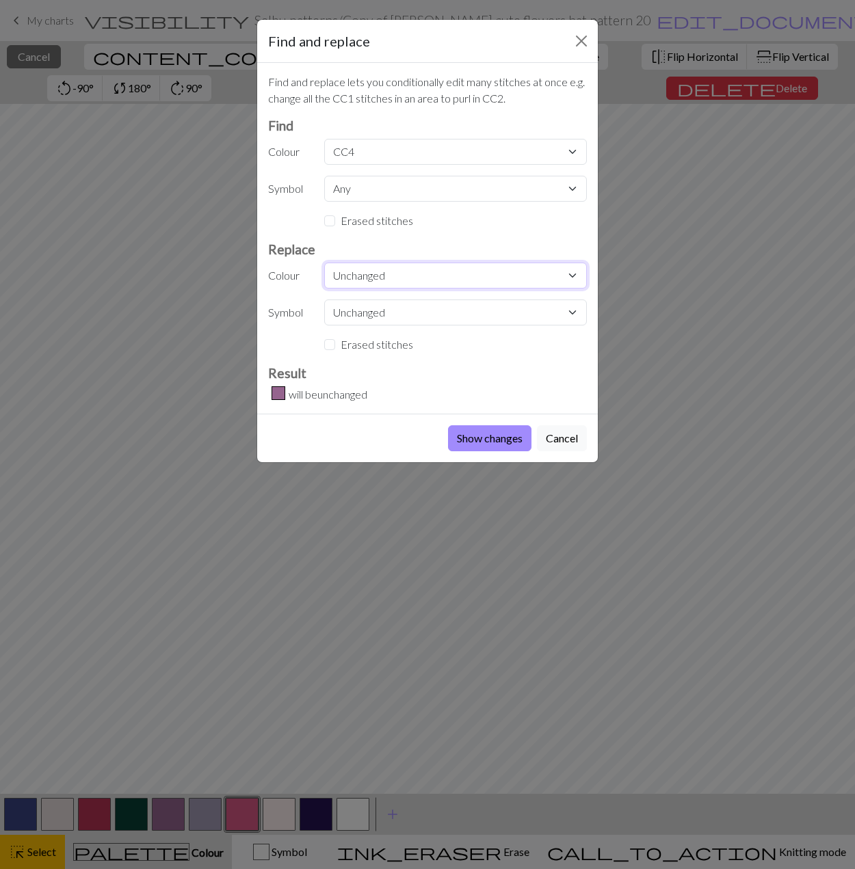
click at [365, 282] on select "Unchanged MC CC1 CC2 CC3 CC4 CC5 CC6 CC7 CC8 CC9" at bounding box center [455, 276] width 263 height 26
select select "8"
click at [324, 263] on select "Unchanged MC CC1 CC2 CC3 CC4 CC5 CC6 CC7 CC8 CC9" at bounding box center [455, 276] width 263 height 26
click at [486, 443] on button "Show changes" at bounding box center [489, 438] width 83 height 26
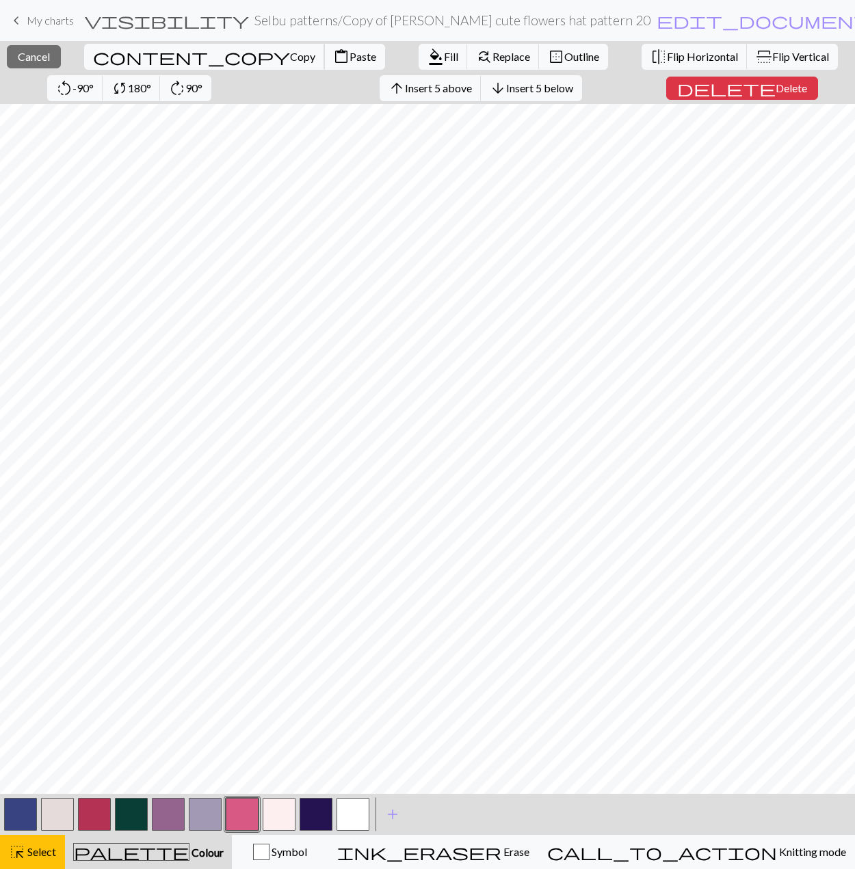
drag, startPoint x: 111, startPoint y: 55, endPoint x: 131, endPoint y: 78, distance: 30.6
click at [290, 55] on span "Copy" at bounding box center [302, 56] width 25 height 13
click at [349, 55] on span "Paste" at bounding box center [362, 56] width 27 height 13
click at [583, 55] on span "flip" at bounding box center [763, 57] width 19 height 16
click at [33, 53] on span "Cancel" at bounding box center [34, 56] width 32 height 13
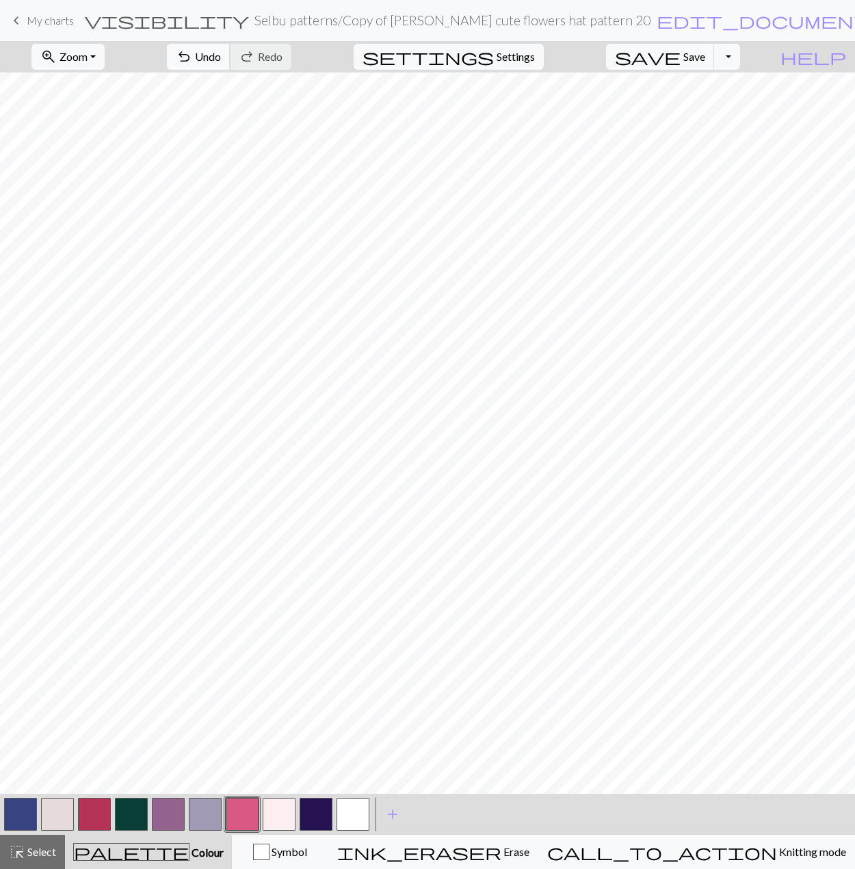
click at [221, 55] on span "Undo" at bounding box center [208, 56] width 26 height 13
click at [255, 55] on span "redo" at bounding box center [247, 56] width 16 height 19
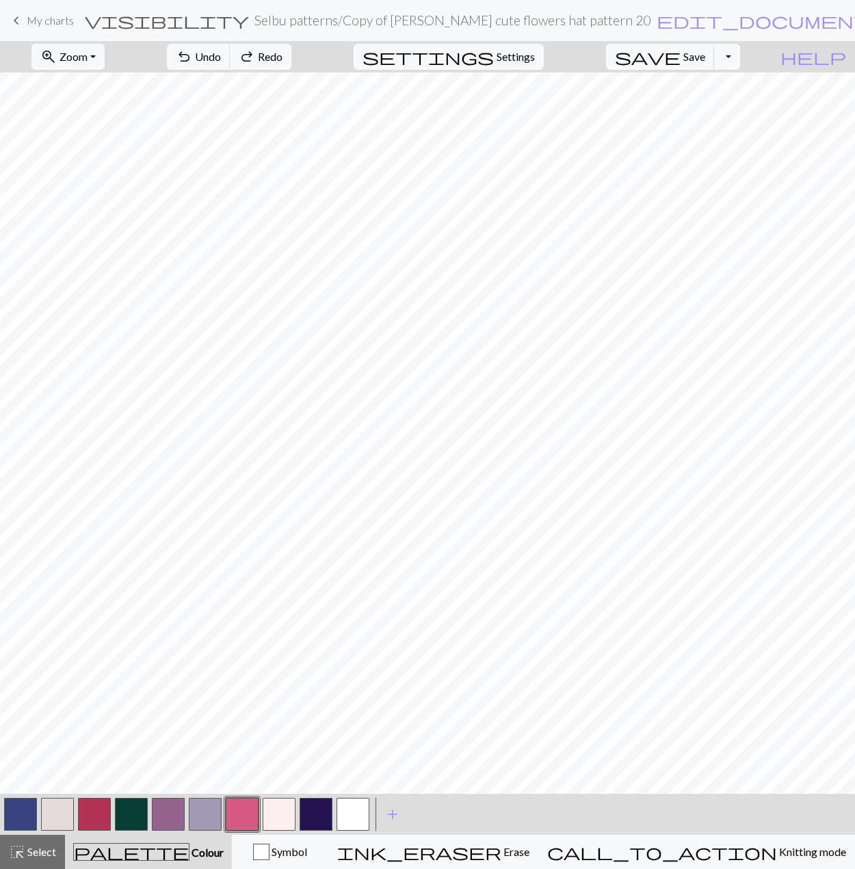
click at [120, 803] on button "button" at bounding box center [131, 814] width 33 height 33
click at [121, 808] on button "button" at bounding box center [131, 814] width 33 height 33
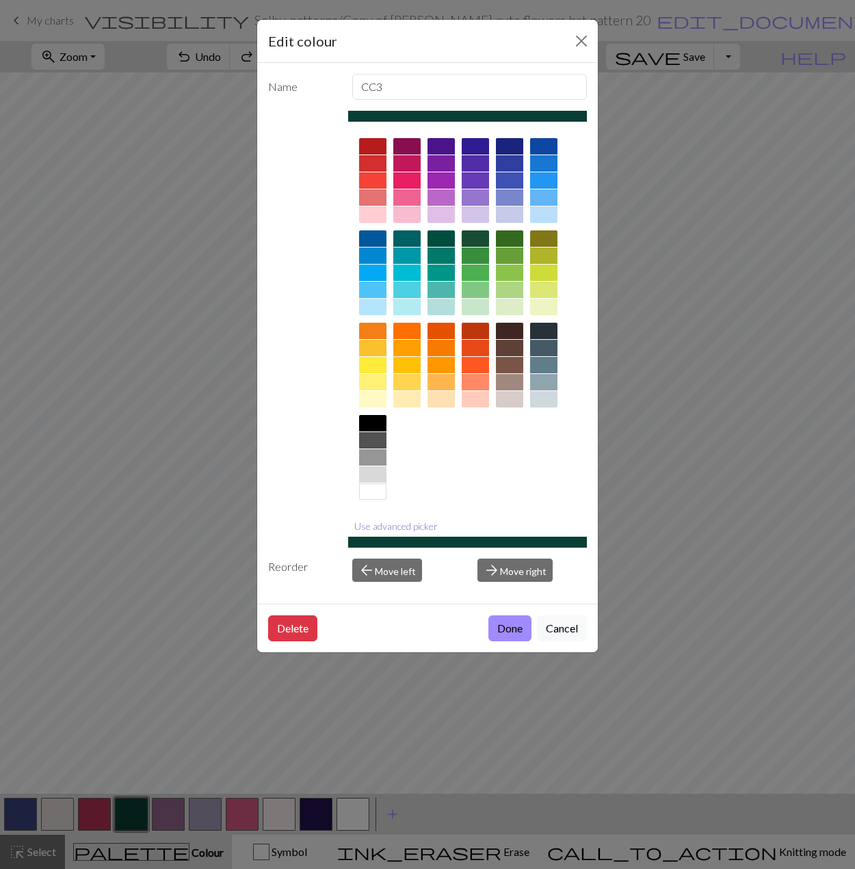
click at [395, 529] on button "Use advanced picker" at bounding box center [396, 526] width 96 height 21
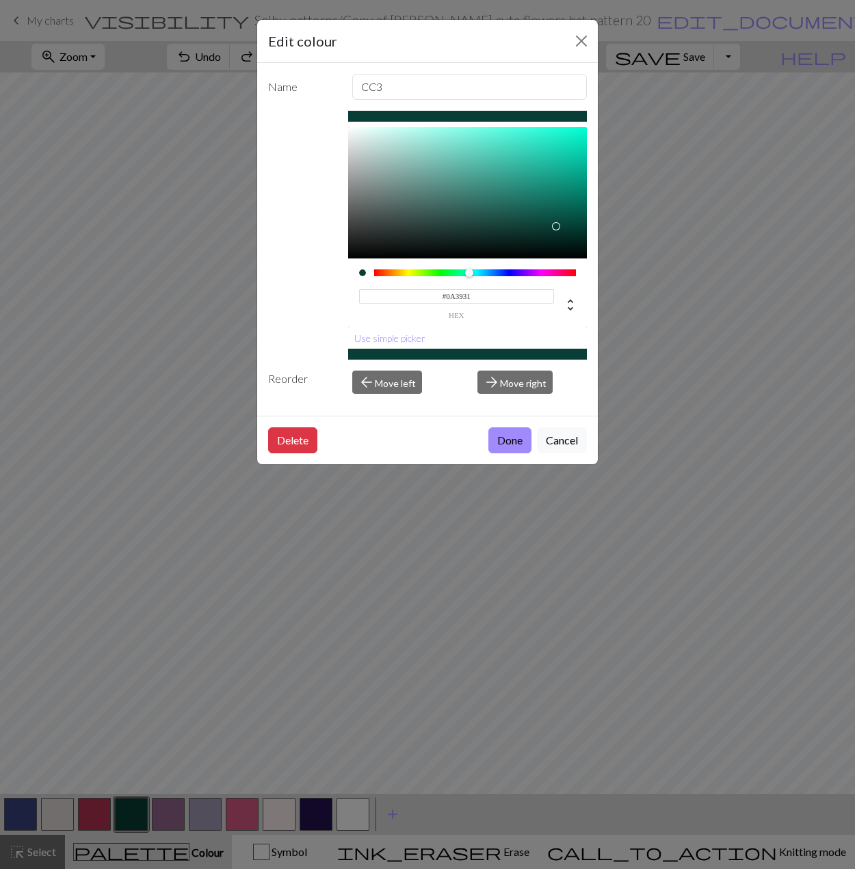
click at [544, 229] on div at bounding box center [467, 192] width 239 height 131
type input "#072D26"
click at [550, 235] on div at bounding box center [554, 239] width 8 height 8
click at [520, 442] on button "Done" at bounding box center [509, 440] width 43 height 26
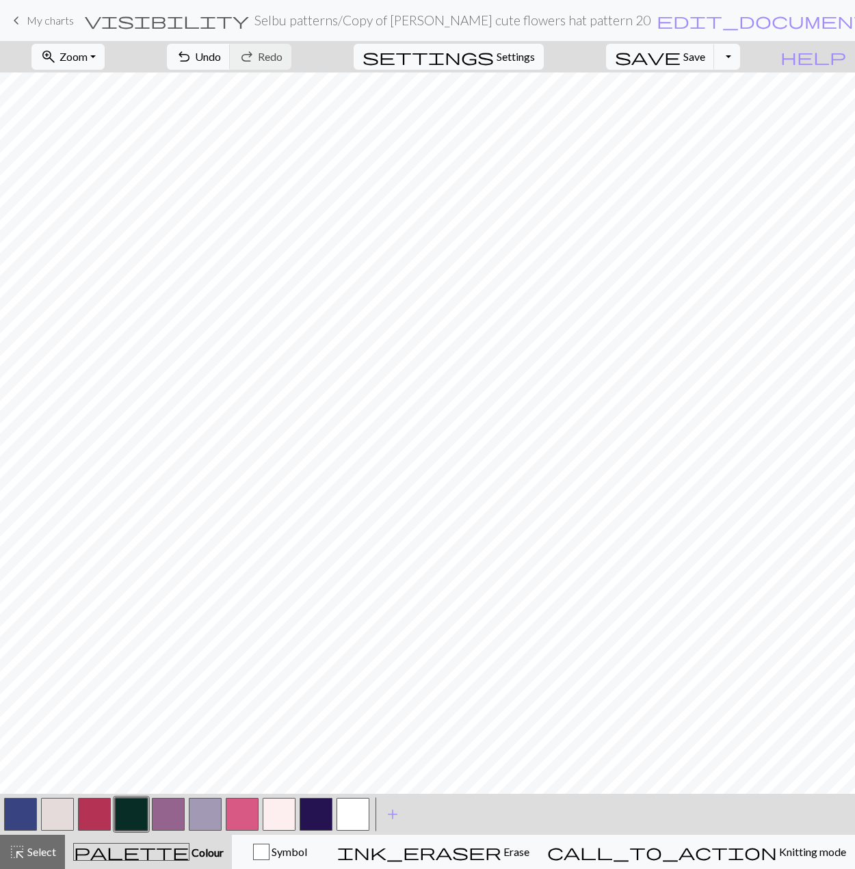
click at [176, 817] on button "button" at bounding box center [168, 814] width 33 height 33
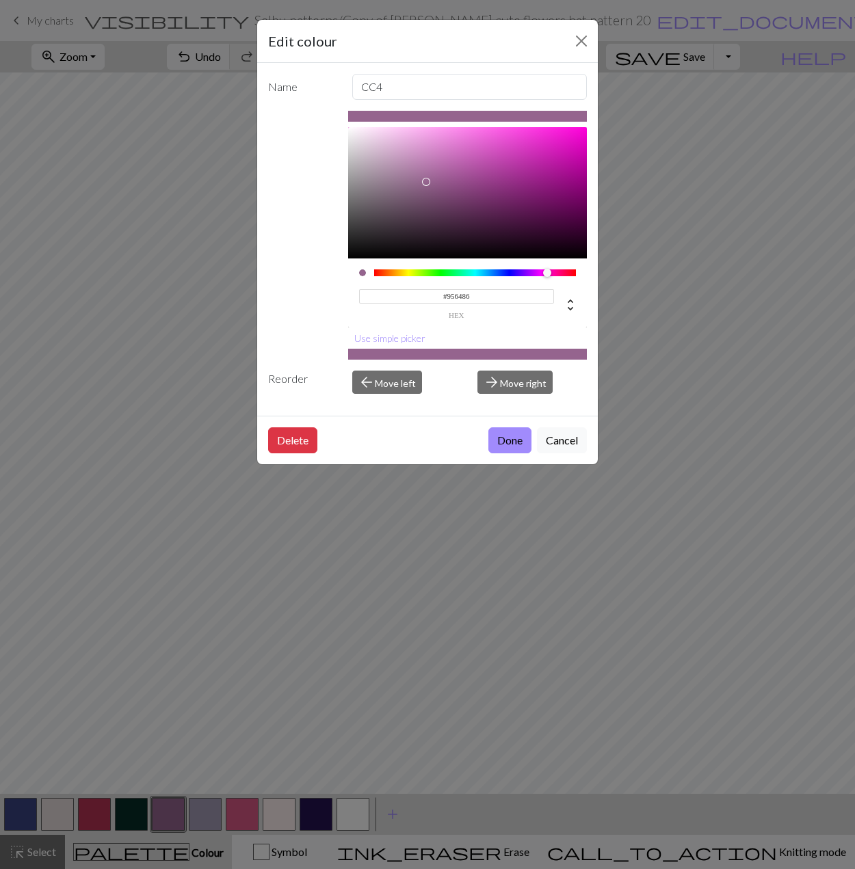
click at [553, 273] on div at bounding box center [551, 273] width 8 height 8
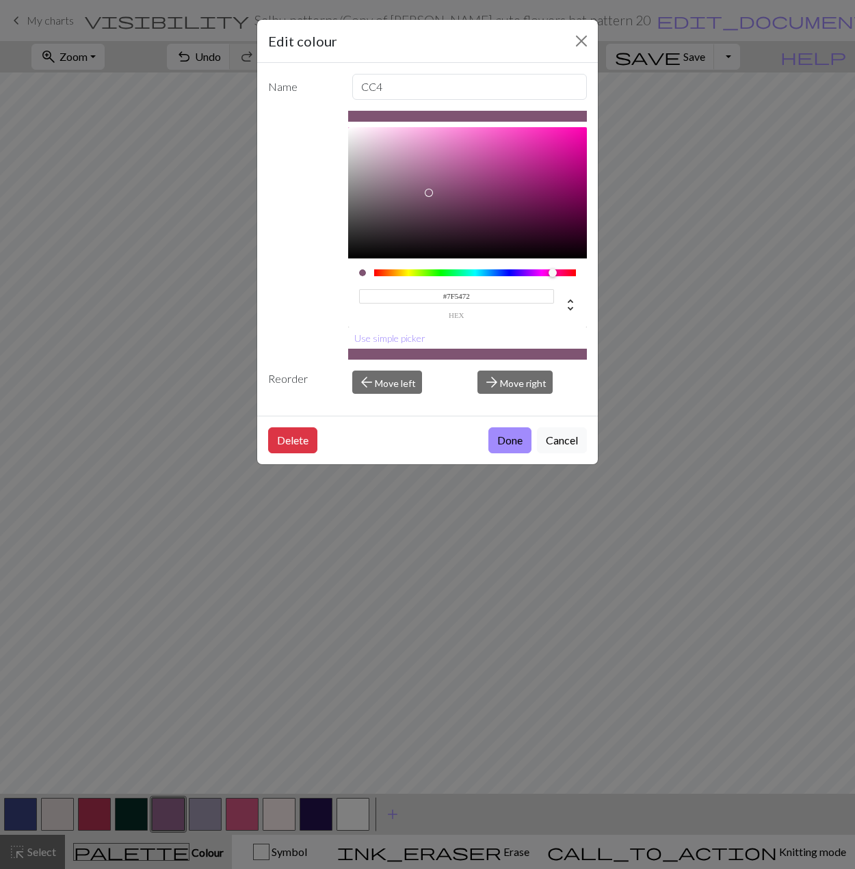
click at [428, 193] on div at bounding box center [467, 192] width 239 height 131
type input "#885879"
click at [433, 188] on div at bounding box center [467, 192] width 239 height 131
click at [518, 444] on button "Done" at bounding box center [509, 440] width 43 height 26
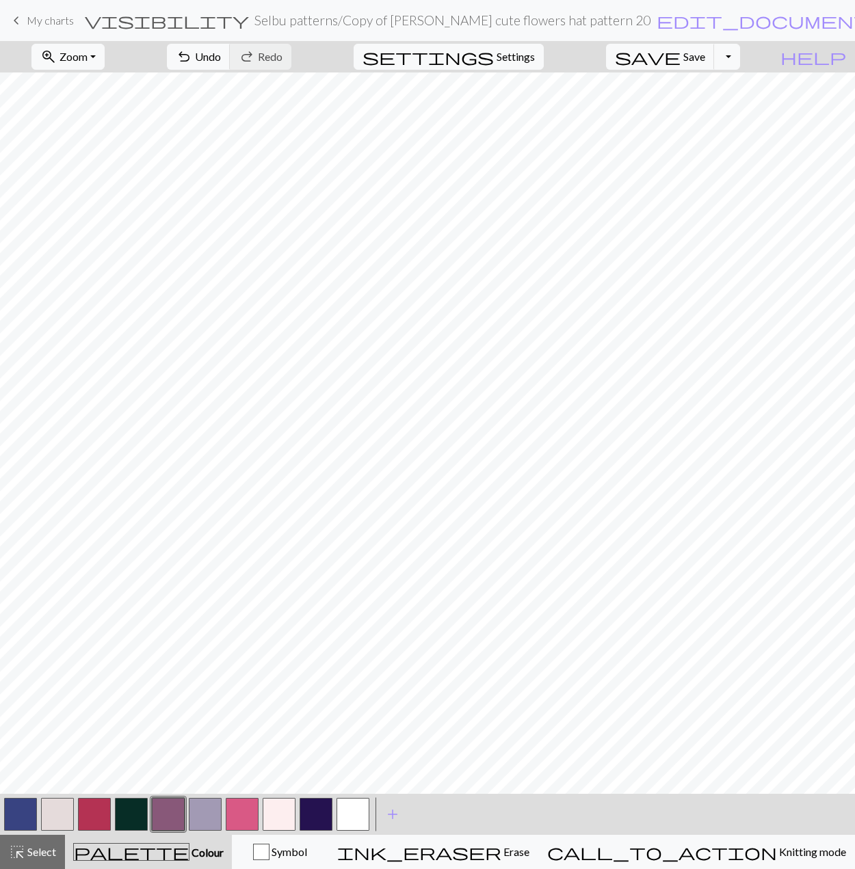
click at [105, 819] on button "button" at bounding box center [94, 814] width 33 height 33
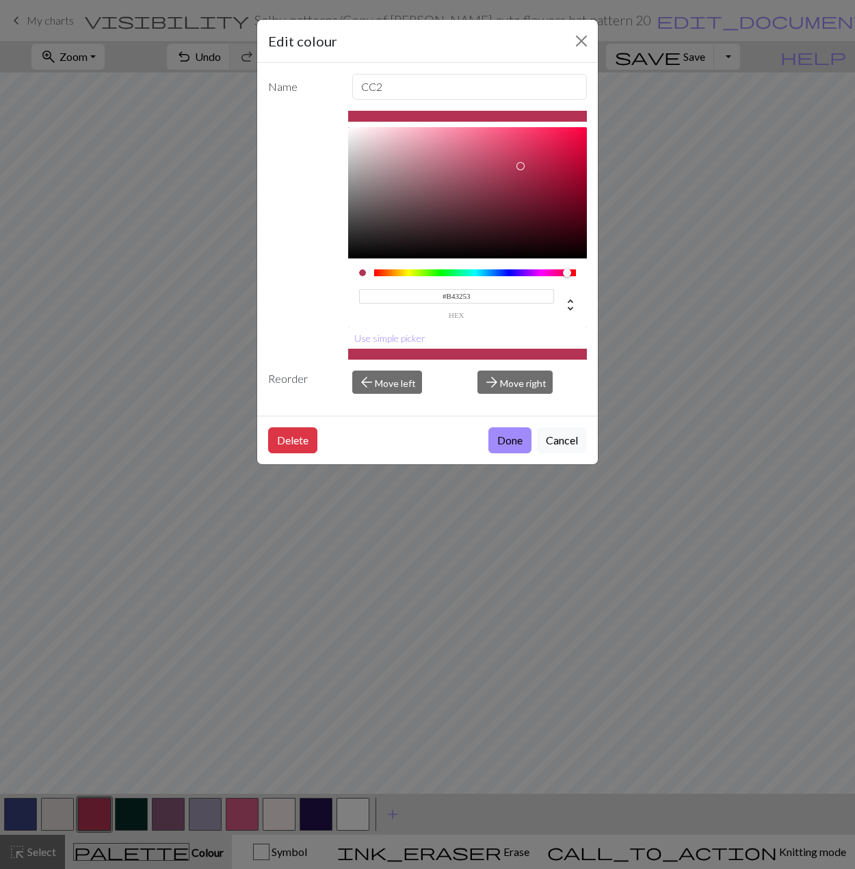
type input "#BC2249"
click at [544, 161] on div at bounding box center [467, 192] width 239 height 131
click at [501, 443] on button "Done" at bounding box center [509, 440] width 43 height 26
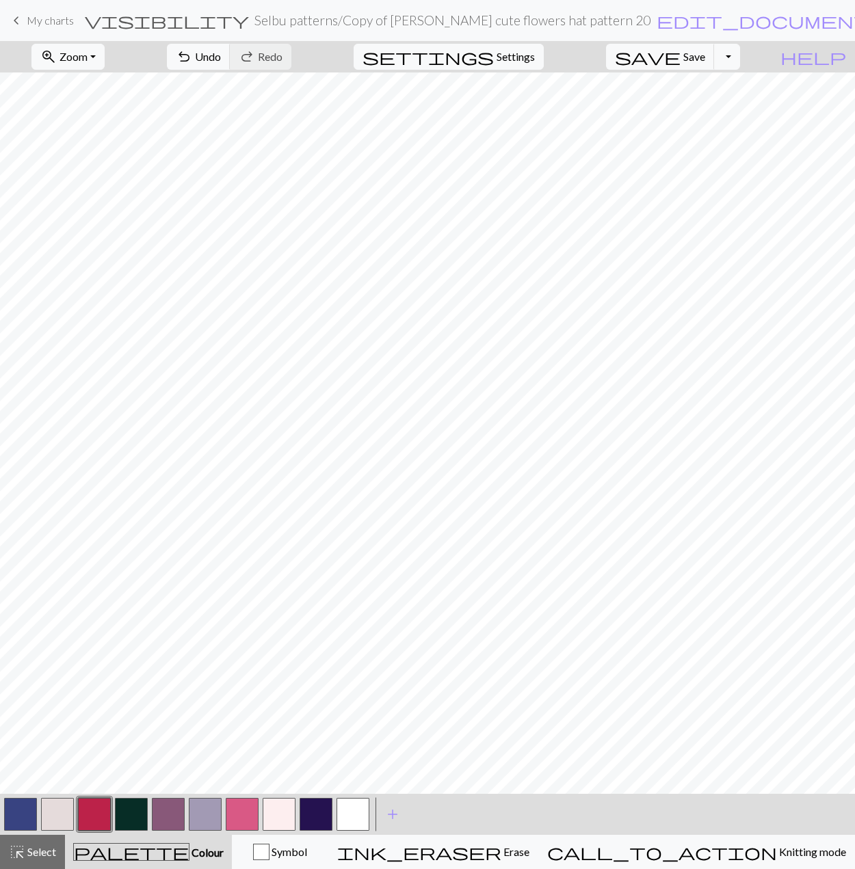
click at [21, 825] on button "button" at bounding box center [20, 814] width 33 height 33
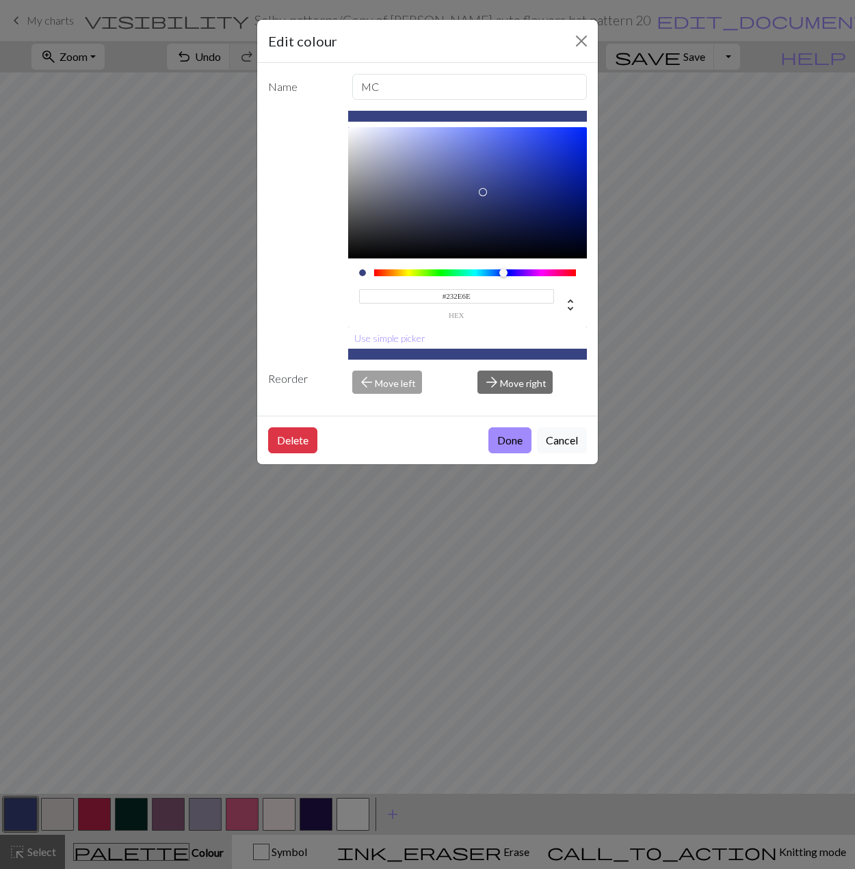
click at [512, 202] on div at bounding box center [467, 192] width 239 height 131
type input "#1F2B73"
click at [523, 199] on div at bounding box center [467, 192] width 239 height 131
click at [509, 445] on button "Done" at bounding box center [509, 440] width 43 height 26
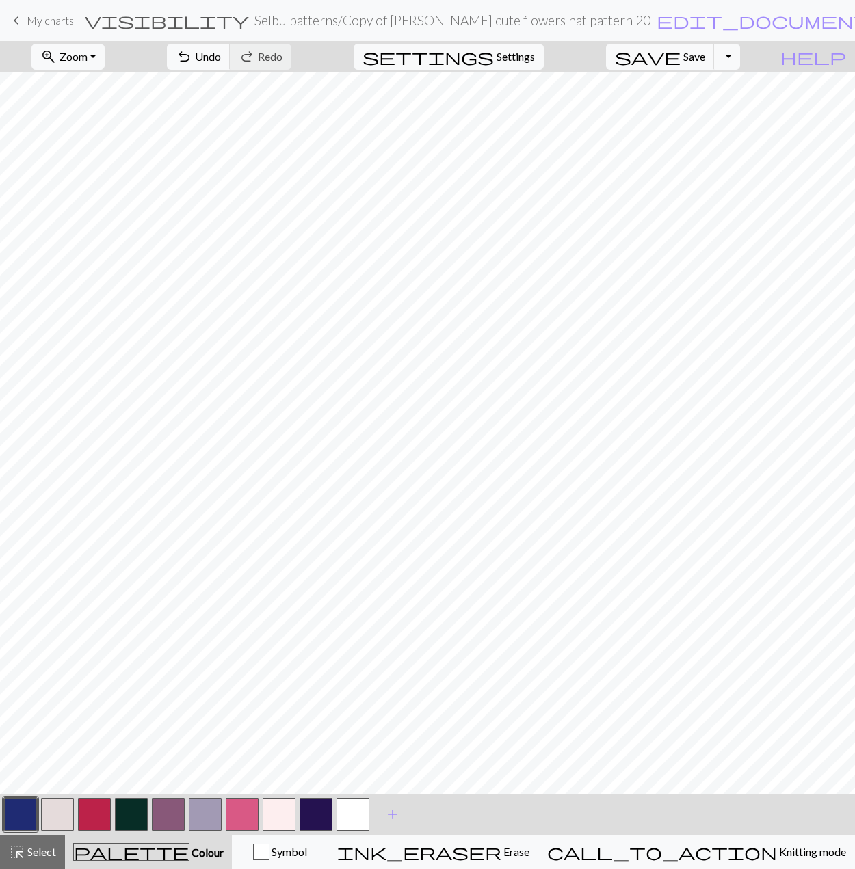
drag, startPoint x: 310, startPoint y: 808, endPoint x: 319, endPoint y: 802, distance: 10.8
click at [310, 808] on button "button" at bounding box center [316, 814] width 33 height 33
click at [128, 815] on button "button" at bounding box center [131, 814] width 33 height 33
click at [388, 811] on span "add" at bounding box center [392, 814] width 16 height 19
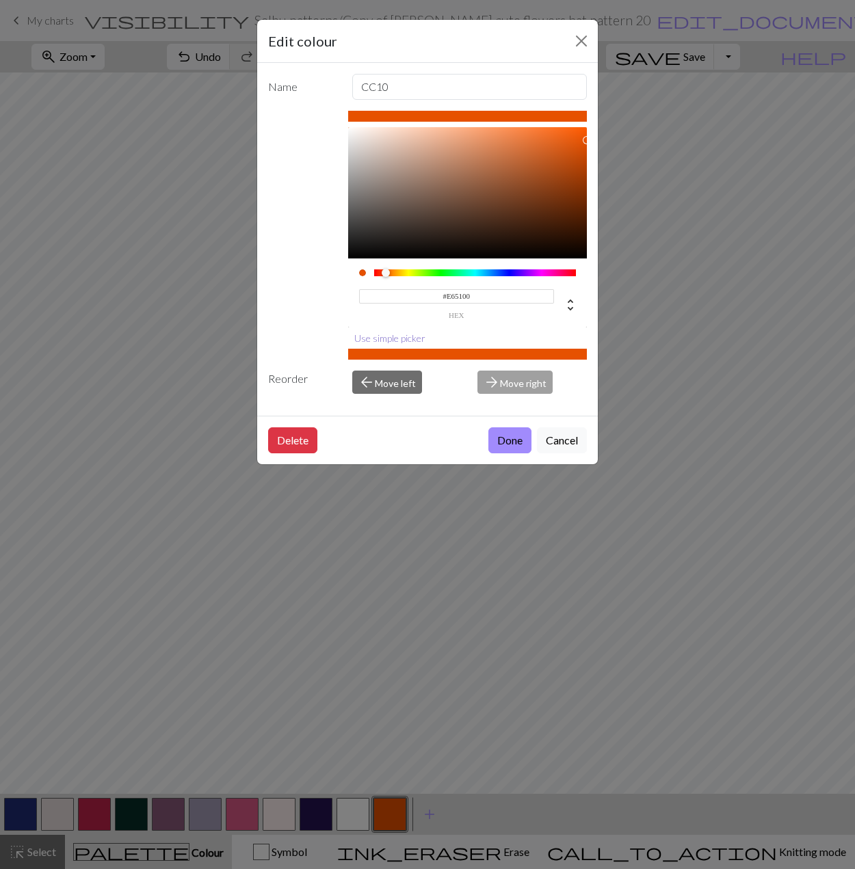
click at [401, 337] on button "Use simple picker" at bounding box center [389, 338] width 83 height 21
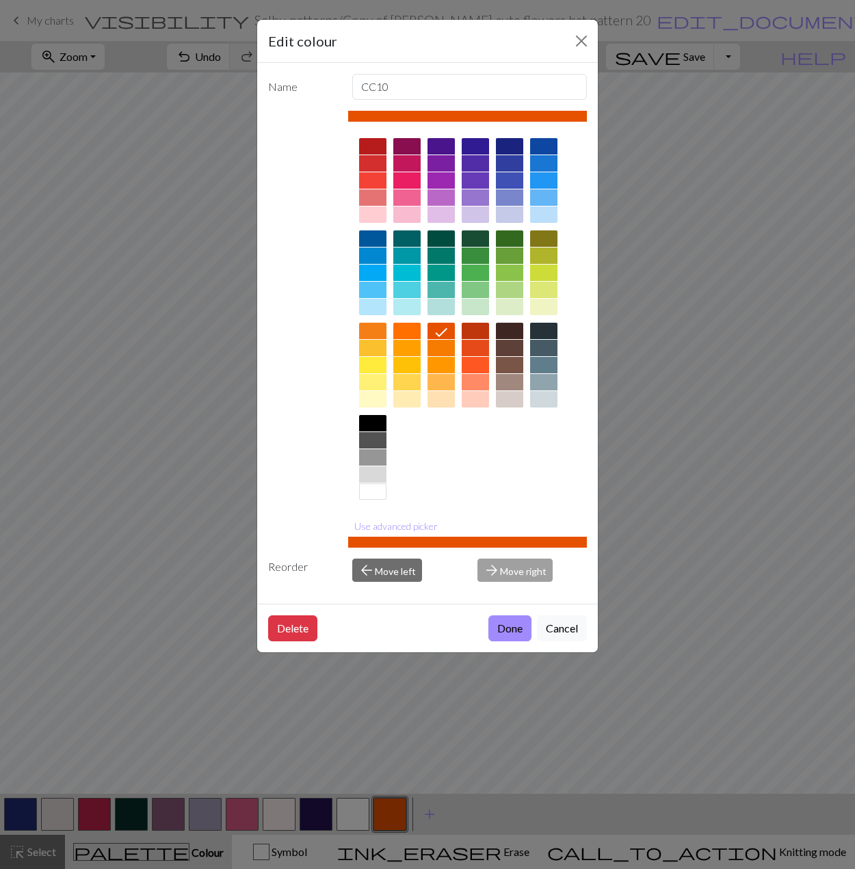
click at [412, 333] on div at bounding box center [406, 331] width 27 height 16
click at [510, 630] on button "Done" at bounding box center [509, 629] width 43 height 26
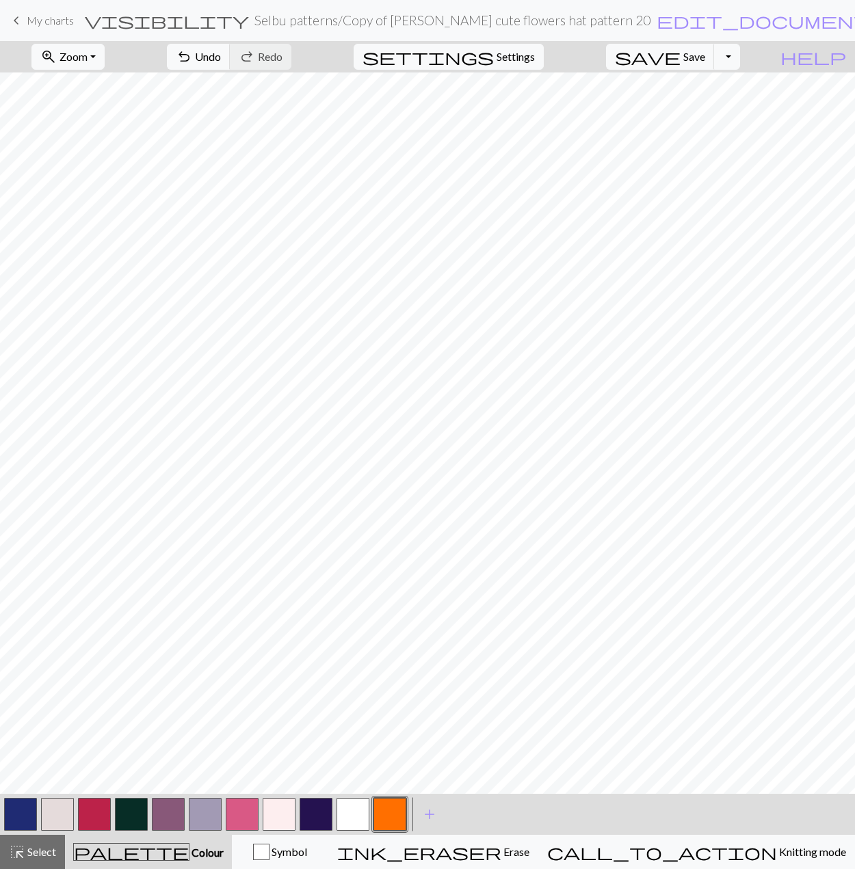
click at [403, 815] on button "button" at bounding box center [389, 814] width 33 height 33
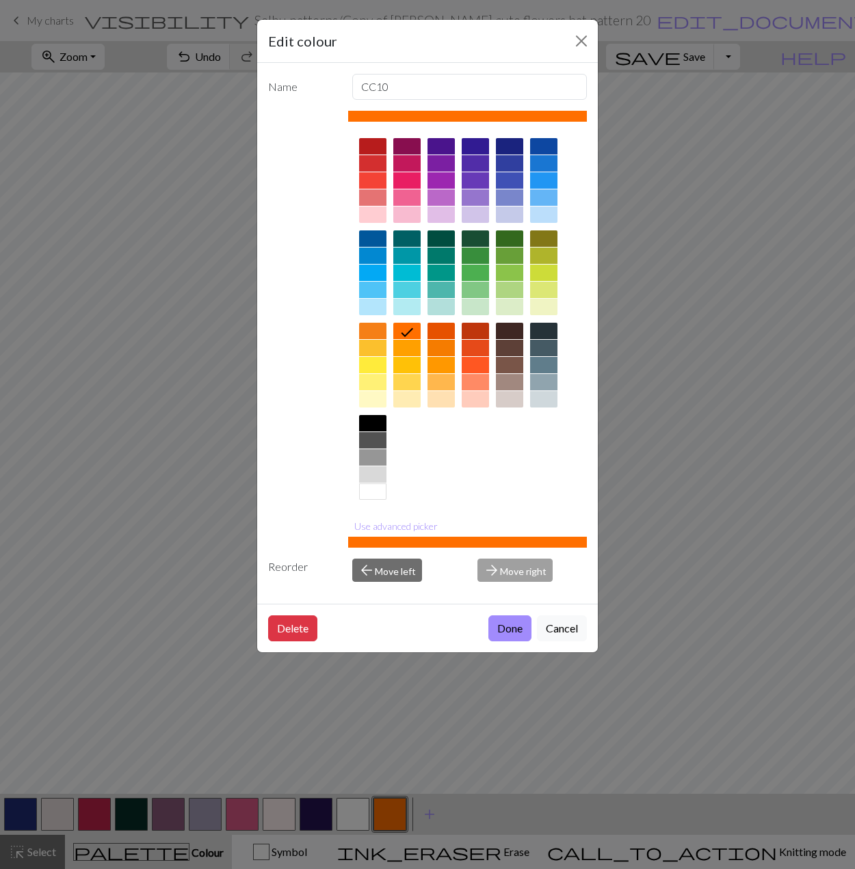
click at [407, 349] on div at bounding box center [406, 348] width 27 height 16
click at [506, 626] on button "Done" at bounding box center [509, 629] width 43 height 26
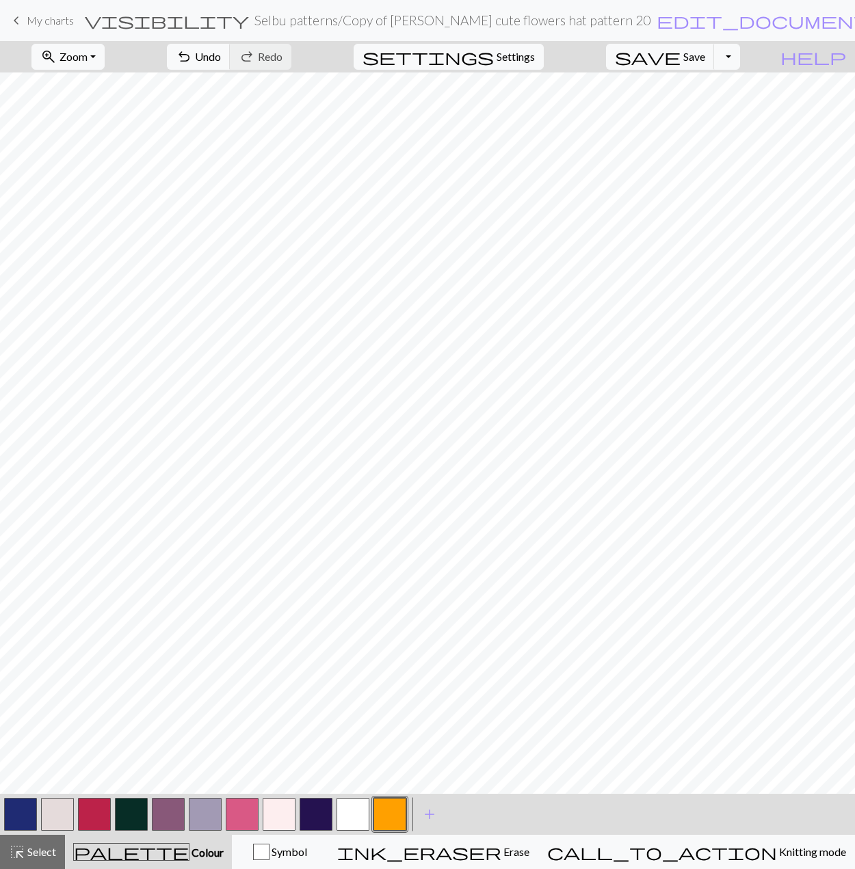
click at [392, 820] on button "button" at bounding box center [389, 814] width 33 height 33
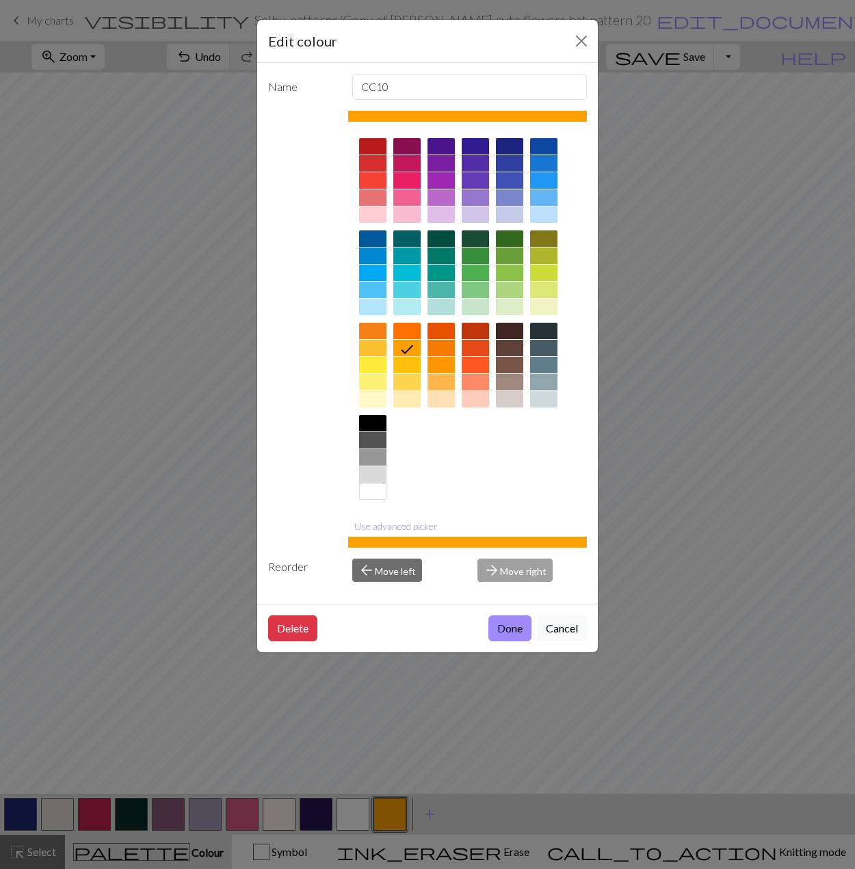
click at [373, 286] on div at bounding box center [372, 290] width 27 height 16
click at [424, 521] on button "Use advanced picker" at bounding box center [396, 526] width 96 height 21
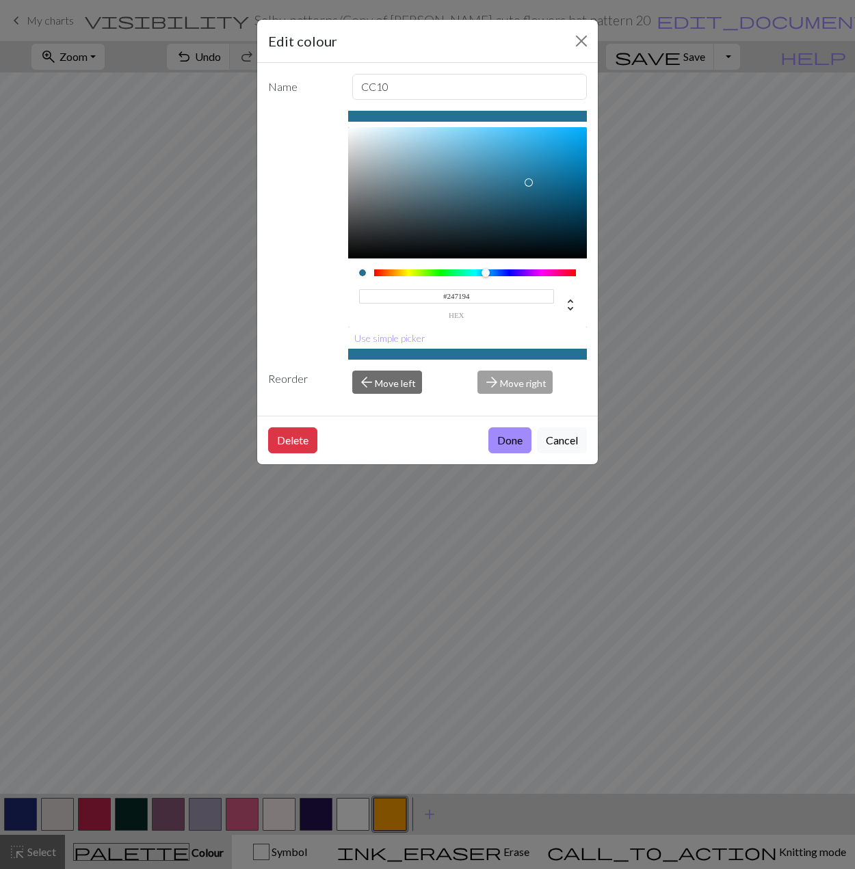
click at [529, 182] on div at bounding box center [467, 192] width 239 height 131
type input "#2E7B9F"
click at [518, 176] on div at bounding box center [467, 192] width 239 height 131
click at [509, 439] on button "Done" at bounding box center [509, 440] width 43 height 26
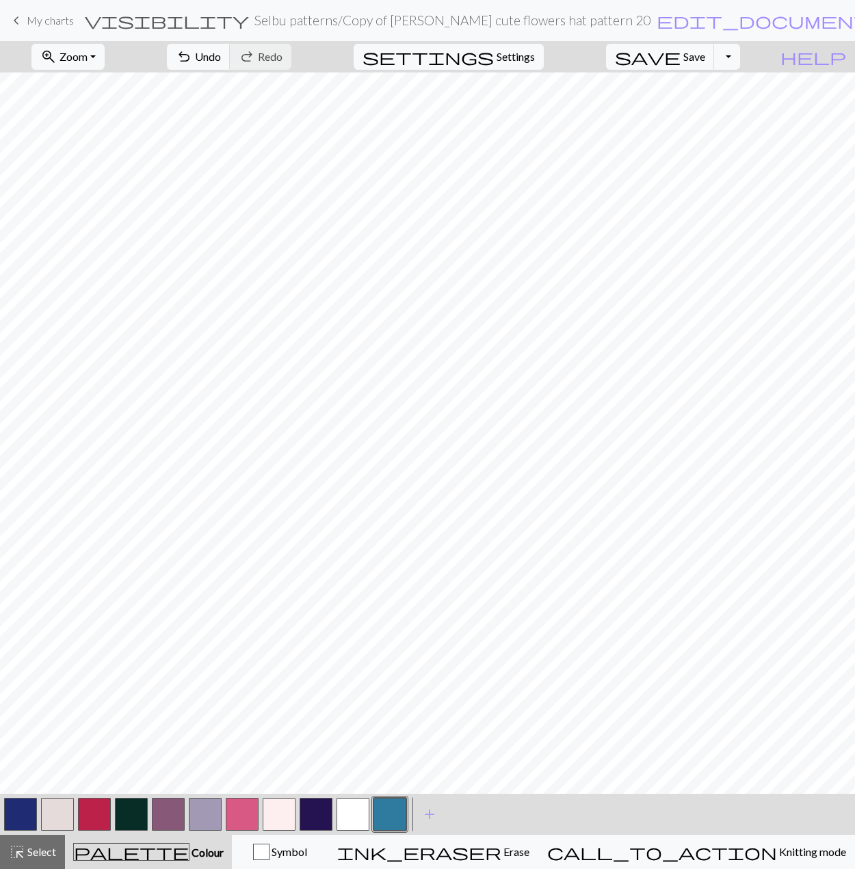
click at [328, 819] on button "button" at bounding box center [316, 814] width 33 height 33
click at [181, 823] on button "button" at bounding box center [168, 814] width 33 height 33
click at [94, 818] on button "button" at bounding box center [94, 814] width 33 height 33
click at [317, 806] on button "button" at bounding box center [316, 814] width 33 height 33
click at [167, 810] on button "button" at bounding box center [168, 814] width 33 height 33
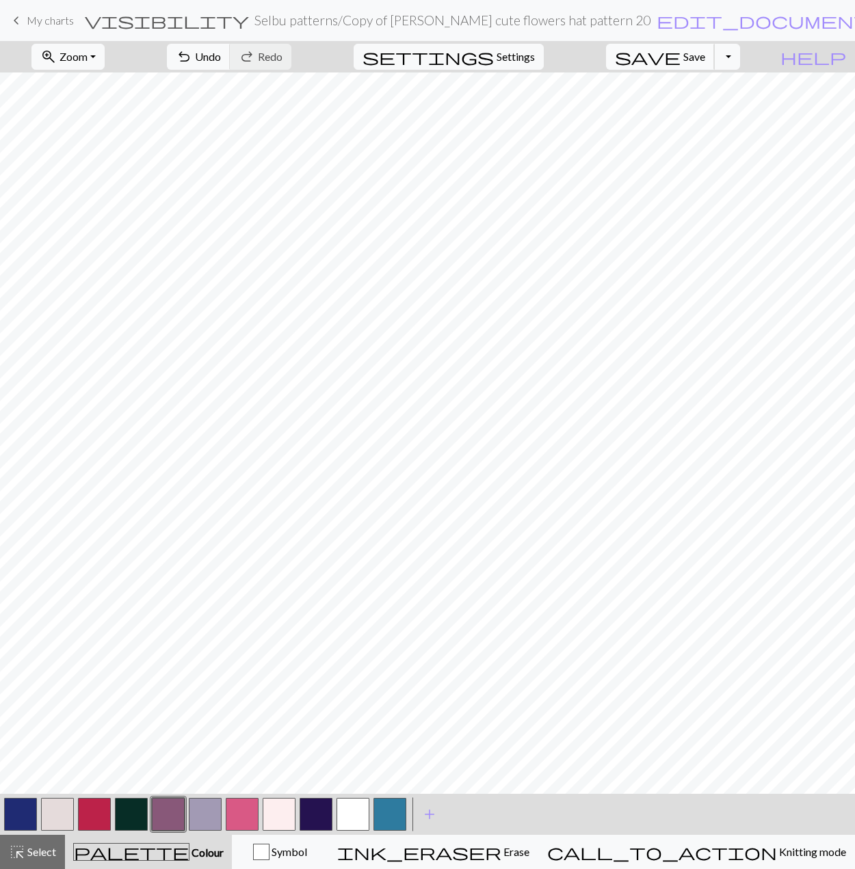
click at [583, 58] on span "Save" at bounding box center [694, 56] width 22 height 13
click at [30, 823] on button "button" at bounding box center [20, 814] width 33 height 33
click at [221, 60] on span "Undo" at bounding box center [208, 56] width 26 height 13
click at [282, 62] on span "Redo" at bounding box center [270, 56] width 25 height 13
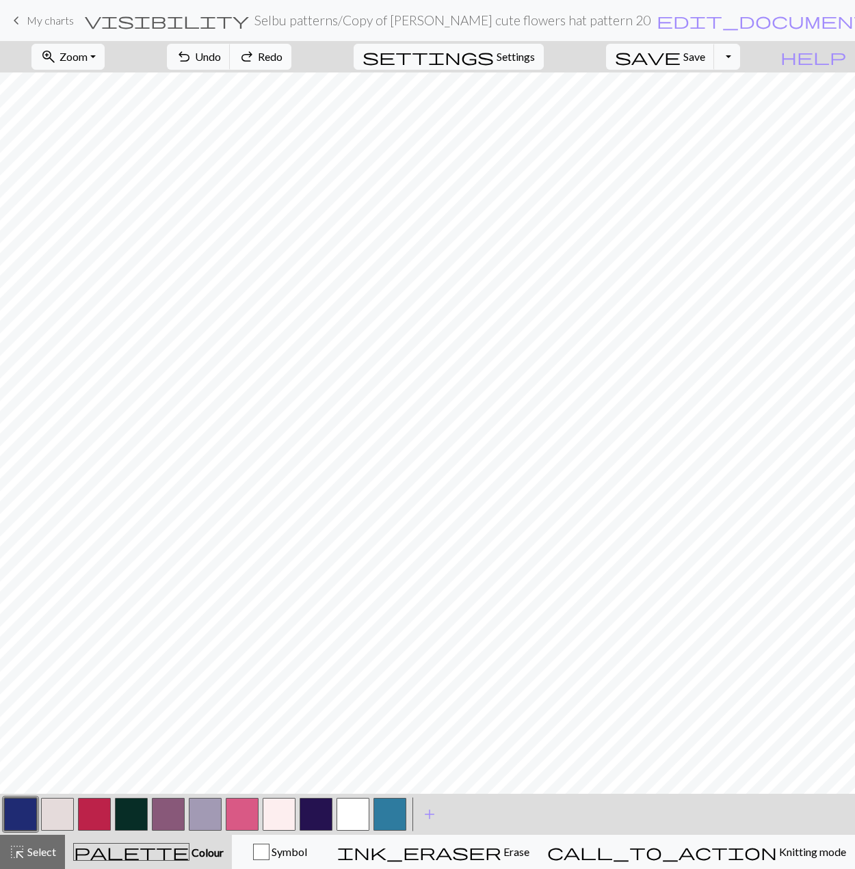
click at [282, 62] on span "Redo" at bounding box center [270, 56] width 25 height 13
click at [221, 61] on span "Undo" at bounding box center [208, 56] width 26 height 13
click at [282, 60] on span "Redo" at bounding box center [270, 56] width 25 height 13
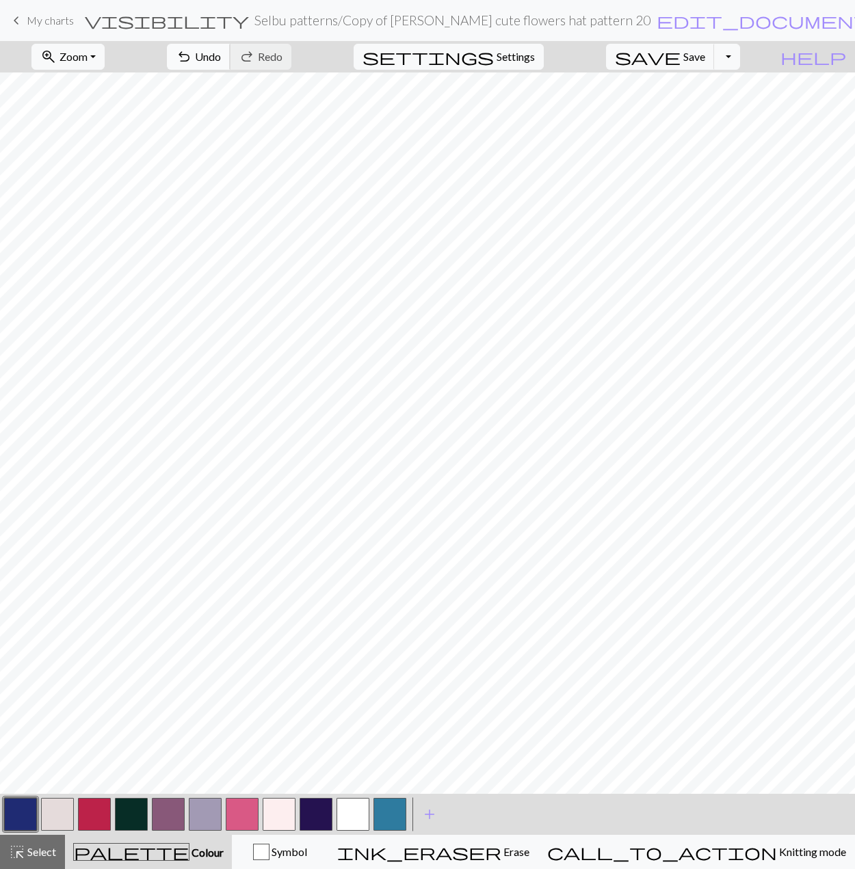
click at [221, 61] on span "Undo" at bounding box center [208, 56] width 26 height 13
click at [282, 58] on span "Redo" at bounding box center [270, 56] width 25 height 13
click at [230, 63] on button "undo Undo Undo" at bounding box center [199, 57] width 64 height 26
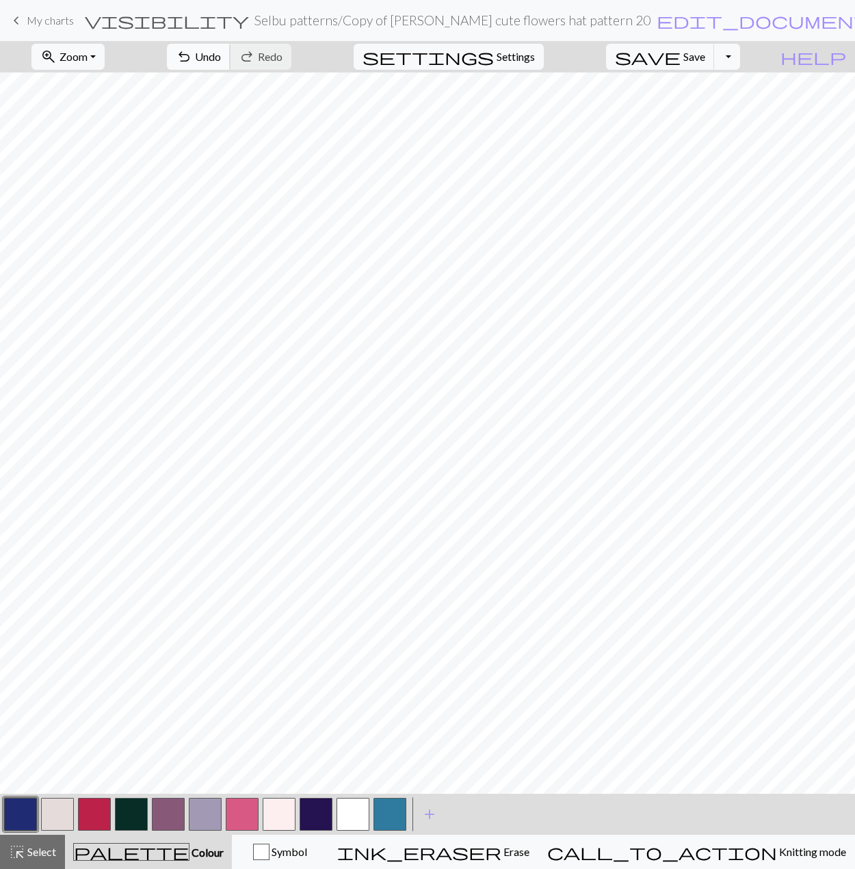
click at [230, 63] on button "undo Undo Undo" at bounding box center [199, 57] width 64 height 26
click at [282, 57] on span "Redo" at bounding box center [270, 56] width 25 height 13
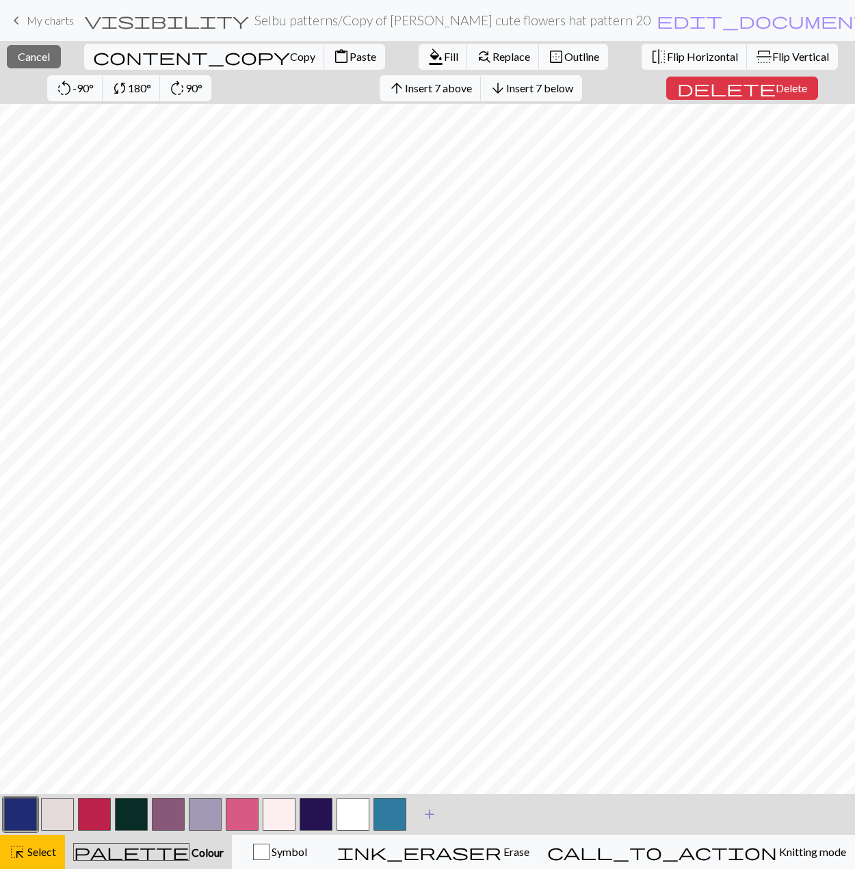
click at [434, 814] on span "add" at bounding box center [429, 814] width 16 height 19
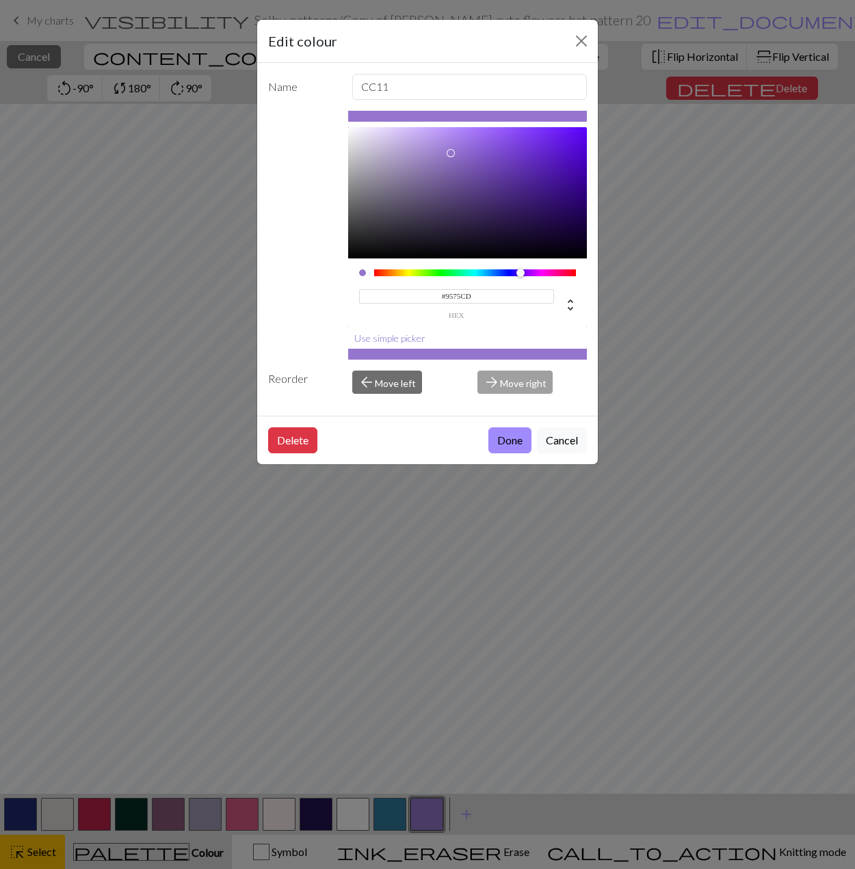
click at [389, 336] on button "Use simple picker" at bounding box center [389, 338] width 83 height 21
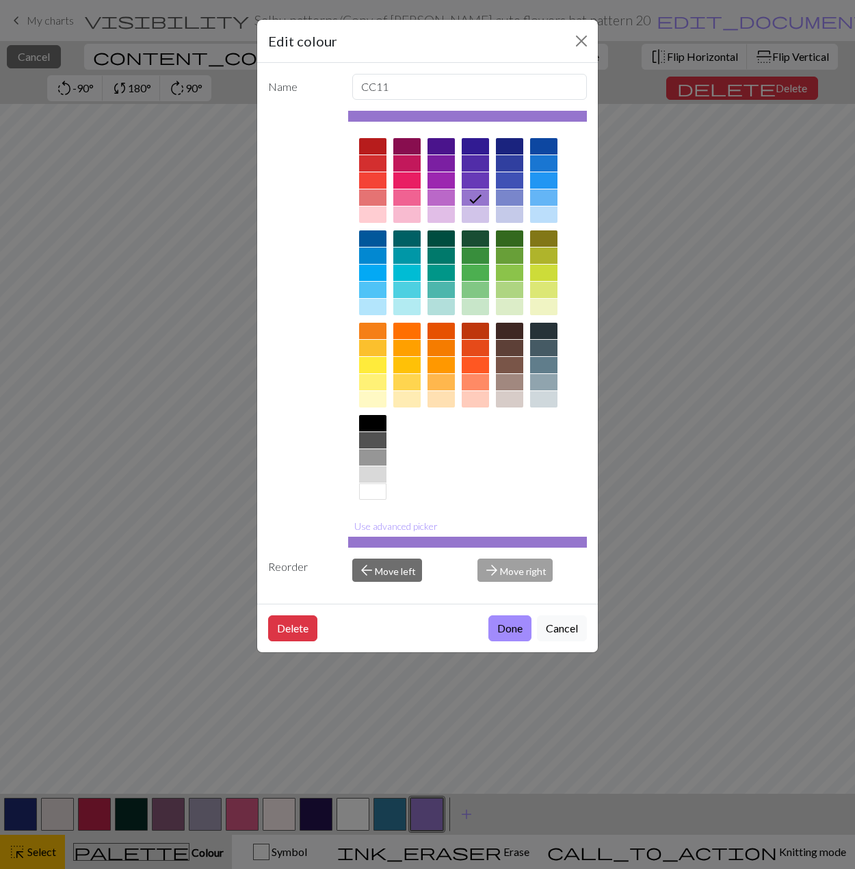
click at [503, 286] on div at bounding box center [509, 290] width 27 height 16
click at [417, 523] on button "Use advanced picker" at bounding box center [396, 526] width 96 height 21
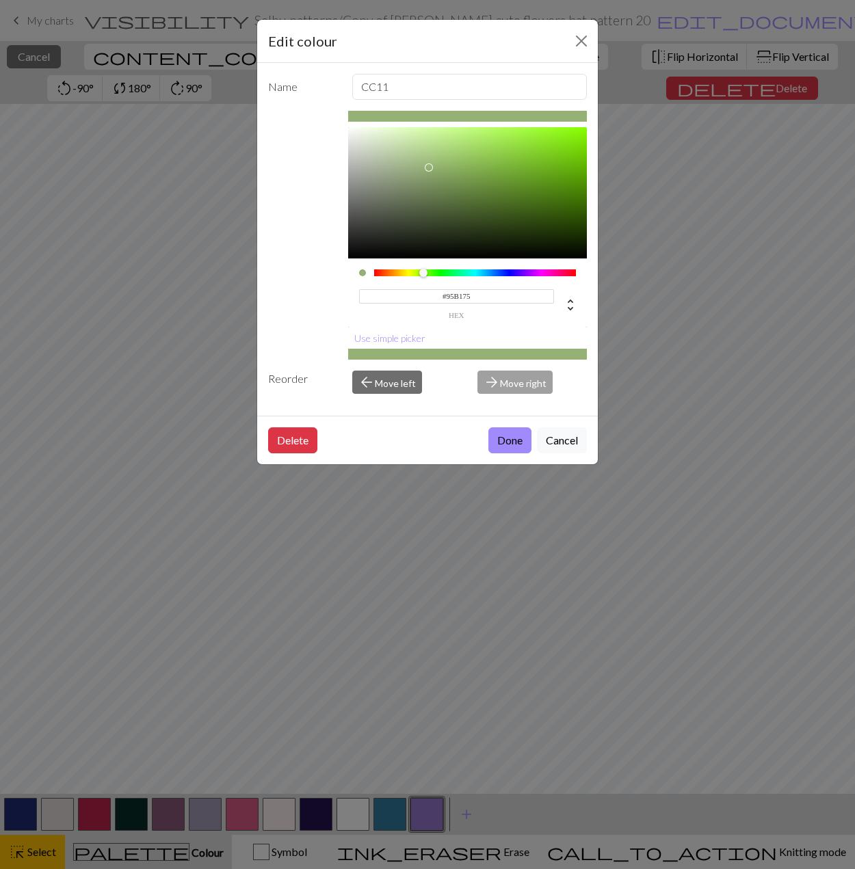
click at [429, 167] on div at bounding box center [467, 192] width 239 height 131
click at [415, 174] on div at bounding box center [467, 192] width 239 height 131
click at [438, 174] on div at bounding box center [467, 192] width 239 height 131
click at [427, 161] on div at bounding box center [467, 192] width 239 height 131
type input "#A8C28C"
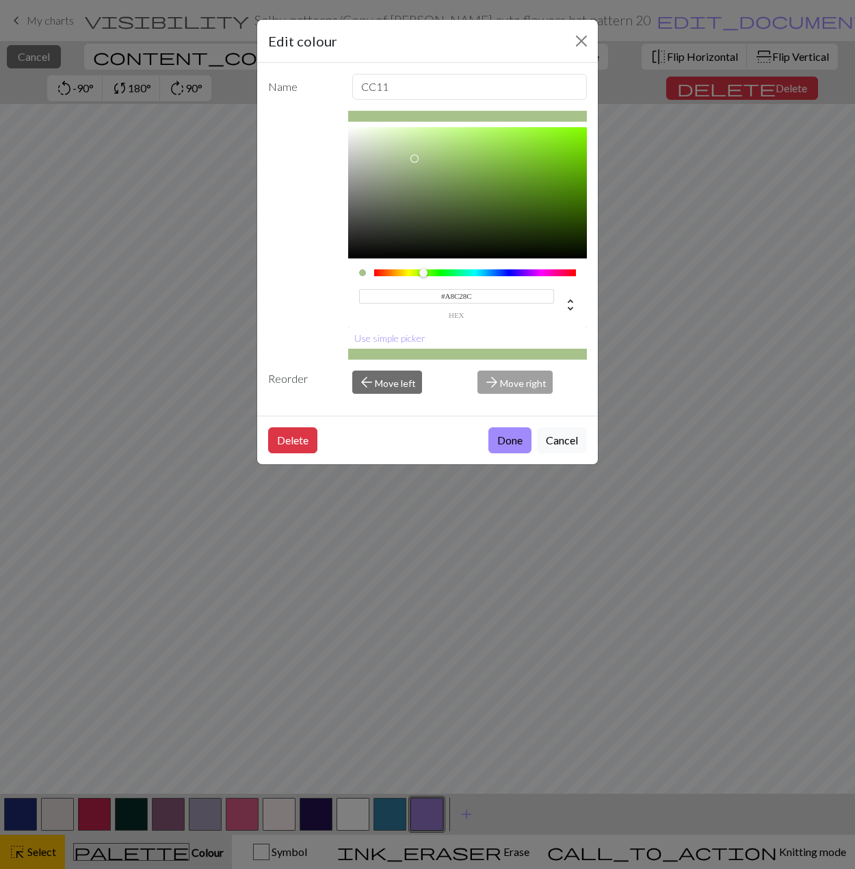
click at [414, 158] on div at bounding box center [467, 192] width 239 height 131
click at [510, 443] on button "Done" at bounding box center [509, 440] width 43 height 26
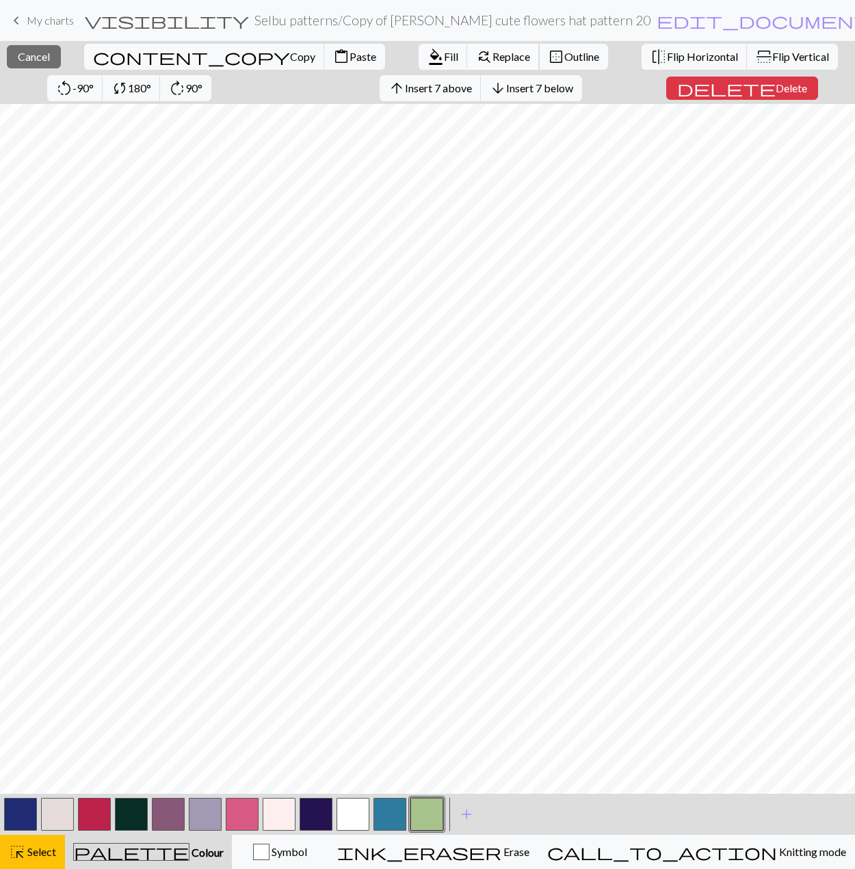
click at [467, 47] on button "find_replace Replace" at bounding box center [503, 57] width 72 height 26
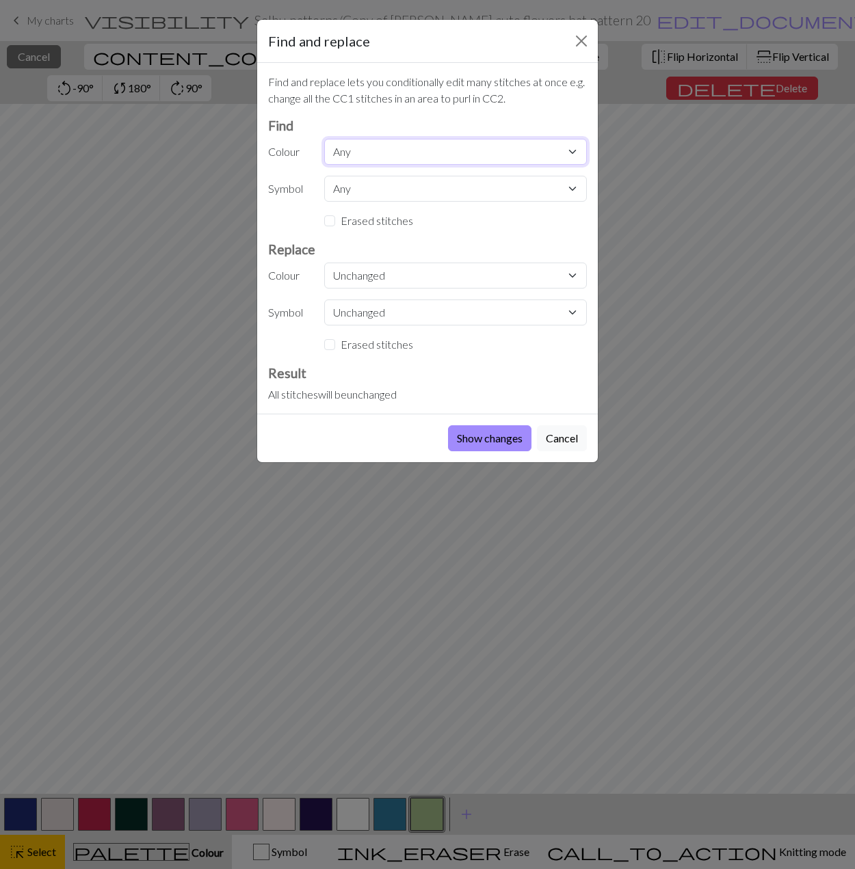
click at [391, 148] on select "Any MC CC1 CC2 CC3 CC4 CC5 CC6 CC7 CC8 CC9 CC10 CC11" at bounding box center [455, 152] width 263 height 26
select select "9"
click at [324, 139] on select "Any MC CC1 CC2 CC3 CC4 CC5 CC6 CC7 CC8 CC9 CC10 CC11" at bounding box center [455, 152] width 263 height 26
click at [362, 280] on select "Unchanged MC CC1 CC2 CC3 CC4 CC5 CC6 CC7 CC8 CC9 CC10 CC11" at bounding box center [455, 276] width 263 height 26
select select "11"
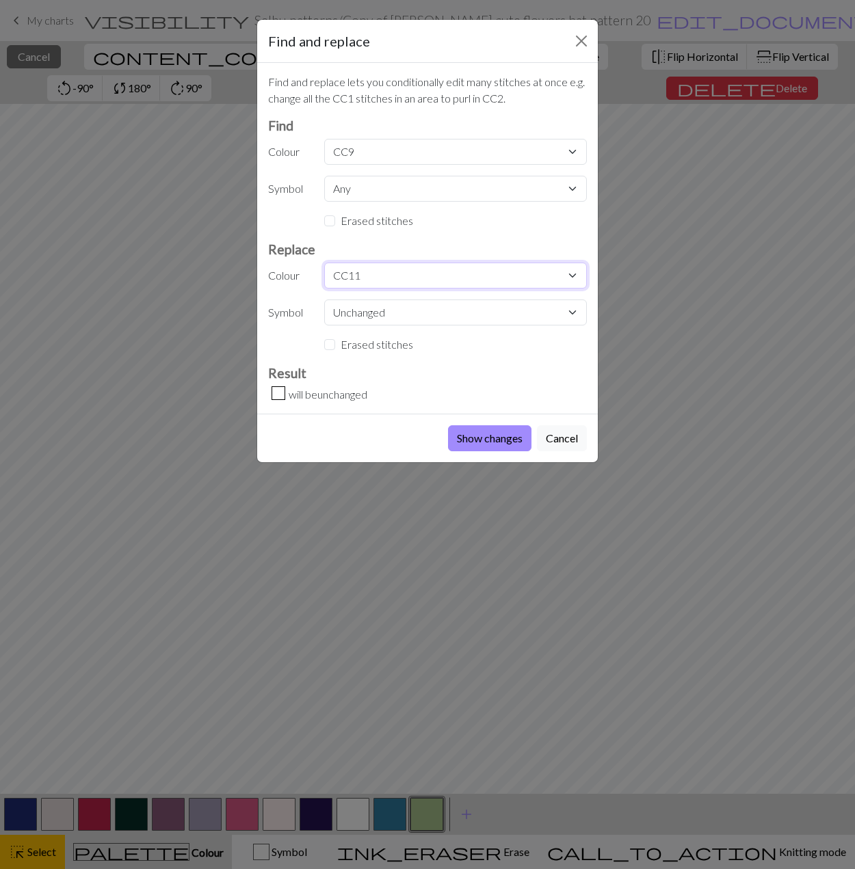
click at [324, 263] on select "Unchanged MC CC1 CC2 CC3 CC4 CC5 CC6 CC7 CC8 CC9 CC10 CC11" at bounding box center [455, 276] width 263 height 26
click at [498, 427] on button "Show changes" at bounding box center [489, 438] width 83 height 26
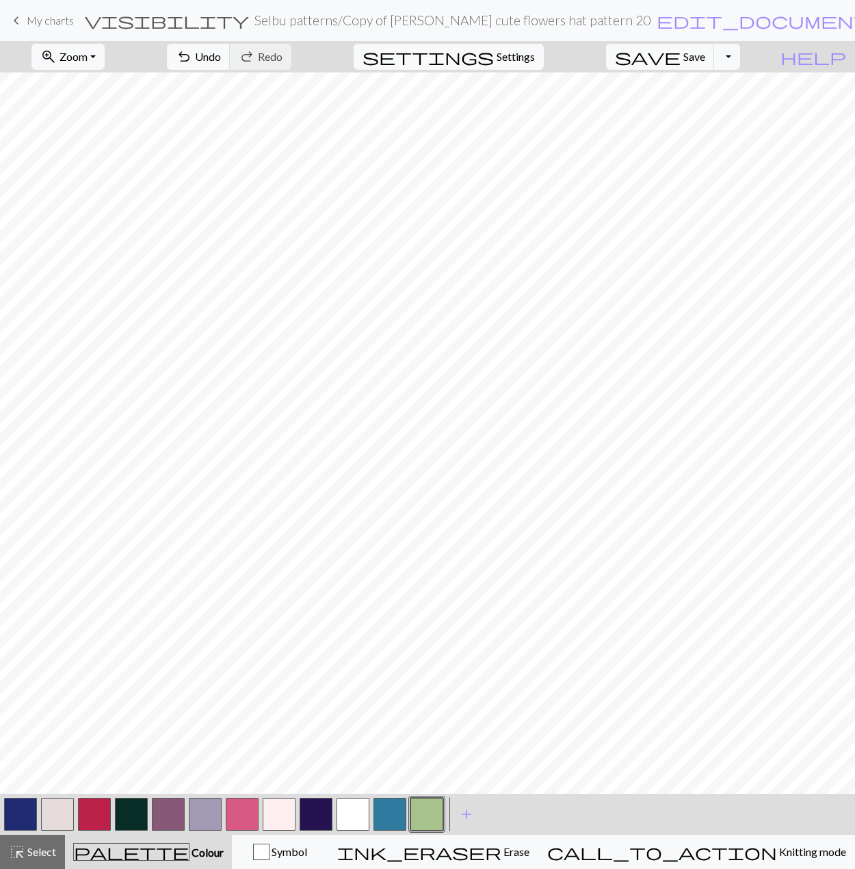
click at [437, 816] on button "button" at bounding box center [426, 814] width 33 height 33
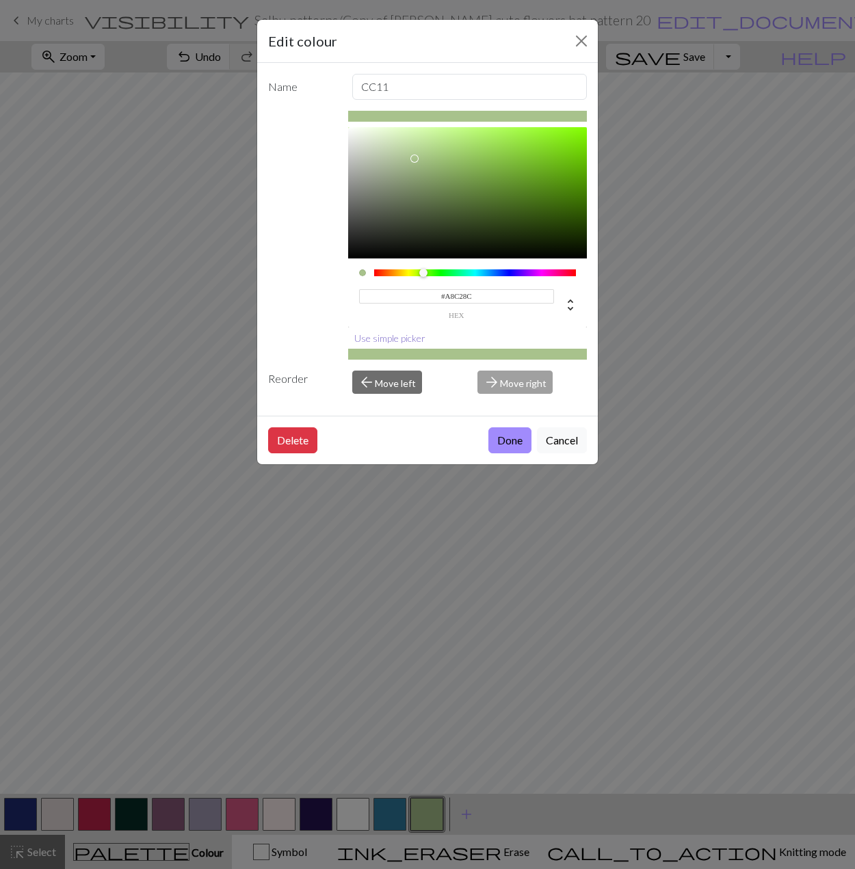
click at [394, 343] on button "Use simple picker" at bounding box center [389, 338] width 83 height 21
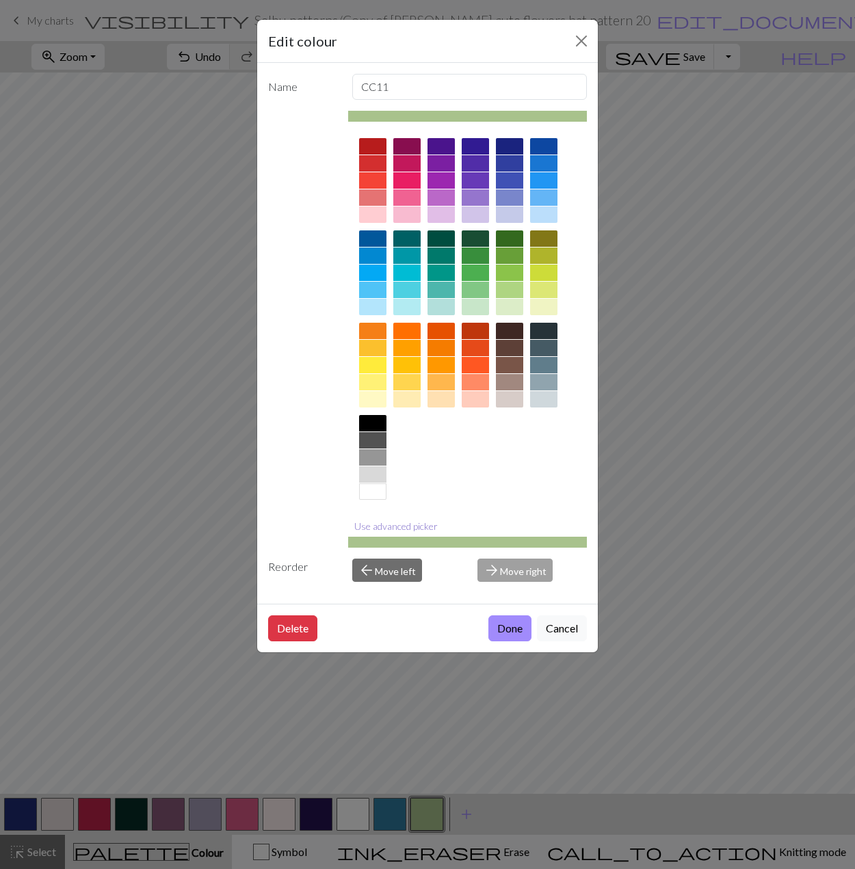
click at [400, 518] on button "Use advanced picker" at bounding box center [396, 526] width 96 height 21
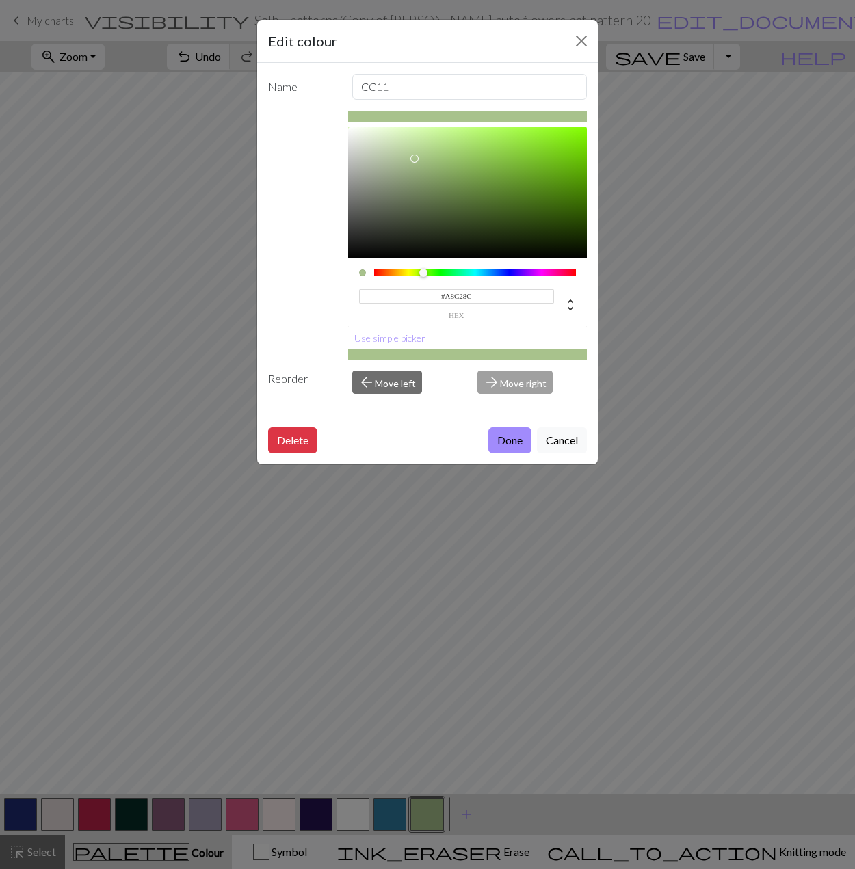
type input "#B5CA9E"
click at [400, 154] on div at bounding box center [467, 192] width 239 height 131
click at [506, 438] on button "Done" at bounding box center [509, 440] width 43 height 26
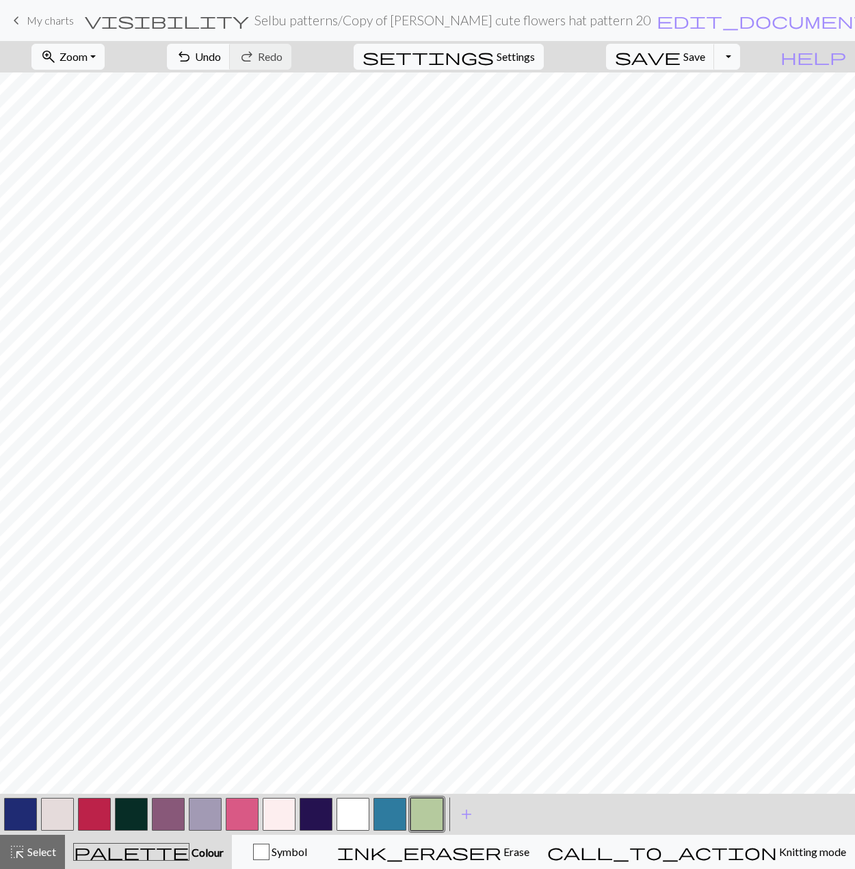
drag, startPoint x: 354, startPoint y: 815, endPoint x: 341, endPoint y: 814, distance: 13.1
click at [353, 815] on button "button" at bounding box center [352, 814] width 33 height 33
drag, startPoint x: 24, startPoint y: 843, endPoint x: 48, endPoint y: 814, distance: 37.9
click at [25, 844] on span "highlight_alt" at bounding box center [17, 852] width 16 height 19
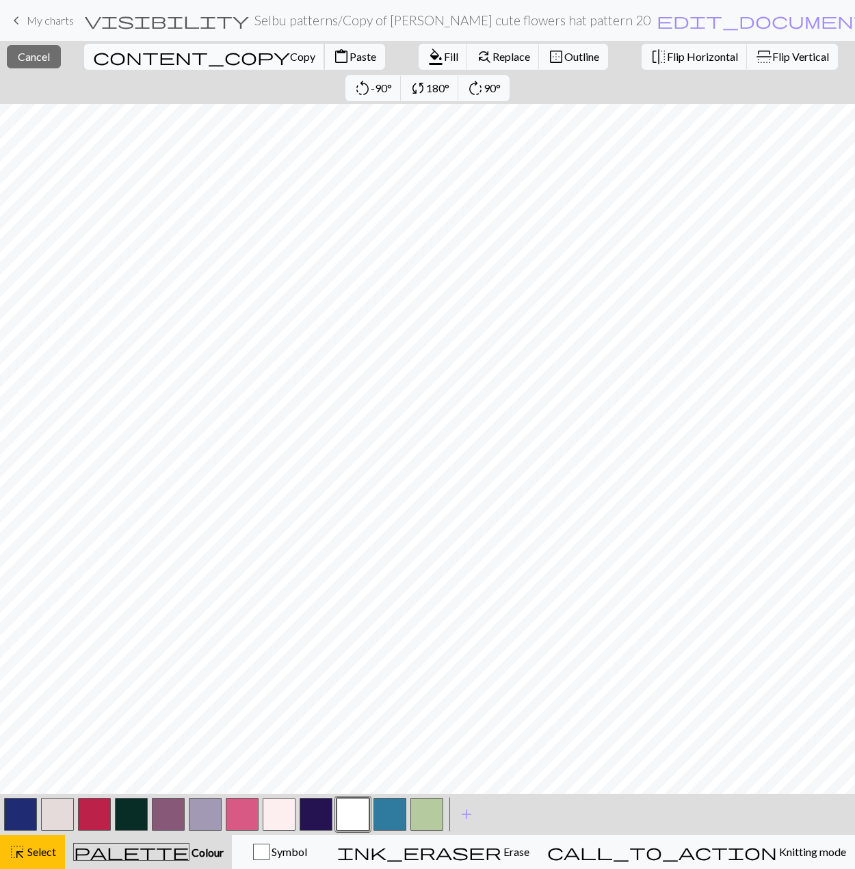
click at [290, 60] on span "Copy" at bounding box center [302, 56] width 25 height 13
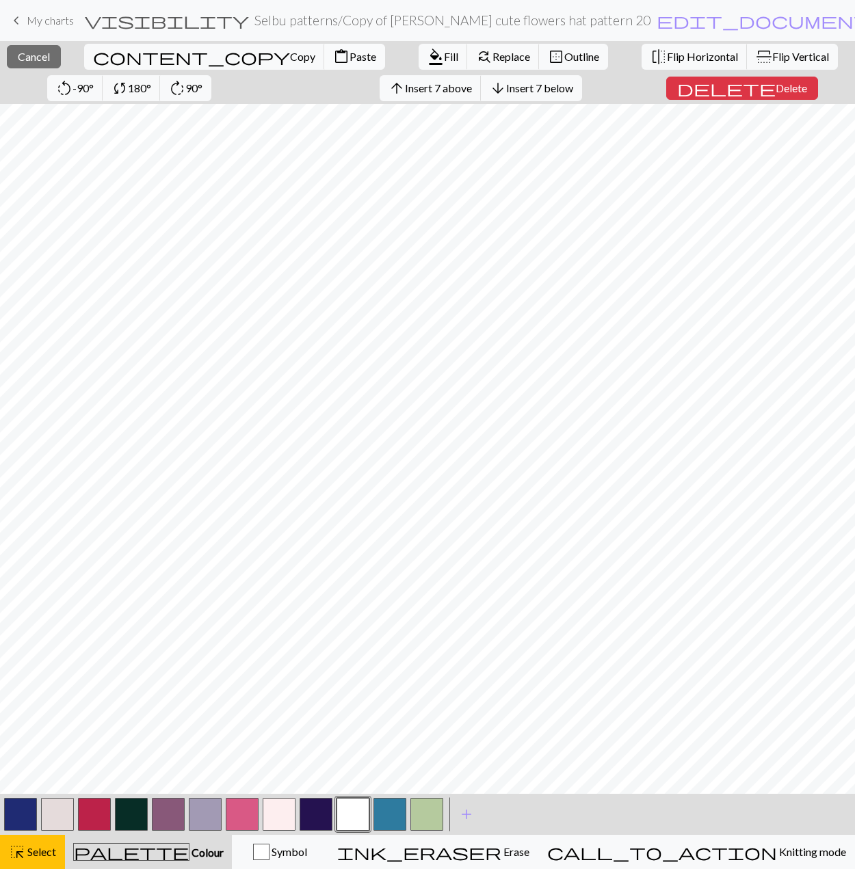
click at [333, 56] on span "content_paste" at bounding box center [341, 56] width 16 height 19
click at [26, 53] on span "Cancel" at bounding box center [34, 56] width 32 height 13
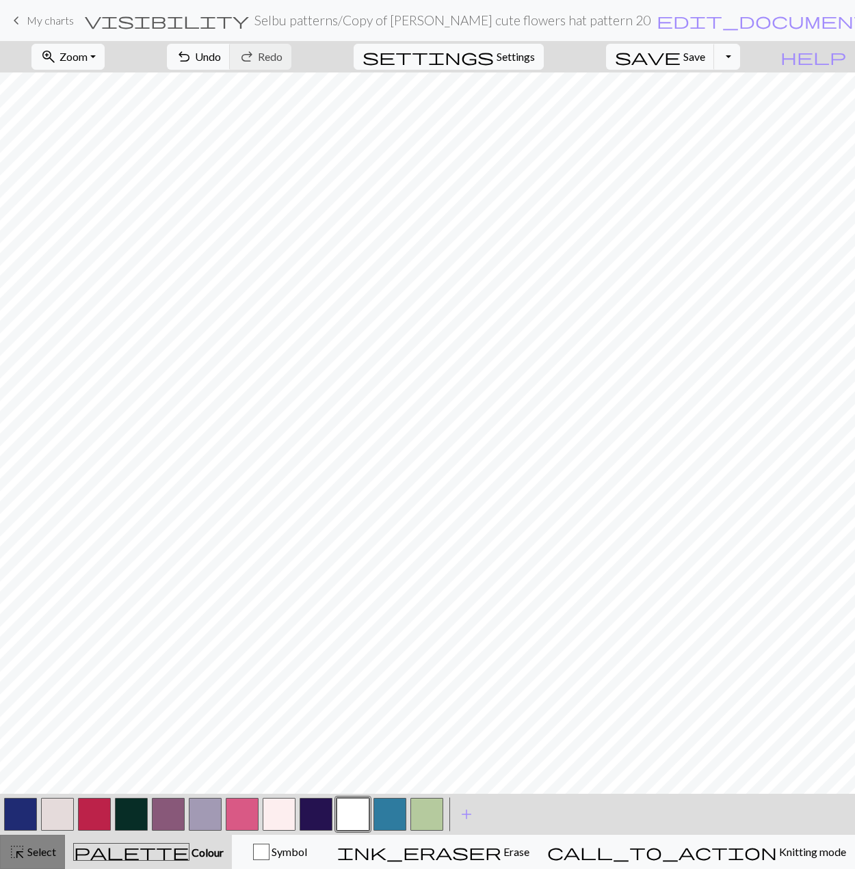
click at [34, 851] on span "Select" at bounding box center [40, 851] width 31 height 13
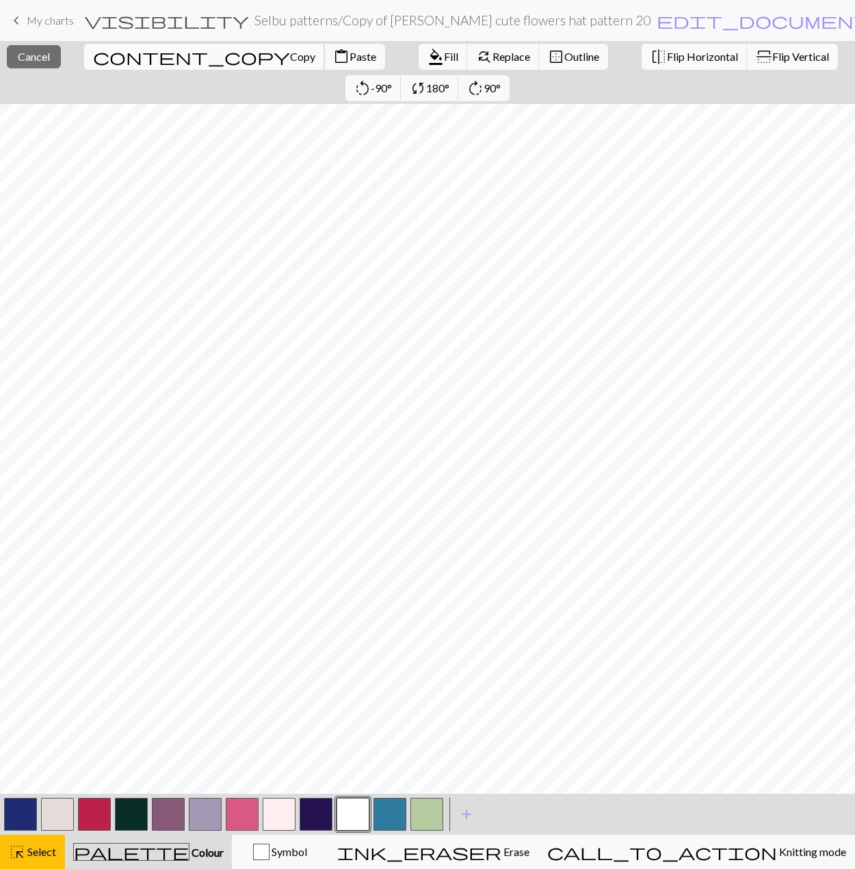
click at [109, 48] on button "content_copy Copy" at bounding box center [204, 57] width 241 height 26
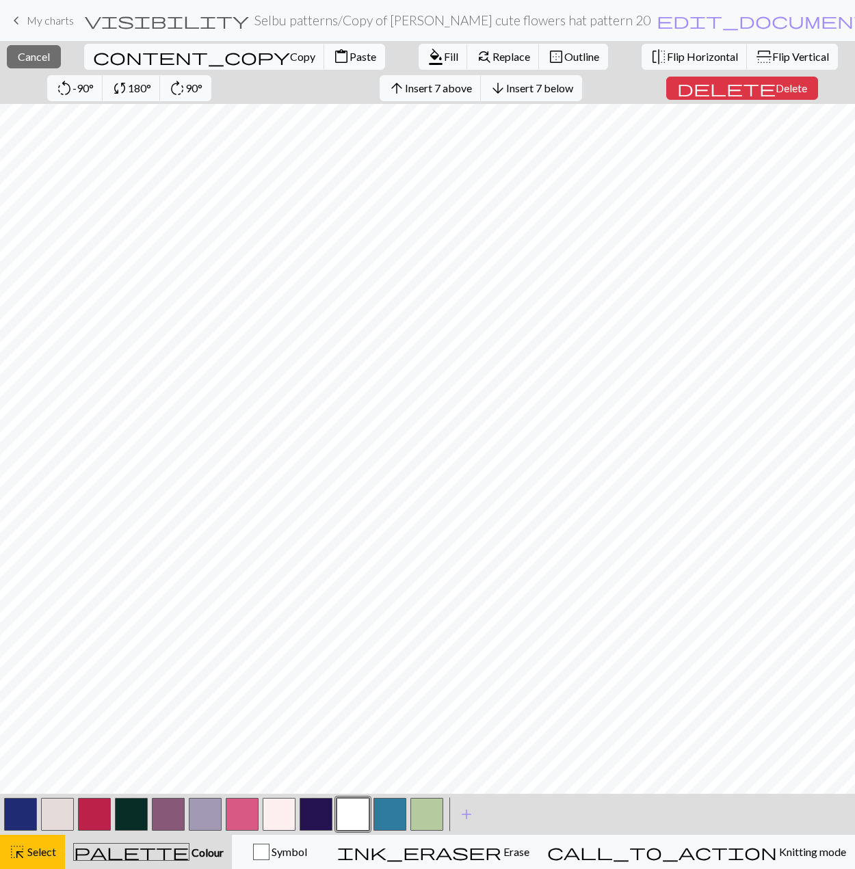
click at [349, 55] on span "Paste" at bounding box center [362, 56] width 27 height 13
click at [29, 62] on span "Cancel" at bounding box center [34, 56] width 32 height 13
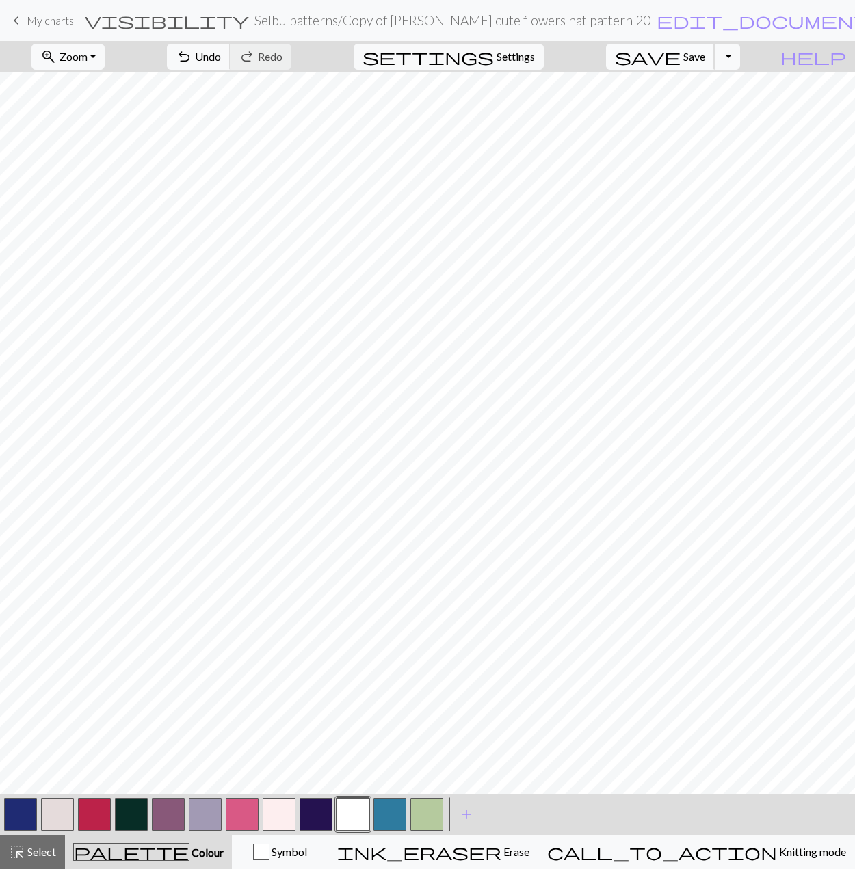
click at [583, 52] on span "Save" at bounding box center [694, 56] width 22 height 13
click at [583, 59] on span "Save" at bounding box center [694, 56] width 22 height 13
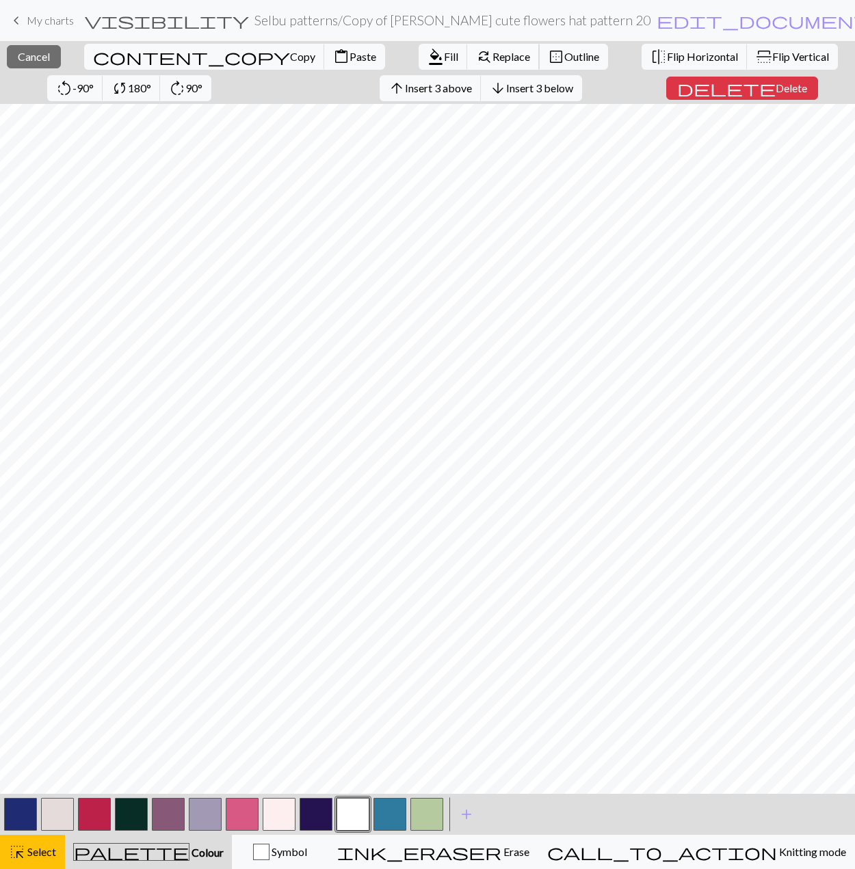
click at [467, 48] on button "find_replace Replace" at bounding box center [503, 57] width 72 height 26
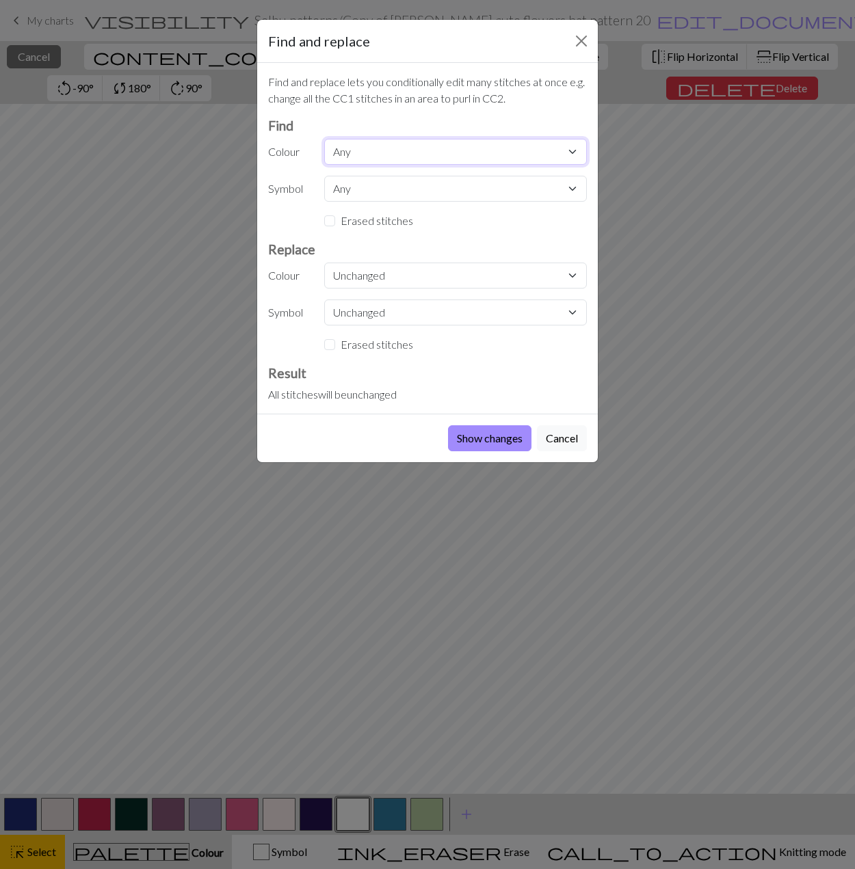
click at [382, 148] on select "Any MC CC1 CC2 CC3 CC4 CC5 CC6 CC7 CC8 CC9 CC10 CC11" at bounding box center [455, 152] width 263 height 26
select select "4"
click at [324, 139] on select "Any MC CC1 CC2 CC3 CC4 CC5 CC6 CC7 CC8 CC9 CC10 CC11" at bounding box center [455, 152] width 263 height 26
click at [384, 278] on select "Unchanged MC CC1 CC2 CC3 CC4 CC5 CC6 CC7 CC8 CC9 CC10 CC11" at bounding box center [455, 276] width 263 height 26
select select "2"
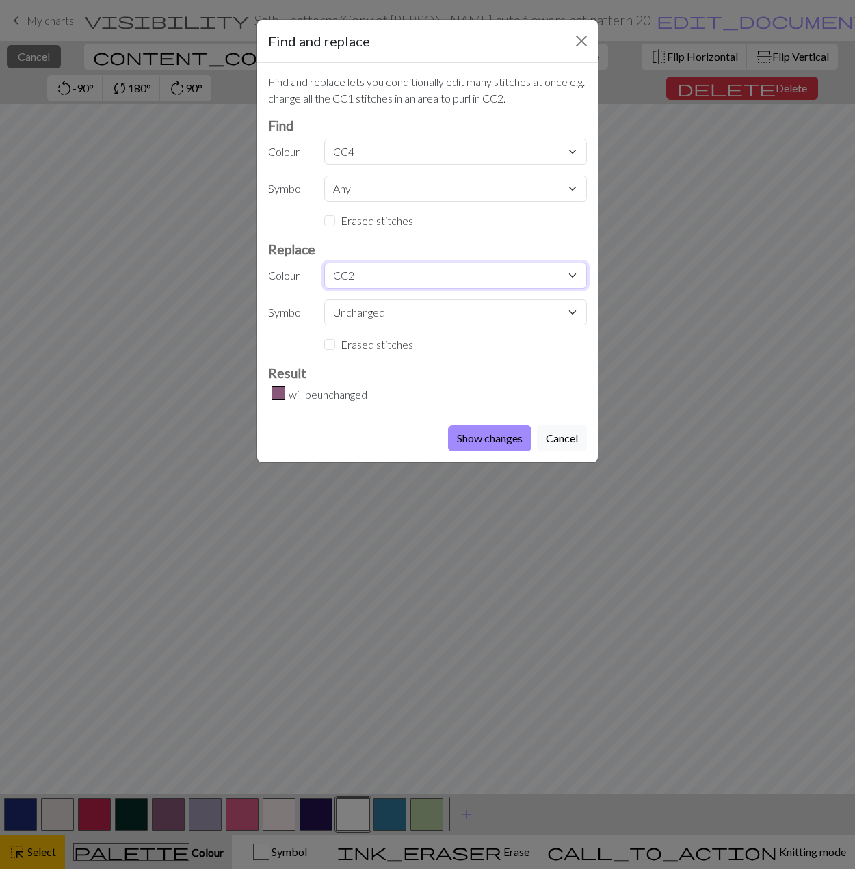
click at [324, 263] on select "Unchanged MC CC1 CC2 CC3 CC4 CC5 CC6 CC7 CC8 CC9 CC10 CC11" at bounding box center [455, 276] width 263 height 26
click at [481, 434] on button "Show changes" at bounding box center [489, 438] width 83 height 26
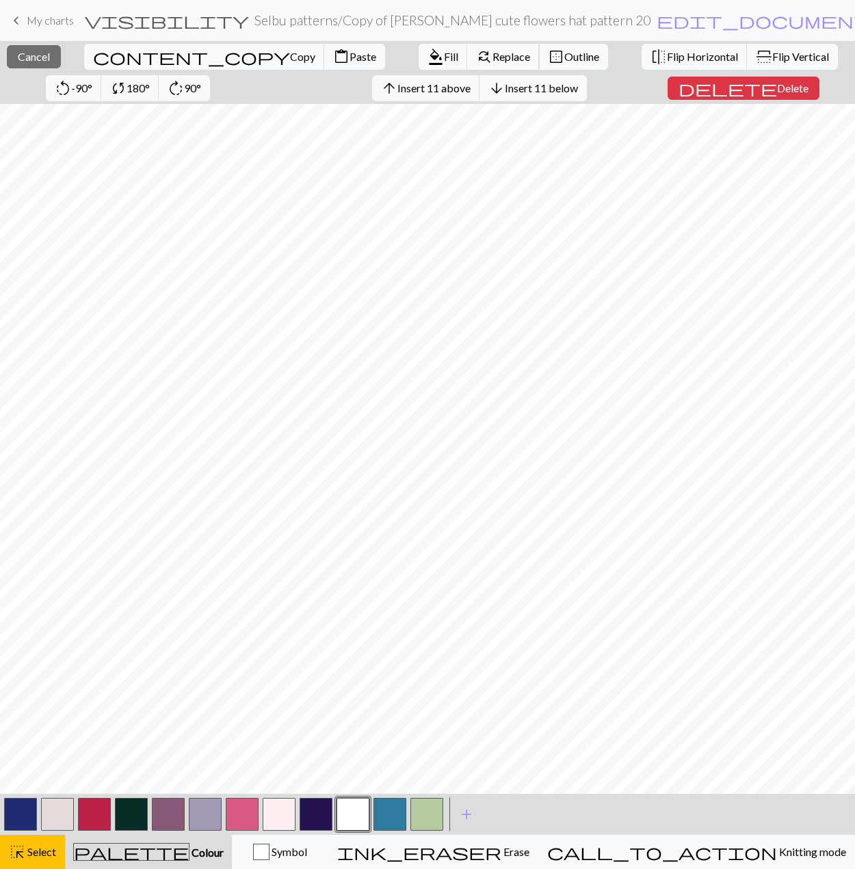
click at [492, 58] on span "Replace" at bounding box center [511, 56] width 38 height 13
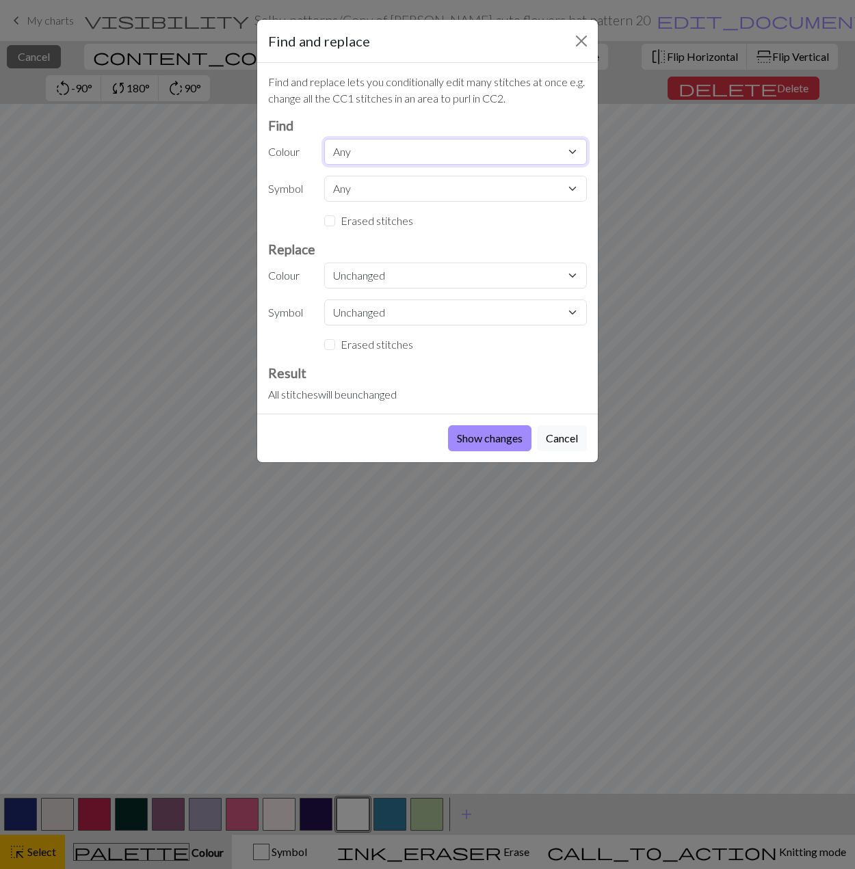
click at [382, 148] on select "Any MC CC1 CC2 CC3 CC4 CC5 CC6 CC7 CC8 CC9 CC10 CC11" at bounding box center [455, 152] width 263 height 26
select select "4"
click at [324, 139] on select "Any MC CC1 CC2 CC3 CC4 CC5 CC6 CC7 CC8 CC9 CC10 CC11" at bounding box center [455, 152] width 263 height 26
click at [397, 271] on select "Unchanged MC CC1 CC2 CC3 CC4 CC5 CC6 CC7 CC8 CC9 CC10 CC11" at bounding box center [455, 276] width 263 height 26
click at [324, 263] on select "Unchanged MC CC1 CC2 CC3 CC4 CC5 CC6 CC7 CC8 CC9 CC10 CC11" at bounding box center [455, 276] width 263 height 26
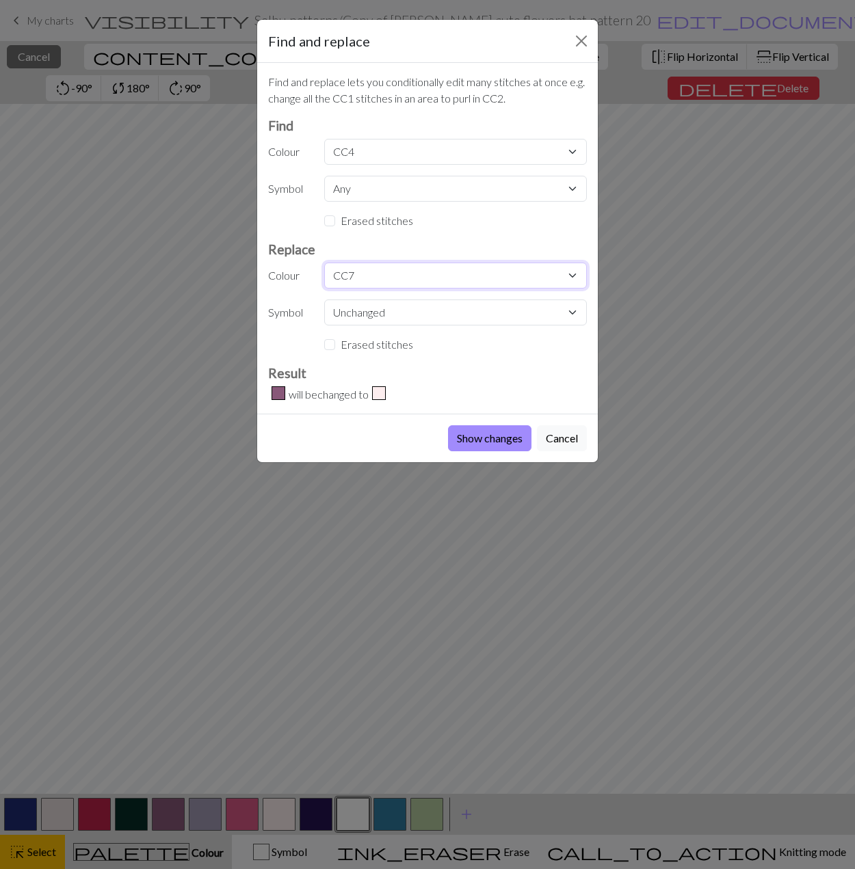
click at [390, 273] on select "Unchanged MC CC1 CC2 CC3 CC4 CC5 CC6 CC7 CC8 CC9 CC10 CC11" at bounding box center [455, 276] width 263 height 26
select select "6"
click at [324, 263] on select "Unchanged MC CC1 CC2 CC3 CC4 CC5 CC6 CC7 CC8 CC9 CC10 CC11" at bounding box center [455, 276] width 263 height 26
click at [469, 432] on button "Show changes" at bounding box center [489, 438] width 83 height 26
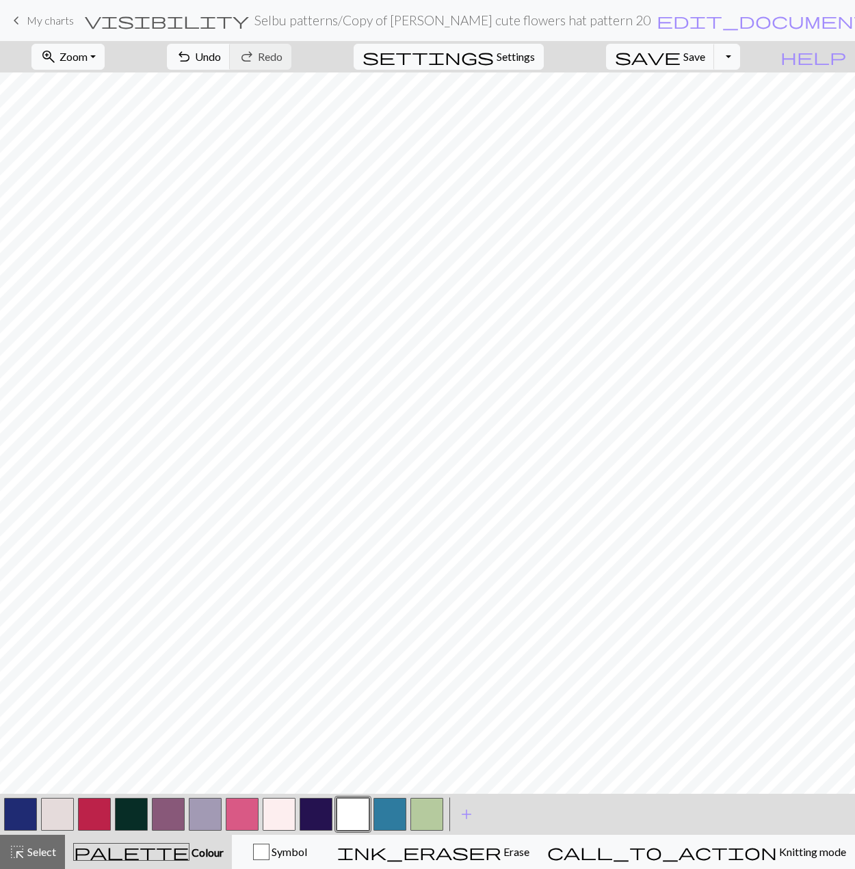
click at [259, 808] on div at bounding box center [242, 814] width 37 height 37
click at [252, 808] on button "button" at bounding box center [242, 814] width 33 height 33
click at [245, 818] on button "button" at bounding box center [242, 814] width 33 height 33
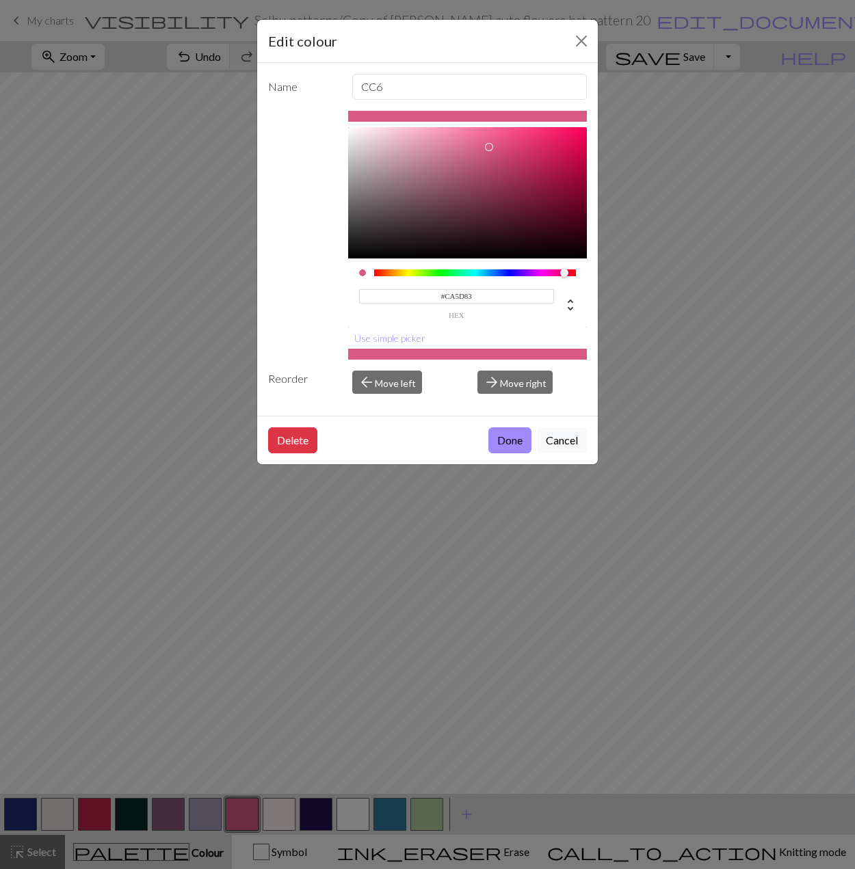
click at [477, 154] on div at bounding box center [467, 192] width 239 height 131
type input "#D45F87"
click at [480, 149] on div at bounding box center [467, 192] width 239 height 131
click at [510, 447] on button "Done" at bounding box center [509, 440] width 43 height 26
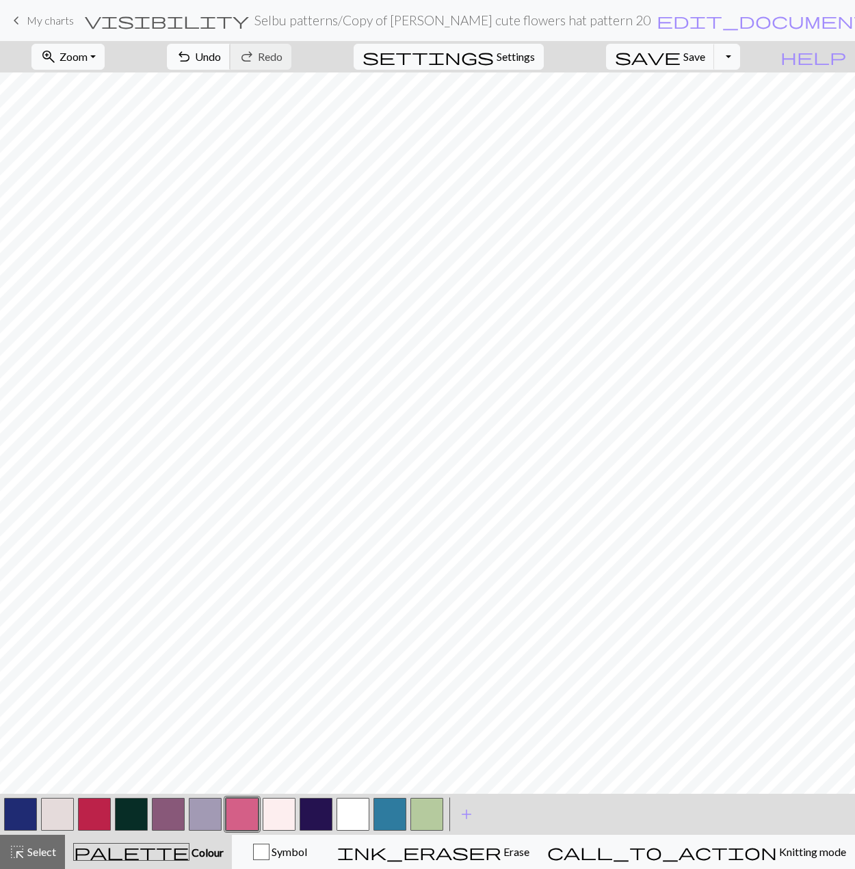
click at [192, 58] on span "undo" at bounding box center [184, 56] width 16 height 19
click at [583, 56] on span "save" at bounding box center [648, 56] width 66 height 19
